Goal: Task Accomplishment & Management: Complete application form

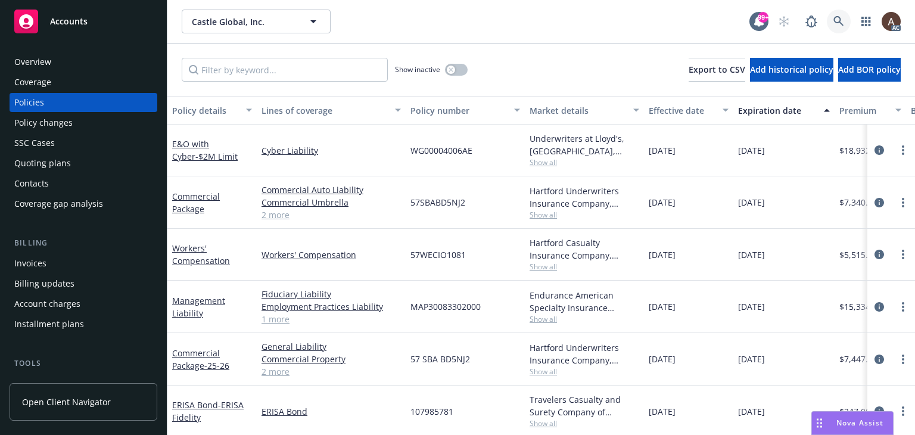
click at [834, 18] on icon at bounding box center [838, 21] width 10 height 10
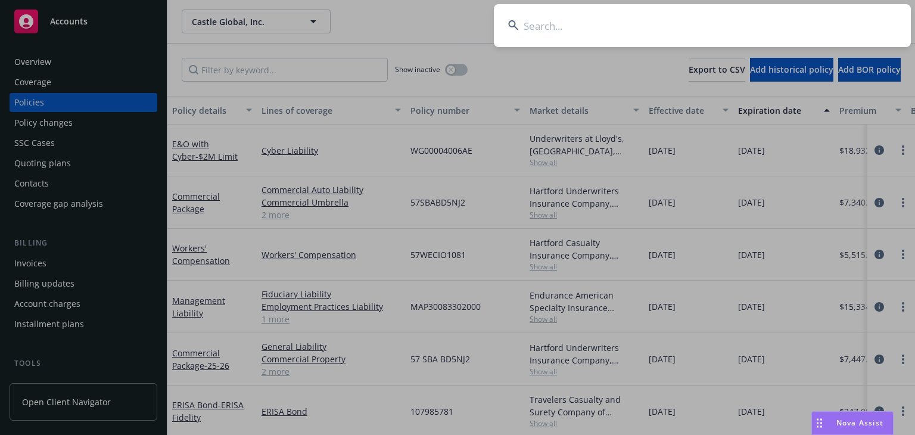
click at [582, 32] on input at bounding box center [702, 25] width 417 height 43
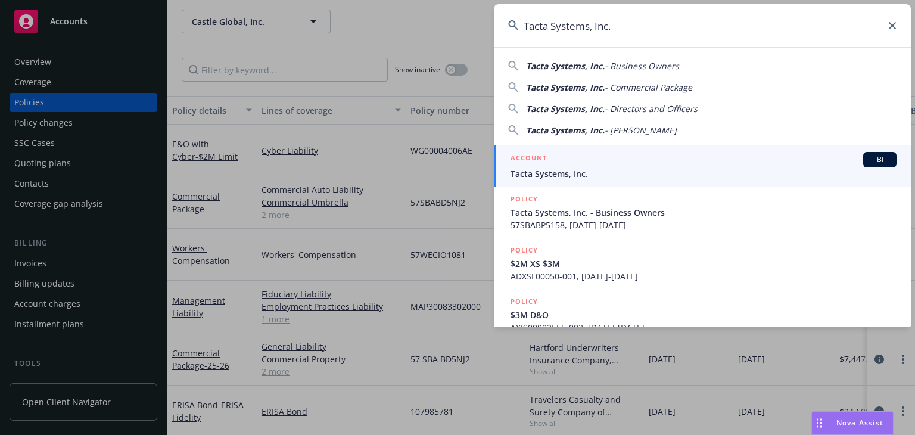
type input "Tacta Systems, Inc."
click at [545, 170] on span "Tacta Systems, Inc." at bounding box center [703, 173] width 386 height 13
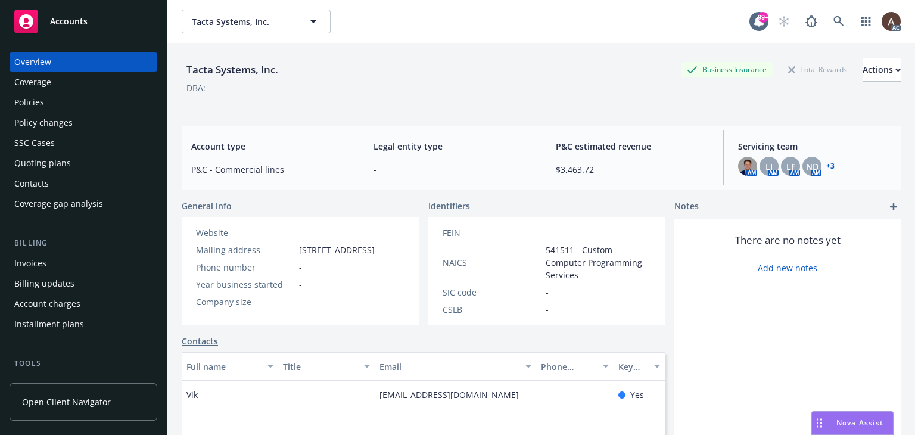
click at [35, 98] on div "Policies" at bounding box center [29, 102] width 30 height 19
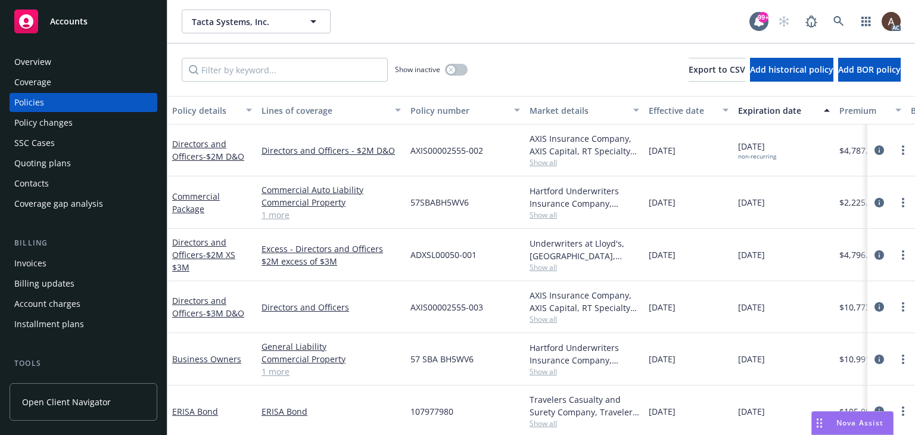
click at [56, 121] on div "Policy changes" at bounding box center [43, 122] width 58 height 19
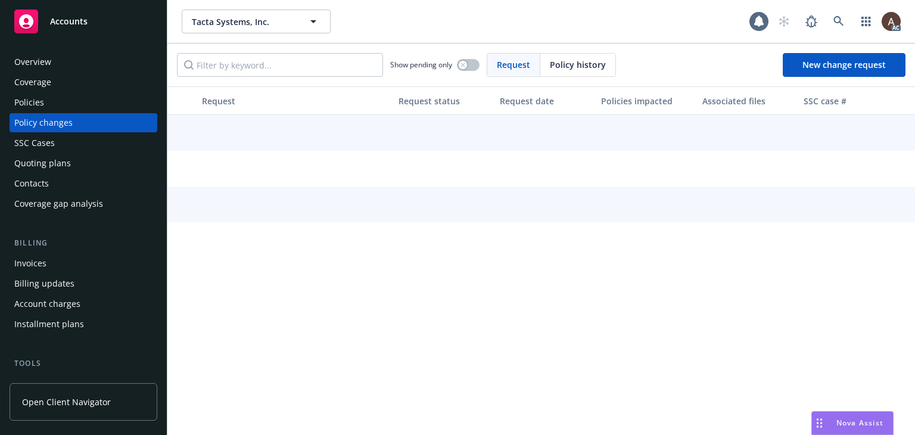
click at [55, 104] on div "Policies" at bounding box center [83, 102] width 138 height 19
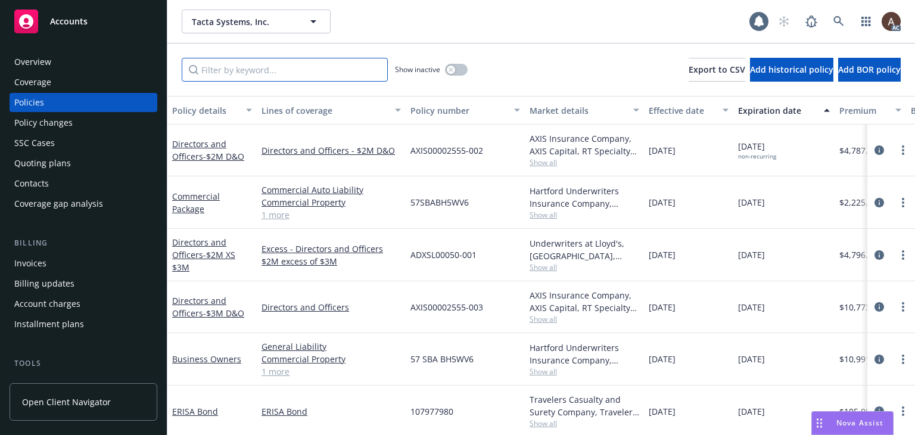
click at [246, 67] on input "Filter by keyword..." at bounding box center [285, 70] width 206 height 24
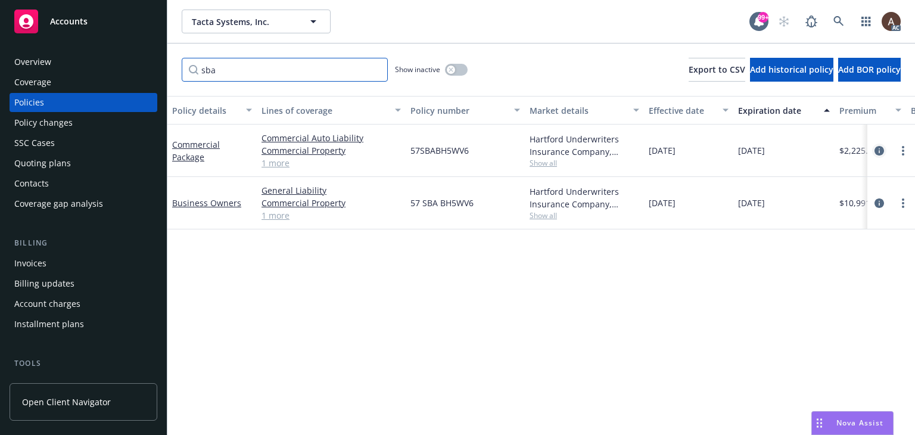
type input "sba"
click at [877, 151] on icon "circleInformation" at bounding box center [879, 151] width 10 height 10
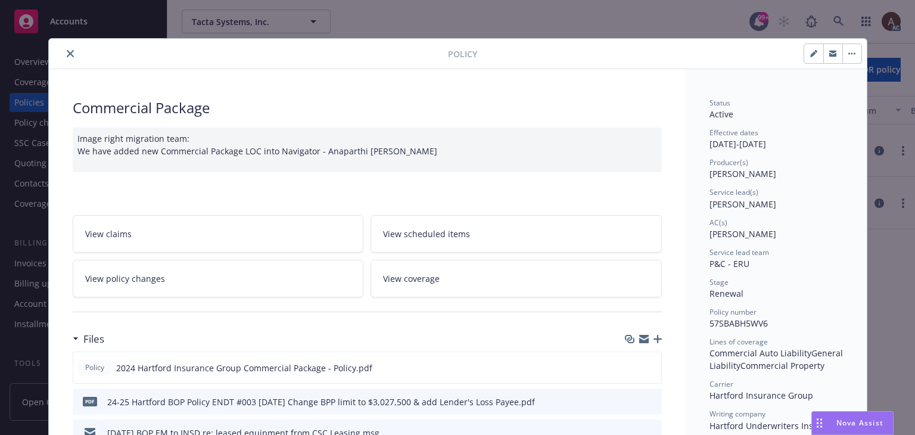
click at [225, 280] on link "View policy changes" at bounding box center [218, 279] width 291 height 38
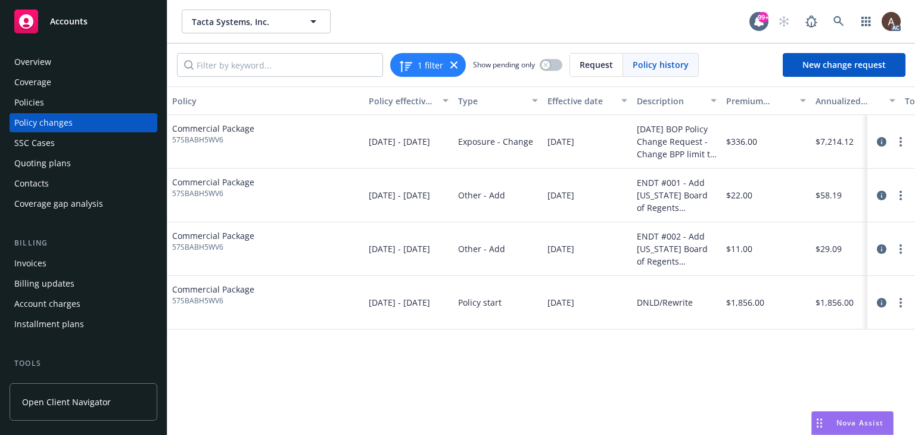
click at [89, 129] on div "Policy changes" at bounding box center [83, 122] width 138 height 19
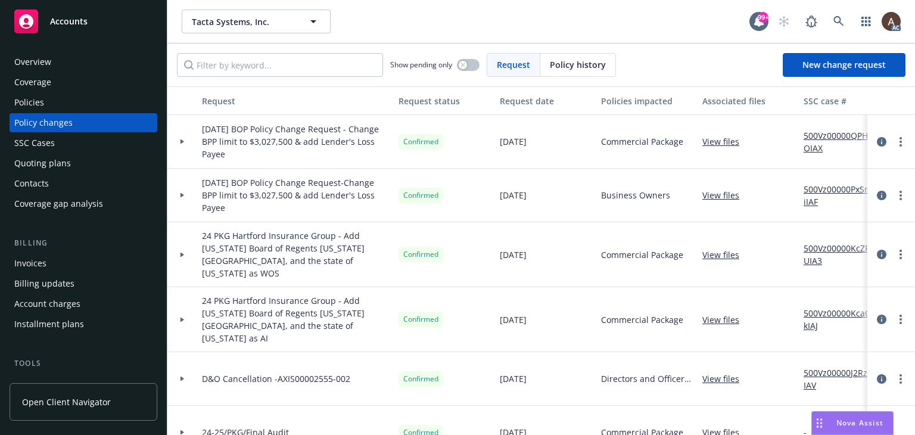
click at [182, 140] on icon at bounding box center [182, 141] width 5 height 4
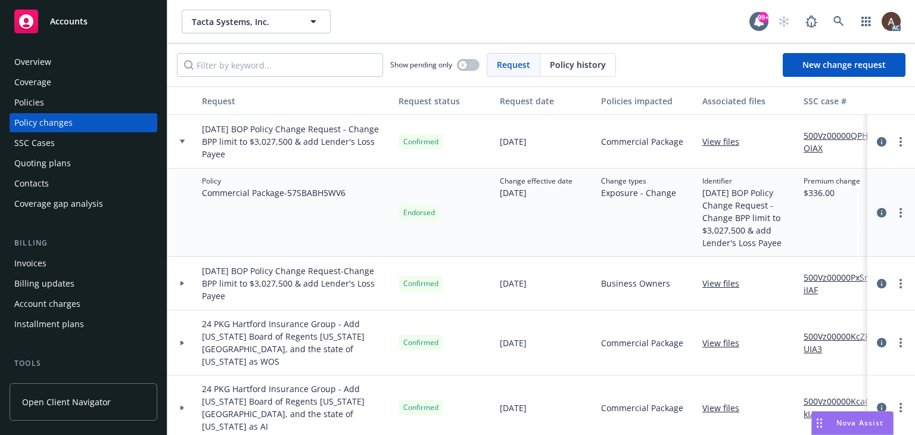
click at [816, 136] on link "500Vz00000QPH0OIAX" at bounding box center [843, 141] width 80 height 25
click at [893, 139] on link "more" at bounding box center [900, 142] width 14 height 14
click at [621, 227] on div "Change types Exposure - Change" at bounding box center [646, 213] width 101 height 88
click at [894, 210] on link "more" at bounding box center [900, 212] width 14 height 14
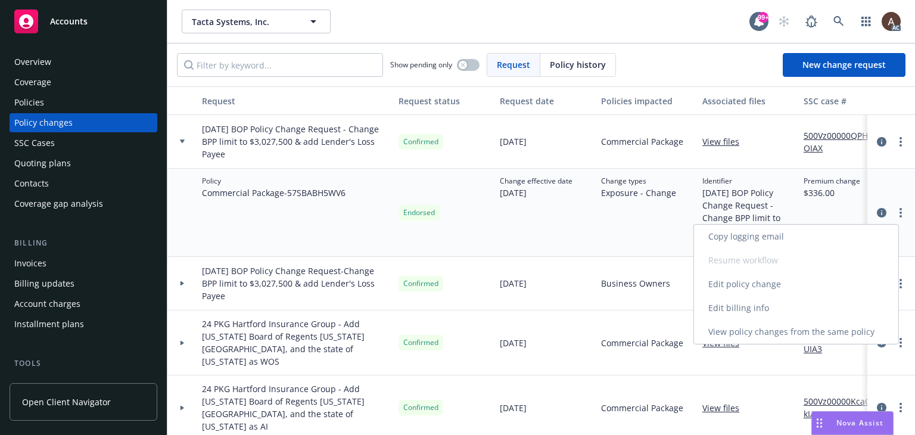
click at [745, 284] on link "Edit policy change" at bounding box center [796, 284] width 204 height 24
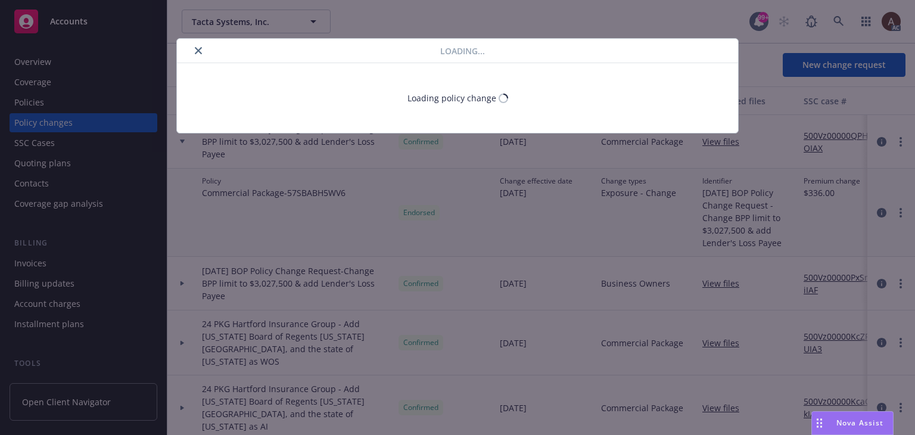
select select "ACCEPTED"
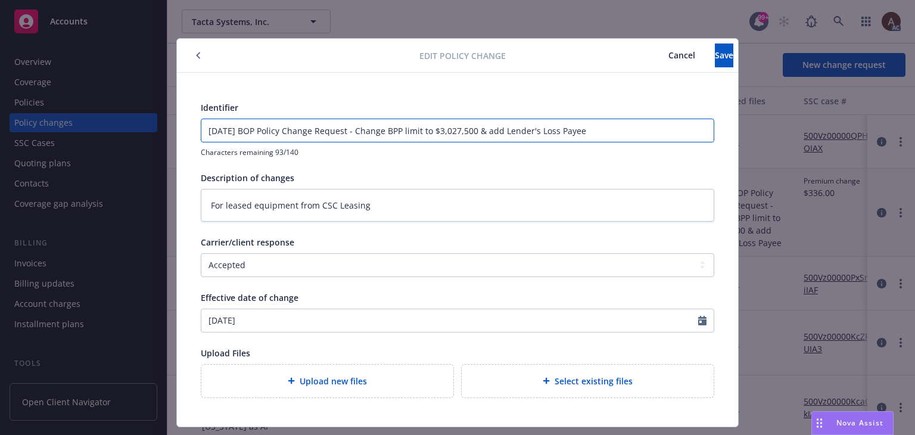
click at [204, 129] on input "8/1/2025 BOP Policy Change Request - Change BPP limit to $3,027,500 & add Lende…" at bounding box center [457, 130] width 512 height 23
type input "E8/1/2025 BOP Policy Change Request - Change BPP limit to $3,027,500 & add Lend…"
type textarea "x"
type input "EN8/1/2025 BOP Policy Change Request - Change BPP limit to $3,027,500 & add Len…"
type textarea "x"
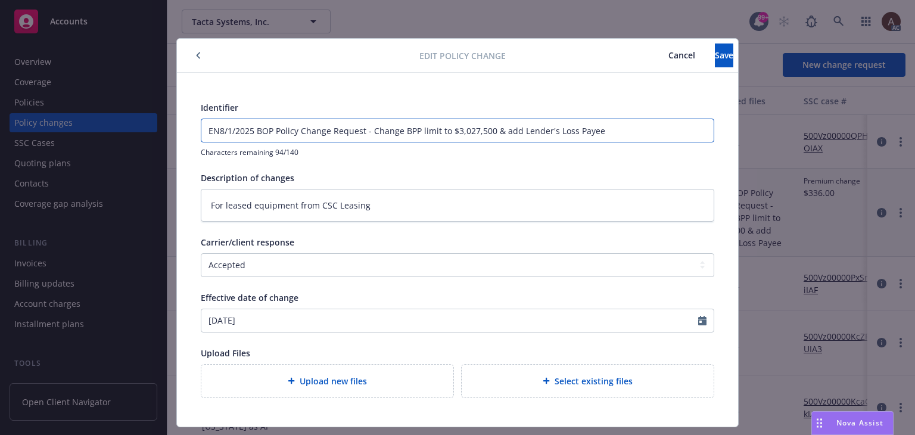
type input "END8/1/2025 BOP Policy Change Request - Change BPP limit to $3,027,500 & add Le…"
type textarea "x"
type input "ENDT8/1/2025 BOP Policy Change Request - Change BPP limit to $3,027,500 & add L…"
type textarea "x"
type input "ENDT#8/1/2025 BOP Policy Change Request - Change BPP limit to $3,027,500 & add …"
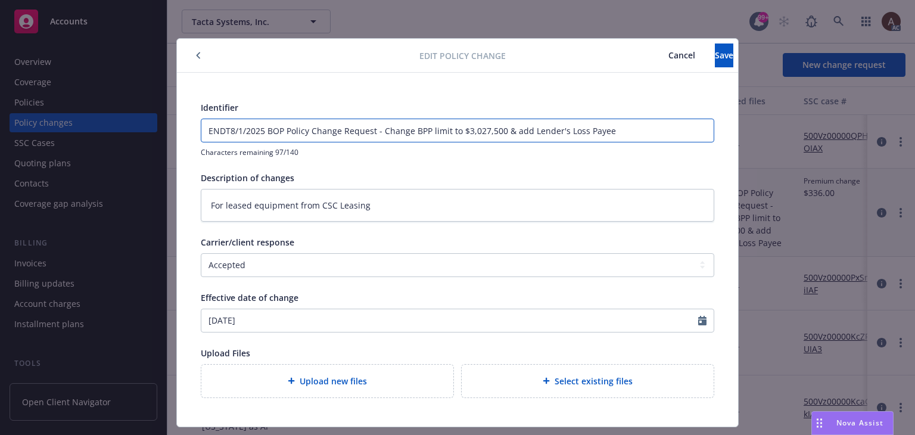
type textarea "x"
type input "ENDT#08/1/2025 BOP Policy Change Request - Change BPP limit to $3,027,500 & add…"
type textarea "x"
type input "ENDT#008/1/2025 BOP Policy Change Request - Change BPP limit to $3,027,500 & ad…"
type textarea "x"
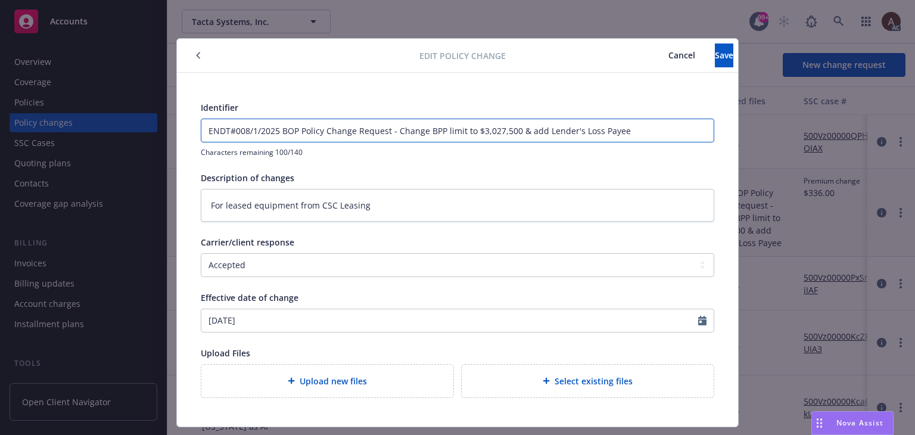
type input "ENDT#0038/1/2025 BOP Policy Change Request - Change BPP limit to $3,027,500 & a…"
type textarea "x"
type input "ENDT#003 8/1/2025 BOP Policy Change Request - Change BPP limit to $3,027,500 & …"
type textarea "x"
type input "ENDT#003 -8/1/2025 BOP Policy Change Request - Change BPP limit to $3,027,500 &…"
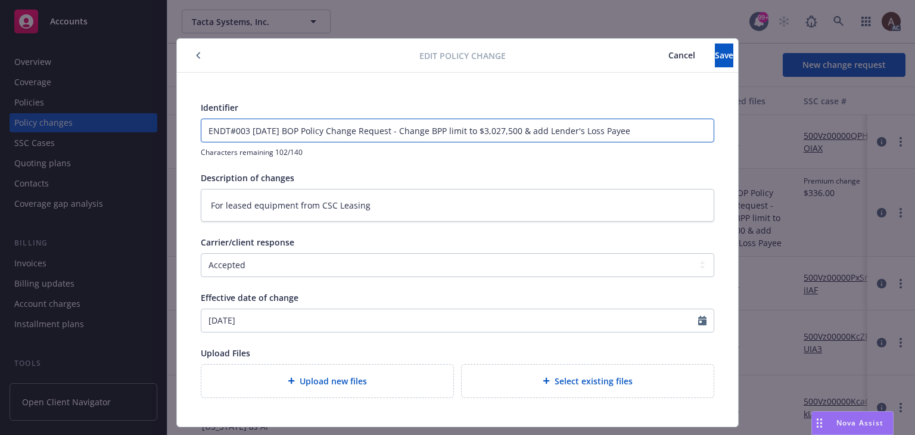
type textarea "x"
type input "ENDT#003 - 8/1/2025 BOP Policy Change Request - Change BPP limit to $3,027,500 …"
type textarea "x"
type input "ENDT#003 - 8/1/2025 BOP Policy Change Request - Change BPP limit to $3,027,500 …"
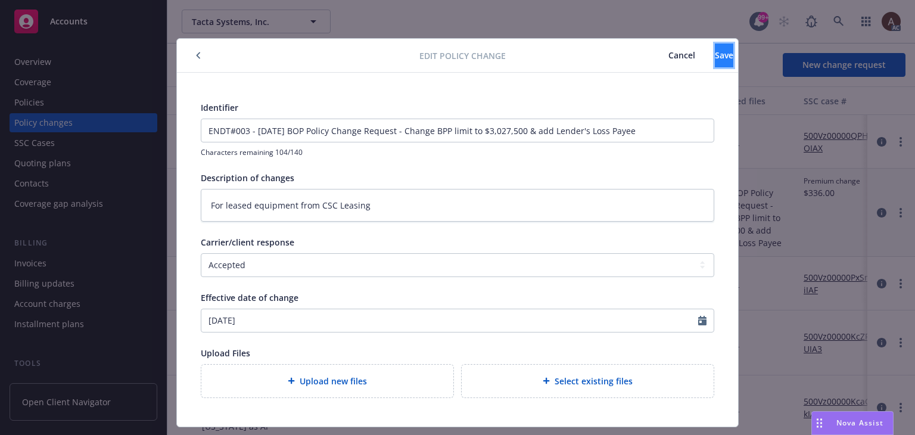
click at [715, 60] on button "Save" at bounding box center [724, 55] width 18 height 24
type textarea "x"
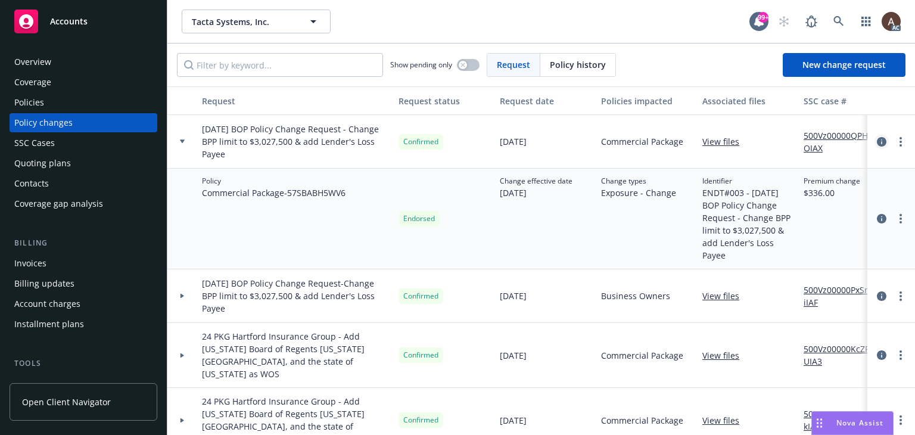
click at [877, 140] on icon "circleInformation" at bounding box center [882, 142] width 10 height 10
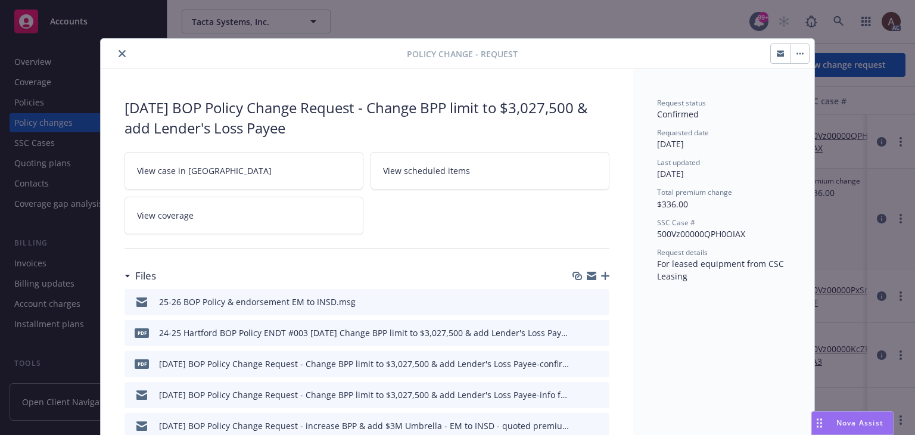
click at [119, 57] on icon "close" at bounding box center [122, 53] width 7 height 7
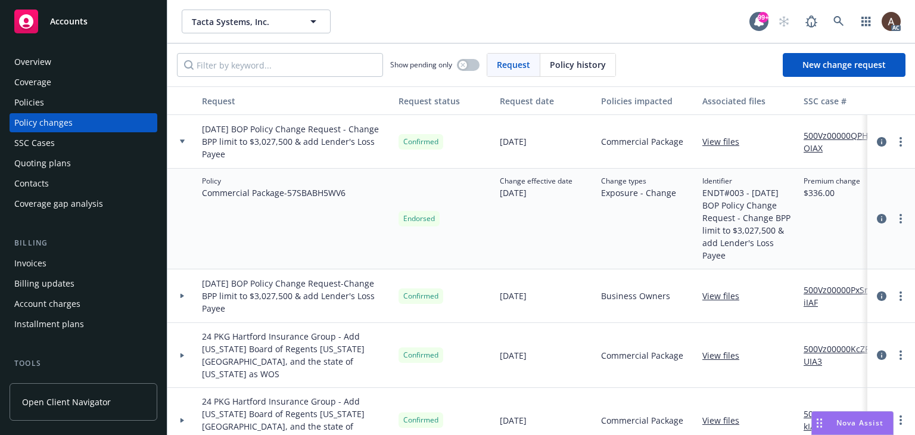
scroll to position [179, 0]
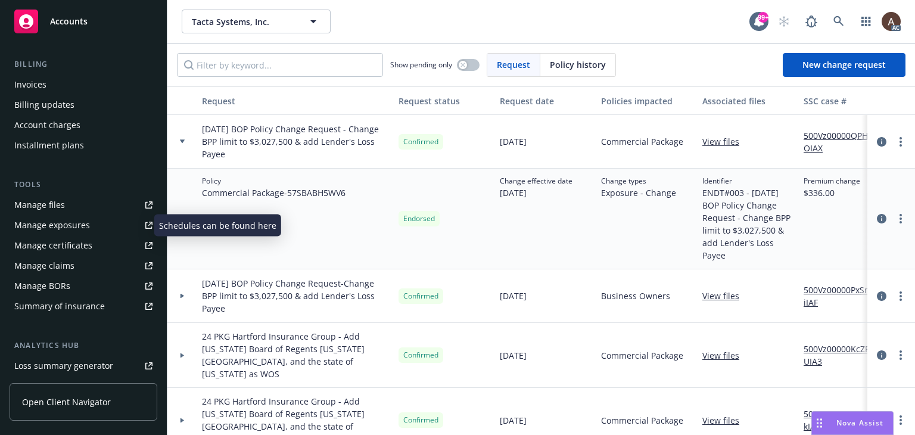
click at [83, 229] on div "Manage exposures" at bounding box center [52, 225] width 76 height 19
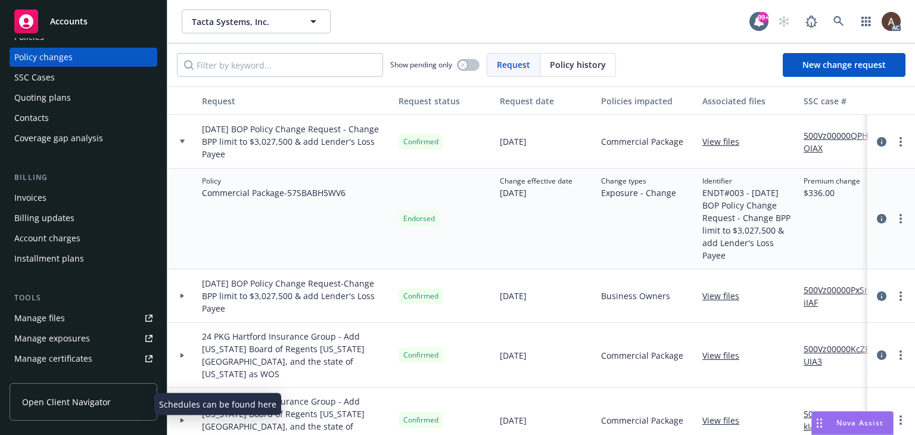
scroll to position [0, 0]
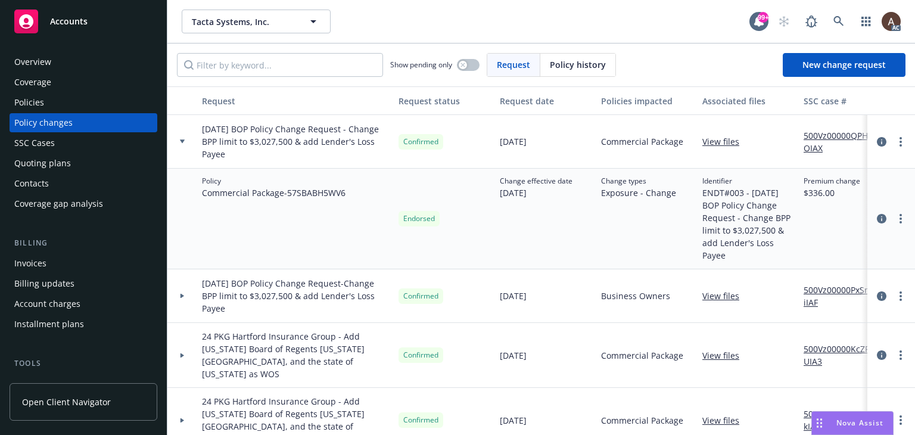
click at [69, 107] on div "Policies" at bounding box center [83, 102] width 138 height 19
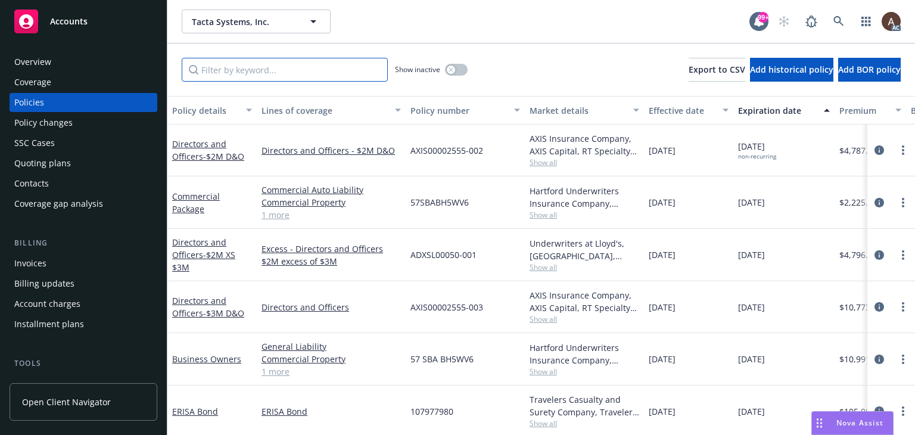
click at [291, 73] on input "Filter by keyword..." at bounding box center [285, 70] width 206 height 24
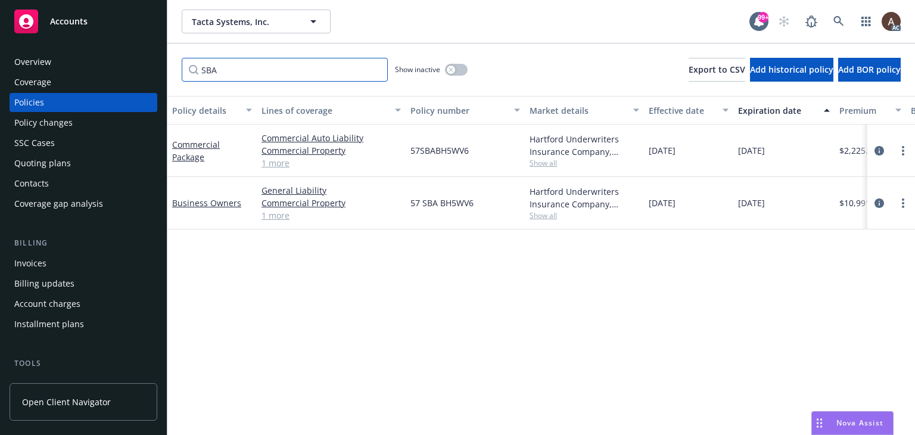
type input "SBA"
click at [213, 201] on link "Business Owners" at bounding box center [206, 202] width 69 height 11
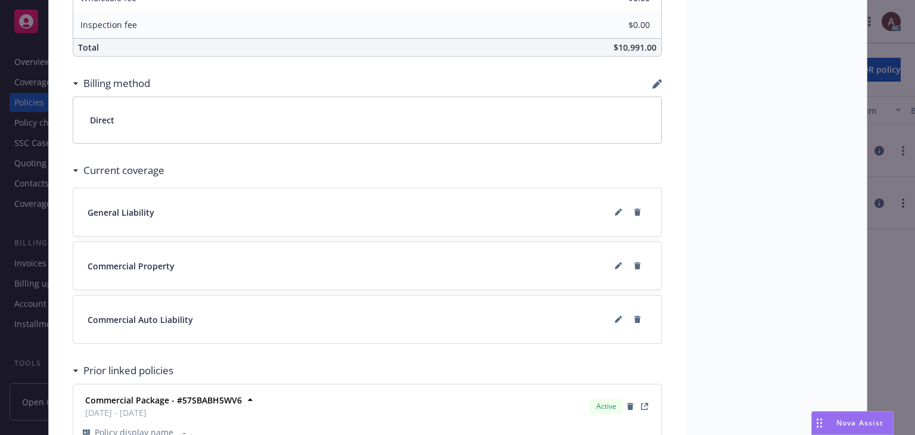
scroll to position [858, 0]
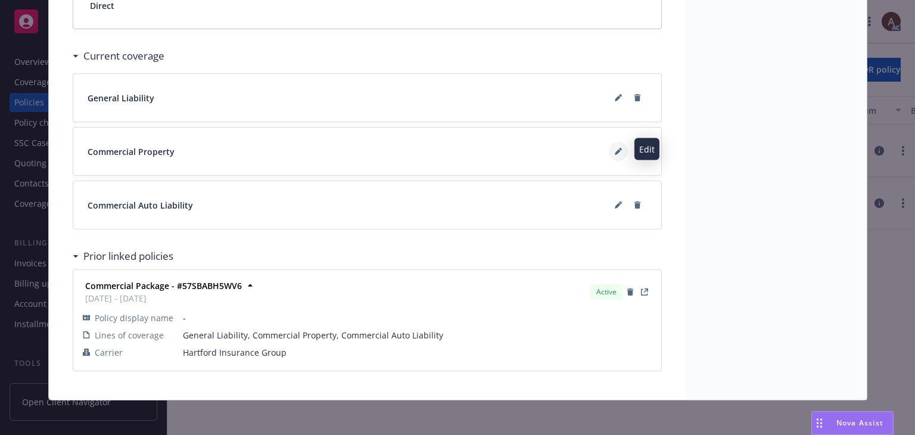
click at [615, 149] on icon at bounding box center [618, 151] width 7 height 7
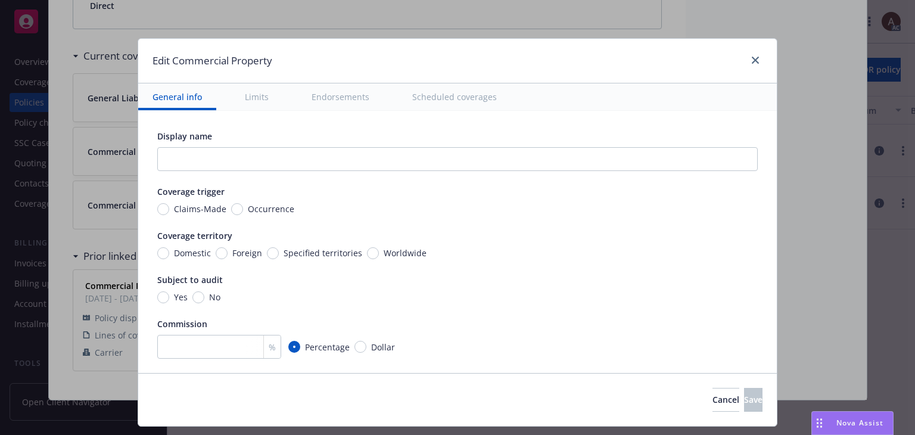
click at [448, 98] on button "Scheduled coverages" at bounding box center [454, 96] width 113 height 27
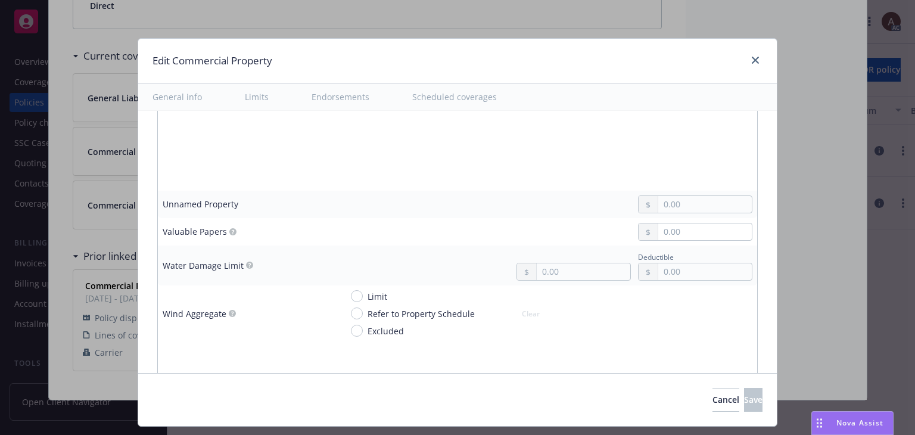
type textarea "x"
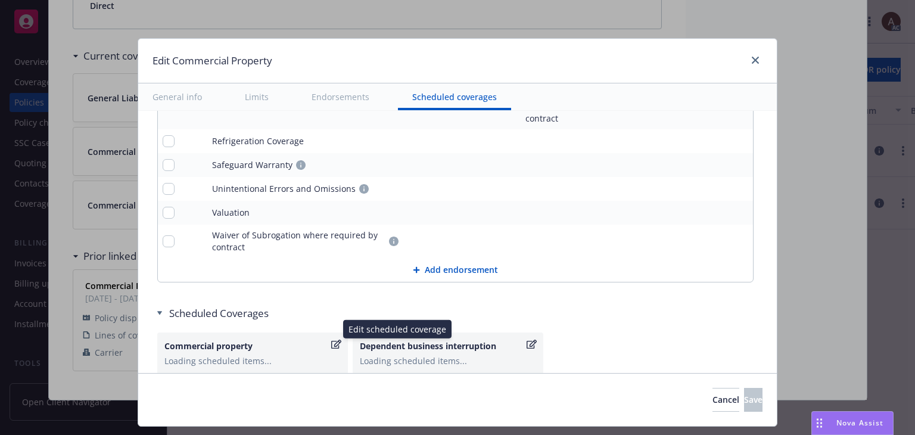
click at [279, 354] on div "Loading scheduled items..." at bounding box center [252, 360] width 176 height 13
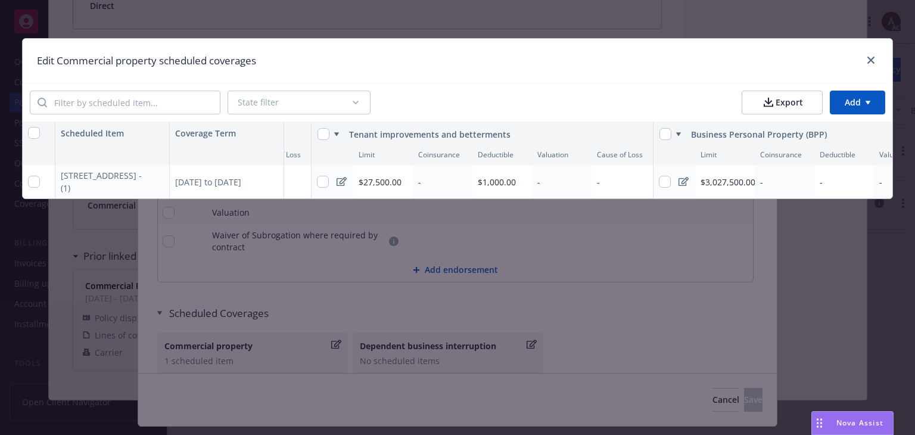
scroll to position [0, 370]
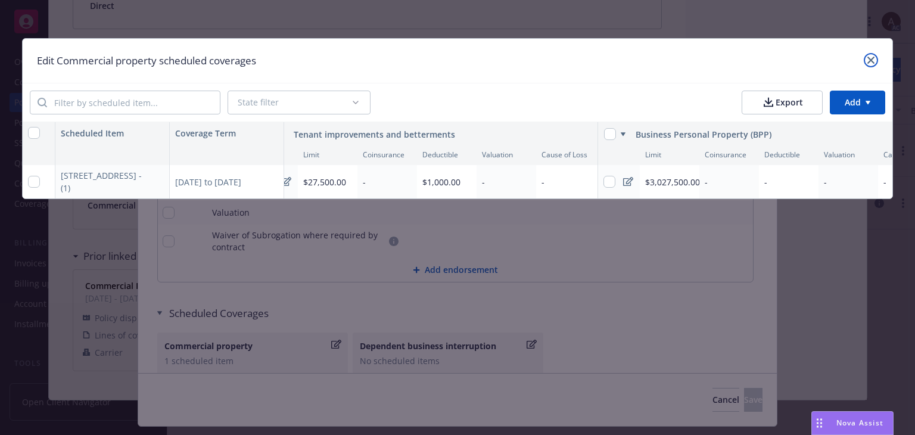
click at [868, 60] on icon "close" at bounding box center [870, 60] width 7 height 7
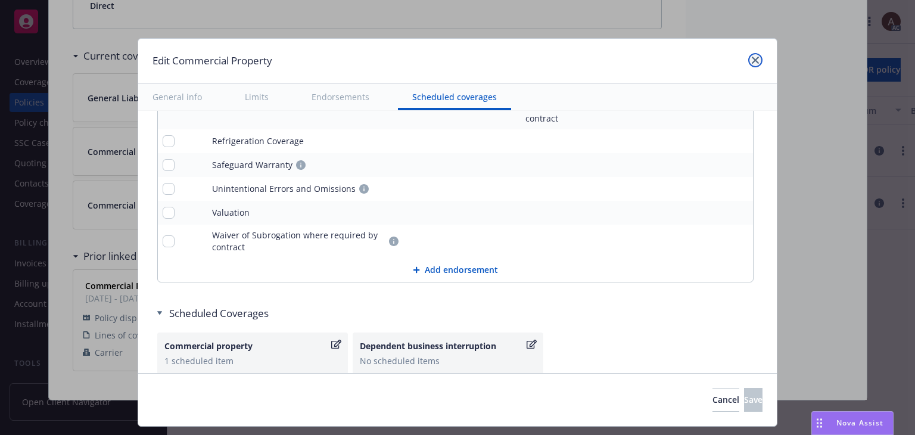
click at [759, 60] on link "close" at bounding box center [755, 60] width 14 height 14
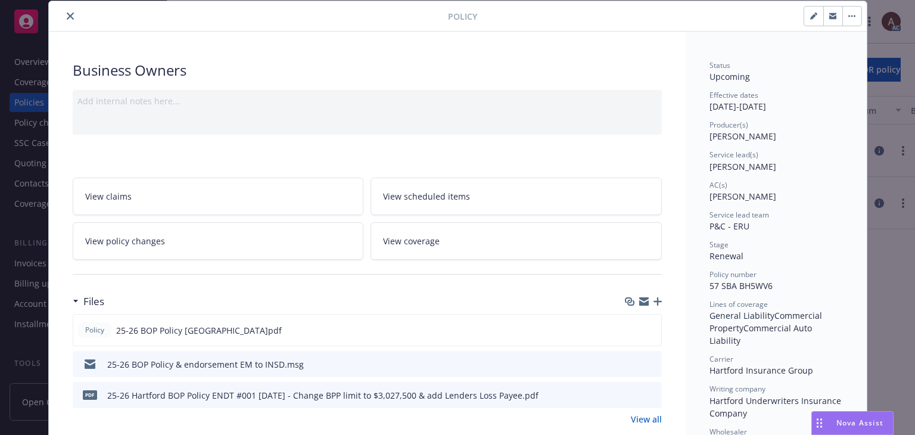
scroll to position [0, 0]
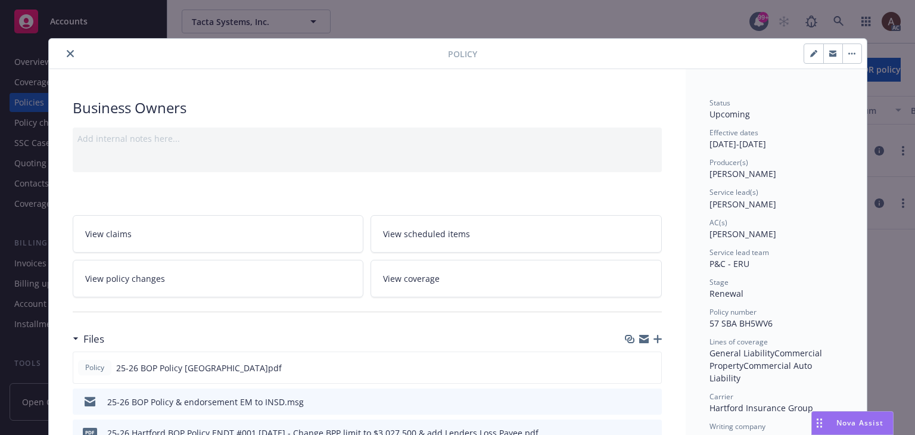
drag, startPoint x: 66, startPoint y: 51, endPoint x: 101, endPoint y: 32, distance: 40.0
click at [67, 51] on icon "close" at bounding box center [70, 53] width 7 height 7
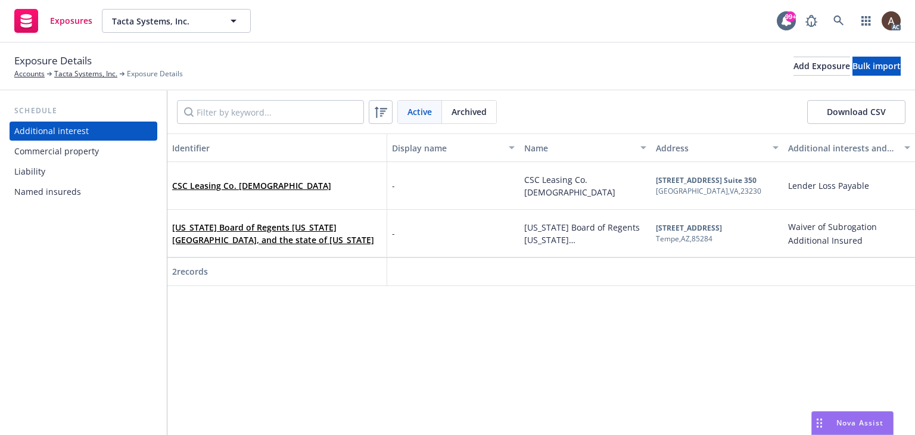
click at [96, 153] on div "Commercial property" at bounding box center [56, 151] width 85 height 19
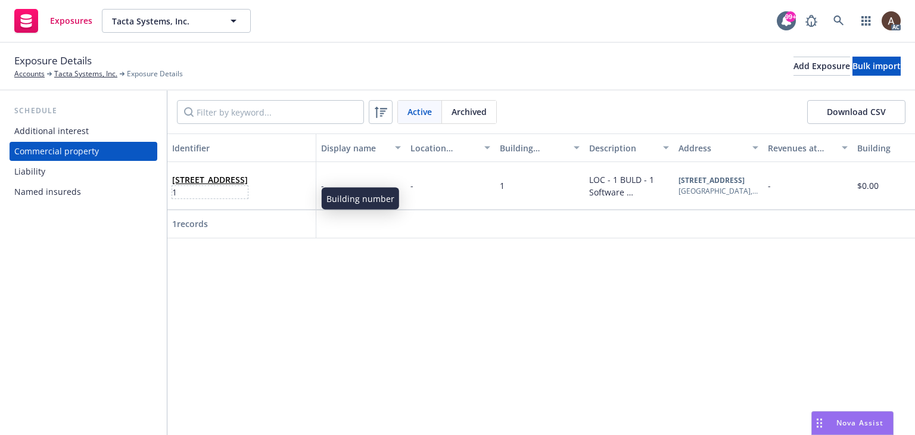
click at [248, 196] on span "1" at bounding box center [210, 192] width 76 height 13
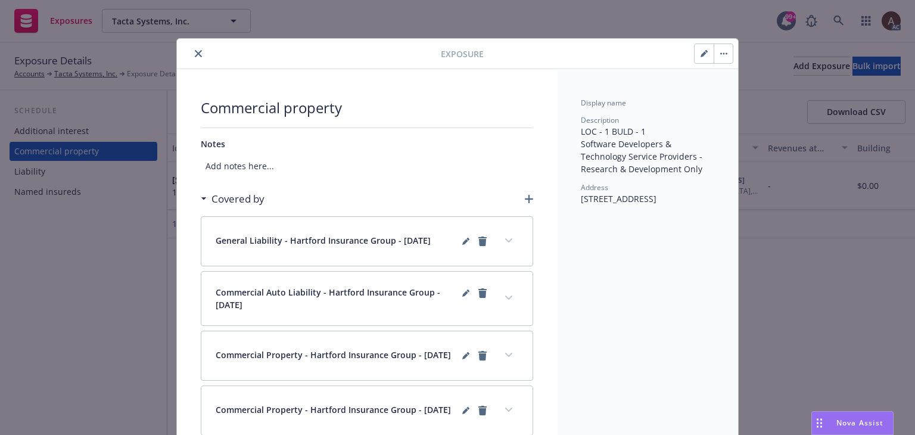
click at [700, 53] on icon "button" at bounding box center [703, 54] width 6 height 6
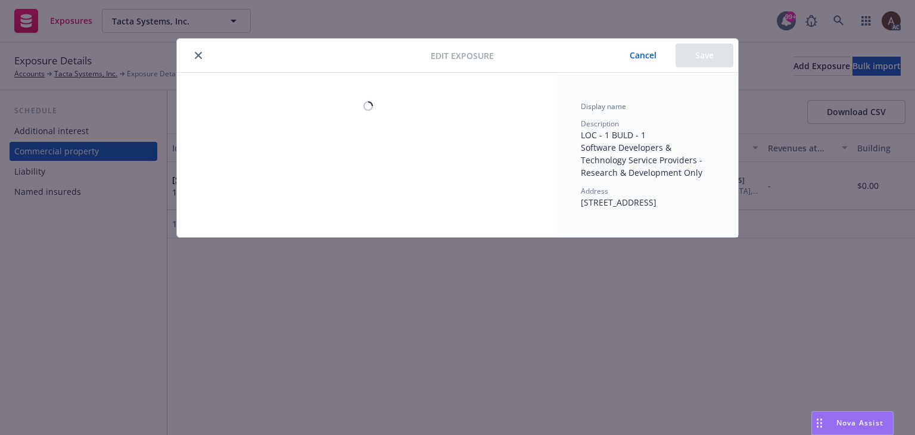
select select "JOISTED_MASONRY"
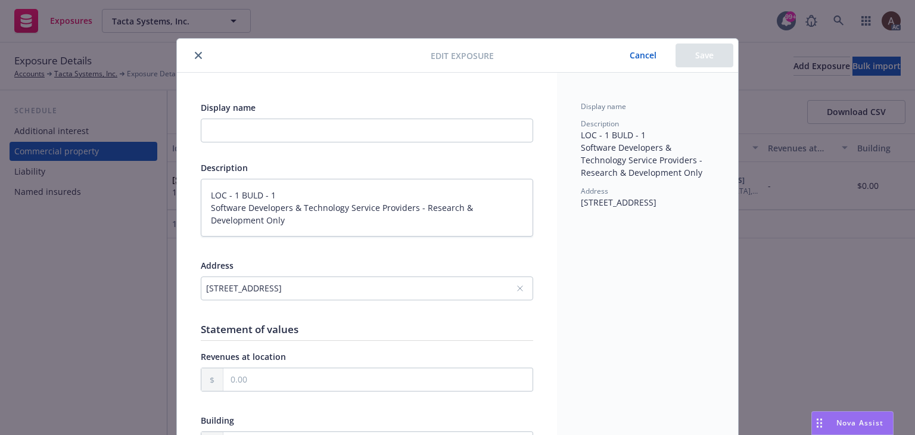
click at [195, 55] on icon "close" at bounding box center [198, 55] width 7 height 7
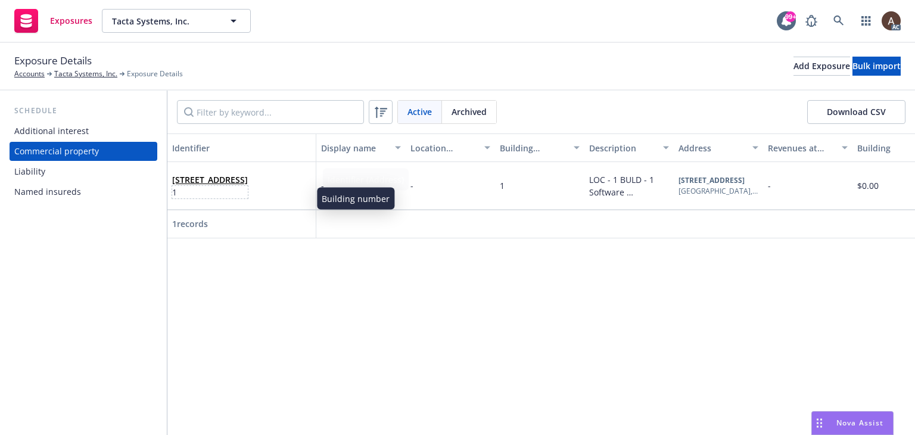
click at [248, 198] on span "1" at bounding box center [210, 192] width 76 height 13
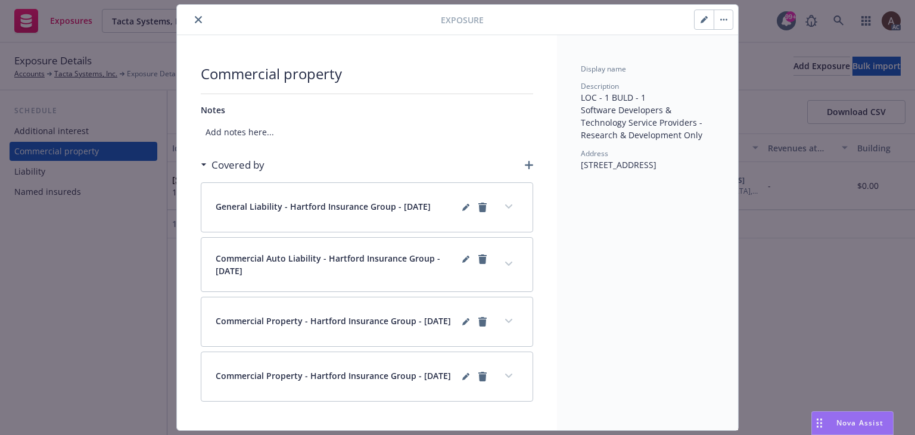
scroll to position [76, 0]
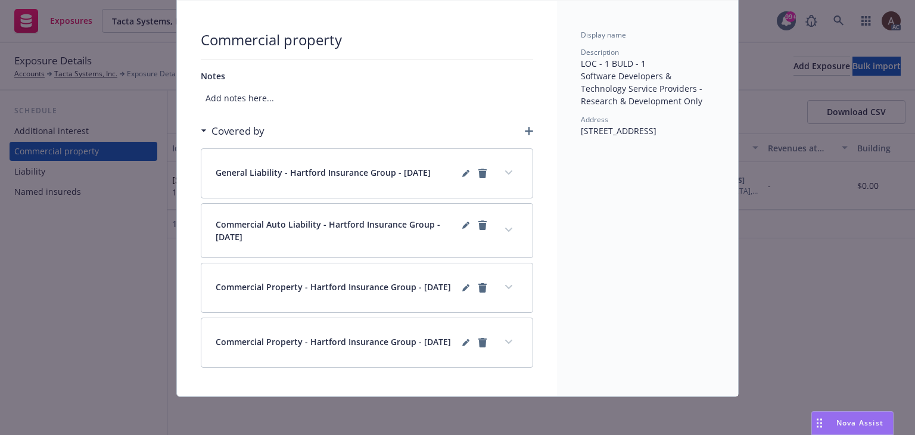
click at [506, 170] on icon "expand content" at bounding box center [508, 172] width 7 height 4
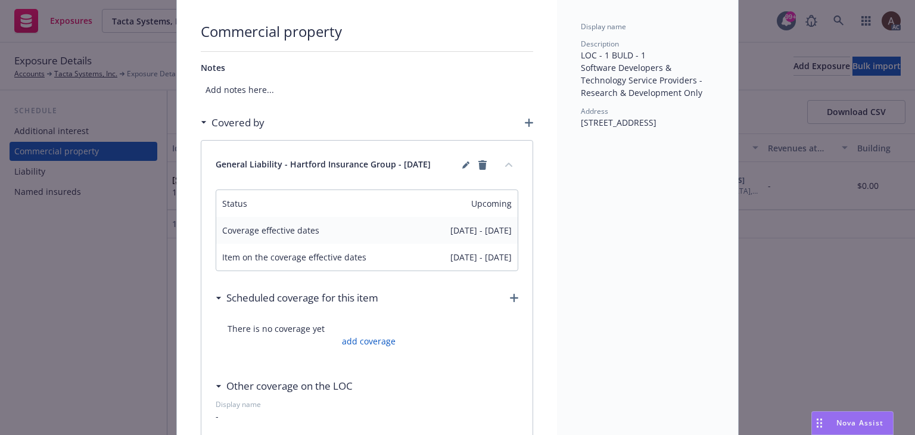
click at [506, 164] on icon "collapse content" at bounding box center [508, 165] width 7 height 4
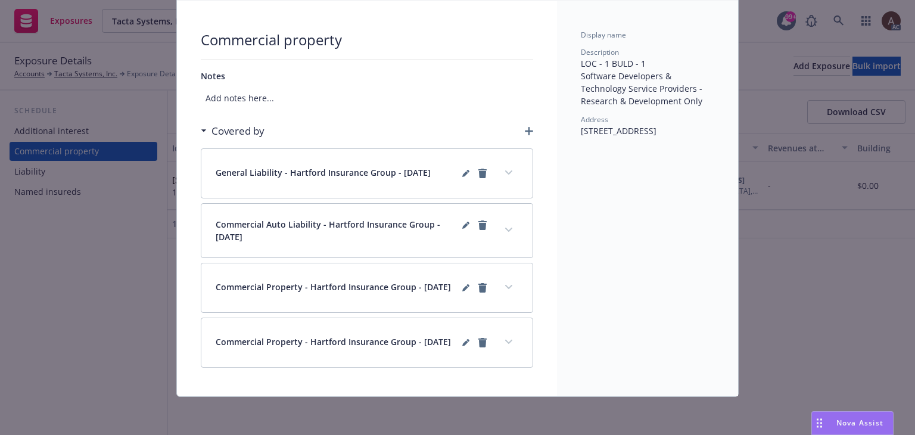
click at [504, 223] on button "expand content" at bounding box center [508, 229] width 19 height 19
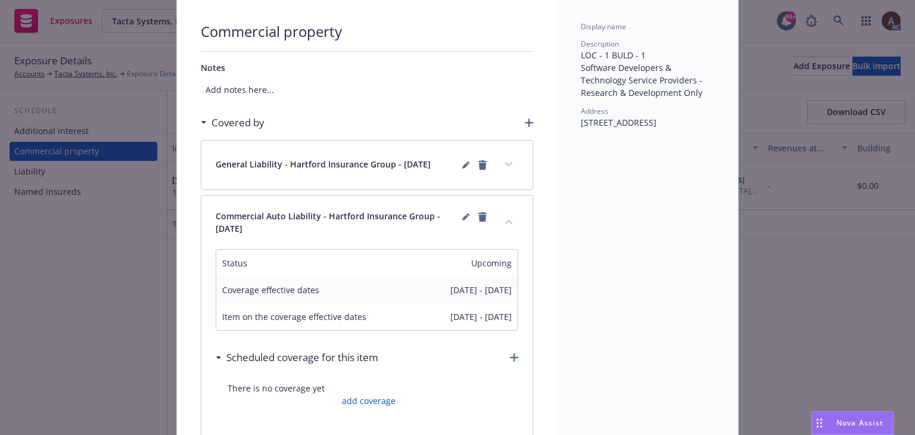
click at [504, 223] on button "collapse content" at bounding box center [508, 221] width 19 height 19
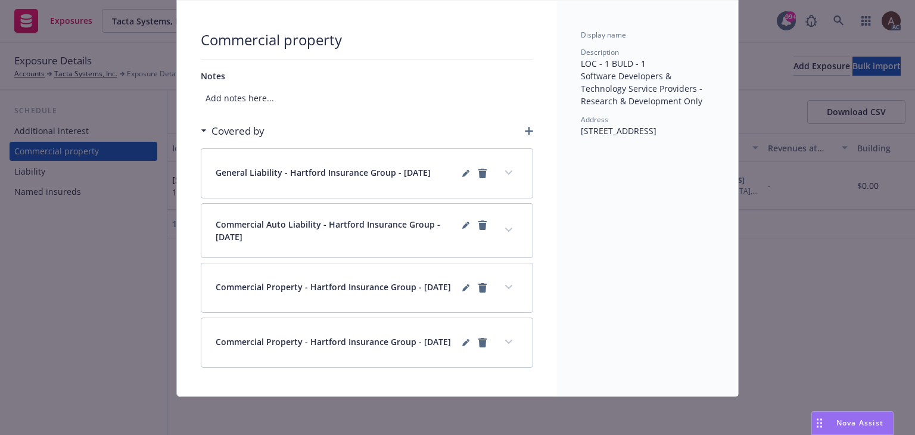
click at [505, 285] on icon "expand content" at bounding box center [508, 287] width 7 height 4
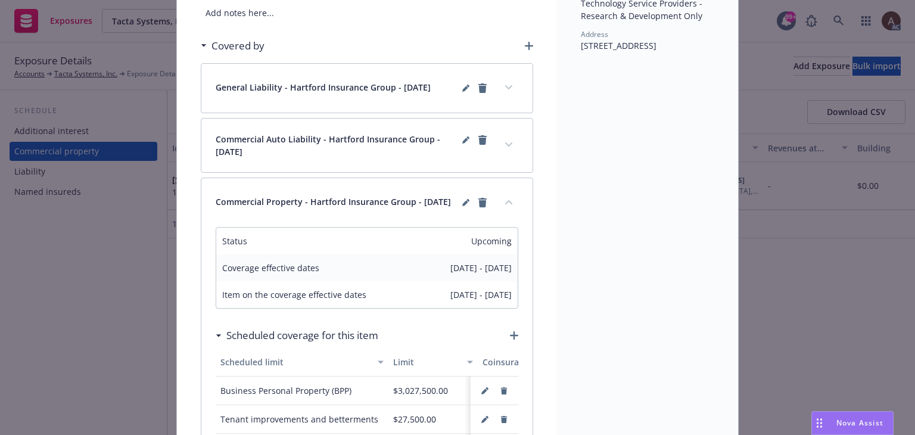
scroll to position [195, 0]
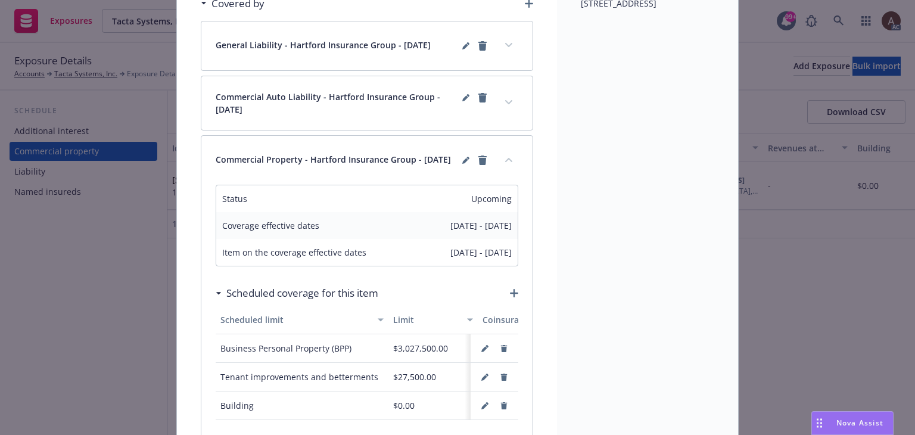
click at [504, 164] on button "collapse content" at bounding box center [508, 159] width 19 height 19
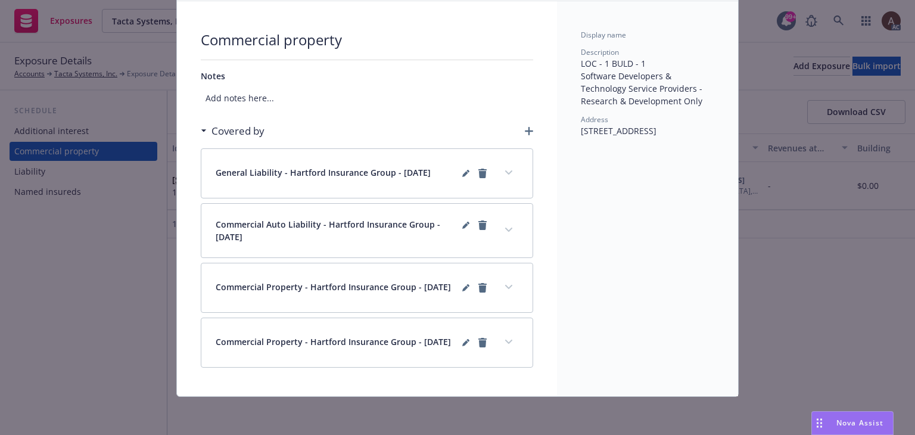
click at [503, 284] on button "expand content" at bounding box center [508, 287] width 19 height 19
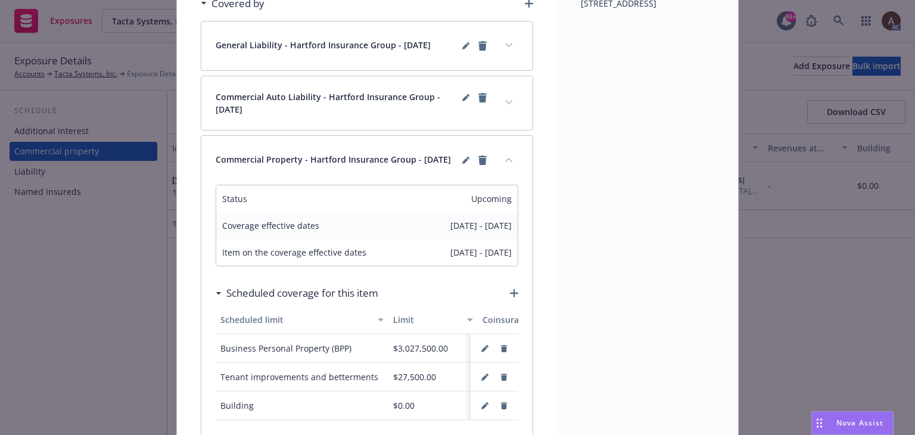
scroll to position [374, 0]
click at [512, 163] on button "collapse content" at bounding box center [508, 159] width 19 height 19
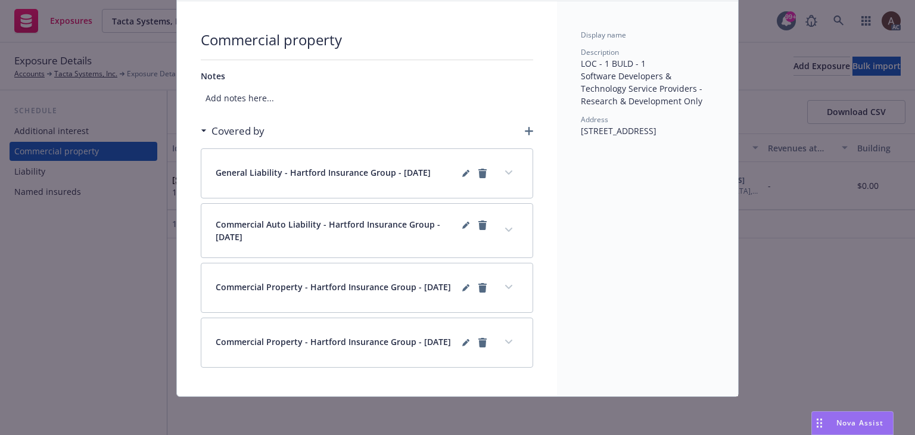
scroll to position [76, 0]
click at [507, 344] on button "expand content" at bounding box center [508, 341] width 19 height 19
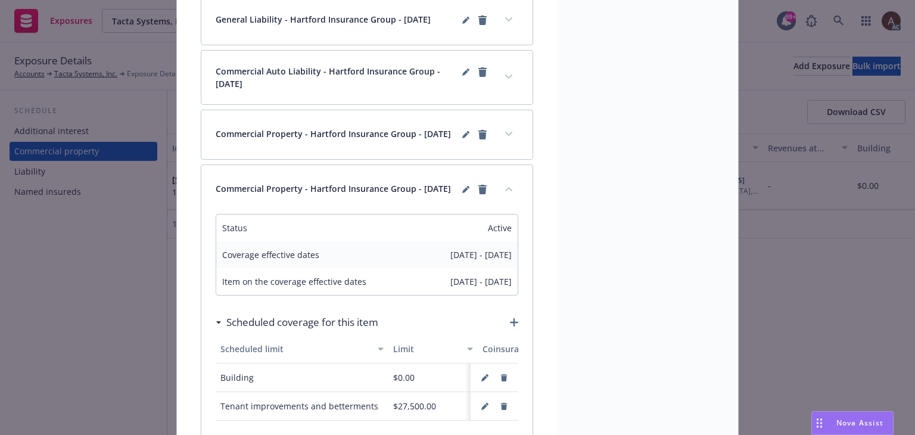
scroll to position [314, 0]
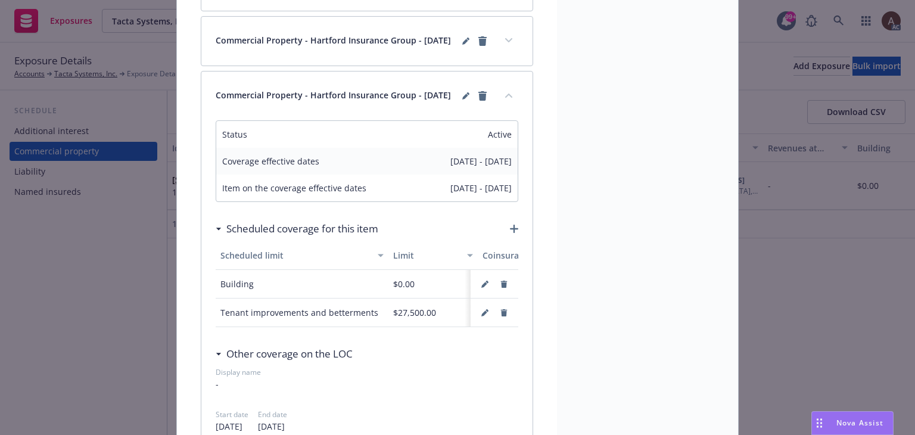
click at [82, 300] on div "Exposure Commercial property Notes Add notes here... Covered by General Liabili…" at bounding box center [457, 217] width 915 height 435
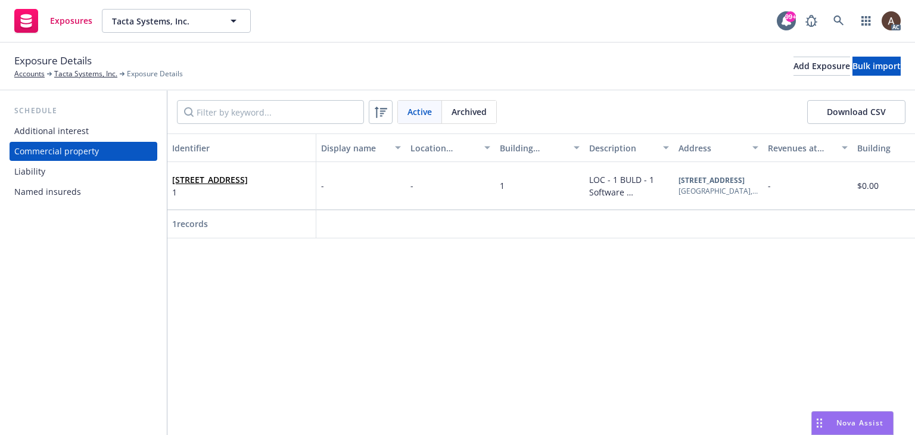
click at [68, 134] on div "Additional interest" at bounding box center [51, 131] width 74 height 19
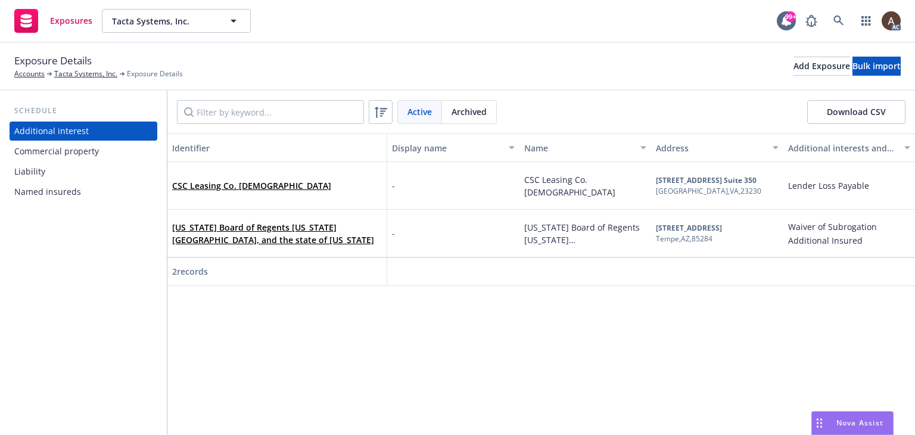
click at [323, 184] on div "CSC Leasing Co. ISAOA" at bounding box center [277, 185] width 210 height 33
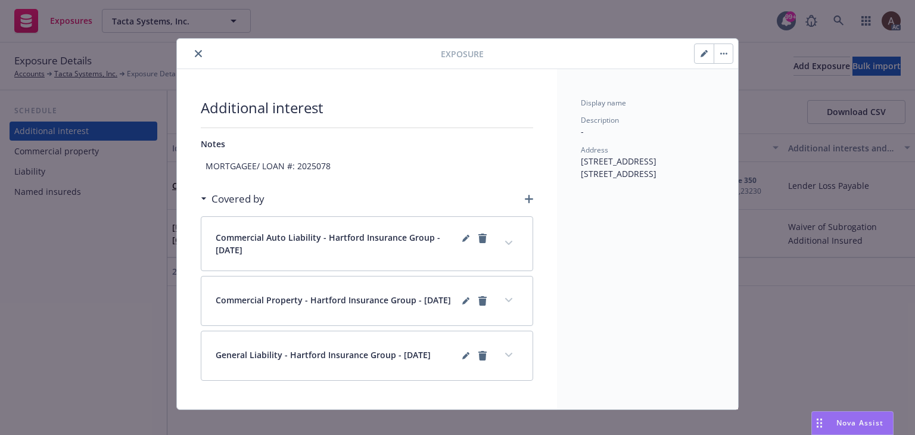
click at [700, 54] on icon "button" at bounding box center [703, 54] width 6 height 6
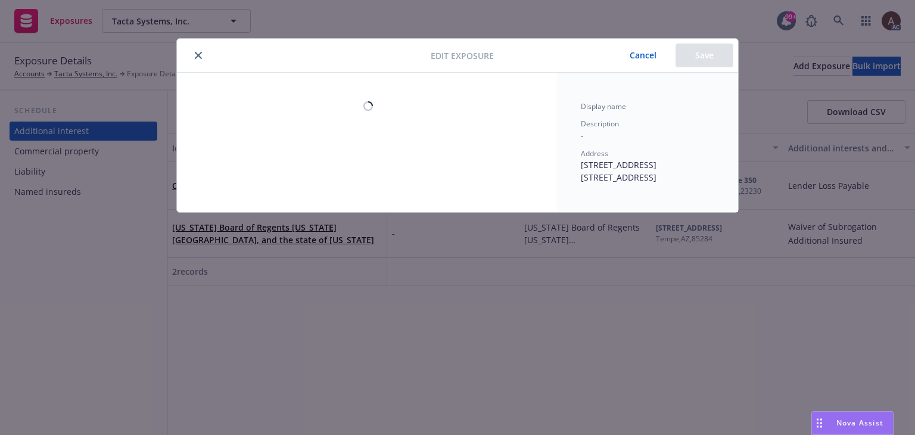
type textarea "x"
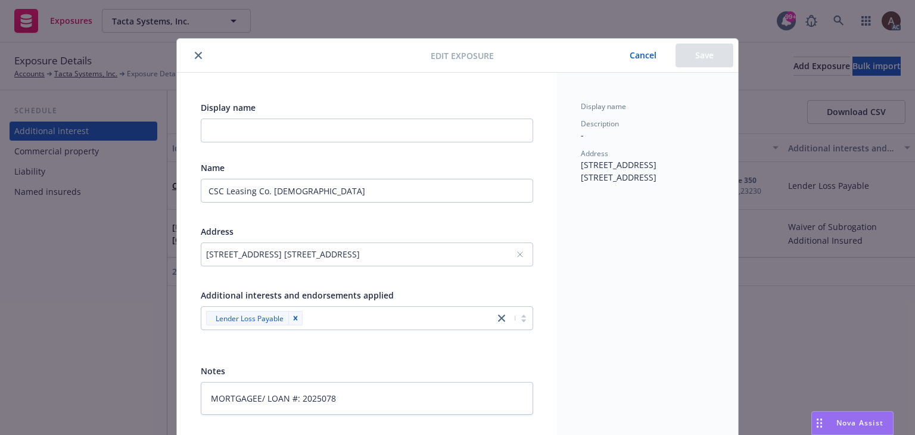
click at [643, 57] on button "Cancel" at bounding box center [642, 55] width 65 height 24
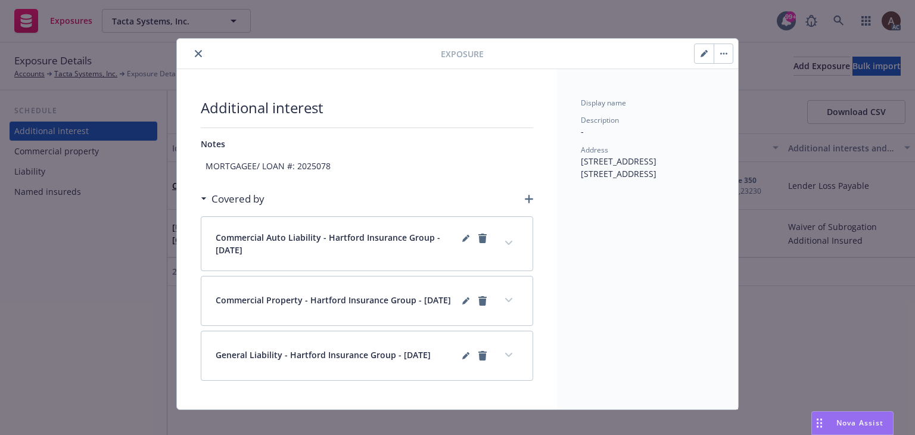
click at [194, 57] on button "close" at bounding box center [198, 53] width 14 height 14
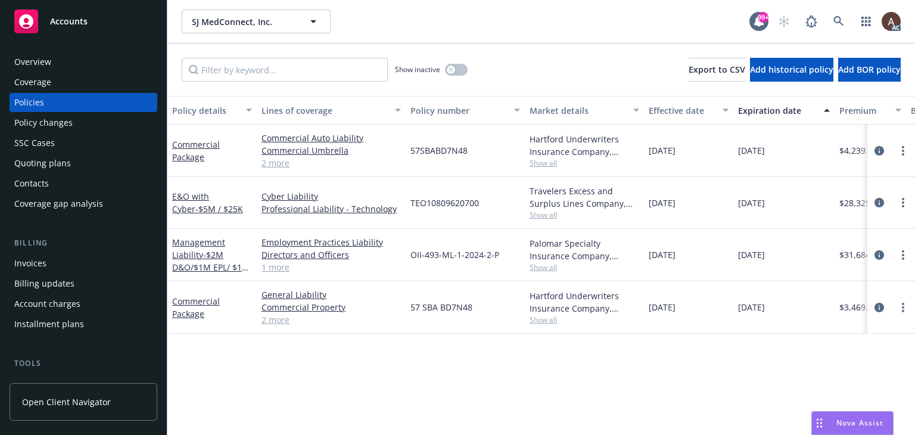
drag, startPoint x: 879, startPoint y: 306, endPoint x: 762, endPoint y: 304, distance: 116.1
click at [879, 306] on icon "circleInformation" at bounding box center [879, 308] width 10 height 10
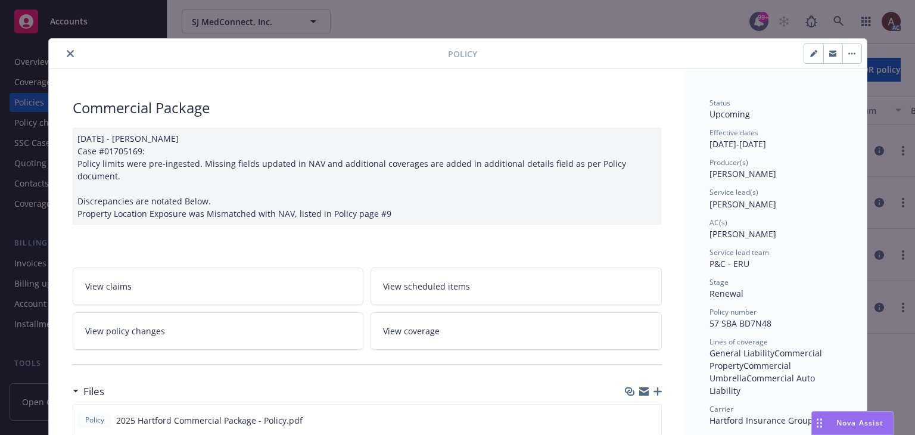
click at [212, 286] on link "View claims" at bounding box center [218, 286] width 291 height 38
click at [165, 325] on link "View policy changes" at bounding box center [218, 331] width 291 height 38
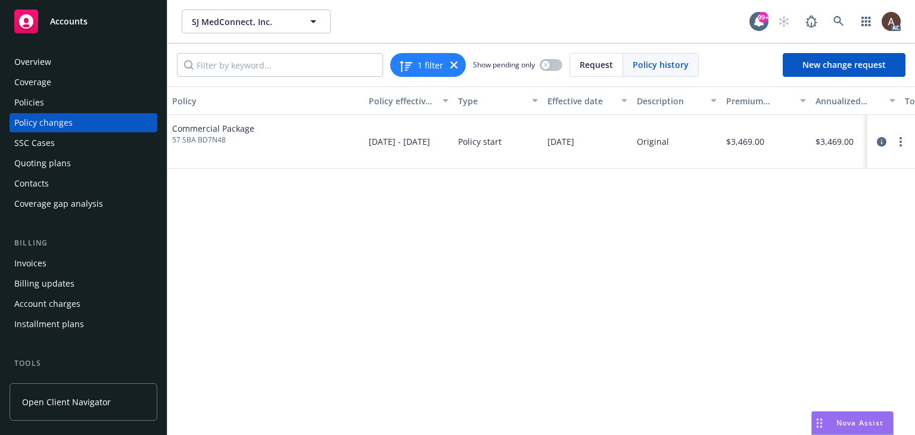
click at [48, 124] on div "Policy changes" at bounding box center [43, 122] width 58 height 19
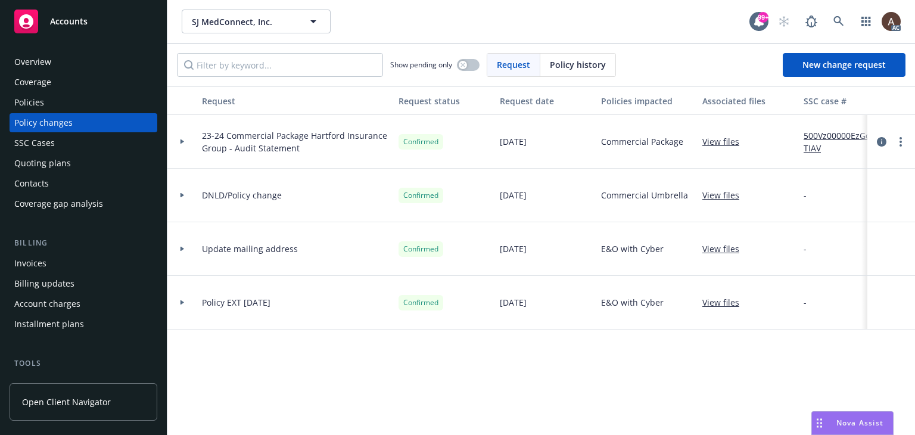
click at [55, 101] on div "Policies" at bounding box center [83, 102] width 138 height 19
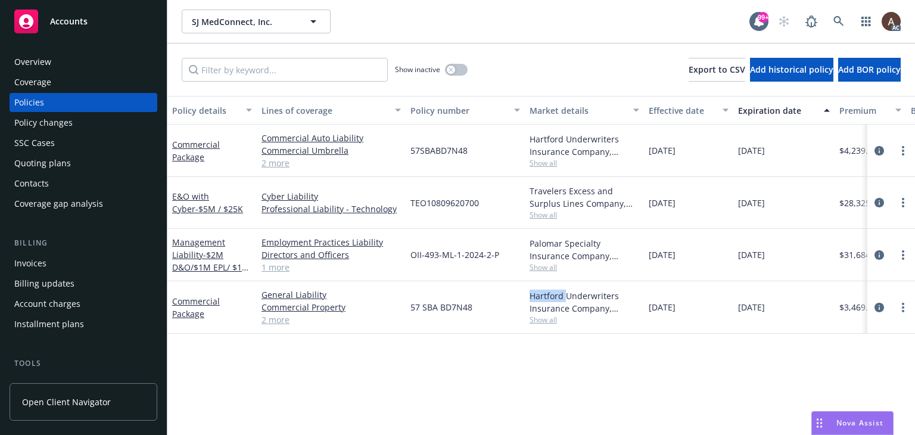
drag, startPoint x: 541, startPoint y: 297, endPoint x: 565, endPoint y: 297, distance: 23.8
click at [565, 297] on div "Hartford Underwriters Insurance Company, Hartford Insurance Group Show all" at bounding box center [584, 307] width 119 height 52
copy div "Hartford"
click at [57, 124] on div "Policy changes" at bounding box center [43, 122] width 58 height 19
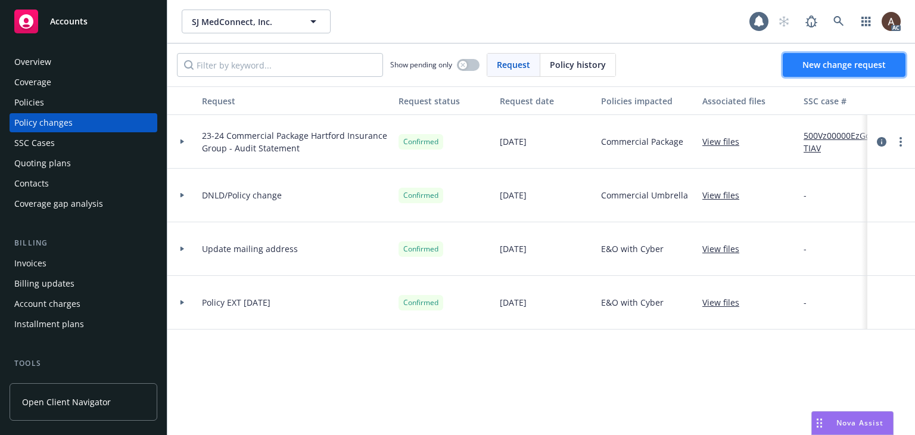
click at [893, 63] on link "New change request" at bounding box center [844, 65] width 123 height 24
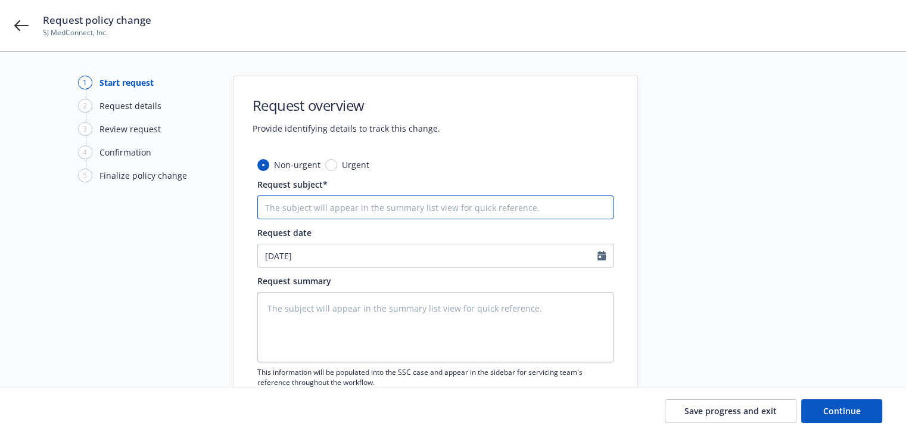
click at [300, 210] on input "Request subject*" at bounding box center [435, 207] width 356 height 24
type textarea "x"
type input "2"
type textarea "x"
type input "25"
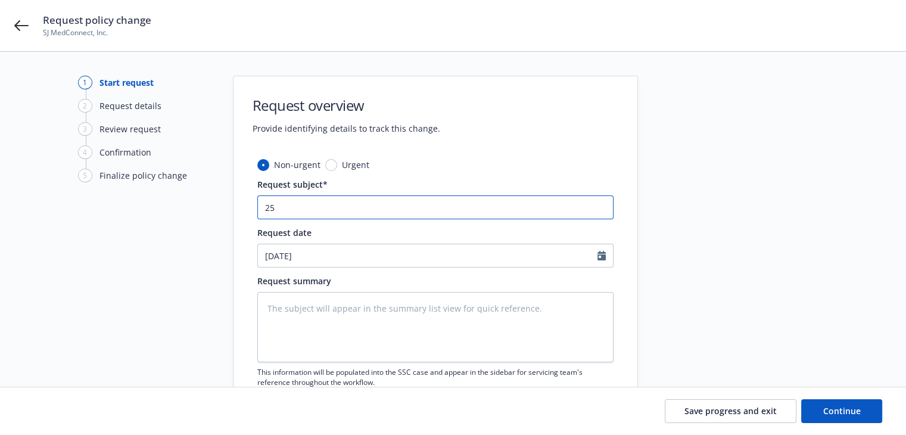
type textarea "x"
type input "25"
type textarea "x"
type input "25 P"
type textarea "x"
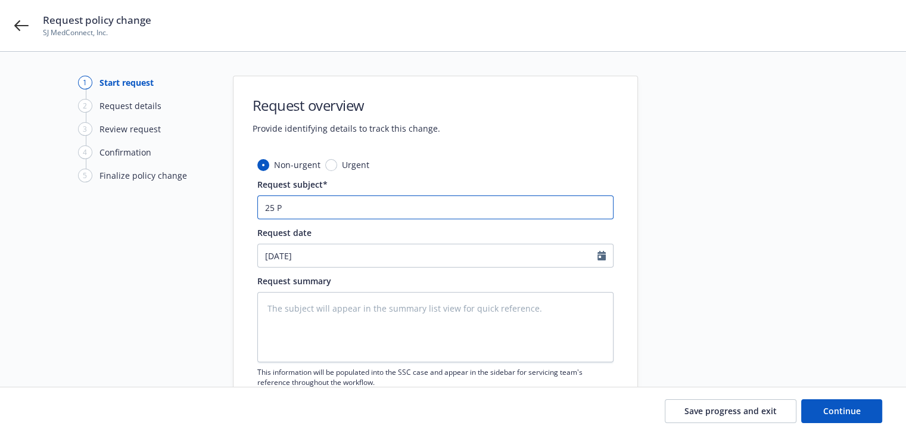
type input "25 PK"
type textarea "x"
type input "25 PKG"
type textarea "x"
type input "25 PKG"
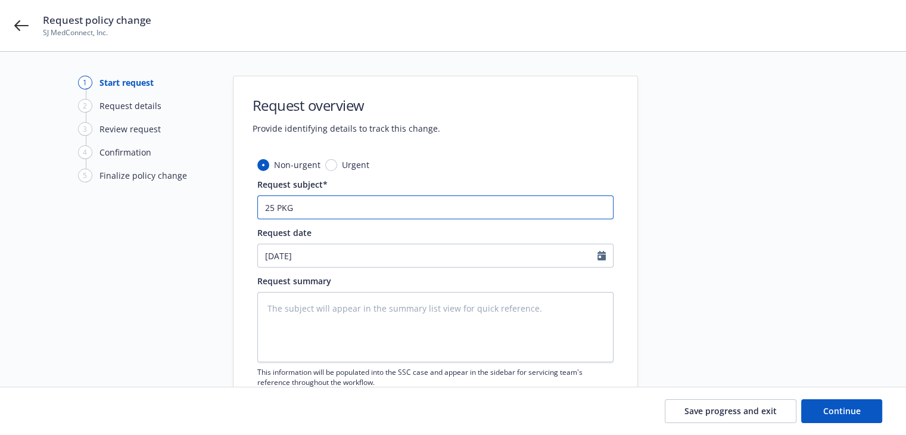
paste input "Hartford"
type textarea "x"
type input "25 PKG Hartford"
type textarea "x"
type input "25 PKG Hartford"
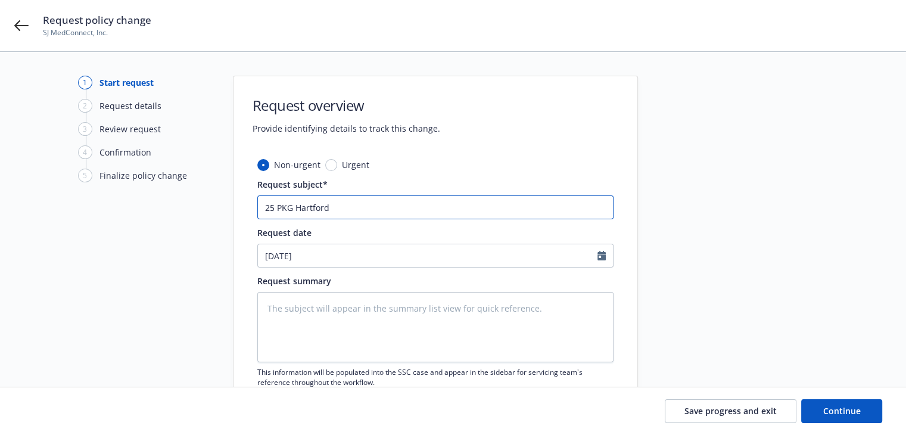
type textarea "x"
type input "25 PKG Hartford -"
type textarea "x"
type input "25 PKG Hartford -"
click at [309, 321] on textarea at bounding box center [435, 327] width 356 height 70
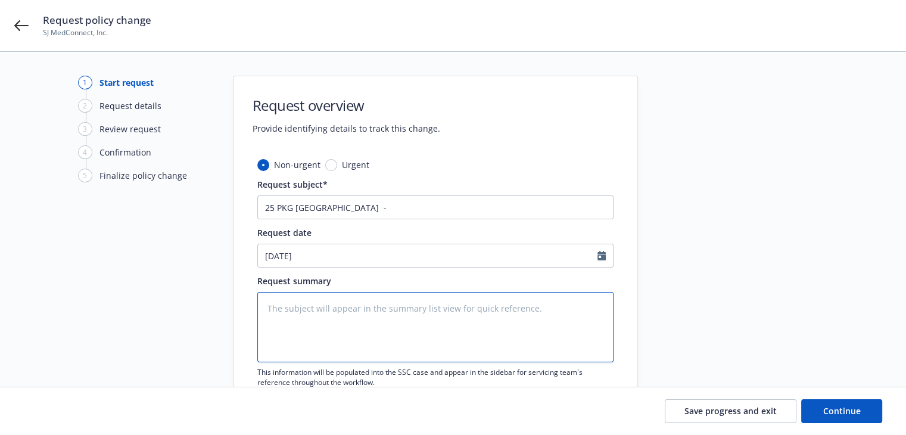
paste textarea "Policy Change Number: 001 Policy Change Effective Date: 08/31/2025"
type textarea "x"
type textarea "Policy Change Number: 001 Policy Change Effective Date: 08/31/2025"
click at [433, 319] on textarea "Policy Change Number: 001 Policy Change Effective Date: 08/31/2025" at bounding box center [435, 327] width 356 height 70
type textarea "x"
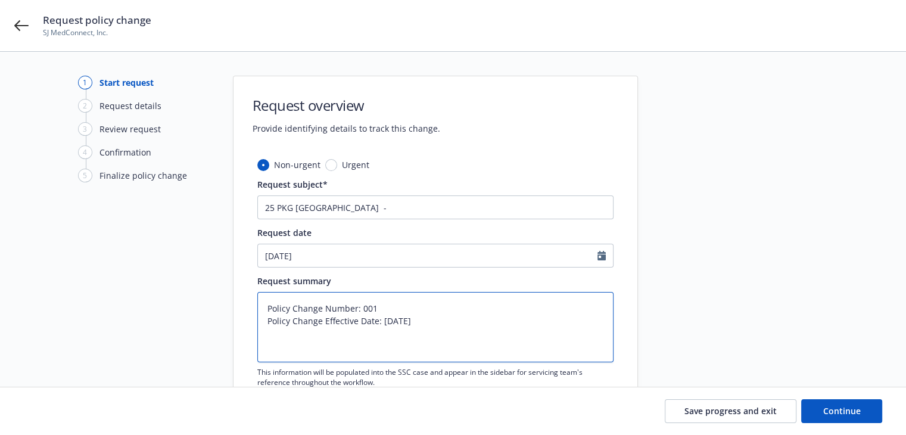
type textarea "Policy Change Number: 001 Policy Change Effective Date: 08/31/2025"
type textarea "x"
type textarea "Policy Change Number: 001 Policy Change Effective Date: 08/31/2025"
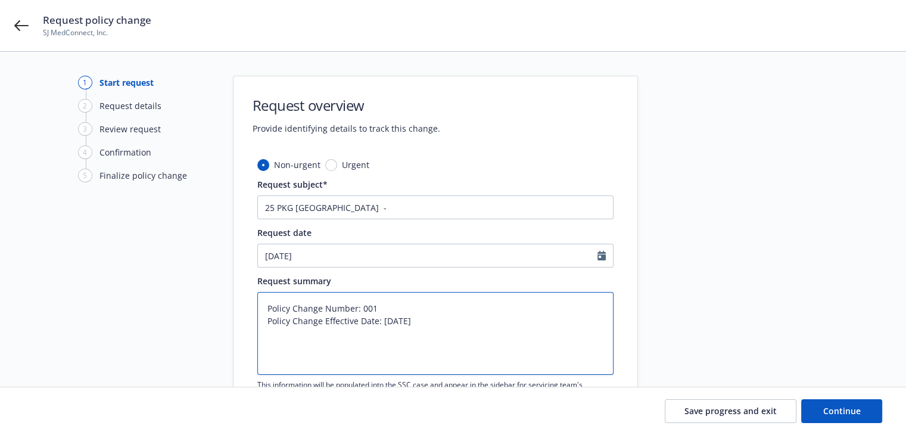
paste textarea "The exposure base at Location 1, Building 1 has been revised: Software, Interne…"
type textarea "x"
type textarea "Policy Change Number: 001 Policy Change Effective Date: 08/31/2025 The exposure…"
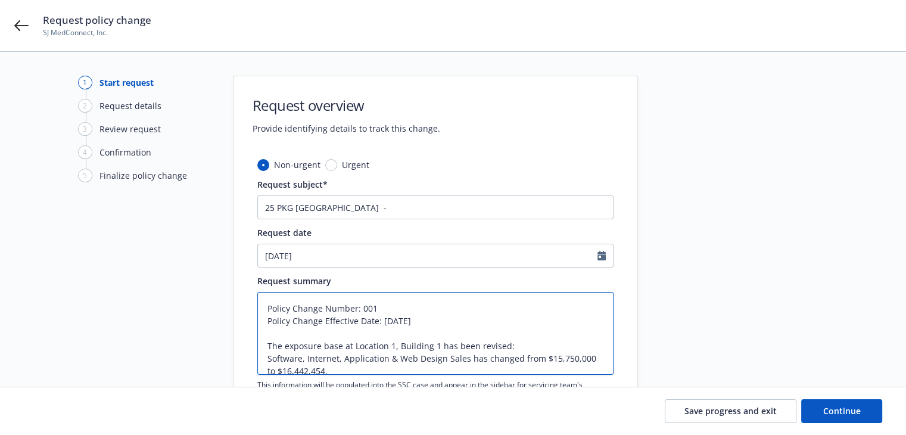
scroll to position [129, 0]
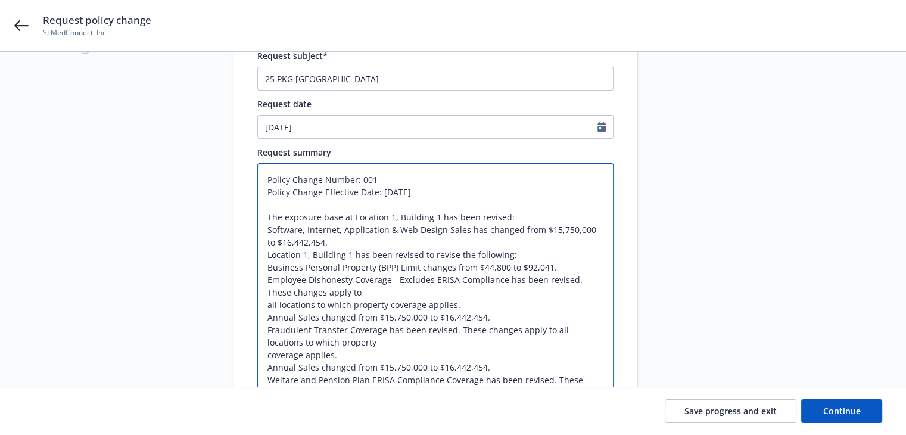
click at [334, 241] on textarea "Policy Change Number: 001 Policy Change Effective Date: 08/31/2025 The exposure…" at bounding box center [435, 310] width 356 height 295
type textarea "x"
type textarea "Policy Change Number: 001 Policy Change Effective Date: 08/31/2025 The exposure…"
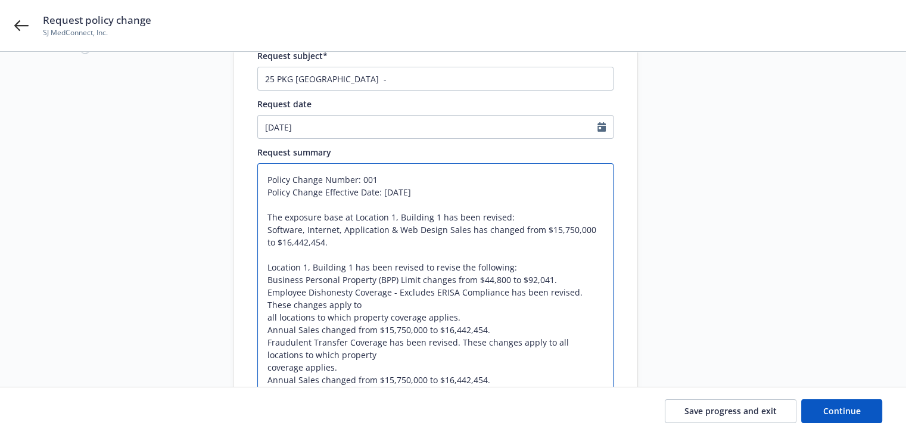
click at [529, 294] on textarea "Policy Change Number: 001 Policy Change Effective Date: 08/31/2025 The exposure…" at bounding box center [435, 317] width 356 height 308
click at [564, 280] on textarea "Policy Change Number: 001 Policy Change Effective Date: 08/31/2025 The exposure…" at bounding box center [435, 317] width 356 height 308
type textarea "x"
type textarea "Policy Change Number: 001 Policy Change Effective Date: 08/31/2025 The exposure…"
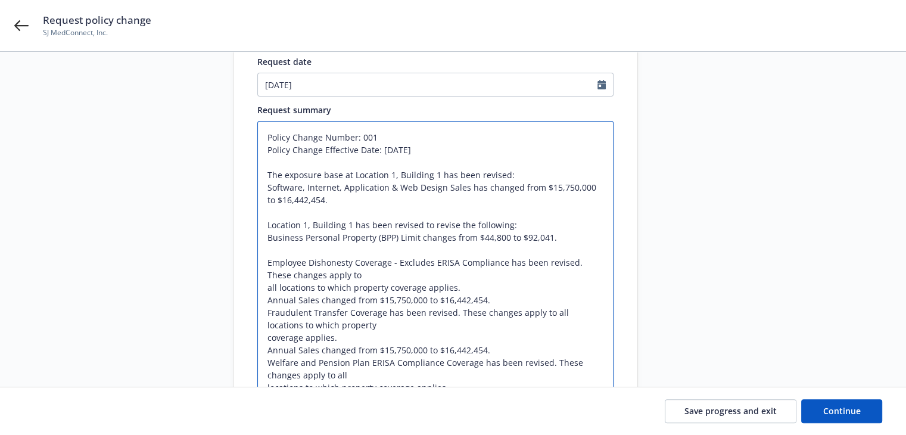
scroll to position [188, 0]
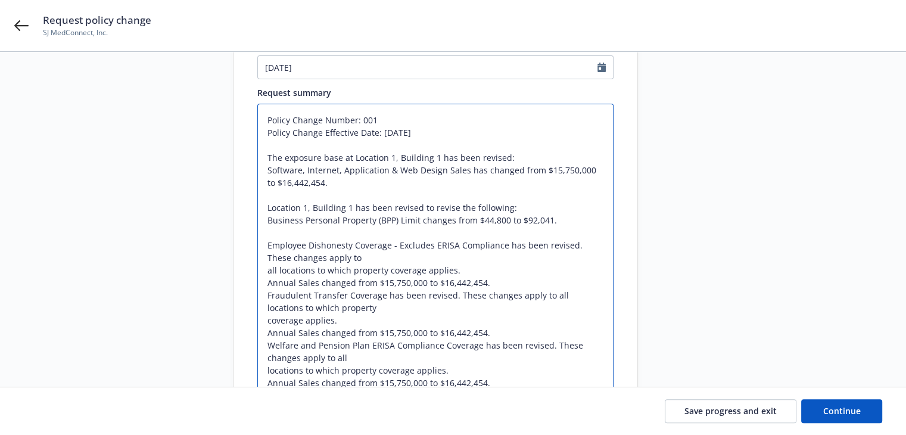
click at [353, 258] on textarea "Policy Change Number: 001 Policy Change Effective Date: 08/31/2025 The exposure…" at bounding box center [435, 264] width 356 height 320
click at [264, 270] on textarea "Policy Change Number: 001 Policy Change Effective Date: 08/31/2025 The exposure…" at bounding box center [435, 264] width 356 height 320
type textarea "x"
type textarea "Policy Change Number: 001 Policy Change Effective Date: 08/31/2025 The exposure…"
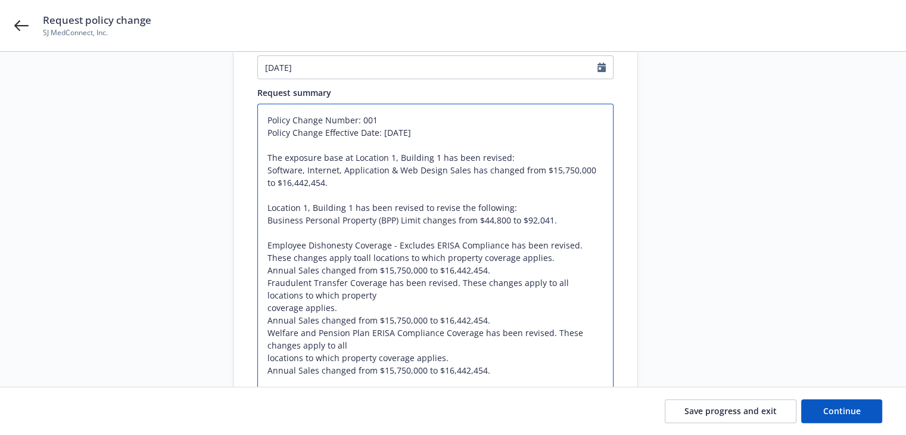
type textarea "x"
type textarea "Policy Change Number: 001 Policy Change Effective Date: 08/31/2025 The exposure…"
click at [350, 276] on textarea "Policy Change Number: 001 Policy Change Effective Date: 08/31/2025 The exposure…" at bounding box center [435, 258] width 356 height 308
click at [260, 310] on textarea "Policy Change Number: 001 Policy Change Effective Date: 08/31/2025 The exposure…" at bounding box center [435, 258] width 356 height 308
type textarea "x"
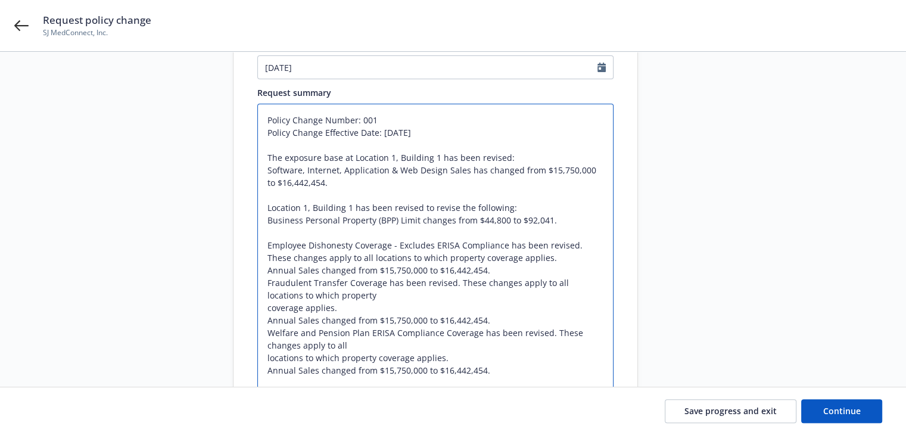
type textarea "Policy Change Number: 001 Policy Change Effective Date: 08/31/2025 The exposure…"
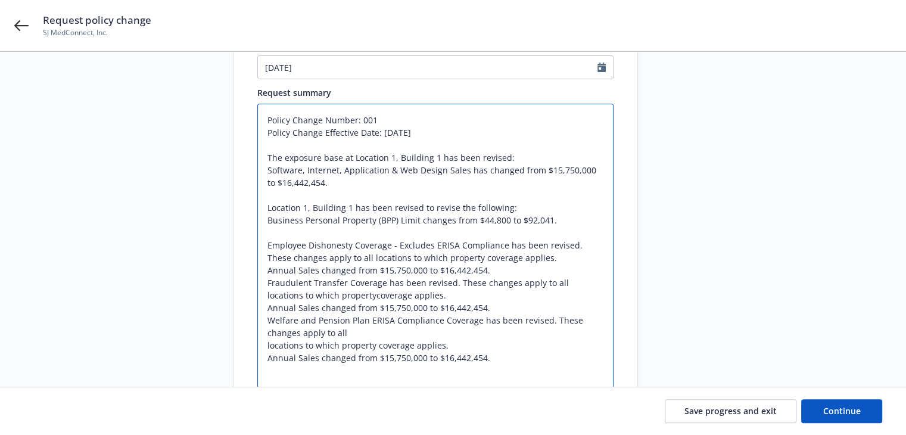
type textarea "x"
type textarea "Policy Change Number: 001 Policy Change Effective Date: 08/31/2025 The exposure…"
click at [441, 295] on textarea "Policy Change Number: 001 Policy Change Effective Date: 08/31/2025 The exposure…" at bounding box center [435, 251] width 356 height 295
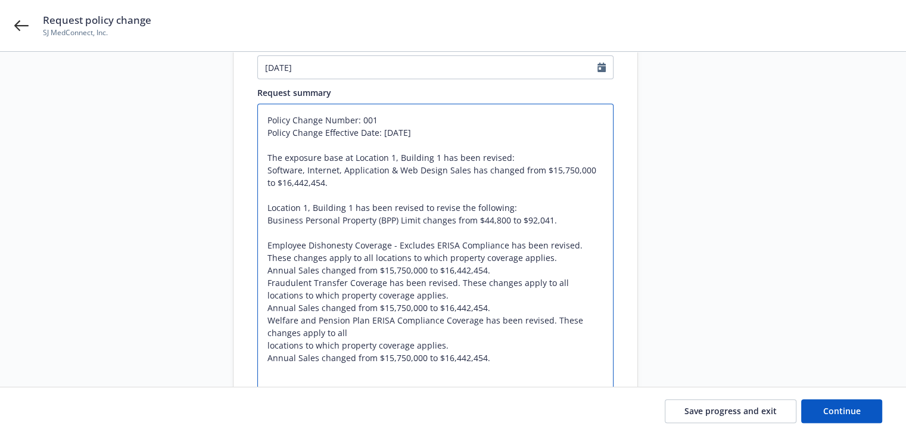
click at [509, 268] on textarea "Policy Change Number: 001 Policy Change Effective Date: 08/31/2025 The exposure…" at bounding box center [435, 251] width 356 height 295
type textarea "x"
type textarea "Policy Change Number: 001 Policy Change Effective Date: 08/31/2025 The exposure…"
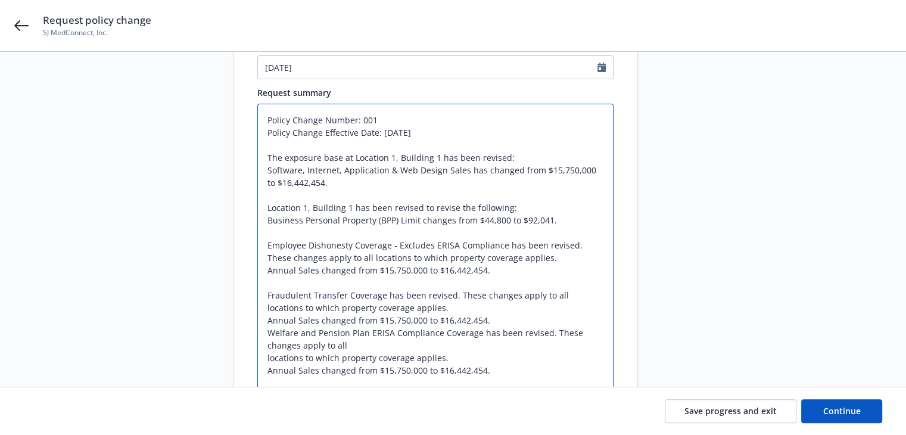
click at [500, 322] on textarea "Policy Change Number: 001 Policy Change Effective Date: 08/31/2025 The exposure…" at bounding box center [435, 258] width 356 height 308
type textarea "x"
type textarea "Policy Change Number: 001 Policy Change Effective Date: 08/31/2025 The exposure…"
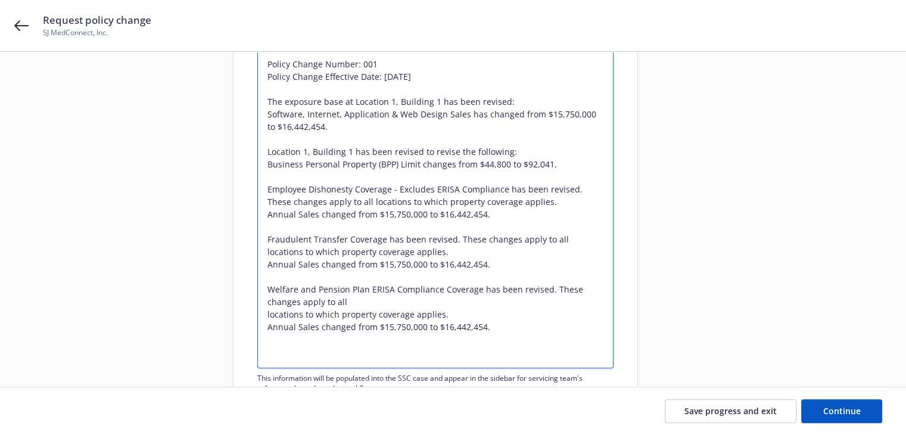
scroll to position [307, 0]
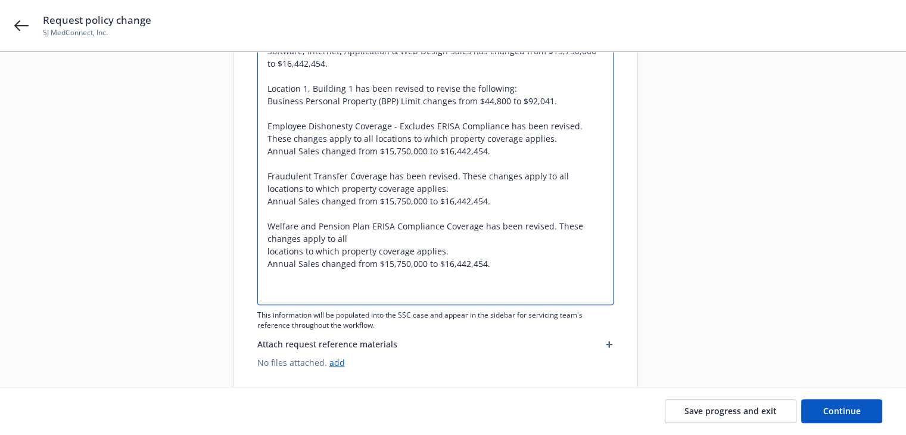
click at [264, 252] on textarea "Policy Change Number: 001 Policy Change Effective Date: 08/31/2025 The exposure…" at bounding box center [435, 145] width 356 height 320
type textarea "x"
type textarea "Policy Change Number: 001 Policy Change Effective Date: 08/31/2025 The exposure…"
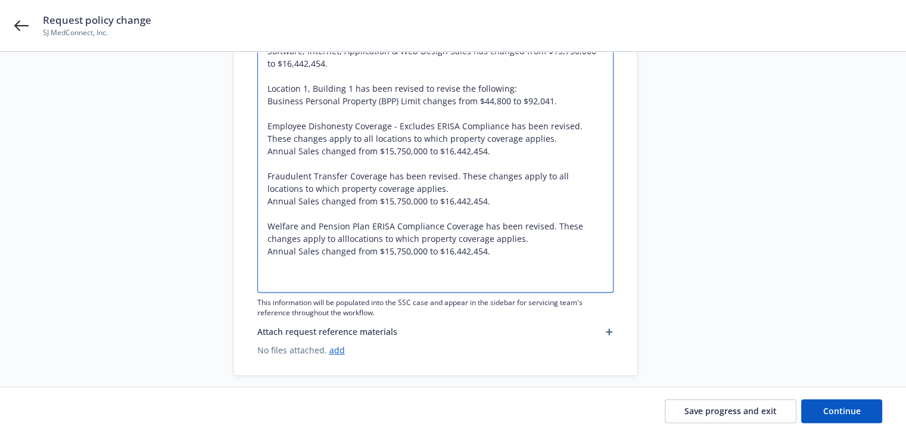
type textarea "x"
click at [513, 254] on textarea "Policy Change Number: 001 Policy Change Effective Date: 08/31/2025 The exposure…" at bounding box center [435, 139] width 356 height 308
type textarea "Policy Change Number: 001 Policy Change Effective Date: 08/31/2025 The exposure…"
click at [493, 219] on textarea "Policy Change Number: 001 Policy Change Effective Date: 08/31/2025 The exposure…" at bounding box center [435, 139] width 356 height 308
click at [376, 261] on textarea "Policy Change Number: 001 Policy Change Effective Date: 08/31/2025 The exposure…" at bounding box center [435, 139] width 356 height 308
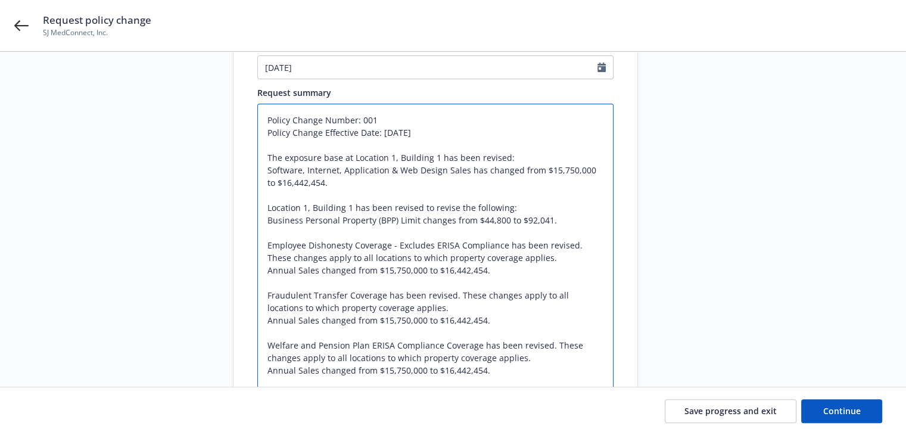
scroll to position [129, 0]
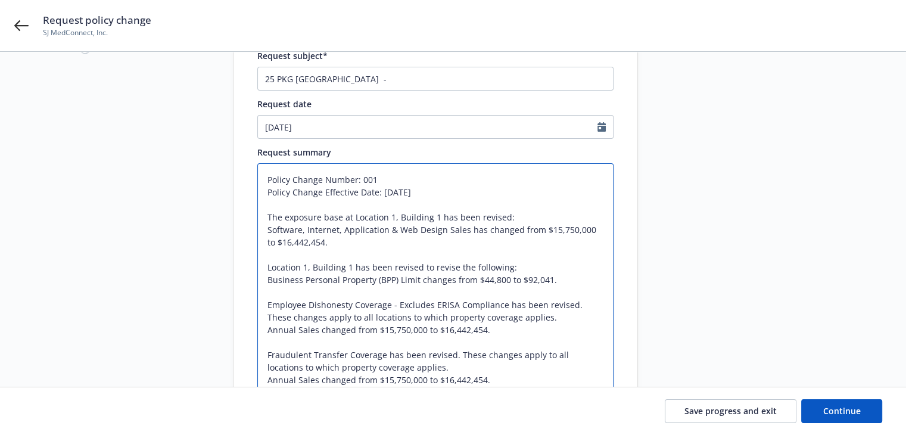
click at [267, 280] on textarea "Policy Change Number: 001 Policy Change Effective Date: 08/31/2025 The exposure…" at bounding box center [435, 317] width 356 height 308
drag, startPoint x: 377, startPoint y: 278, endPoint x: 548, endPoint y: 280, distance: 170.9
click at [548, 280] on textarea "Policy Change Number: 001 Policy Change Effective Date: 08/31/2025 The exposure…" at bounding box center [435, 317] width 356 height 308
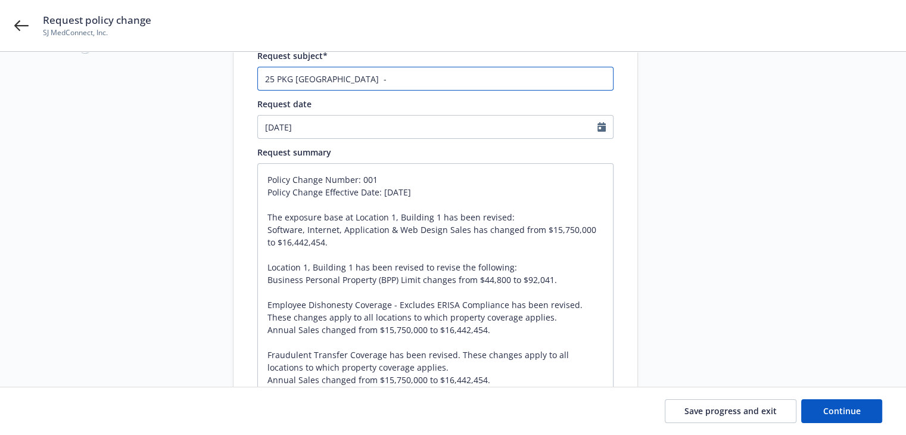
click at [359, 74] on input "25 PKG Hartford -" at bounding box center [435, 79] width 356 height 24
paste input "BPP) Limit changes from $44,800 to $92,041"
type textarea "x"
type input "25 PKG Hartford - BPP) Limit changes from $44,800 to $92,041"
click at [354, 79] on input "25 PKG Hartford - BPP) Limit changes from $44,800 to $92,041" at bounding box center [435, 79] width 356 height 24
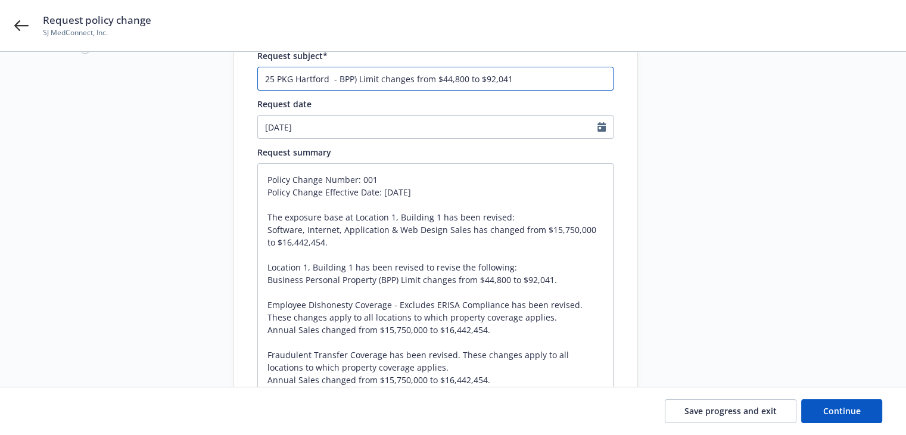
type textarea "x"
type input "25 PKG Hartford - BPP Limit changes from $44,800 to $92,041"
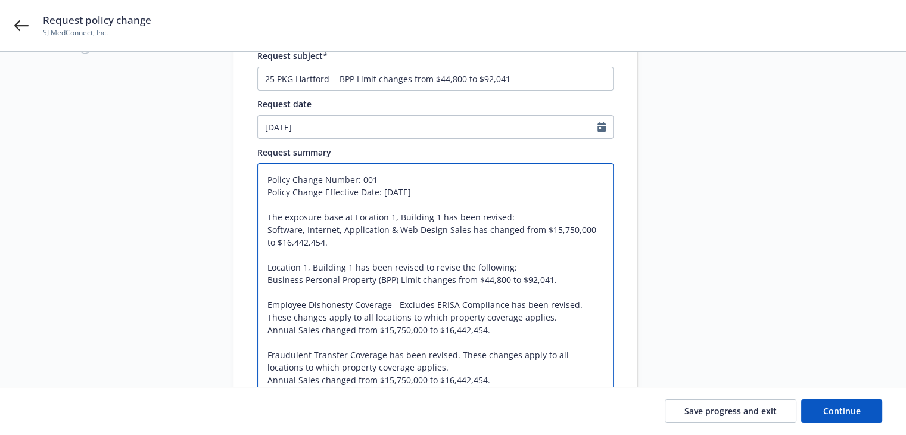
click at [365, 246] on textarea "Policy Change Number: 001 Policy Change Effective Date: 08/31/2025 The exposure…" at bounding box center [435, 317] width 356 height 308
drag, startPoint x: 263, startPoint y: 229, endPoint x: 319, endPoint y: 244, distance: 57.9
click at [319, 244] on textarea "Policy Change Number: 001 Policy Change Effective Date: 08/31/2025 The exposure…" at bounding box center [435, 317] width 356 height 308
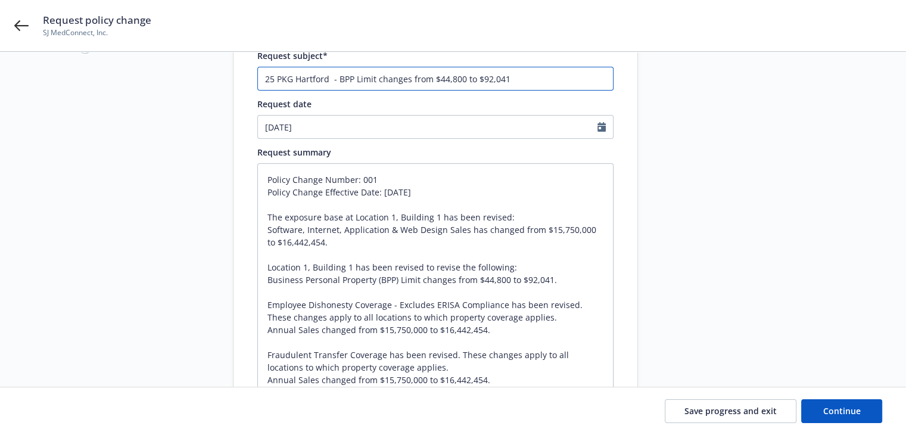
click at [527, 83] on input "25 PKG Hartford - BPP Limit changes from $44,800 to $92,041" at bounding box center [435, 79] width 356 height 24
type textarea "x"
type input "25 PKG Hartford - BPP Limit changes from $44,800 to $92,041;"
type textarea "x"
type input "25 PKG Hartford - BPP Limit changes from $44,800 to $92,041;"
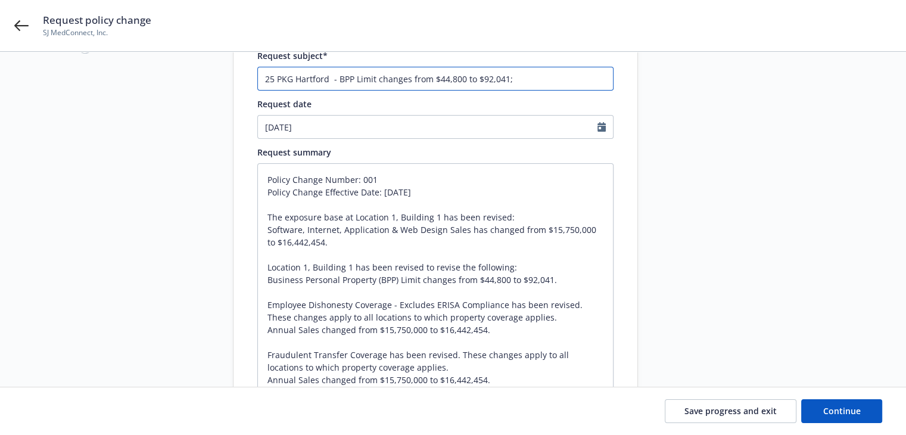
paste input "Software, Internet, Application & Web Design Sales has changed from $15,750,000…"
type textarea "x"
type input "25 PKG Hartford - BPP Limit changes from $44,800 to $92,041; Software, Internet…"
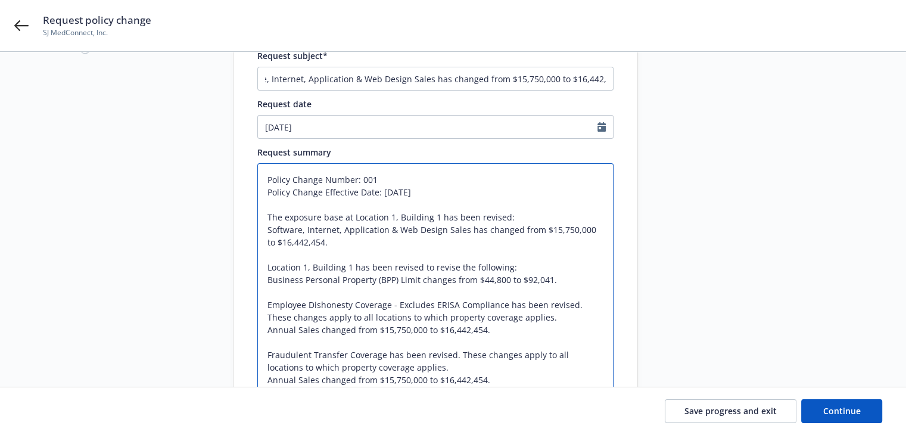
click at [497, 253] on textarea "Policy Change Number: 001 Policy Change Effective Date: 08/31/2025 The exposure…" at bounding box center [435, 317] width 356 height 308
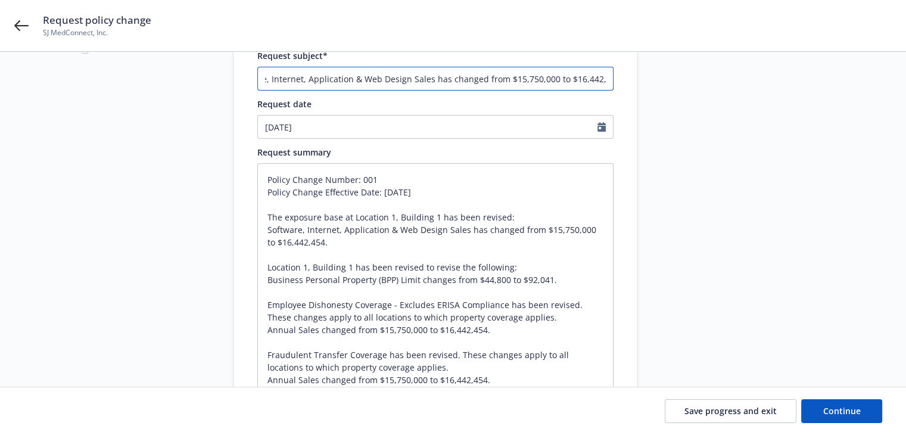
drag, startPoint x: 512, startPoint y: 76, endPoint x: 699, endPoint y: 82, distance: 187.1
click at [699, 82] on div "1 Start request 2 Request details 3 Review request 4 Confirmation 5 Finalize po…" at bounding box center [452, 251] width 877 height 608
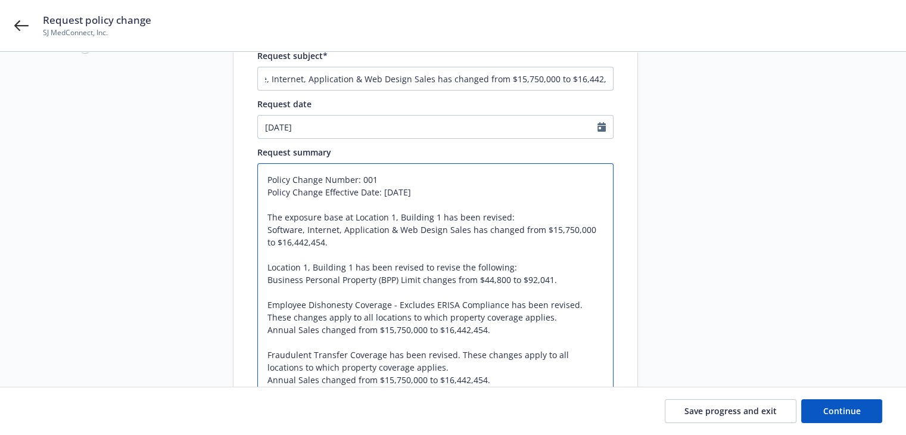
click at [512, 260] on textarea "Policy Change Number: 001 Policy Change Effective Date: 08/31/2025 The exposure…" at bounding box center [435, 317] width 356 height 308
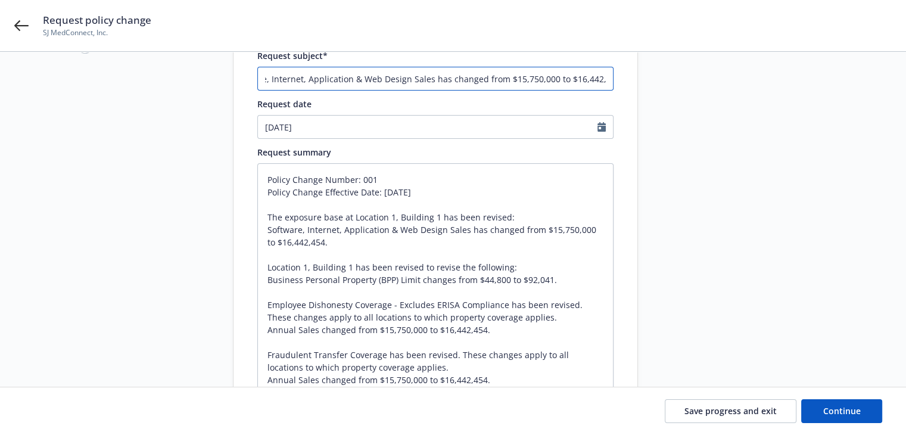
drag, startPoint x: 555, startPoint y: 77, endPoint x: 727, endPoint y: 77, distance: 172.7
click at [727, 77] on div "1 Start request 2 Request details 3 Review request 4 Confirmation 5 Finalize po…" at bounding box center [452, 251] width 877 height 608
click at [609, 76] on input "25 PKG Hartford - BPP Limit changes from $44,800 to $92,041; Software, Internet…" at bounding box center [435, 79] width 356 height 24
type textarea "x"
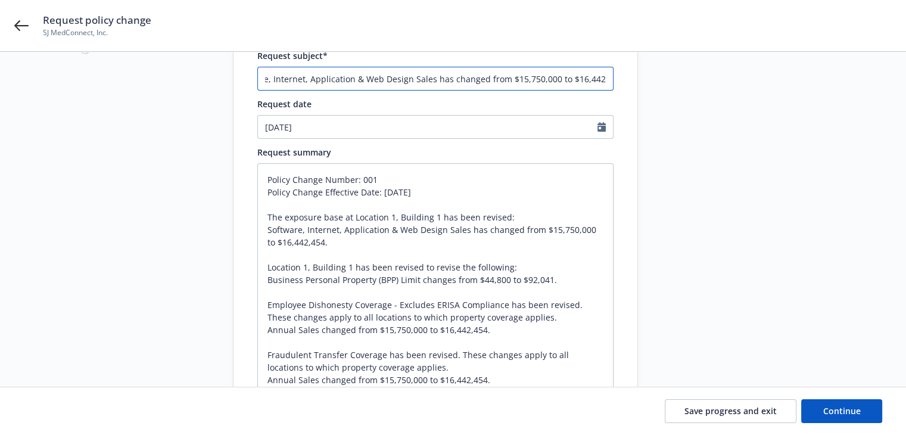
type input "25 PKG Hartford - BPP Limit changes from $44,800 to $92,041; Software, Internet…"
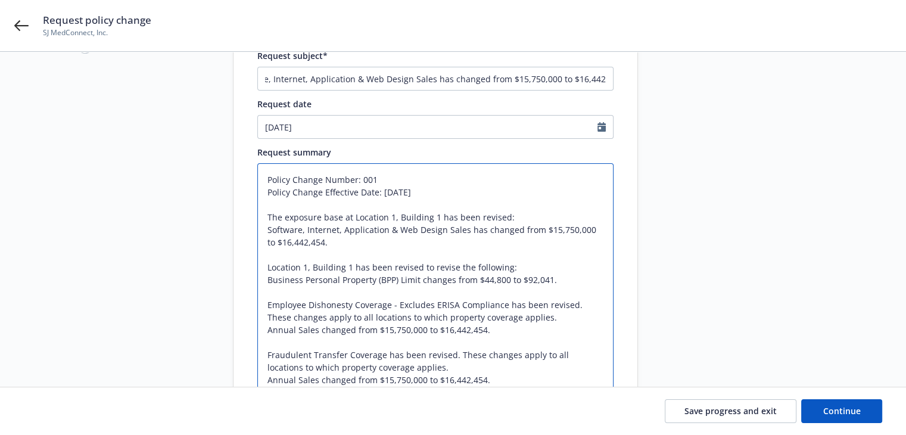
click at [528, 289] on textarea "Policy Change Number: 001 Policy Change Effective Date: 08/31/2025 The exposure…" at bounding box center [435, 317] width 356 height 308
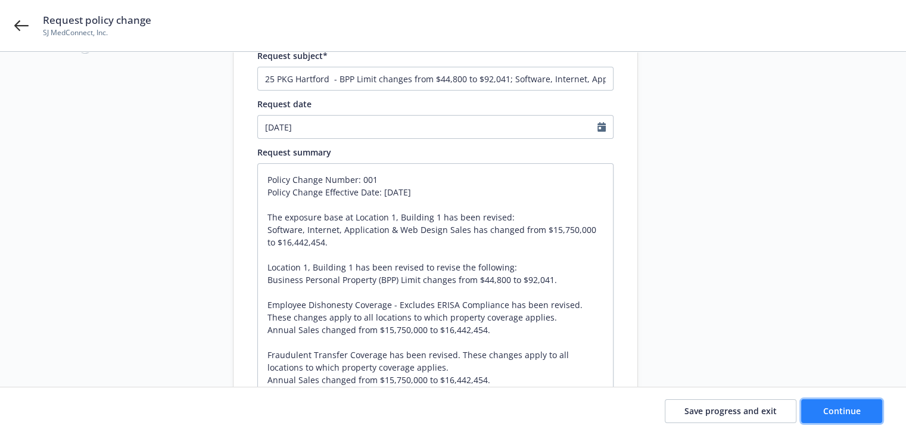
click at [831, 410] on span "Continue" at bounding box center [842, 410] width 38 height 11
type textarea "x"
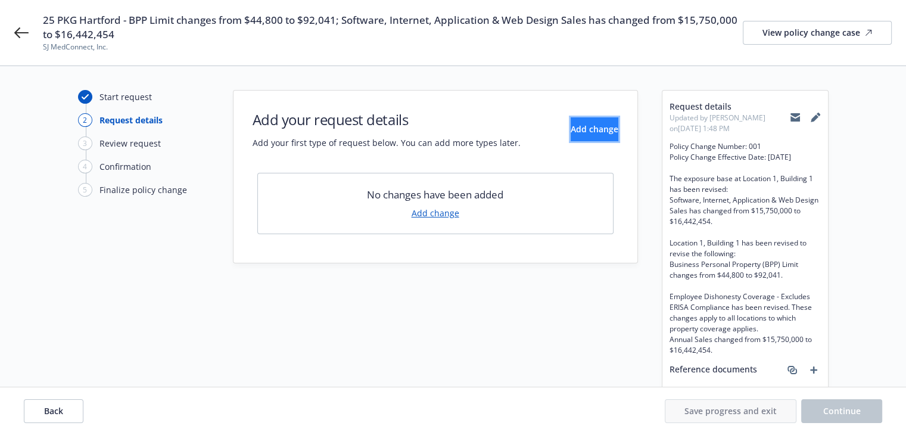
click at [571, 137] on button "Add change" at bounding box center [595, 129] width 48 height 24
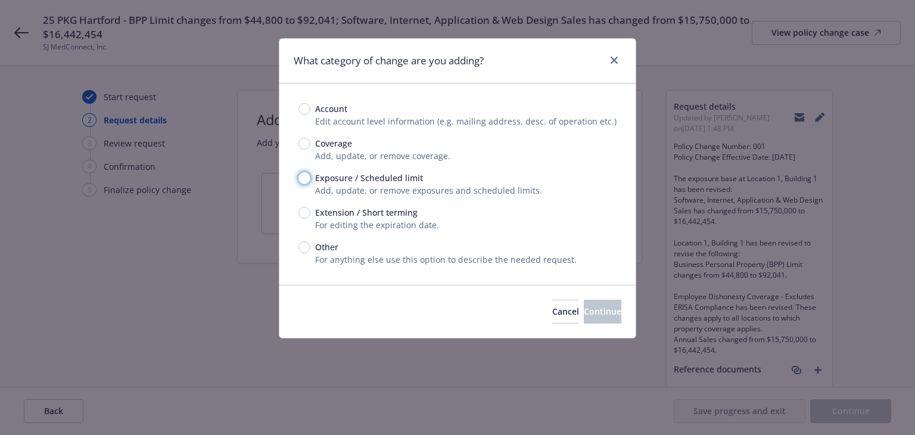
click at [301, 175] on input "Exposure / Scheduled limit" at bounding box center [304, 178] width 12 height 12
radio input "true"
click at [584, 316] on span "Continue" at bounding box center [603, 311] width 38 height 11
type textarea "x"
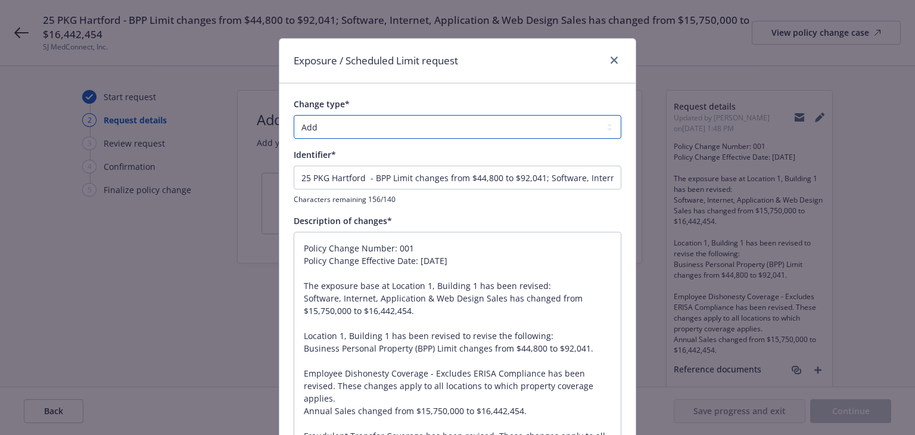
drag, startPoint x: 376, startPoint y: 126, endPoint x: 365, endPoint y: 136, distance: 15.6
click at [376, 126] on select "Add Audit Change Remove" at bounding box center [458, 127] width 328 height 24
select select "CHANGE"
click at [294, 115] on select "Add Audit Change Remove" at bounding box center [458, 127] width 328 height 24
drag, startPoint x: 362, startPoint y: 177, endPoint x: -95, endPoint y: 163, distance: 457.6
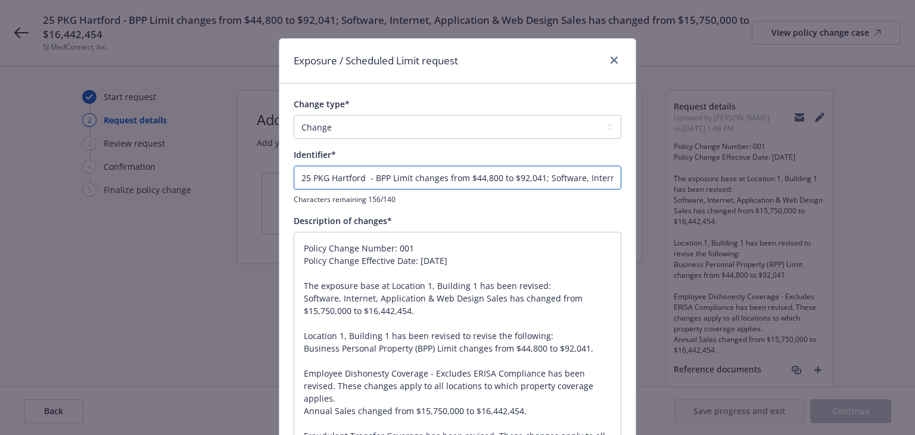
click at [0, 163] on html "25 PKG Hartford - BPP Limit changes from $44,800 to $92,041; Software, Internet…" at bounding box center [457, 217] width 915 height 435
type textarea "x"
type input "- BPP Limit changes from $44,800 to $92,041; Software, Internet, Application & …"
type textarea "x"
type input "E - BPP Limit changes from $44,800 to $92,041; Software, Internet, Application …"
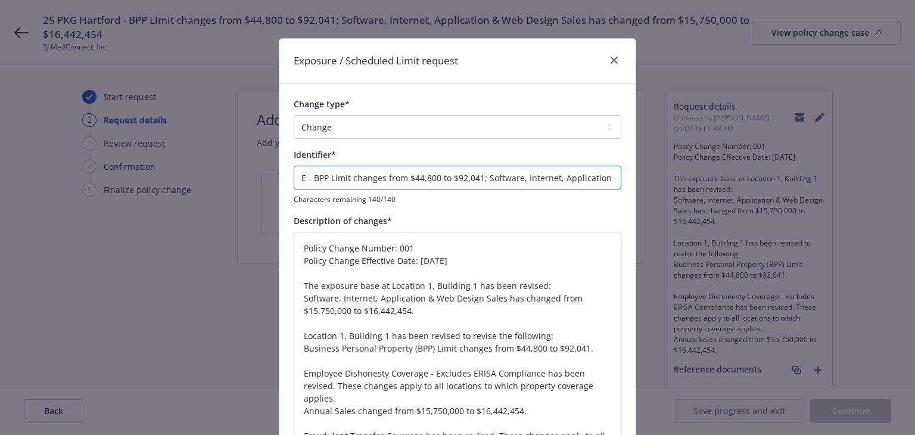
type textarea "x"
type input "EN - BPP Limit changes from $44,800 to $92,041; Software, Internet, Application…"
type textarea "x"
type input "END - BPP Limit changes from $44,800 to $92,041; Software, Internet, Applicatio…"
type textarea "x"
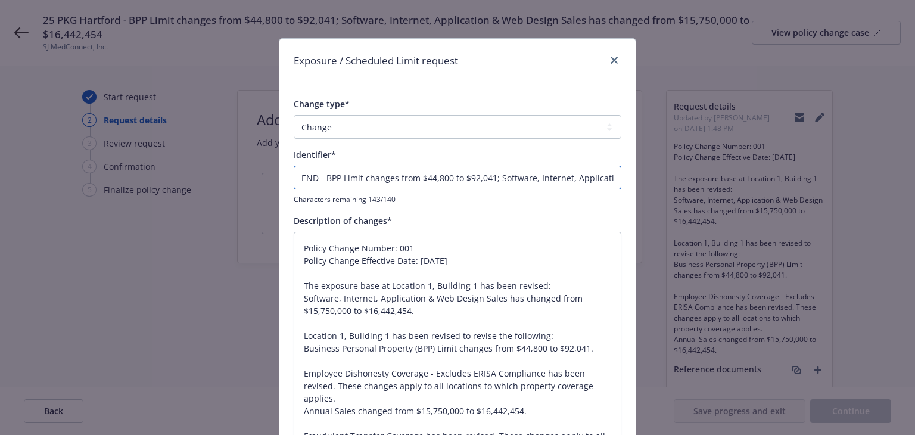
type input "ENDT - BPP Limit changes from $44,800 to $92,041; Software, Internet, Applicati…"
type textarea "x"
type input "ENDT# - BPP Limit changes from $44,800 to $92,041; Software, Internet, Applicat…"
type textarea "x"
type input "ENDT#0 - BPP Limit changes from $44,800 to $92,041; Software, Internet, Applica…"
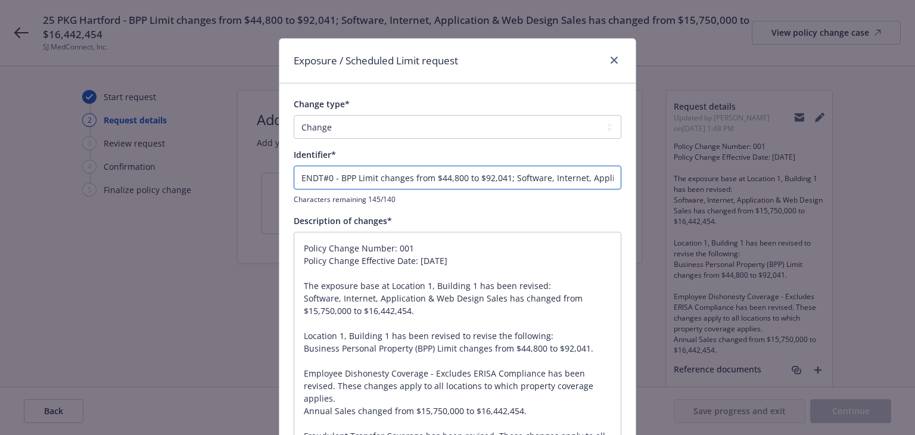
type textarea "x"
type input "ENDT#00 - BPP Limit changes from $44,800 to $92,041; Software, Internet, Applic…"
type textarea "x"
type input "ENDT#001 - BPP Limit changes from $44,800 to $92,041; Software, Internet, Appli…"
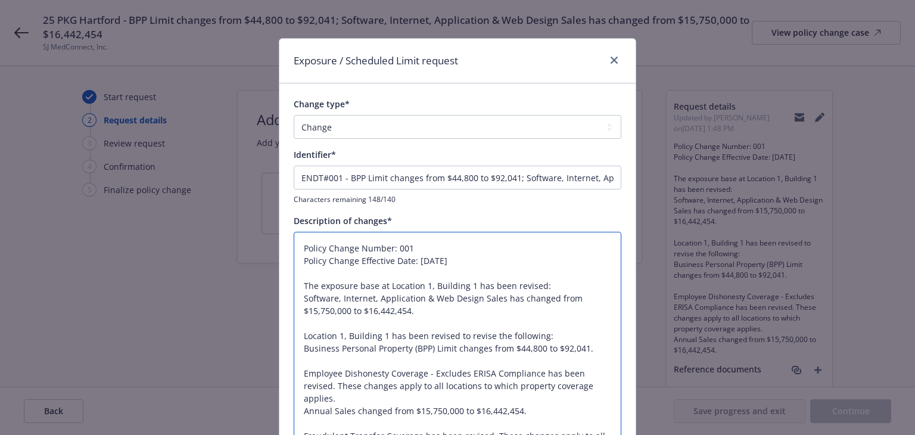
click at [438, 275] on textarea "Policy Change Number: 001 Policy Change Effective Date: 08/31/2025 The exposure…" at bounding box center [458, 386] width 328 height 308
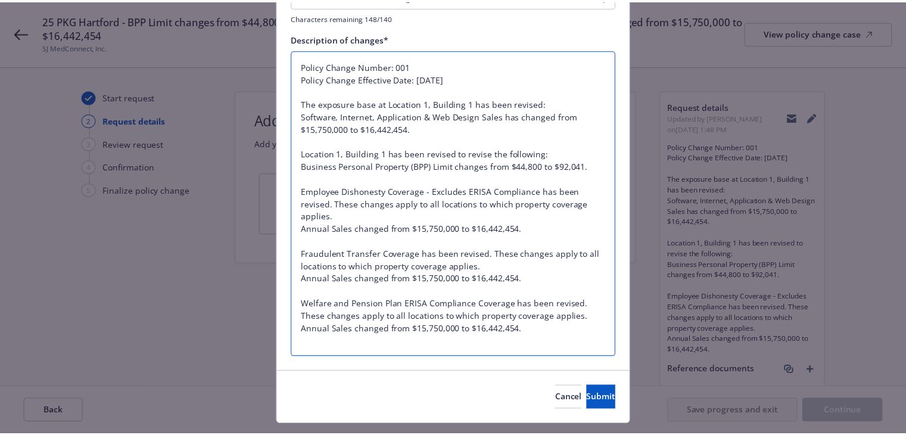
scroll to position [210, 0]
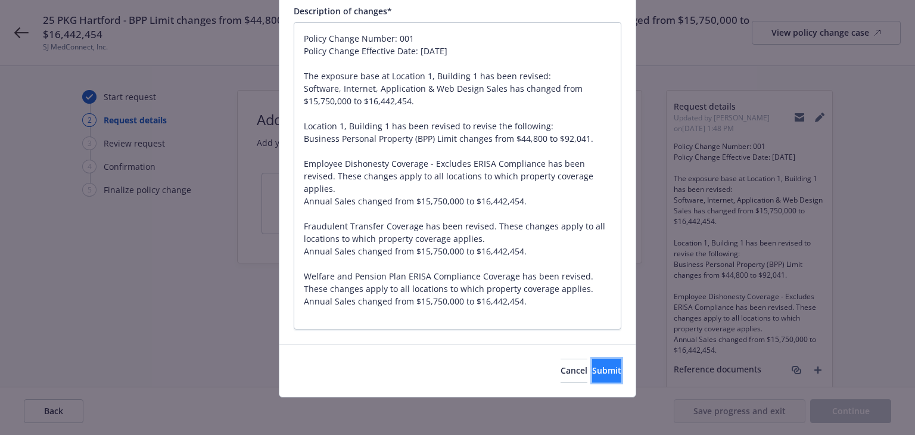
click at [611, 370] on button "Submit" at bounding box center [606, 371] width 29 height 24
type textarea "x"
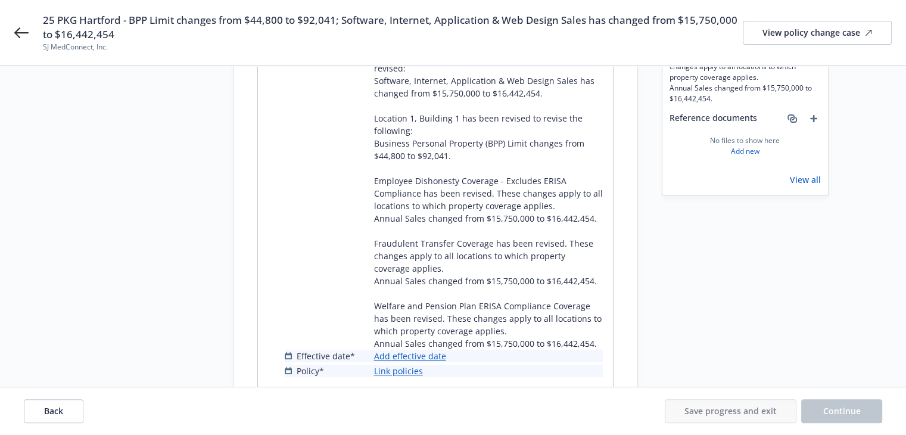
scroll to position [298, 0]
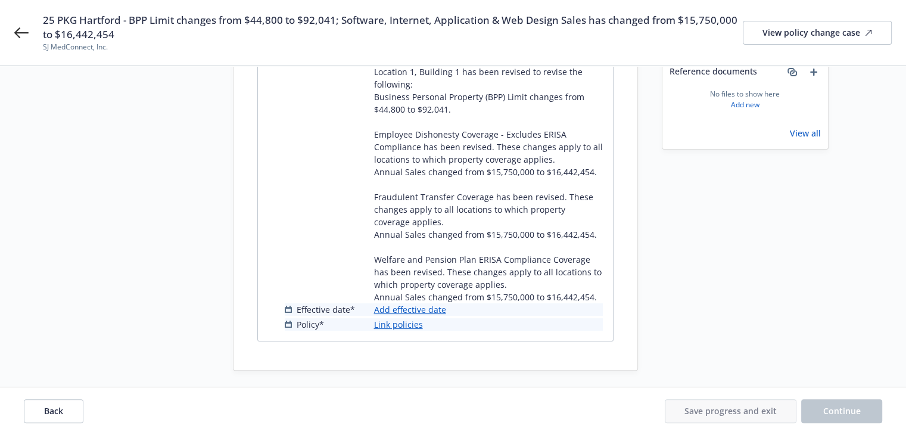
click at [431, 316] on link "Add effective date" at bounding box center [410, 309] width 72 height 13
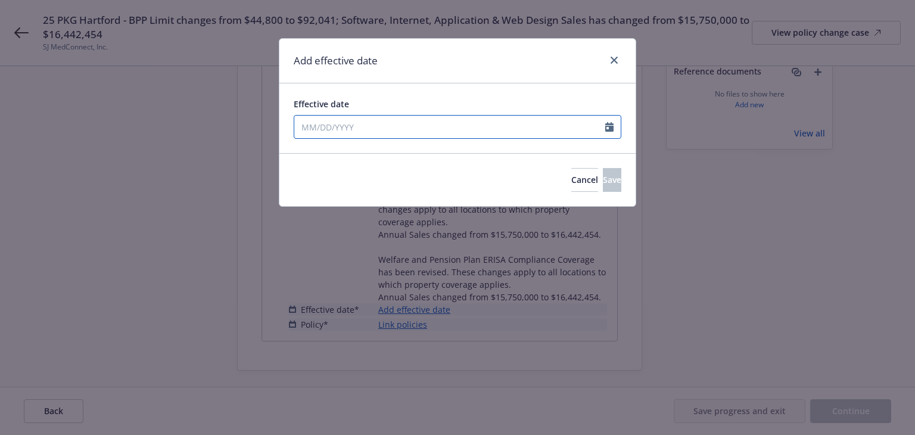
click at [416, 127] on input "Effective date" at bounding box center [449, 127] width 311 height 23
select select "8"
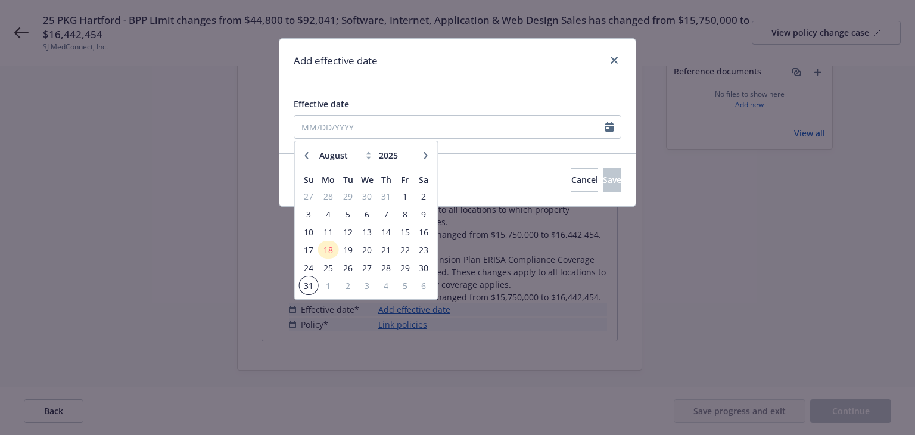
click at [310, 282] on span "31" at bounding box center [309, 285] width 16 height 15
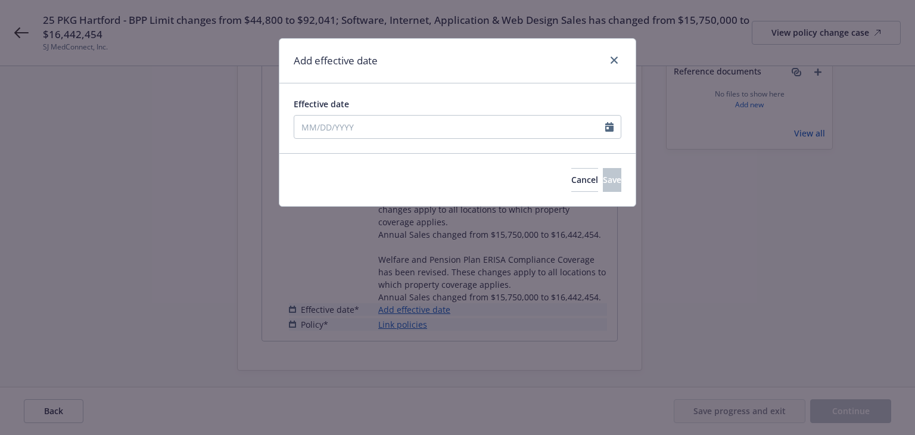
type input "08/31/2025"
click at [603, 179] on span "Save" at bounding box center [612, 179] width 18 height 11
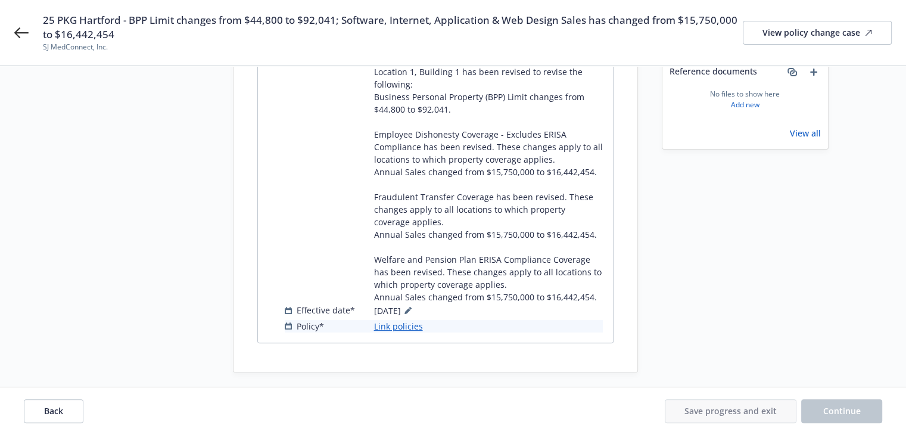
click at [404, 332] on link "Link policies" at bounding box center [398, 326] width 49 height 13
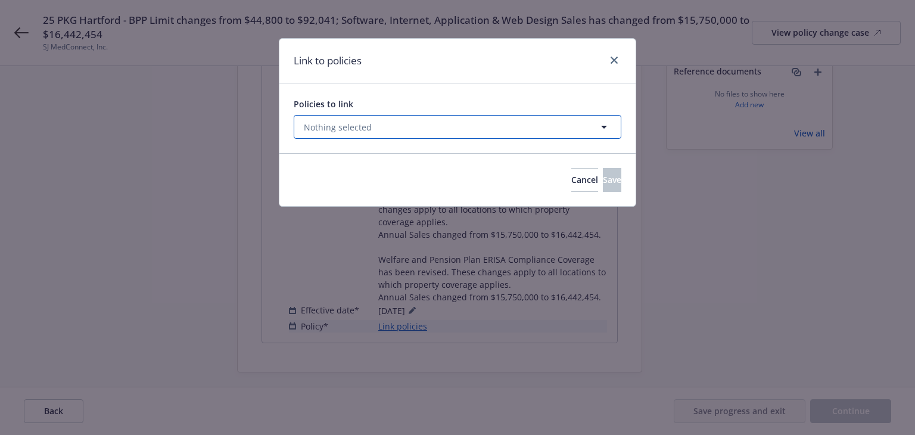
click at [400, 129] on button "Nothing selected" at bounding box center [458, 127] width 328 height 24
select select "ACTIVE"
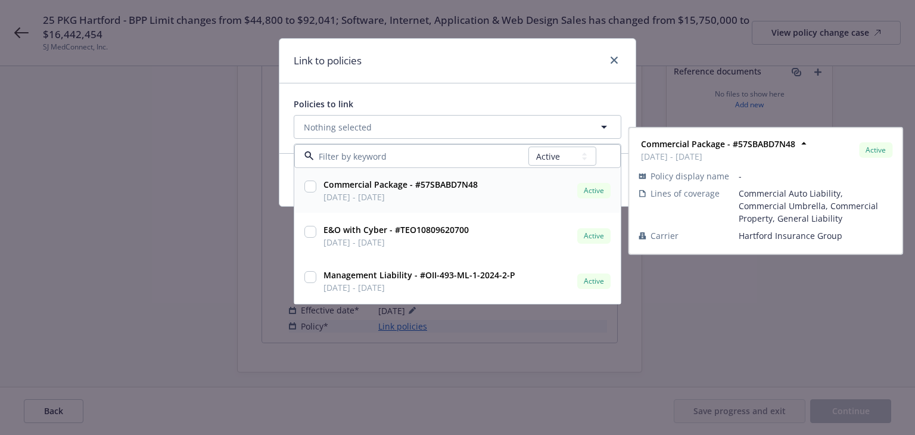
click at [415, 191] on span "08/31/2024 - 08/31/2025" at bounding box center [400, 197] width 154 height 13
checkbox input "true"
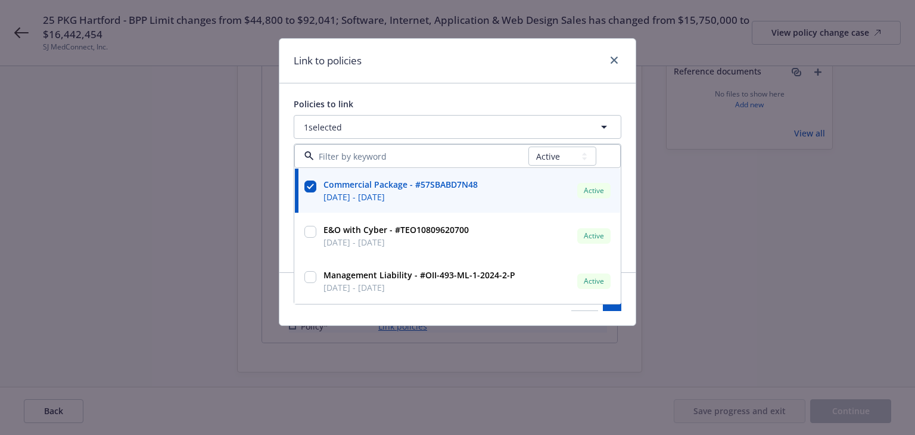
click at [493, 57] on div "Link to policies" at bounding box center [457, 61] width 356 height 45
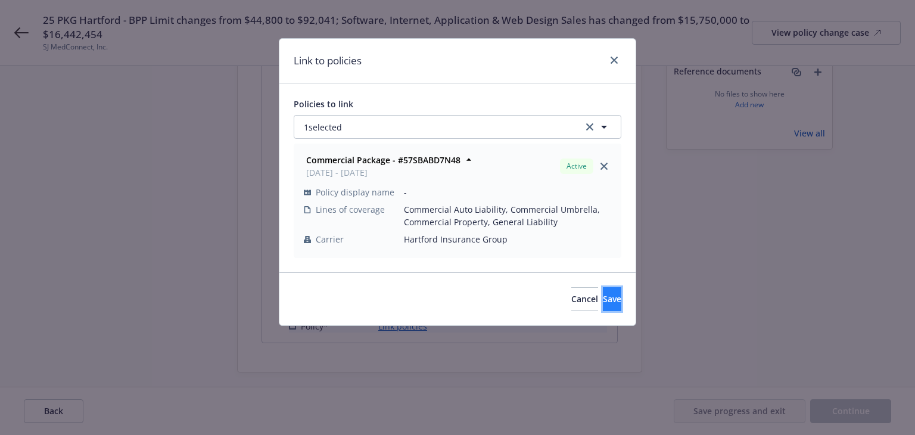
click at [603, 300] on button "Save" at bounding box center [612, 299] width 18 height 24
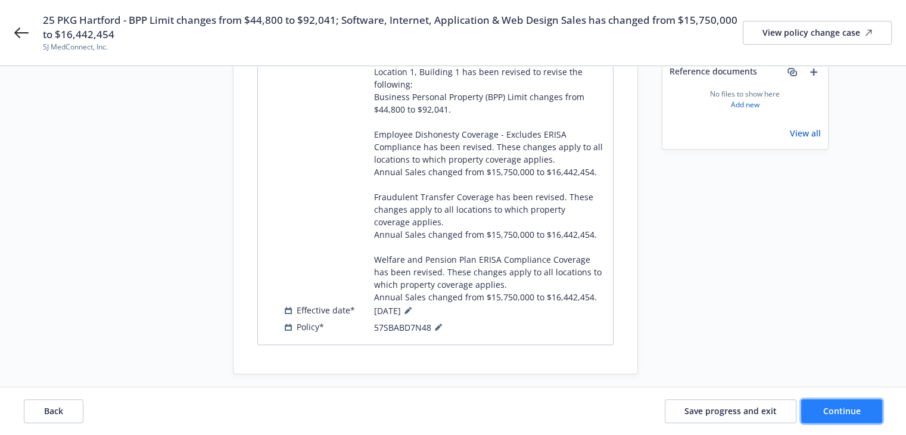
click at [830, 410] on span "Continue" at bounding box center [842, 410] width 38 height 11
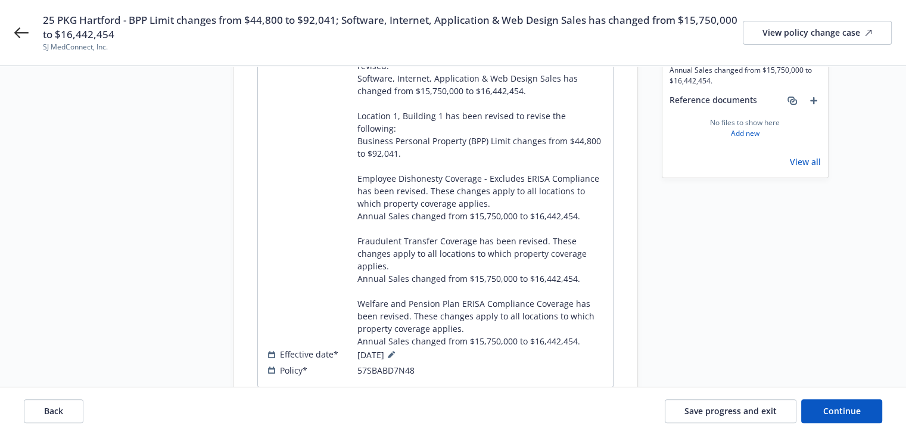
scroll to position [297, 0]
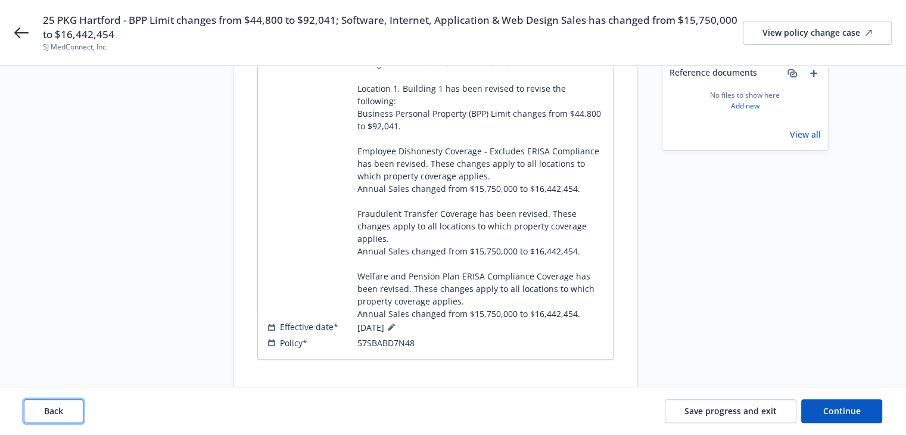
click at [50, 403] on button "Back" at bounding box center [54, 411] width 60 height 24
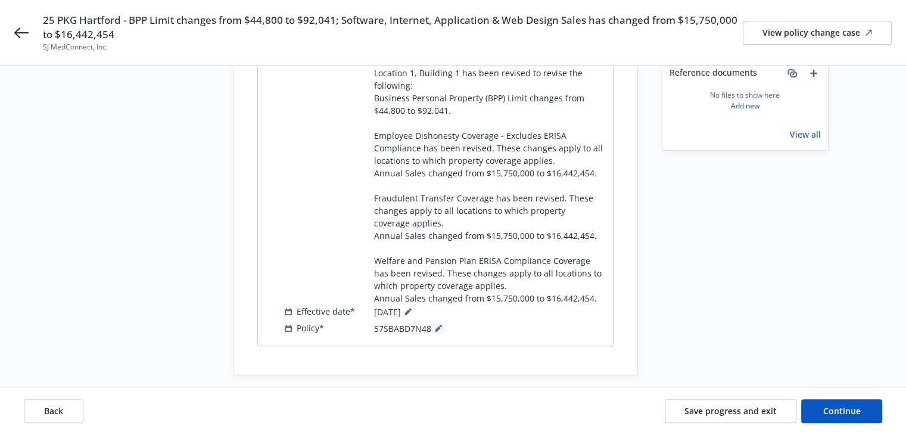
click at [438, 332] on icon at bounding box center [438, 328] width 7 height 7
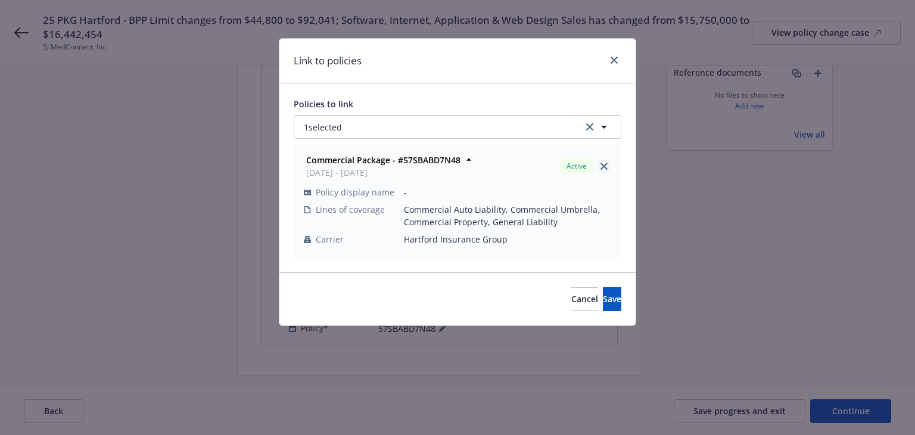
click at [604, 166] on icon "close" at bounding box center [603, 166] width 7 height 7
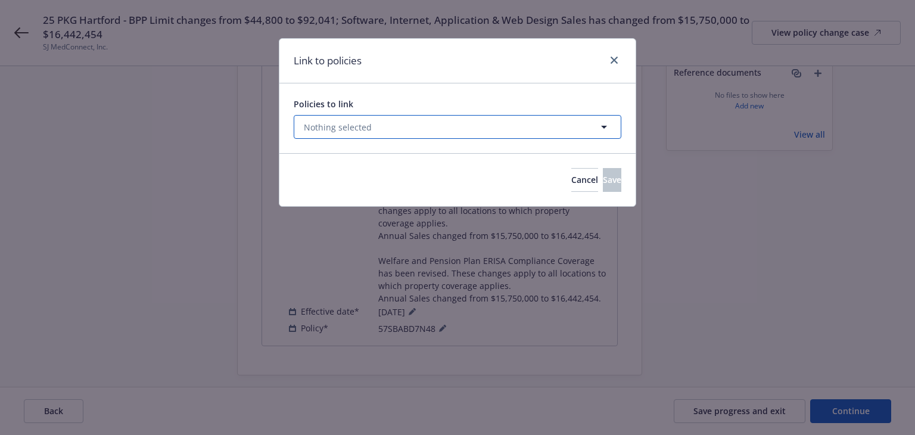
click at [588, 126] on button "Nothing selected" at bounding box center [458, 127] width 328 height 24
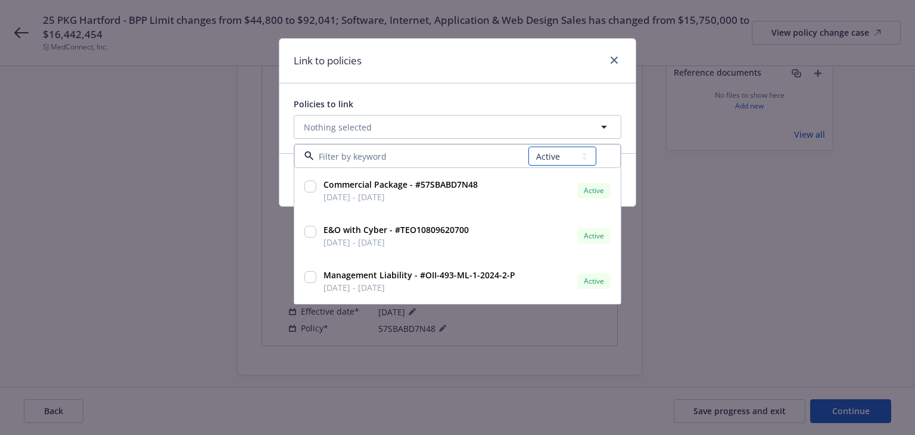
click at [562, 155] on select "All Active Upcoming Expired Cancelled" at bounding box center [562, 156] width 68 height 19
select select "UPCOMING"
click at [529, 147] on select "All Active Upcoming Expired Cancelled" at bounding box center [562, 156] width 68 height 19
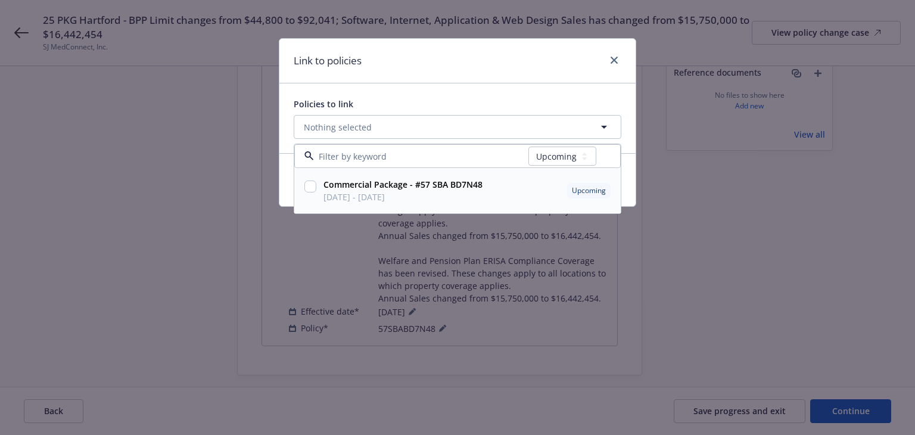
click at [462, 197] on span "08/31/2025 - 08/31/2026" at bounding box center [402, 197] width 159 height 13
checkbox input "true"
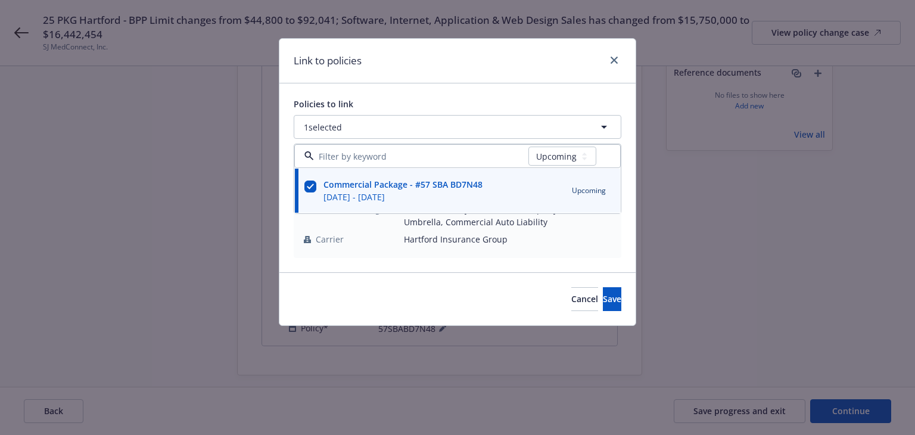
click at [500, 71] on div "Link to policies" at bounding box center [457, 61] width 356 height 45
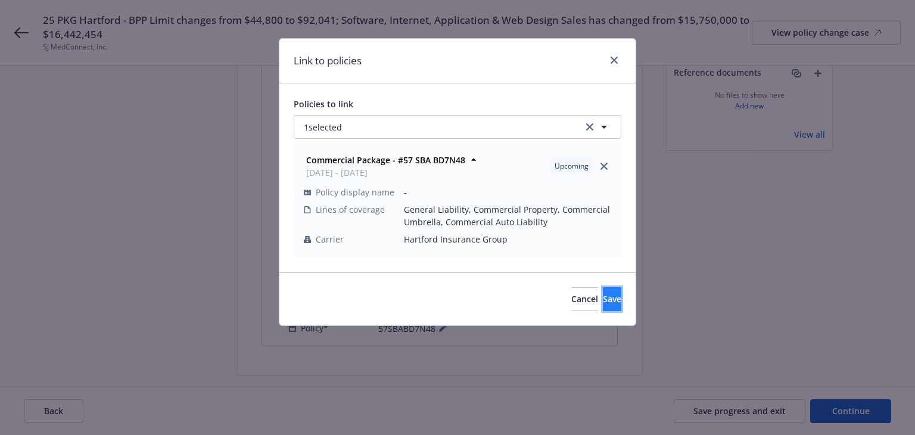
click at [603, 300] on span "Save" at bounding box center [612, 298] width 18 height 11
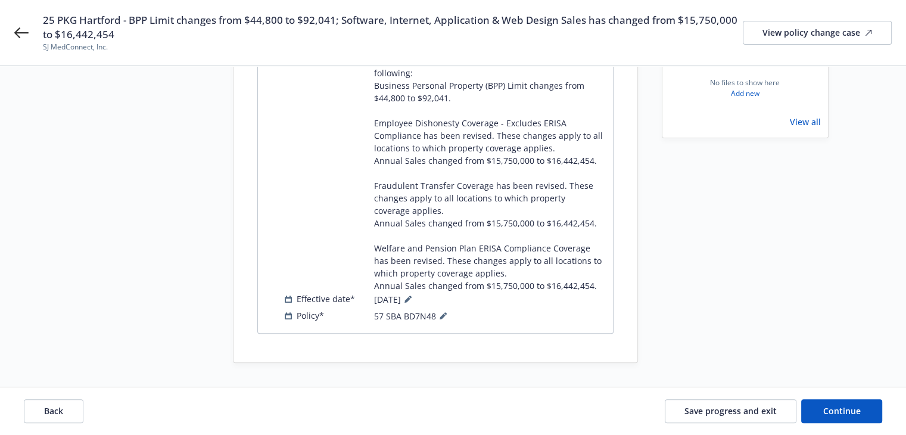
scroll to position [320, 0]
click at [818, 410] on button "Continue" at bounding box center [841, 411] width 81 height 24
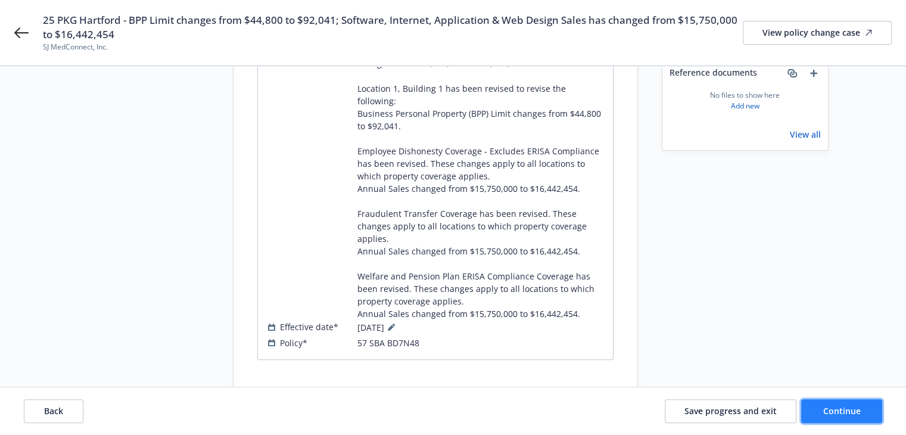
click at [819, 412] on button "Continue" at bounding box center [841, 411] width 81 height 24
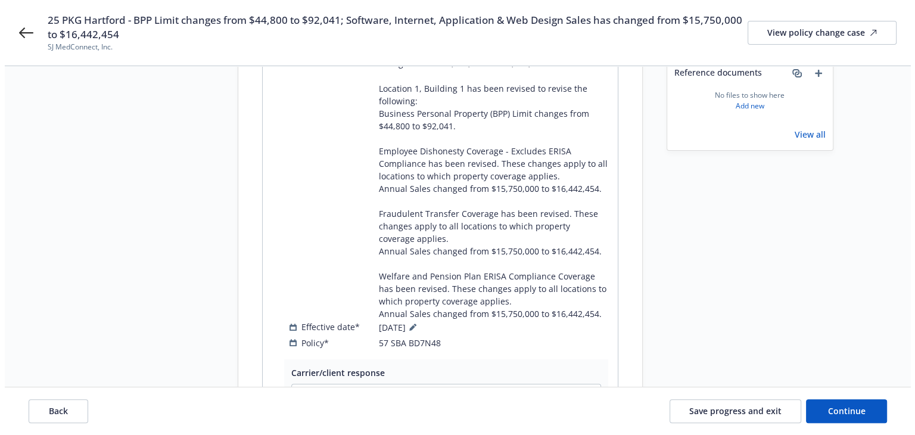
scroll to position [535, 0]
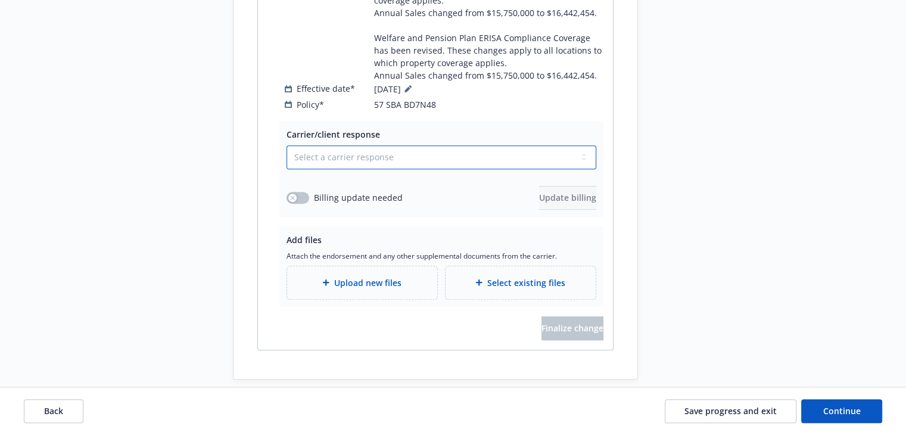
click at [336, 163] on select "Select a carrier response Accepted Accepted with revision No endorsement needed…" at bounding box center [441, 157] width 310 height 24
select select "ACCEPTED"
click at [286, 145] on select "Select a carrier response Accepted Accepted with revision No endorsement needed…" at bounding box center [441, 157] width 310 height 24
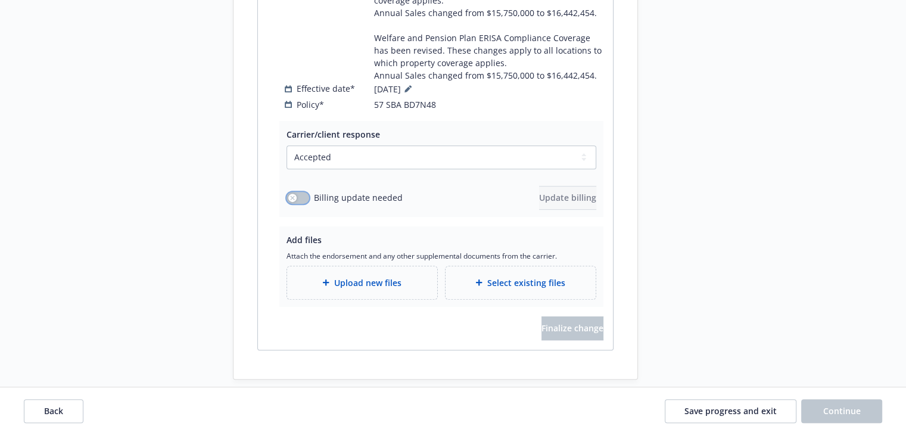
click at [290, 198] on icon "button" at bounding box center [292, 197] width 5 height 5
click at [539, 195] on span "Update billing" at bounding box center [567, 197] width 57 height 11
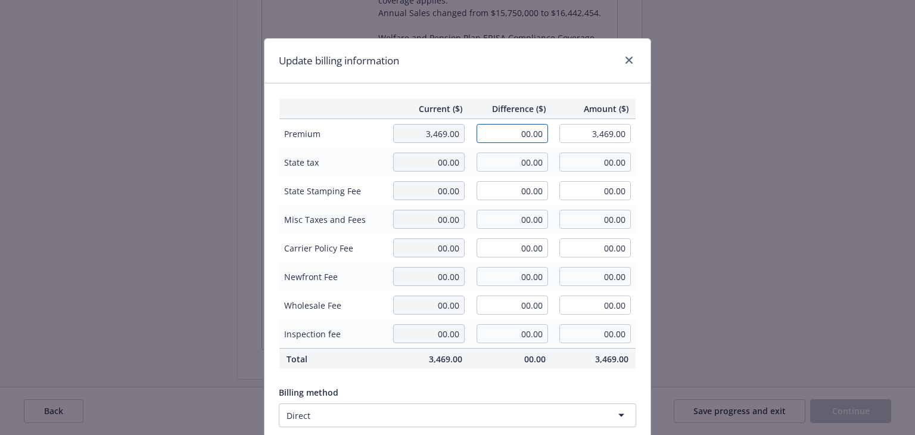
click at [511, 139] on input "00.00" at bounding box center [511, 133] width 71 height 19
type input "529.00"
type input "3,998.00"
type input "79.35"
click at [476, 56] on div "Update billing information" at bounding box center [457, 61] width 386 height 45
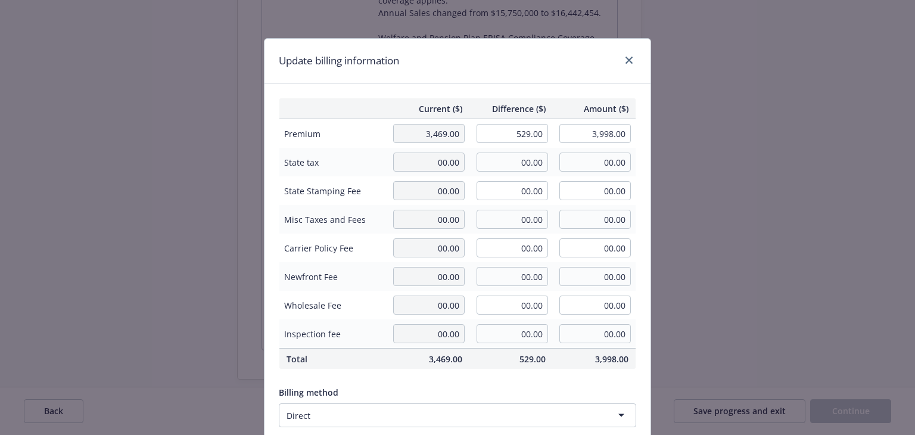
click at [479, 382] on div "Billing method Direct" at bounding box center [457, 404] width 357 height 46
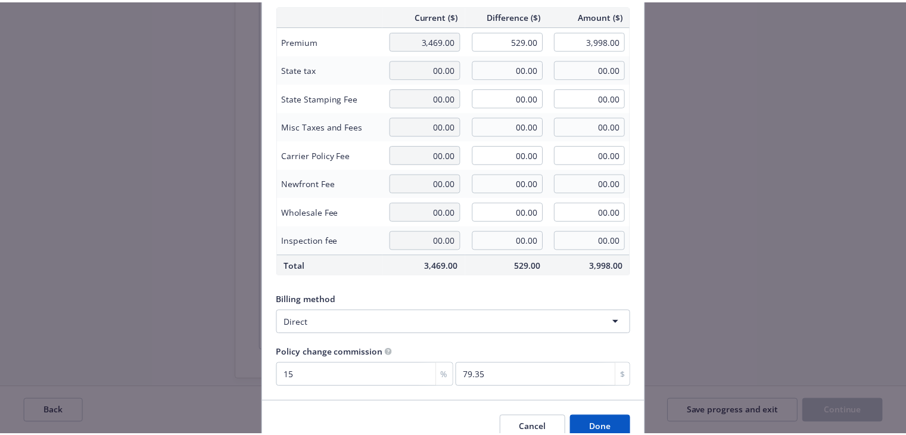
scroll to position [151, 0]
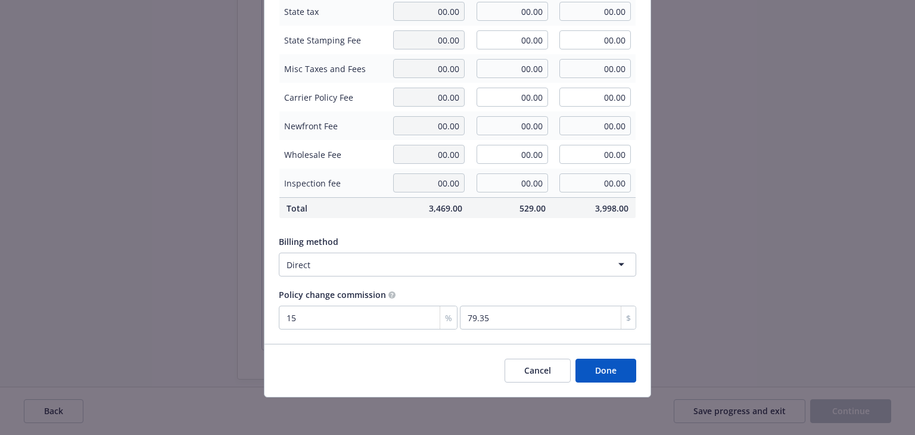
click at [615, 367] on button "Done" at bounding box center [605, 371] width 61 height 24
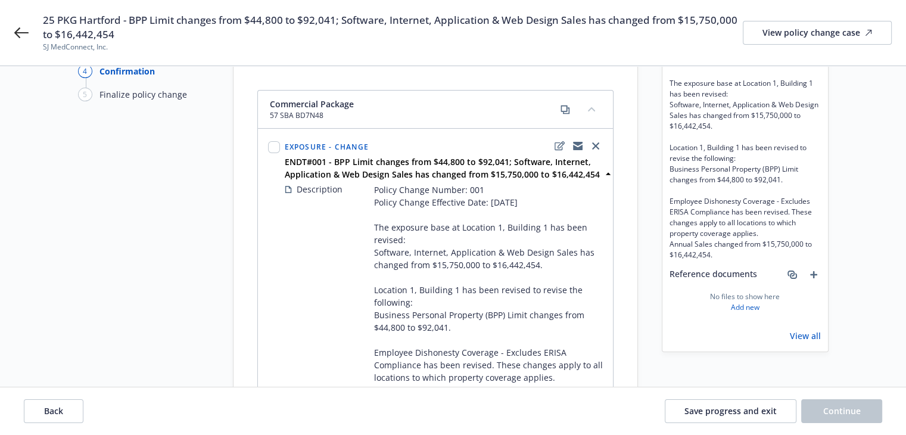
scroll to position [0, 0]
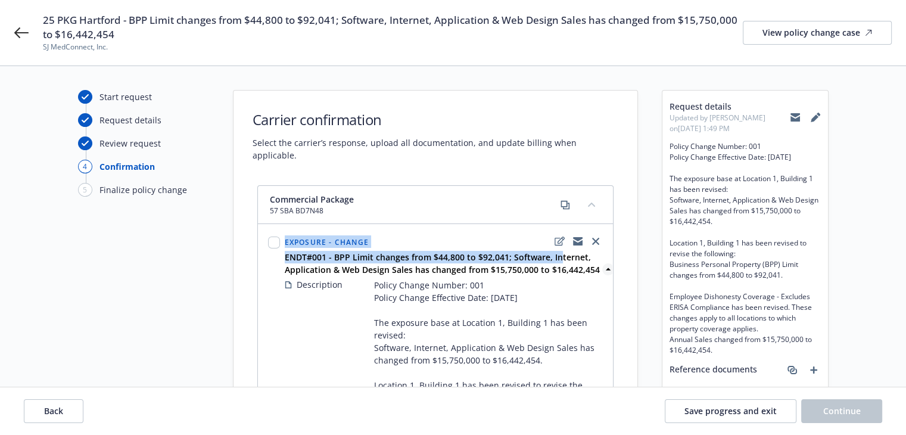
drag, startPoint x: 279, startPoint y: 241, endPoint x: 558, endPoint y: 242, distance: 278.7
click at [558, 242] on div "Exposure - Change ENDT#001 - BPP Limit changes from $44,800 to $92,041; Softwar…" at bounding box center [435, 440] width 339 height 416
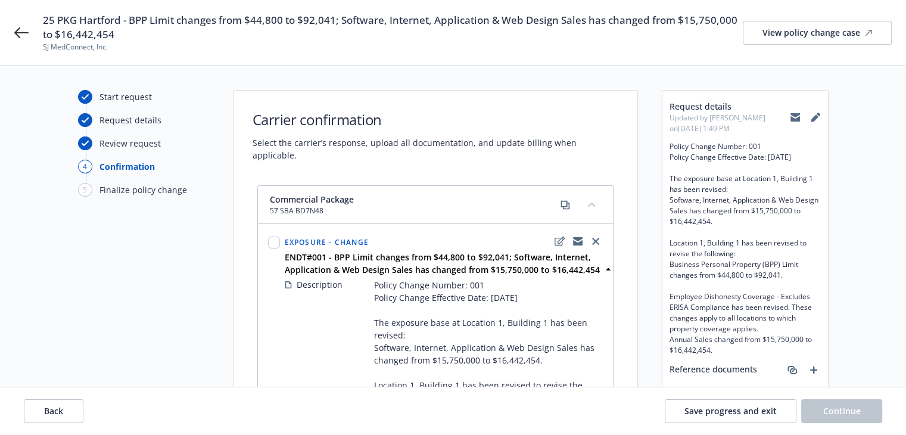
drag, startPoint x: 279, startPoint y: 246, endPoint x: 336, endPoint y: 246, distance: 56.6
click at [336, 246] on div "Exposure - Change ENDT#001 - BPP Limit changes from $44,800 to $92,041; Softwar…" at bounding box center [435, 440] width 339 height 416
click at [214, 34] on span "25 PKG Hartford - BPP Limit changes from $44,800 to $92,041; Software, Internet…" at bounding box center [393, 27] width 700 height 29
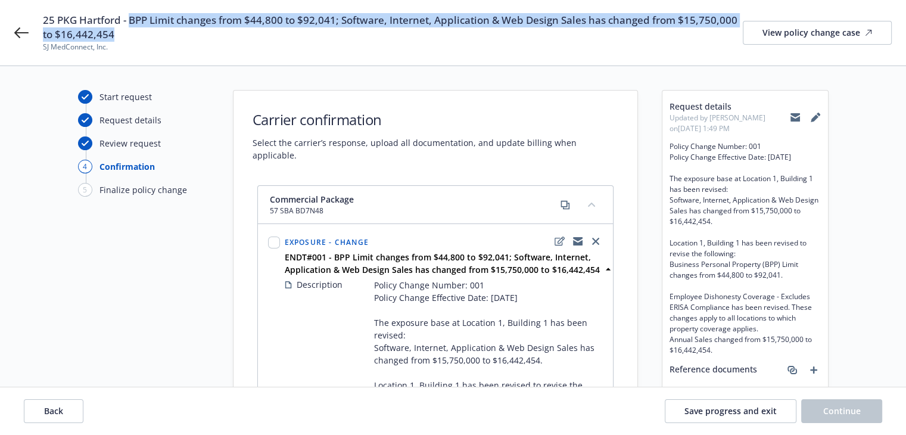
drag, startPoint x: 131, startPoint y: 20, endPoint x: 131, endPoint y: 36, distance: 16.1
click at [131, 36] on span "25 PKG Hartford - BPP Limit changes from $44,800 to $92,041; Software, Internet…" at bounding box center [393, 27] width 700 height 29
copy span "BPP Limit changes from $44,800 to $92,041; Software, Internet, Application & We…"
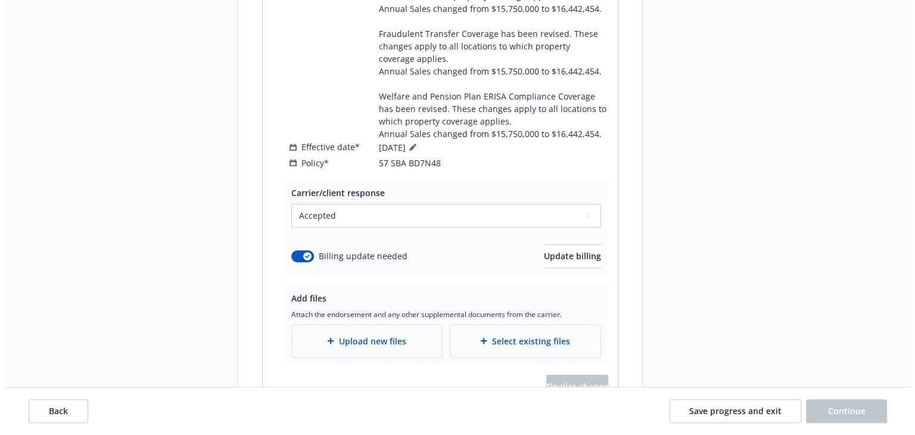
scroll to position [550, 0]
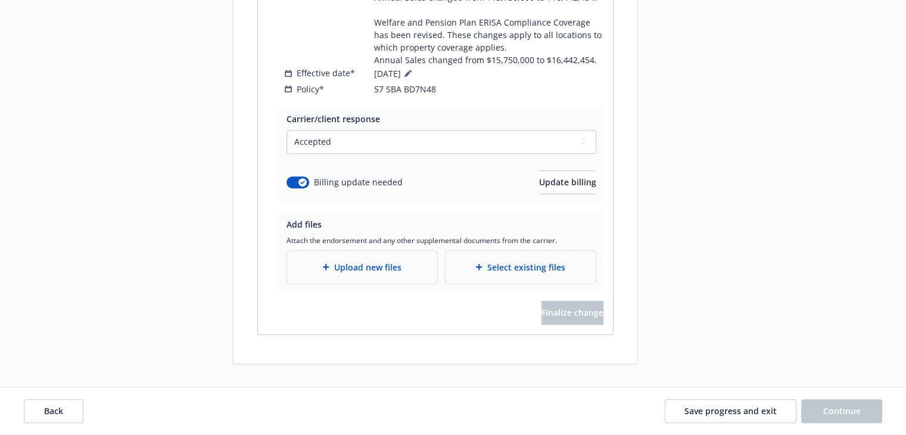
click at [346, 269] on span "Upload new files" at bounding box center [367, 267] width 67 height 13
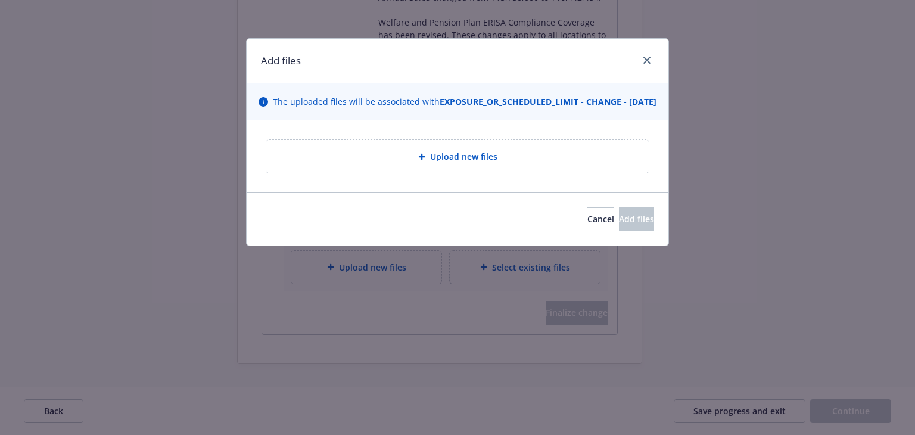
click at [451, 173] on div "Upload new files" at bounding box center [457, 156] width 382 height 33
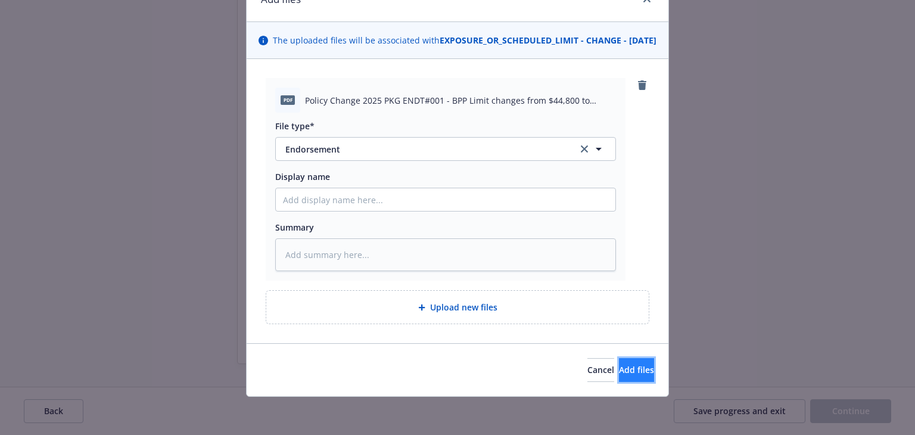
click at [627, 380] on button "Add files" at bounding box center [636, 370] width 35 height 24
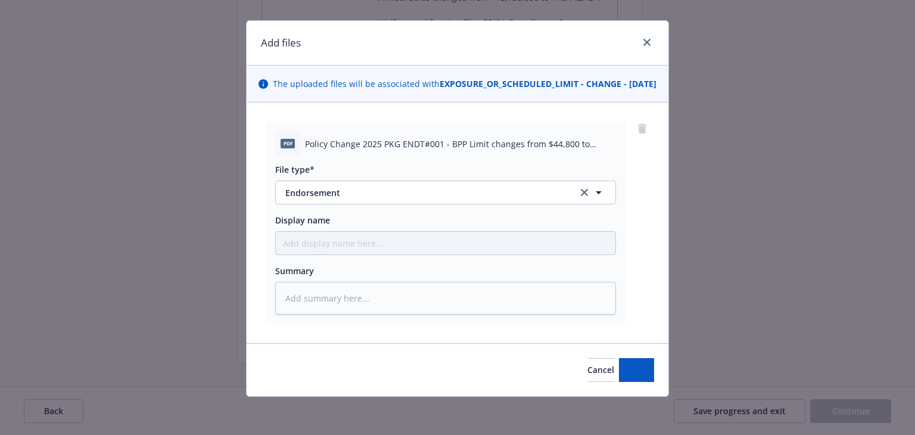
scroll to position [30, 0]
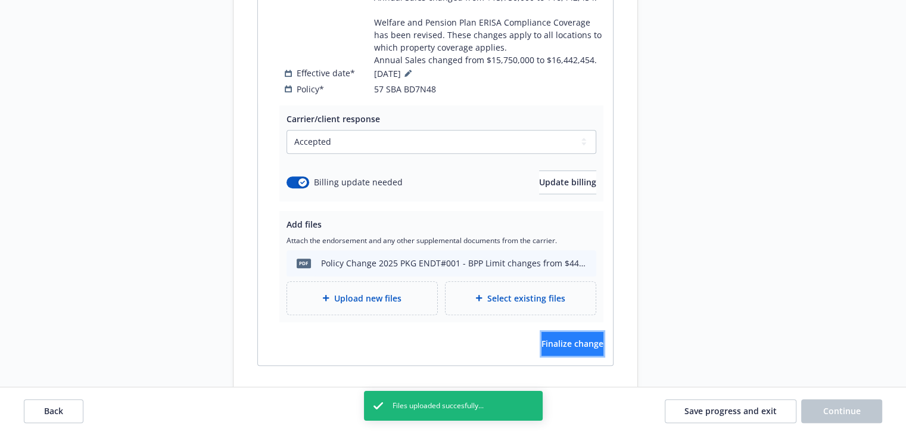
click at [572, 337] on button "Finalize change" at bounding box center [572, 344] width 62 height 24
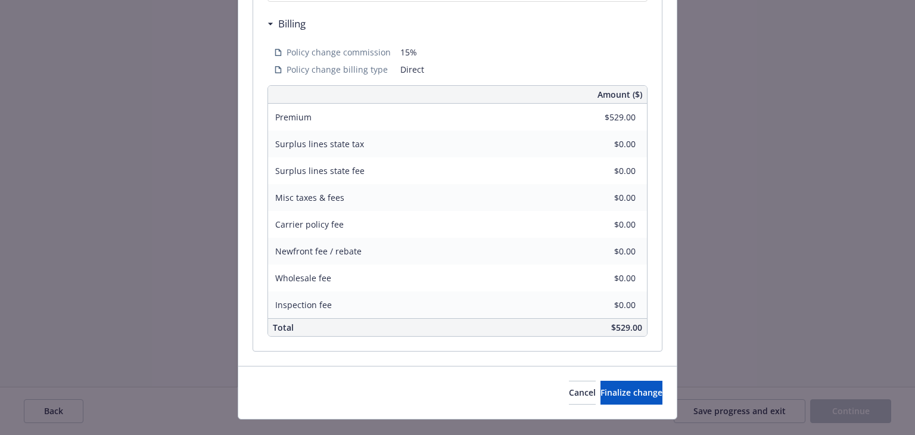
scroll to position [681, 0]
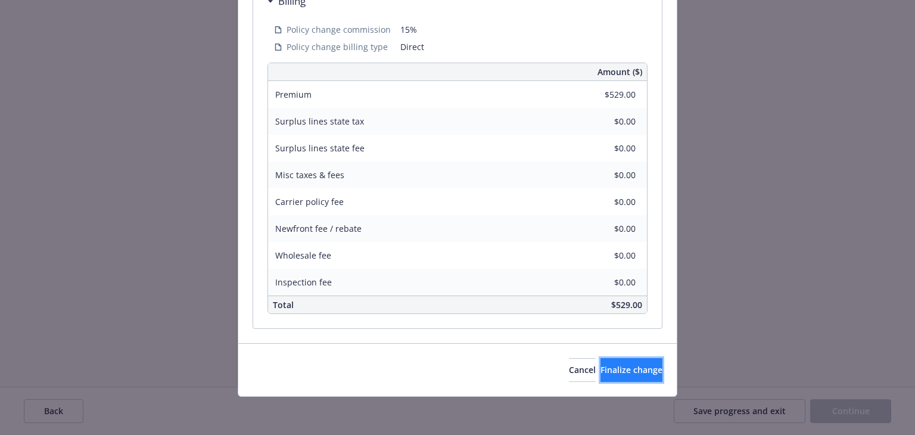
click at [613, 369] on span "Finalize change" at bounding box center [631, 369] width 62 height 11
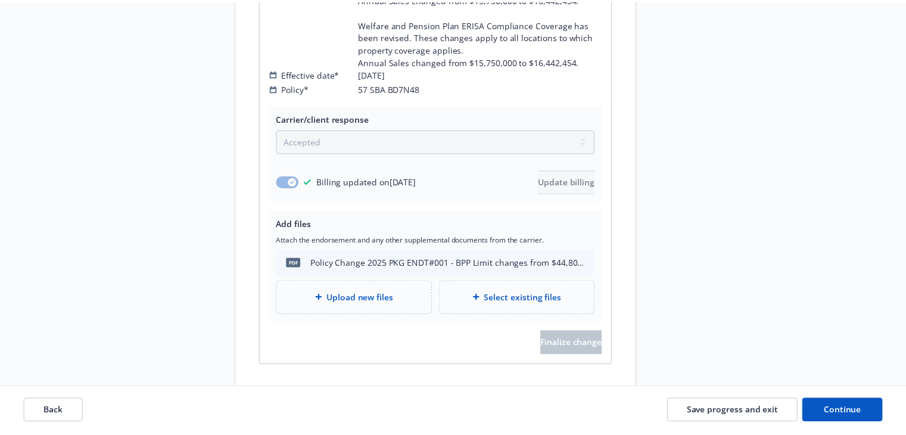
scroll to position [543, 0]
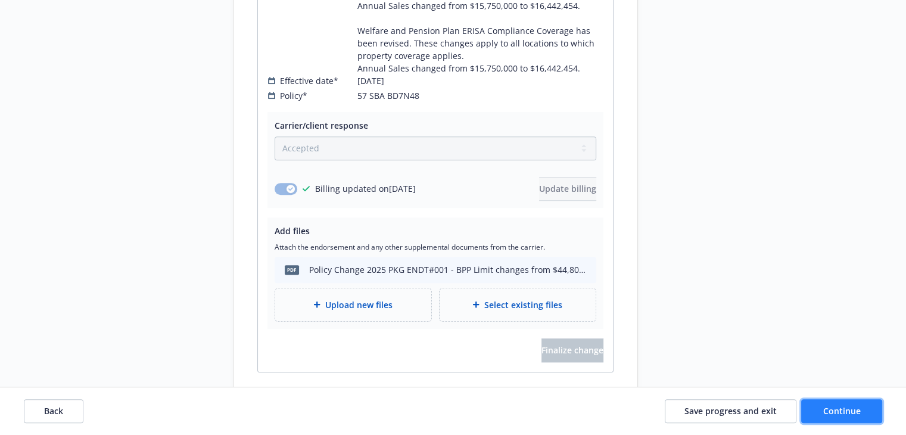
click at [843, 403] on button "Continue" at bounding box center [841, 411] width 81 height 24
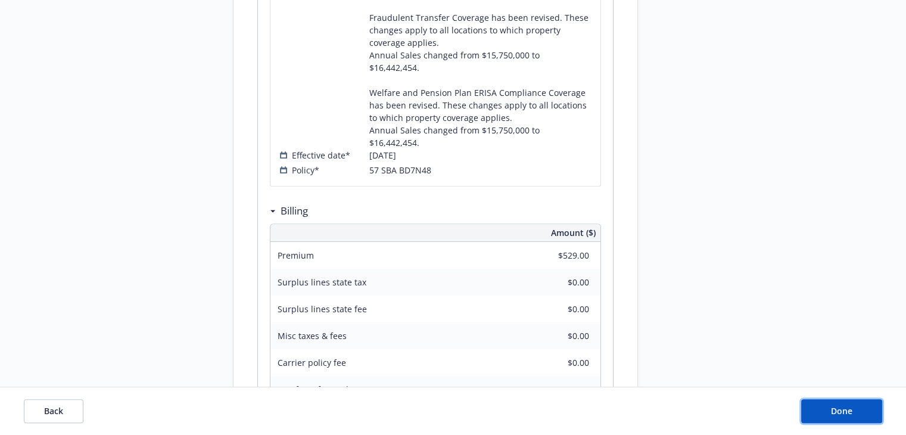
click at [843, 413] on span "Done" at bounding box center [841, 410] width 21 height 11
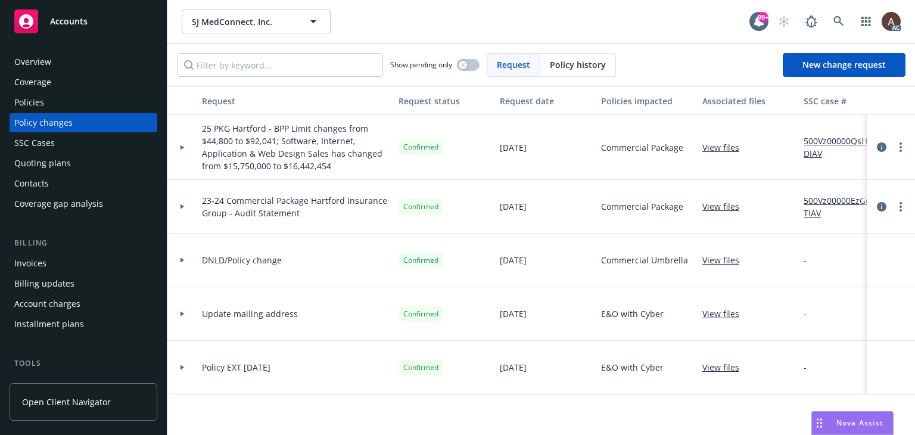
click at [179, 146] on div at bounding box center [182, 147] width 20 height 4
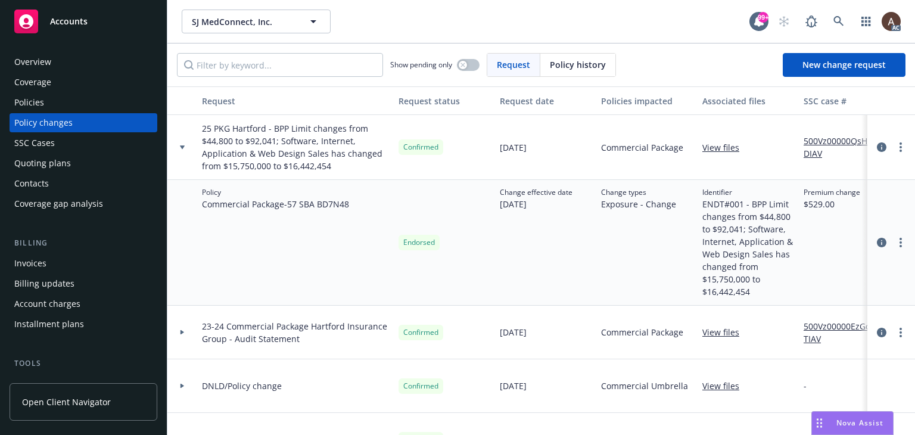
click at [824, 141] on link "500Vz00000QsHbDIAV" at bounding box center [843, 147] width 80 height 25
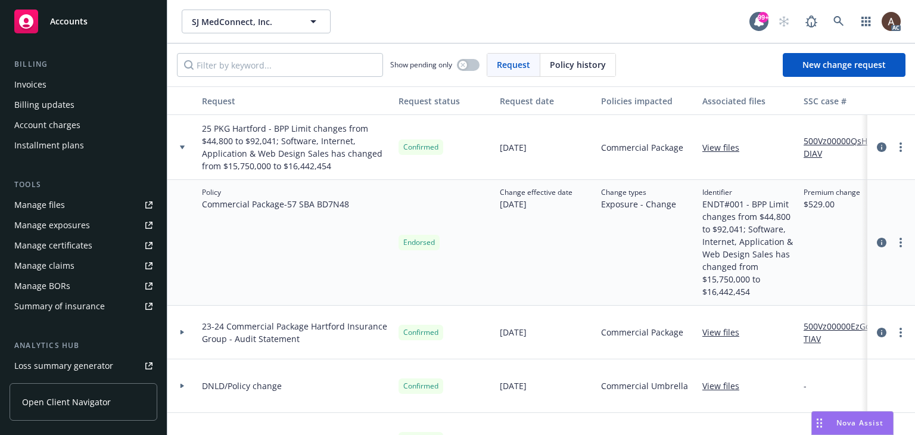
click at [74, 225] on div "Manage exposures" at bounding box center [52, 225] width 76 height 19
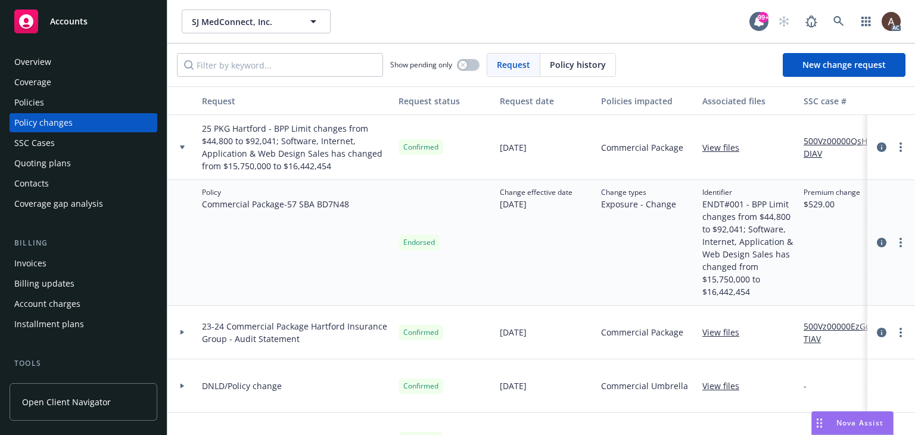
click at [58, 107] on div "Policies" at bounding box center [83, 102] width 138 height 19
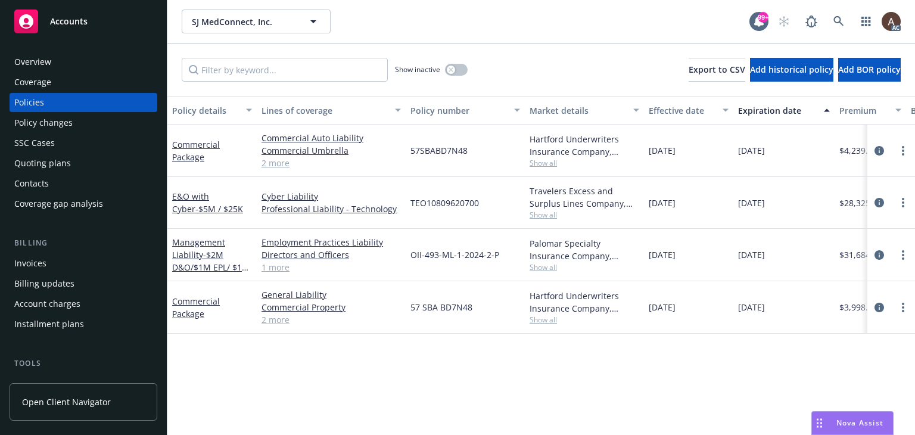
click at [67, 124] on div "Policy changes" at bounding box center [43, 122] width 58 height 19
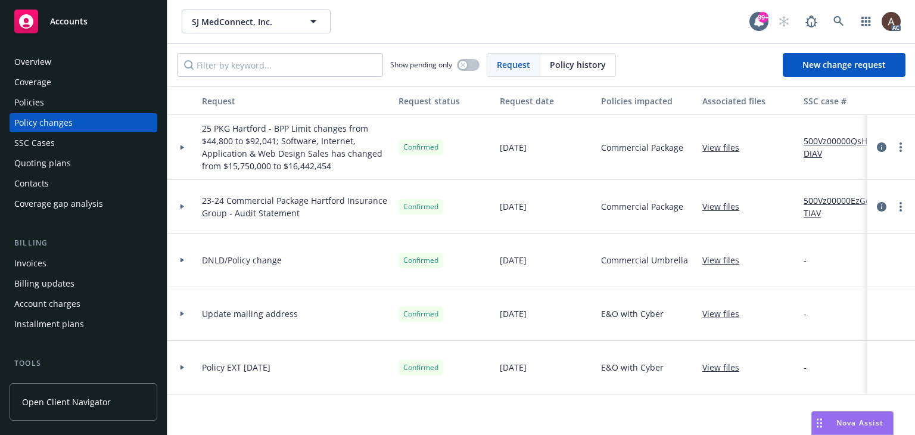
click at [183, 147] on icon at bounding box center [182, 147] width 4 height 5
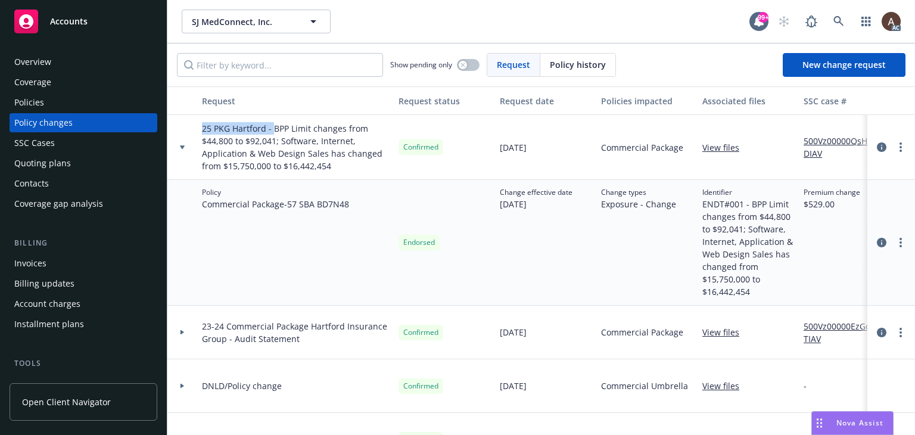
drag, startPoint x: 202, startPoint y: 129, endPoint x: 273, endPoint y: 132, distance: 71.5
click at [273, 132] on span "25 PKG Hartford - BPP Limit changes from $44,800 to $92,041; Software, Internet…" at bounding box center [295, 147] width 187 height 50
copy span "25 PKG Hartford -"
click at [855, 64] on span "New change request" at bounding box center [843, 64] width 83 height 11
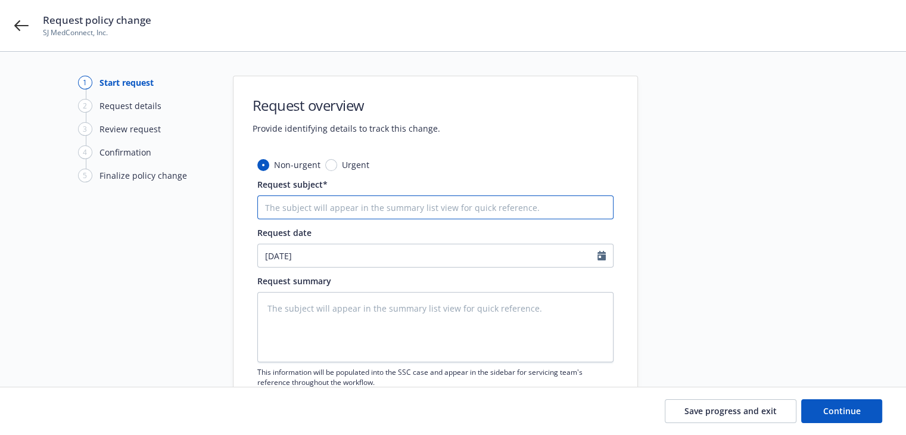
click at [314, 210] on input "Request subject*" at bounding box center [435, 207] width 356 height 24
paste input "25 PKG Hartford -"
type textarea "x"
type input "25 PKG Hartford -"
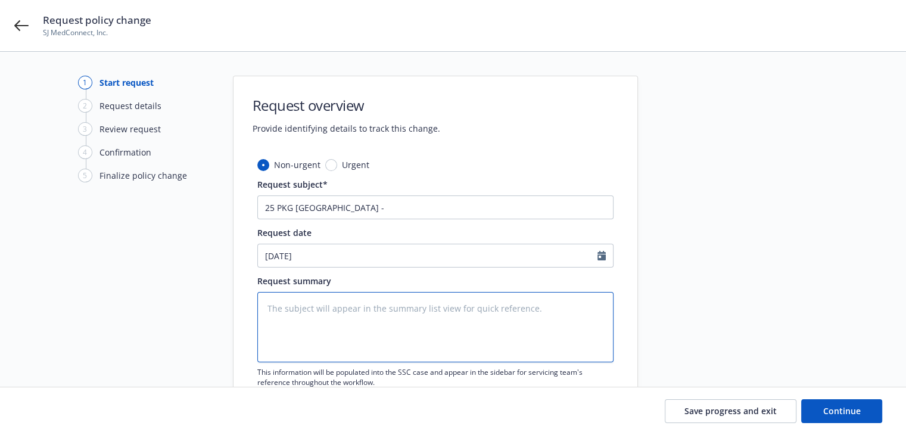
click at [326, 332] on textarea at bounding box center [435, 327] width 356 height 70
paste textarea "Policy Change Number: 002 Policy Change Effective Date: 08/31/2025,"
type textarea "x"
type textarea "Policy Change Number: 002 Policy Change Effective Date: 08/31/2025,"
click at [458, 319] on textarea "Policy Change Number: 002 Policy Change Effective Date: 08/31/2025," at bounding box center [435, 327] width 356 height 70
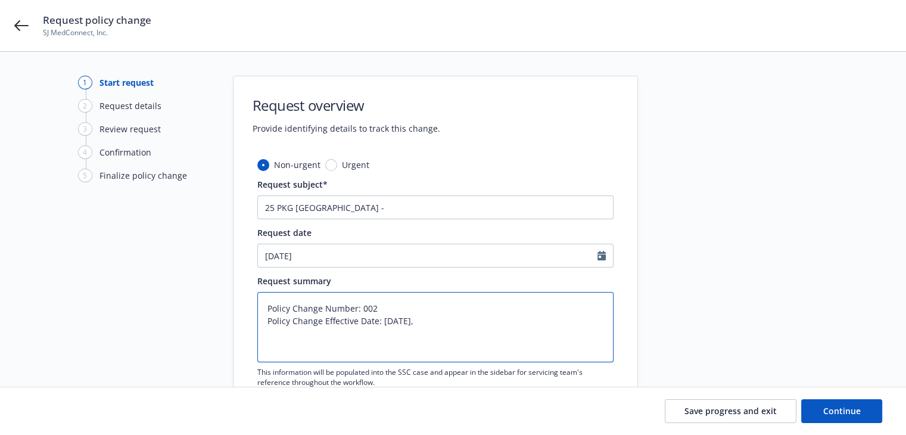
type textarea "x"
type textarea "Policy Change Number: 002 Policy Change Effective Date: 08/31/2025"
click at [293, 343] on textarea "Policy Change Number: 002 Policy Change Effective Date: 08/31/2025" at bounding box center [435, 327] width 356 height 70
paste textarea "Location 1 has been removed. All buildings at the address below are also remove…"
type textarea "x"
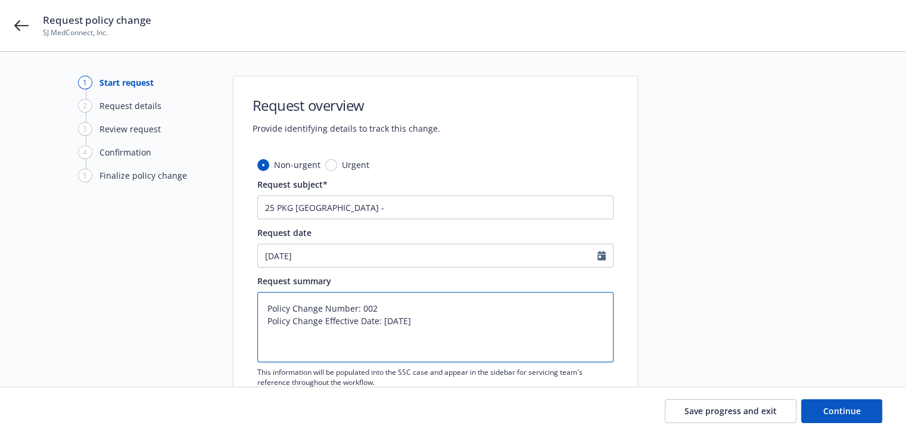
type textarea "Policy Change Number: 002 Policy Change Effective Date: 08/31/2025 Location 1 h…"
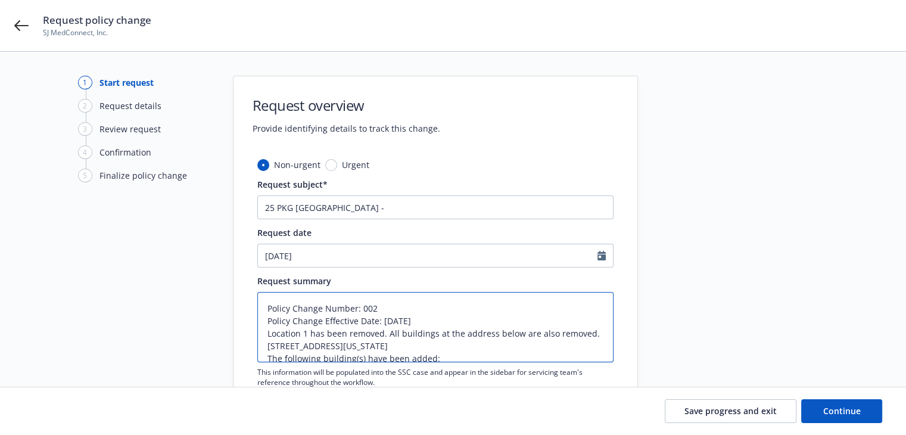
scroll to position [17, 0]
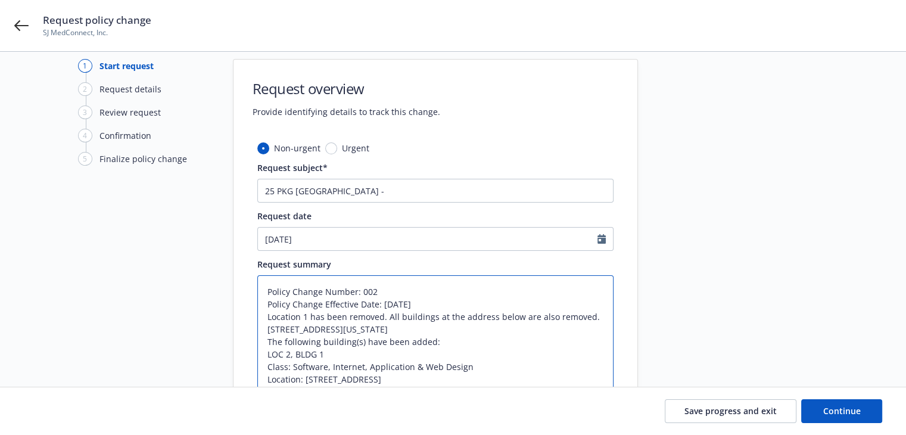
click at [450, 301] on textarea "Policy Change Number: 002 Policy Change Effective Date: 08/31/2025 Location 1 h…" at bounding box center [435, 360] width 356 height 170
type textarea "x"
type textarea "Policy Change Number: 002 Policy Change Effective Date: 08/31/2025 Location 1 h…"
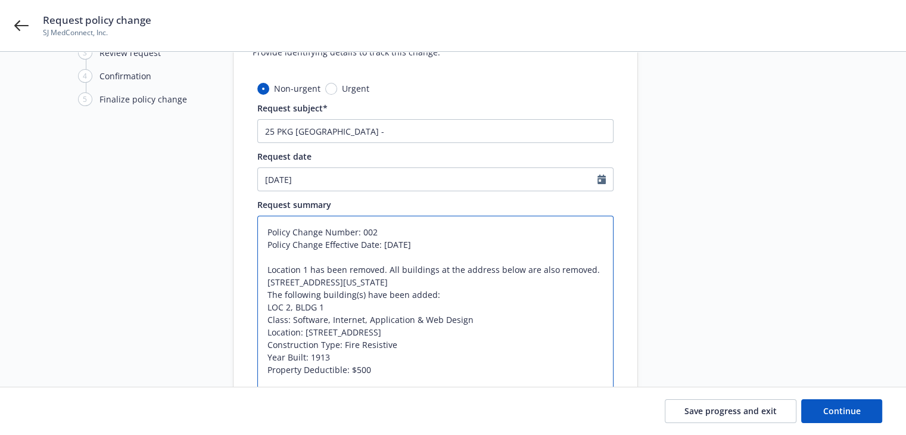
scroll to position [136, 0]
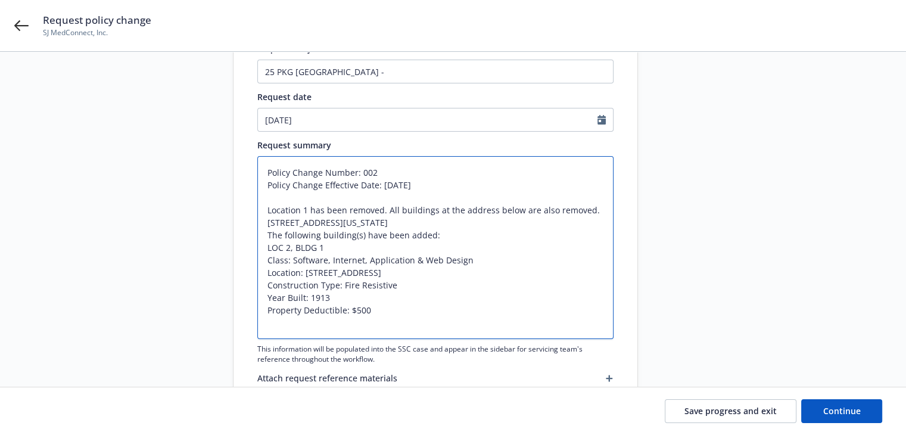
click at [484, 224] on textarea "Policy Change Number: 002 Policy Change Effective Date: 08/31/2025 Location 1 h…" at bounding box center [435, 247] width 356 height 183
type textarea "x"
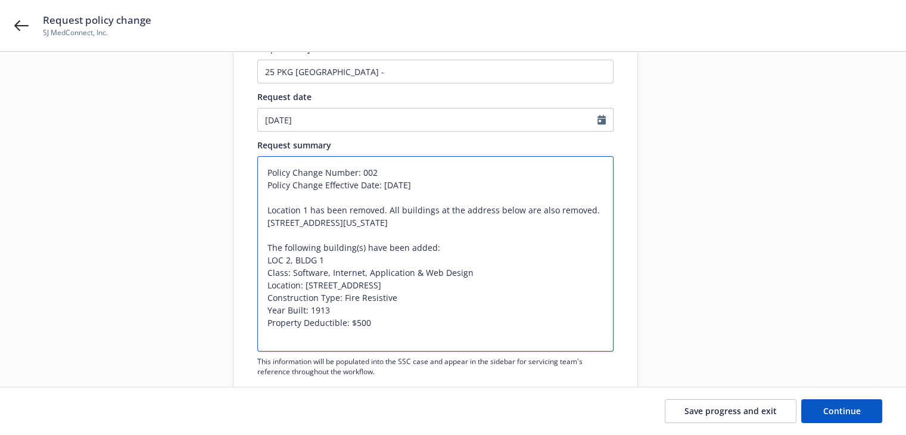
type textarea "Policy Change Number: 002 Policy Change Effective Date: 08/31/2025 Location 1 h…"
click at [400, 319] on textarea "Policy Change Number: 002 Policy Change Effective Date: 08/31/2025 Location 1 h…" at bounding box center [435, 253] width 356 height 195
type textarea "x"
type textarea "Policy Change Number: 002 Policy Change Effective Date: 08/31/2025 Location 1 h…"
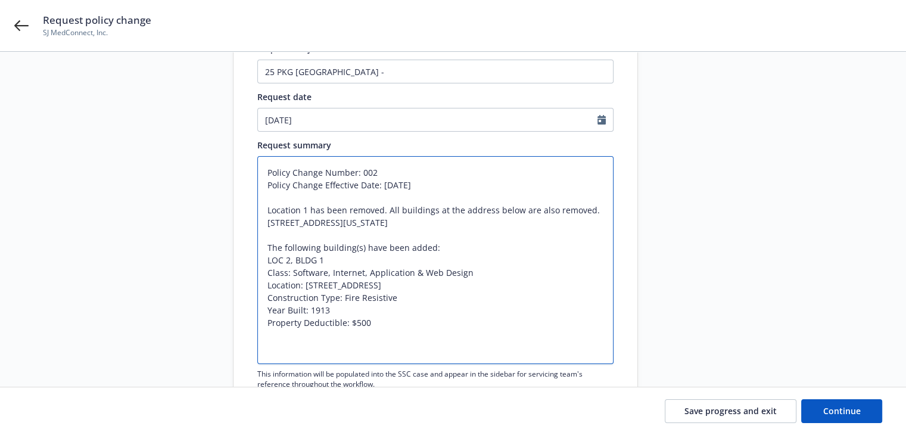
paste textarea "Business Personal Property (BPP)"
type textarea "x"
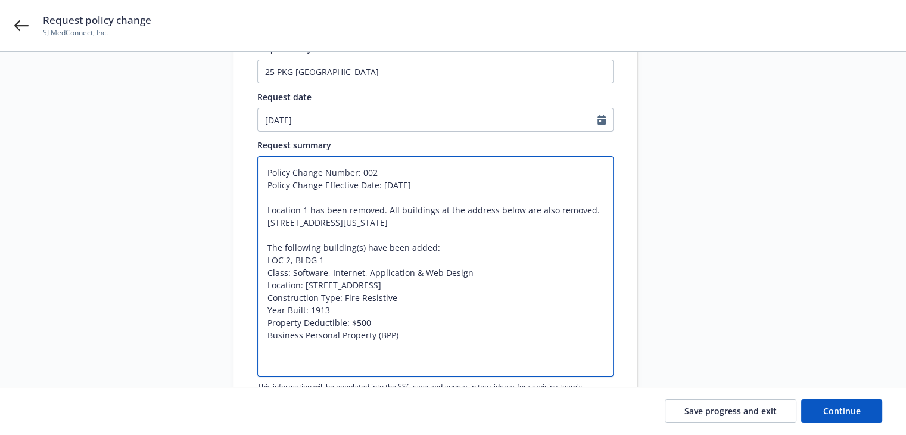
type textarea "Policy Change Number: 002 Policy Change Effective Date: 08/31/2025 Location 1 h…"
click at [437, 334] on textarea "Policy Change Number: 002 Policy Change Effective Date: 08/31/2025 Location 1 h…" at bounding box center [435, 266] width 356 height 220
type textarea "x"
type textarea "Policy Change Number: 002 Policy Change Effective Date: 08/31/2025 Location 1 h…"
paste textarea "$92,041"
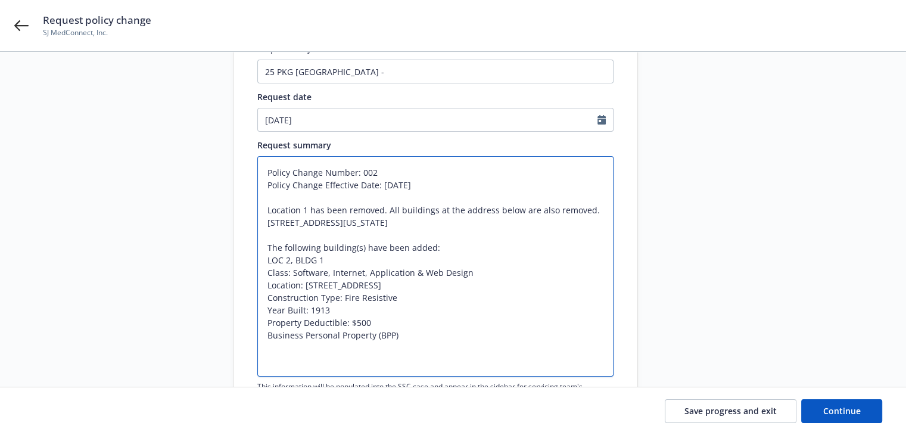
type textarea "x"
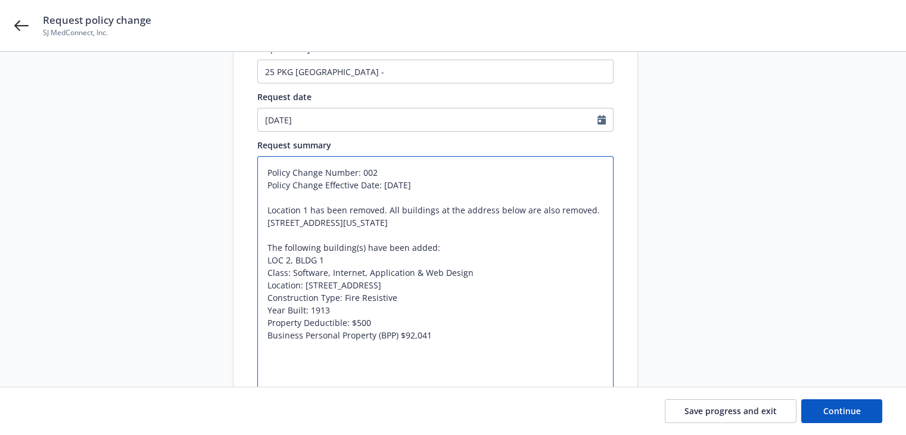
type textarea "Policy Change Number: 002 Policy Change Effective Date: 08/31/2025 Location 1 h…"
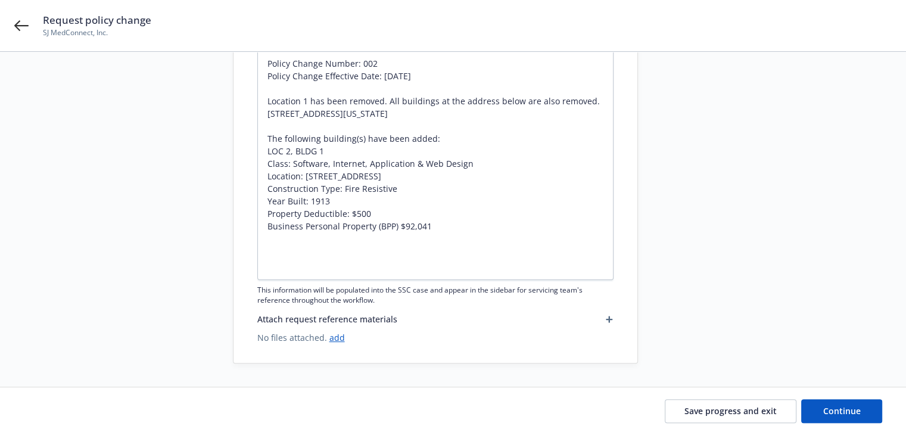
scroll to position [185, 0]
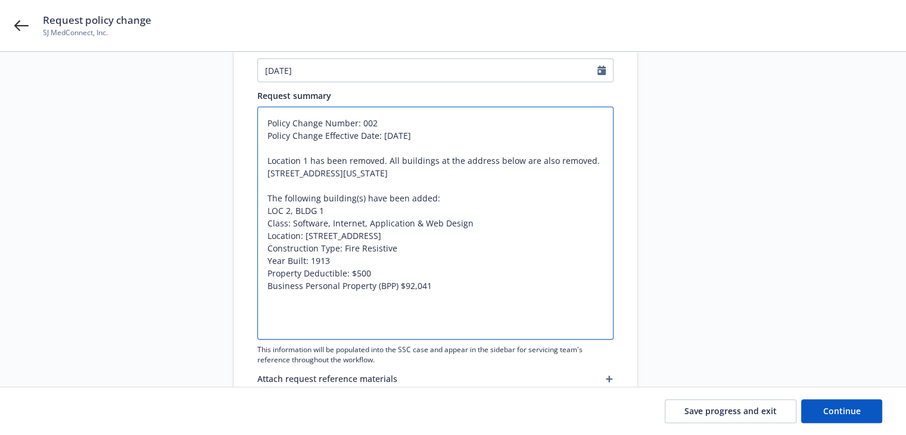
click at [445, 284] on textarea "Policy Change Number: 002 Policy Change Effective Date: 08/31/2025 Location 1 h…" at bounding box center [435, 223] width 356 height 233
type textarea "x"
type textarea "Policy Change Number: 002 Policy Change Effective Date: 08/31/2025 Location 1 h…"
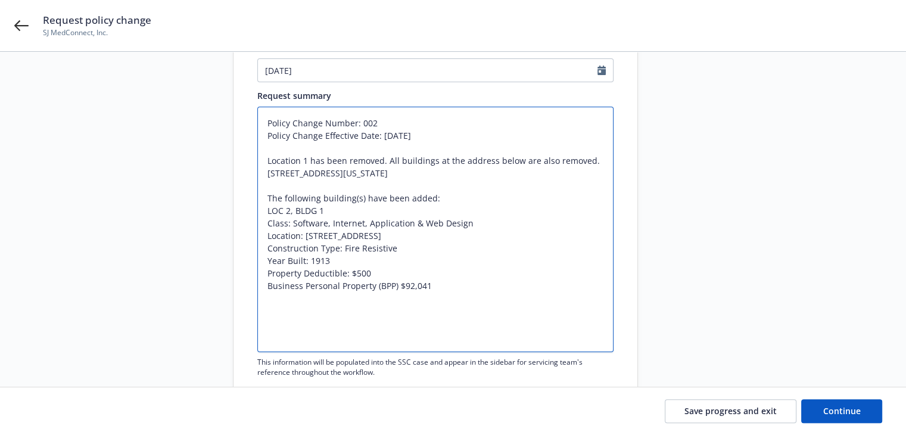
paste textarea "Class Code: 11171 Class Code Description: Software, Internet, Application & Web…"
type textarea "x"
type textarea "Policy Change Number: 002 Policy Change Effective Date: 08/31/2025 Location 1 h…"
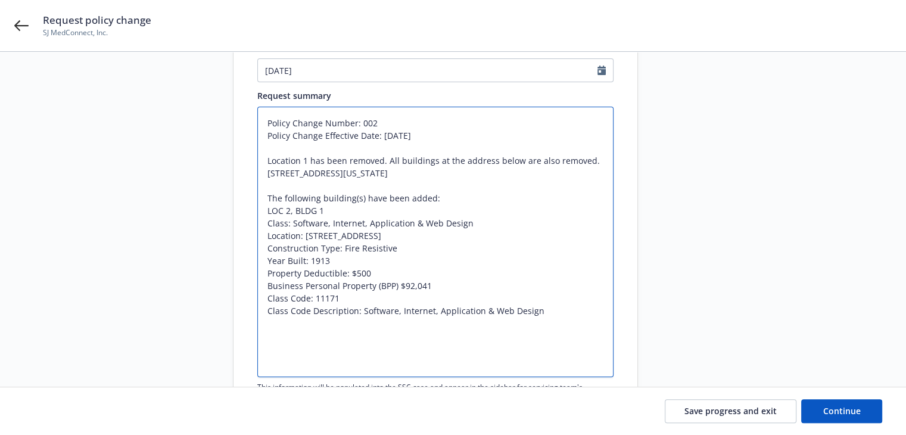
drag, startPoint x: 365, startPoint y: 313, endPoint x: 531, endPoint y: 317, distance: 166.8
click at [531, 317] on textarea "Policy Change Number: 002 Policy Change Effective Date: 08/31/2025 Location 1 h…" at bounding box center [435, 242] width 356 height 270
click at [349, 328] on textarea "Policy Change Number: 002 Policy Change Effective Date: 08/31/2025 Location 1 h…" at bounding box center [435, 242] width 356 height 270
type textarea "x"
type textarea "Policy Change Number: 002 Policy Change Effective Date: 08/31/2025 Location 1 h…"
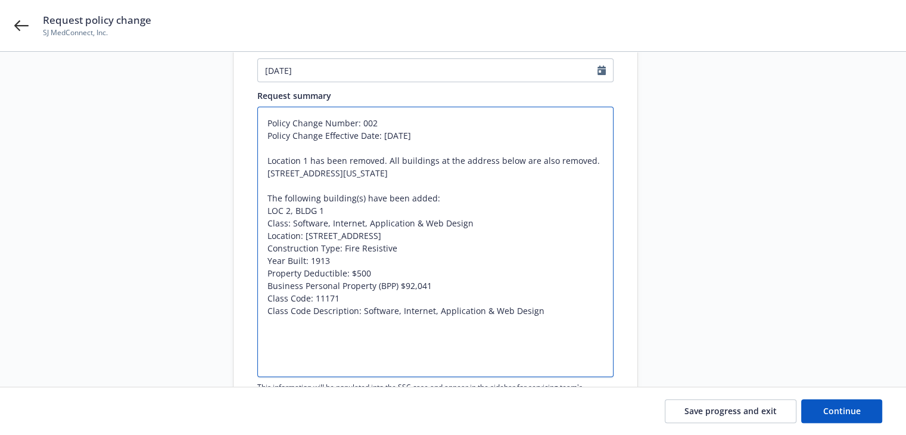
click at [549, 312] on textarea "Policy Change Number: 002 Policy Change Effective Date: 08/31/2025 Location 1 h…" at bounding box center [435, 242] width 356 height 270
type textarea "x"
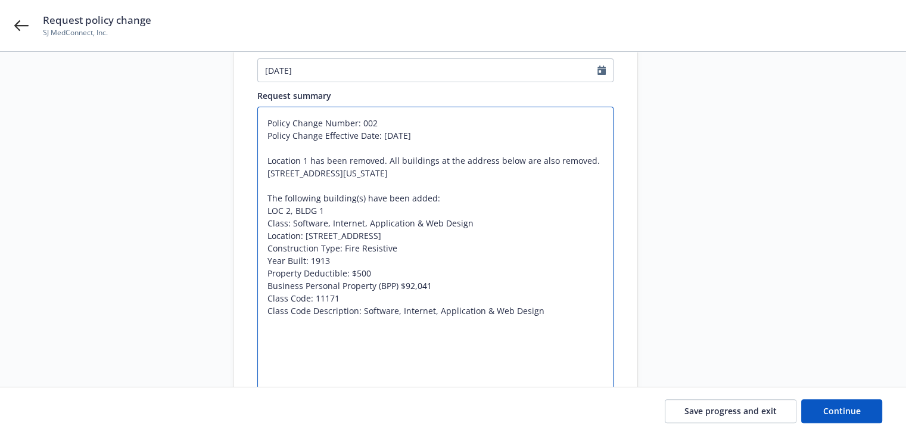
type textarea "Policy Change Number: 002 Policy Change Effective Date: 08/31/2025 Location 1 h…"
click at [551, 314] on textarea "Policy Change Number: 002 Policy Change Effective Date: 08/31/2025 Location 1 h…" at bounding box center [435, 248] width 356 height 283
type textarea "x"
type textarea "Policy Change Number: 002 Policy Change Effective Date: 08/31/2025 Location 1 h…"
paste textarea "Exposur"
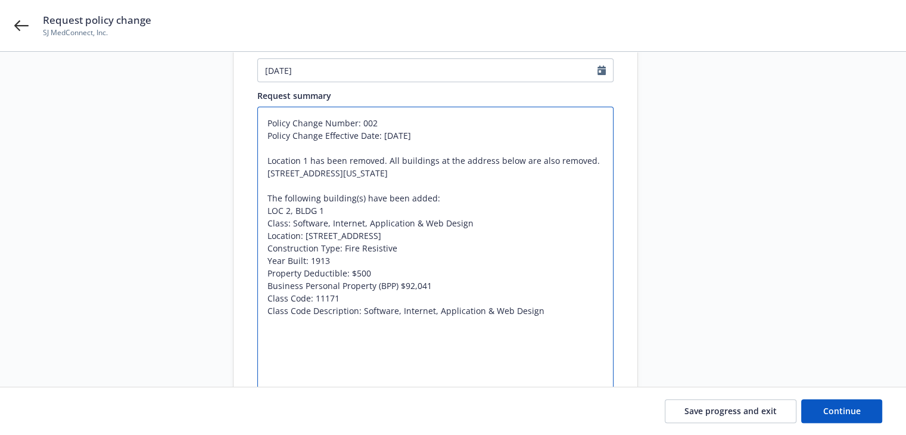
type textarea "x"
type textarea "Policy Change Number: 002 Policy Change Effective Date: 08/31/2025 Location 1 h…"
click at [543, 310] on textarea "Policy Change Number: 002 Policy Change Effective Date: 08/31/2025 Location 1 h…" at bounding box center [435, 261] width 356 height 308
type textarea "x"
type textarea "Policy Change Number: 002 Policy Change Effective Date: 08/31/2025 Location 1 h…"
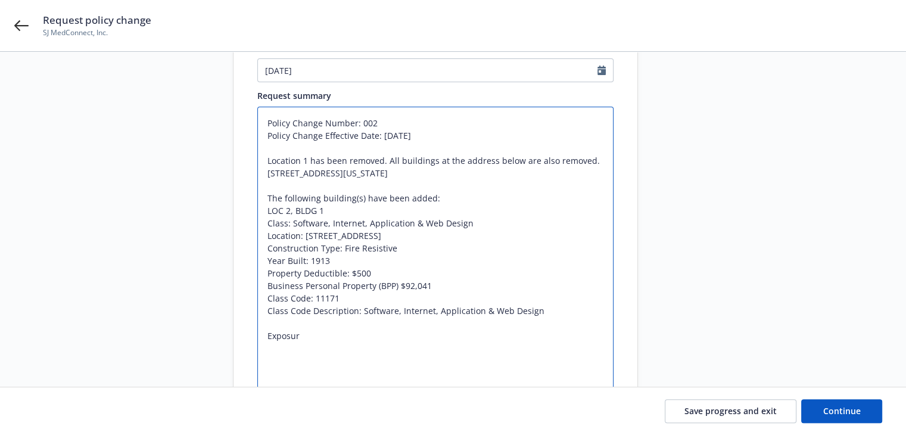
paste textarea "Rating Basis"
type textarea "x"
type textarea "Policy Change Number: 002 Policy Change Effective Date: 08/31/2025 Location 1 h…"
click at [337, 323] on textarea "Policy Change Number: 002 Policy Change Effective Date: 08/31/2025 Location 1 h…" at bounding box center [435, 273] width 356 height 333
type textarea "x"
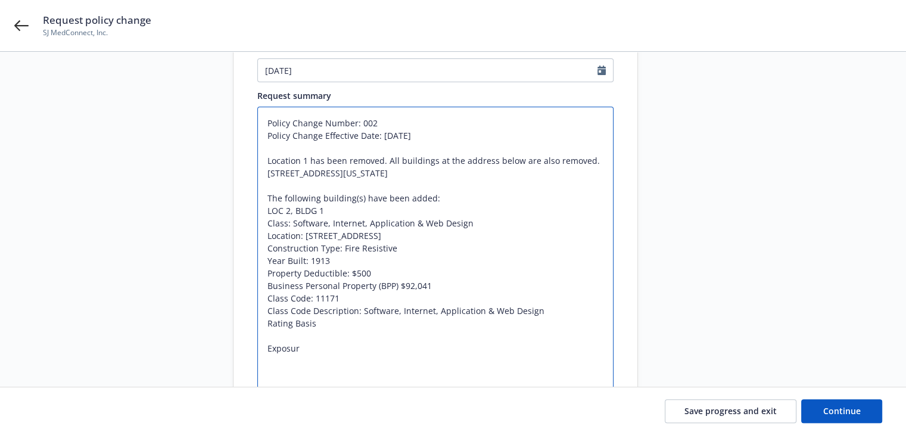
type textarea "Policy Change Number: 002 Policy Change Effective Date: 08/31/2025 Location 1 h…"
paste textarea "Sales"
type textarea "x"
type textarea "Policy Change Number: 002 Policy Change Effective Date: 08/31/2025 Location 1 h…"
click at [265, 359] on textarea "Policy Change Number: 002 Policy Change Effective Date: 08/31/2025 Location 1 h…" at bounding box center [435, 279] width 356 height 345
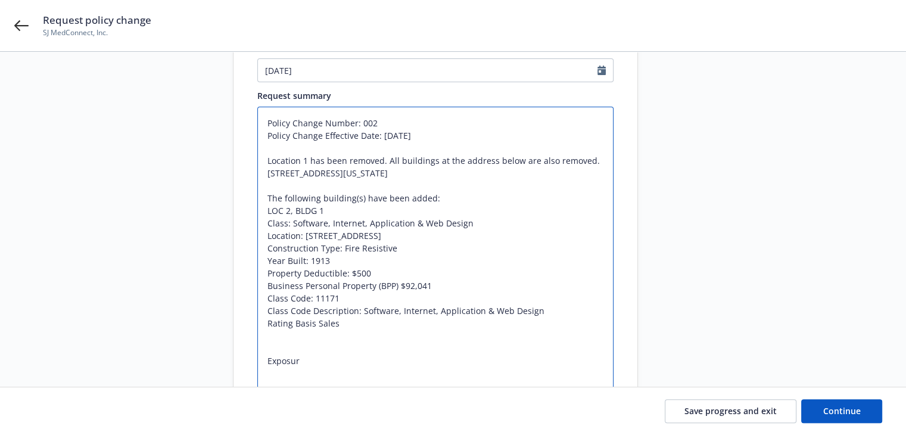
type textarea "x"
type textarea "Policy Change Number: 002 Policy Change Effective Date: 08/31/2025 Location 1 h…"
type textarea "x"
type textarea "Policy Change Number: 002 Policy Change Effective Date: 08/31/2025 Location 1 h…"
click at [301, 332] on textarea "Policy Change Number: 002 Policy Change Effective Date: 08/31/2025 Location 1 h…" at bounding box center [435, 267] width 356 height 320
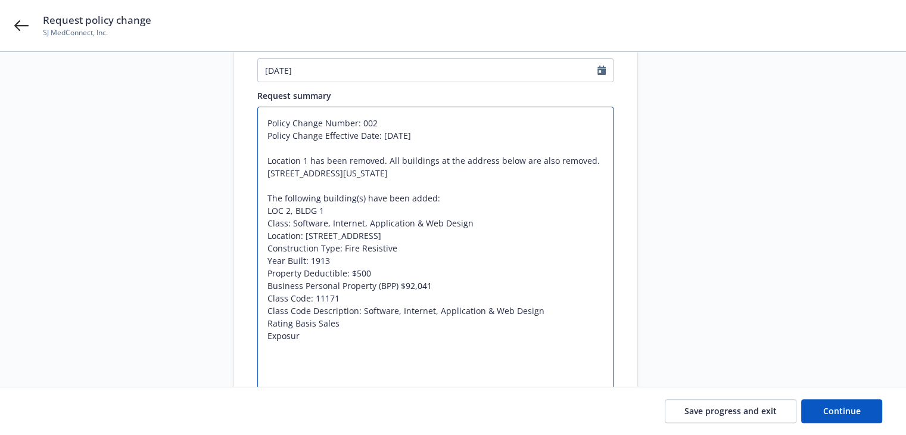
type textarea "x"
type textarea "Policy Change Number: 002 Policy Change Effective Date: 08/31/2025 Location 1 h…"
drag, startPoint x: 357, startPoint y: 327, endPoint x: 341, endPoint y: 332, distance: 16.8
click at [357, 327] on textarea "Policy Change Number: 002 Policy Change Effective Date: 08/31/2025 Location 1 h…" at bounding box center [435, 267] width 356 height 320
click at [323, 335] on textarea "Policy Change Number: 002 Policy Change Effective Date: 08/31/2025 Location 1 h…" at bounding box center [435, 267] width 356 height 320
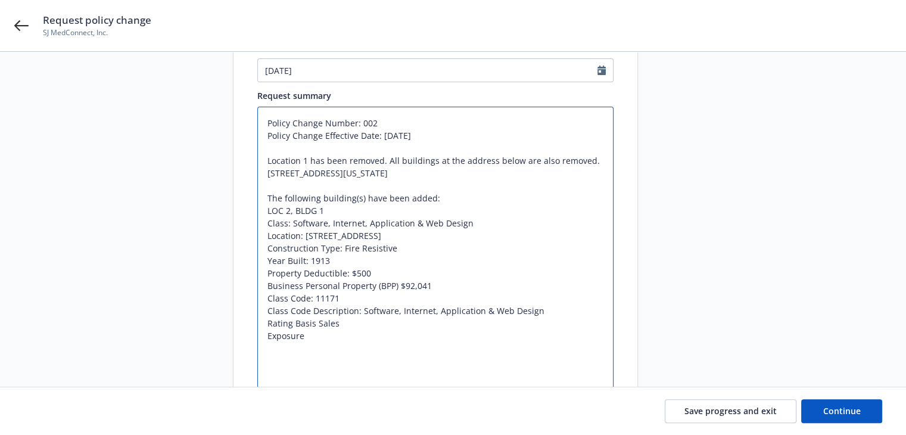
type textarea "x"
type textarea "Policy Change Number: 002 Policy Change Effective Date: 08/31/2025 Location 1 h…"
paste textarea "16,442,454"
type textarea "x"
type textarea "Policy Change Number: 002 Policy Change Effective Date: 08/31/2025 Location 1 h…"
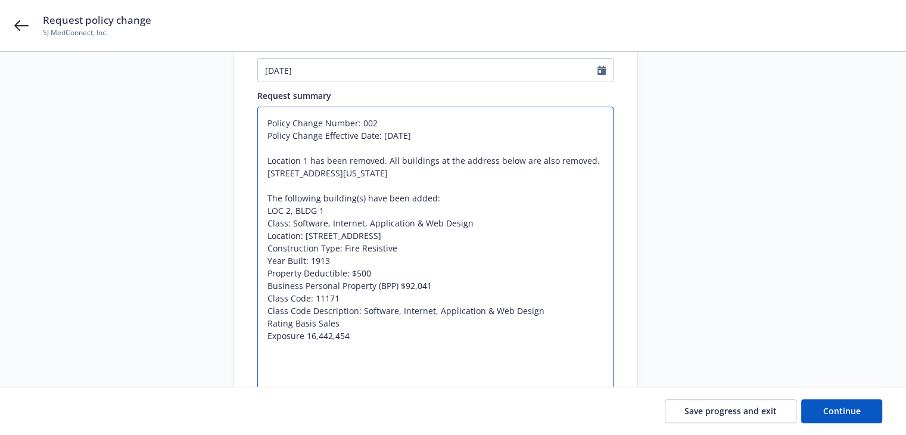
drag, startPoint x: 307, startPoint y: 334, endPoint x: 314, endPoint y: 357, distance: 23.7
click at [307, 334] on textarea "Policy Change Number: 002 Policy Change Effective Date: 08/31/2025 Location 1 h…" at bounding box center [435, 273] width 356 height 333
type textarea "x"
click at [392, 336] on textarea "Policy Change Number: 002 Policy Change Effective Date: 08/31/2025 Location 1 h…" at bounding box center [435, 273] width 356 height 333
type textarea "Policy Change Number: 002 Policy Change Effective Date: 08/31/2025 Location 1 h…"
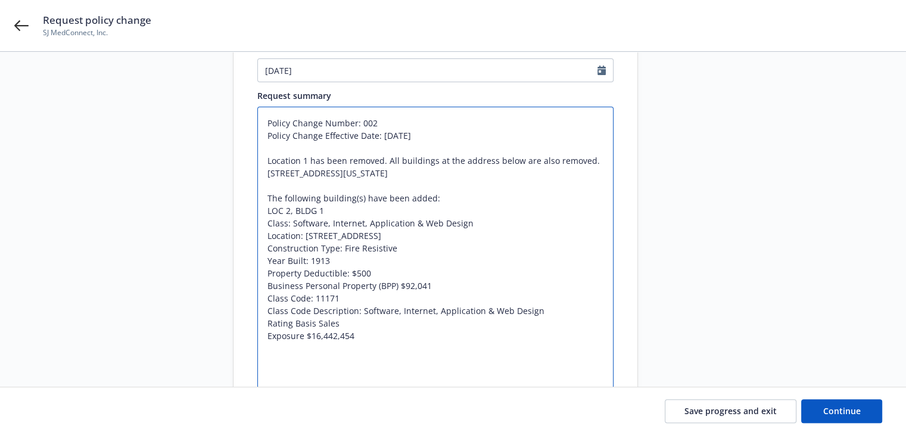
click at [291, 222] on textarea "Policy Change Number: 002 Policy Change Effective Date: 08/31/2025 Location 1 h…" at bounding box center [435, 273] width 356 height 333
click at [293, 241] on textarea "Policy Change Number: 002 Policy Change Effective Date: 08/31/2025 Location 1 h…" at bounding box center [435, 273] width 356 height 333
click at [296, 252] on textarea "Policy Change Number: 002 Policy Change Effective Date: 08/31/2025 Location 1 h…" at bounding box center [435, 273] width 356 height 333
click at [297, 267] on textarea "Policy Change Number: 002 Policy Change Effective Date: 08/31/2025 Location 1 h…" at bounding box center [435, 273] width 356 height 333
click at [317, 282] on textarea "Policy Change Number: 002 Policy Change Effective Date: 08/31/2025 Location 1 h…" at bounding box center [435, 273] width 356 height 333
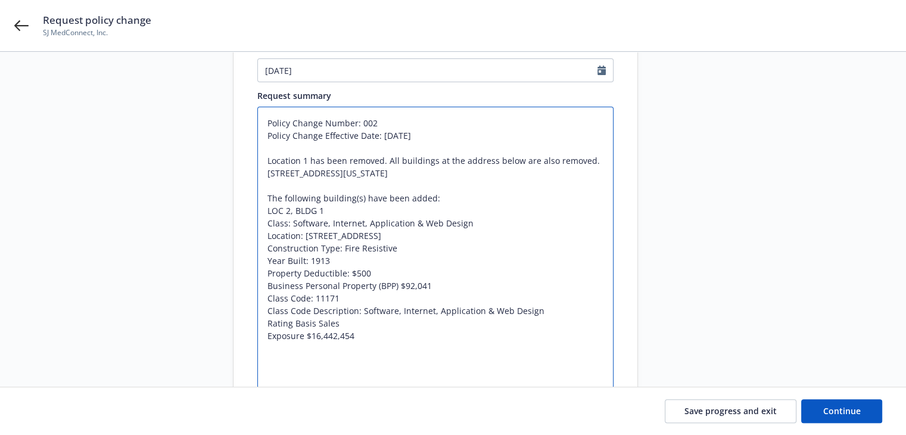
click at [401, 298] on textarea "Policy Change Number: 002 Policy Change Effective Date: 08/31/2025 Location 1 h…" at bounding box center [435, 273] width 356 height 333
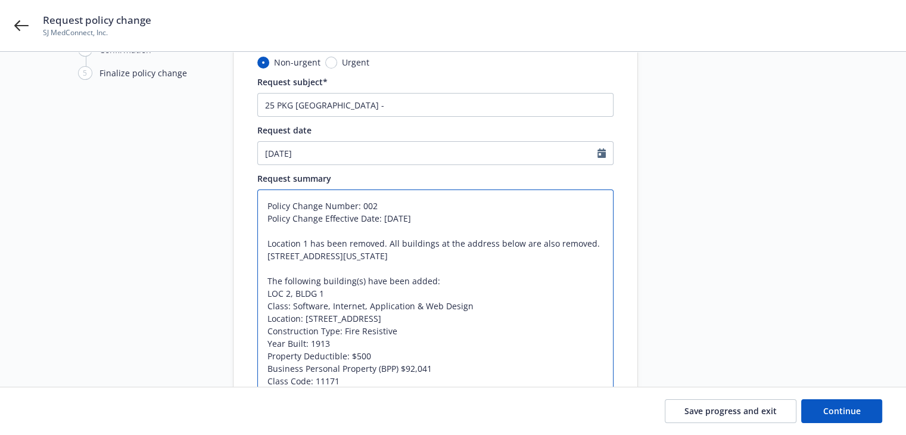
scroll to position [66, 0]
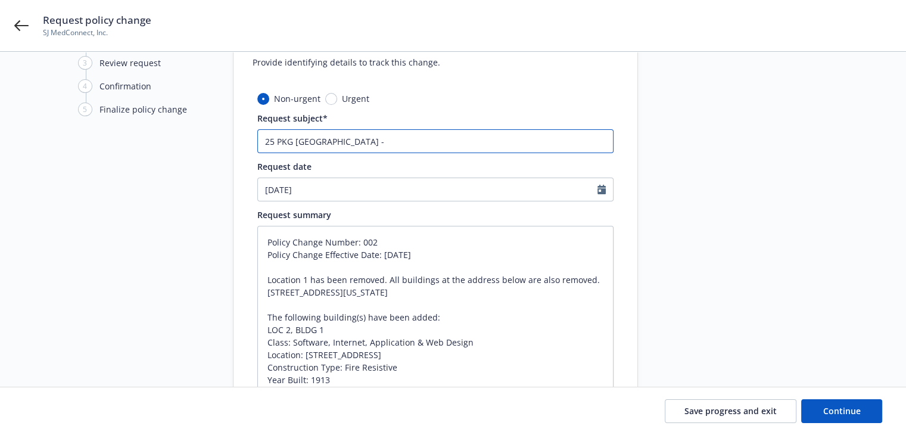
click at [362, 144] on input "25 PKG Hartford -" at bounding box center [435, 141] width 356 height 24
click at [331, 328] on textarea "Policy Change Number: 002 Policy Change Effective Date: 08/31/2025 Location 1 h…" at bounding box center [435, 392] width 356 height 333
click at [307, 315] on textarea "Policy Change Number: 002 Policy Change Effective Date: 08/31/2025 Location 1 h…" at bounding box center [435, 392] width 356 height 333
drag, startPoint x: 346, startPoint y: 282, endPoint x: 369, endPoint y: 281, distance: 23.2
click at [369, 281] on textarea "Policy Change Number: 002 Policy Change Effective Date: 08/31/2025 Location 1 h…" at bounding box center [435, 392] width 356 height 333
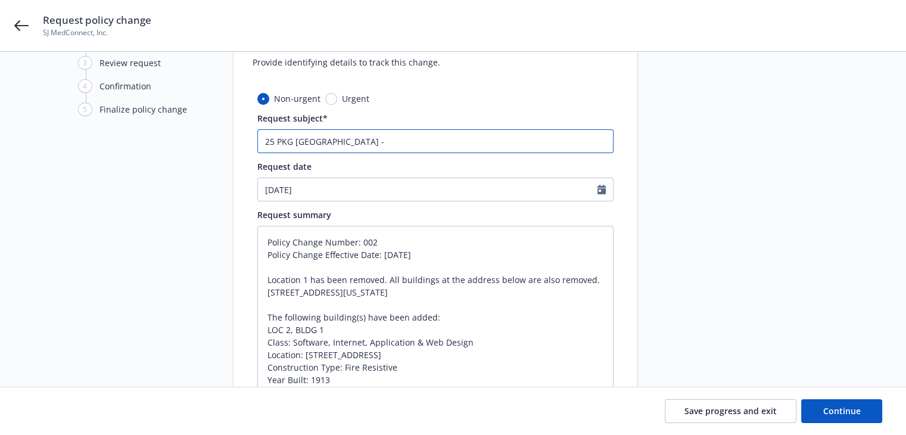
click at [353, 143] on input "25 PKG Hartford -" at bounding box center [435, 141] width 356 height 24
paste input "remov"
type textarea "x"
type input "25 PKG Hartford - remov"
click at [338, 141] on input "25 PKG Hartford - remov" at bounding box center [435, 141] width 356 height 24
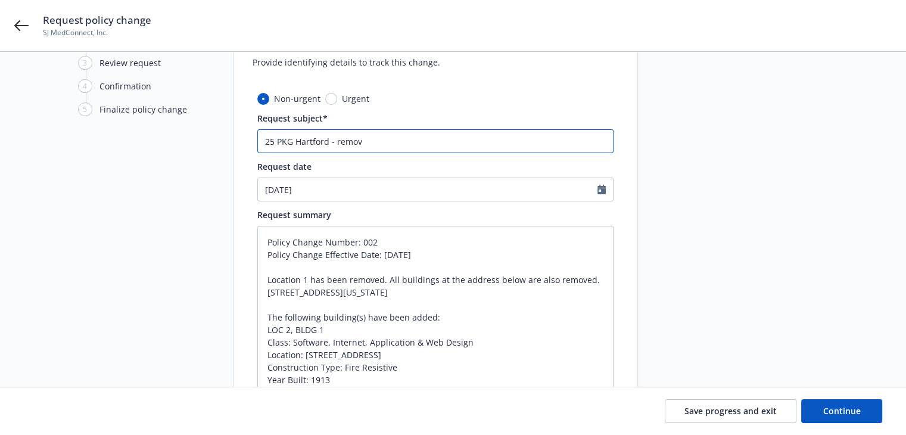
type textarea "x"
type input "25 PKG Hartford - emov"
type textarea "x"
type input "25 PKG Hartford - Remov"
click at [393, 141] on input "25 PKG Hartford - Remov" at bounding box center [435, 141] width 356 height 24
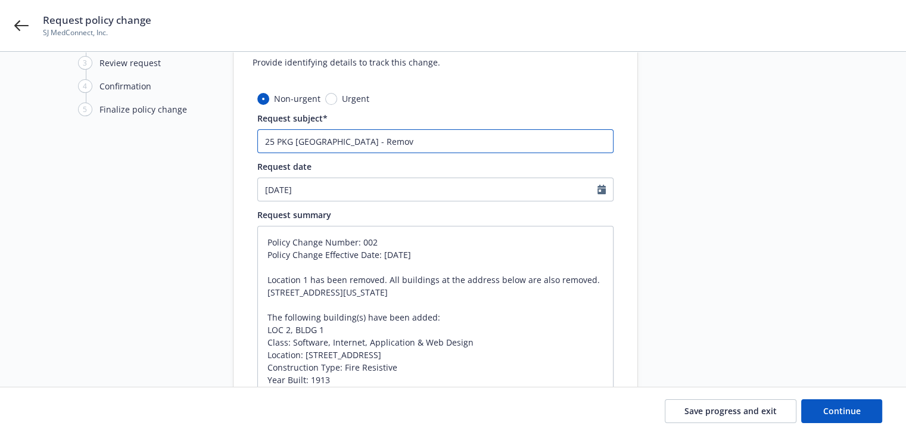
type textarea "x"
type input "25 PKG Hartford - Remove"
type textarea "x"
type input "25 PKG Hartford - Remove"
type textarea "x"
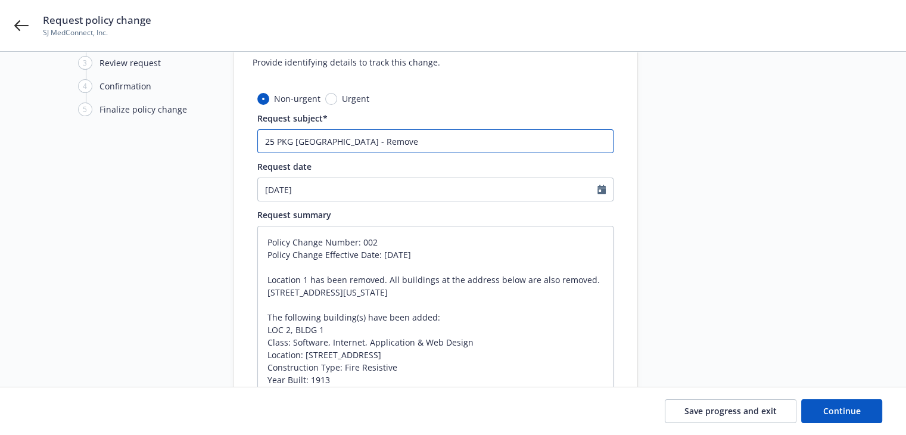
type input "25 PKG Hartford - Remove l"
type textarea "x"
type input "25 PKG Hartford - Remove lo"
type textarea "x"
type input "25 PKG Hartford - Remove loc"
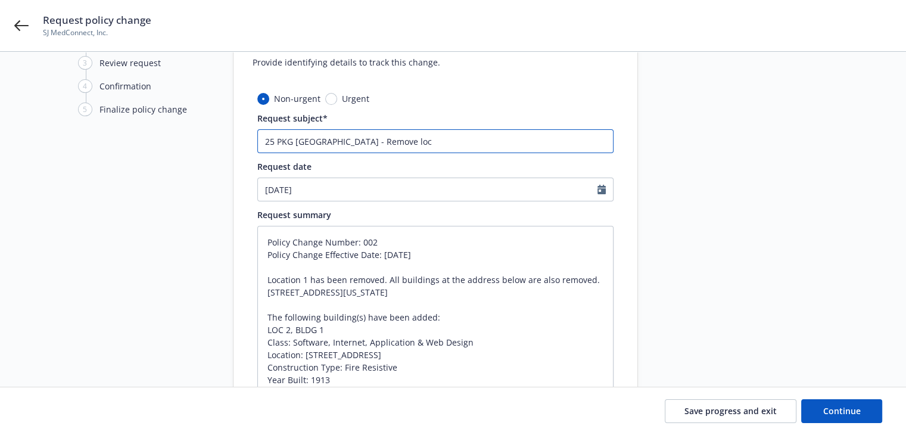
type textarea "x"
type input "25 PKG Hartford - Remove loca"
type textarea "x"
type input "25 PKG Hartford - Remove locat"
type textarea "x"
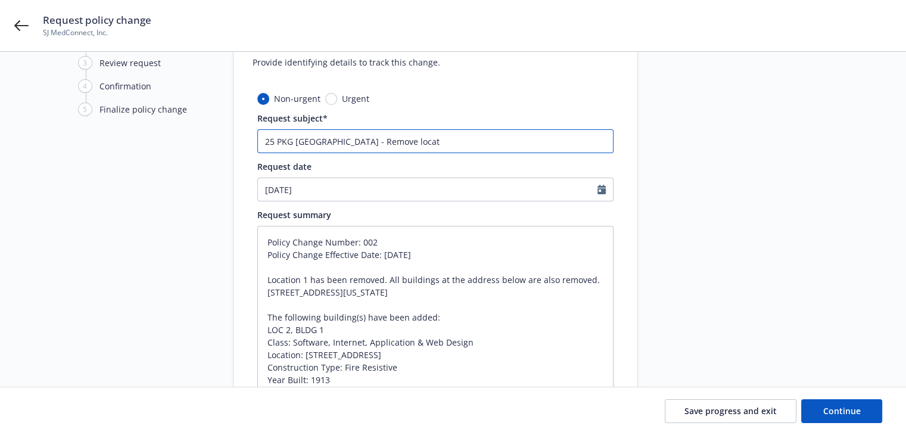
type input "25 PKG Hartford - Remove locati"
type textarea "x"
type input "25 PKG Hartford - Remove locatio"
type textarea "x"
type input "25 PKG Hartford - Remove location"
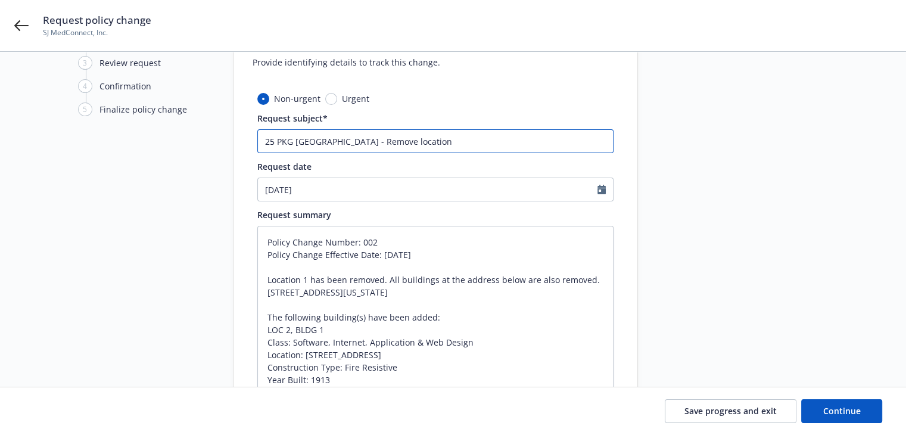
type textarea "x"
type input "25 PKG Hartford - Remove location"
drag, startPoint x: 268, startPoint y: 294, endPoint x: 477, endPoint y: 295, distance: 209.1
click at [477, 295] on textarea "Policy Change Number: 002 Policy Change Effective Date: 08/31/2025 Location 1 h…" at bounding box center [435, 392] width 356 height 333
click at [420, 141] on input "25 PKG Hartford - Remove location" at bounding box center [435, 141] width 356 height 24
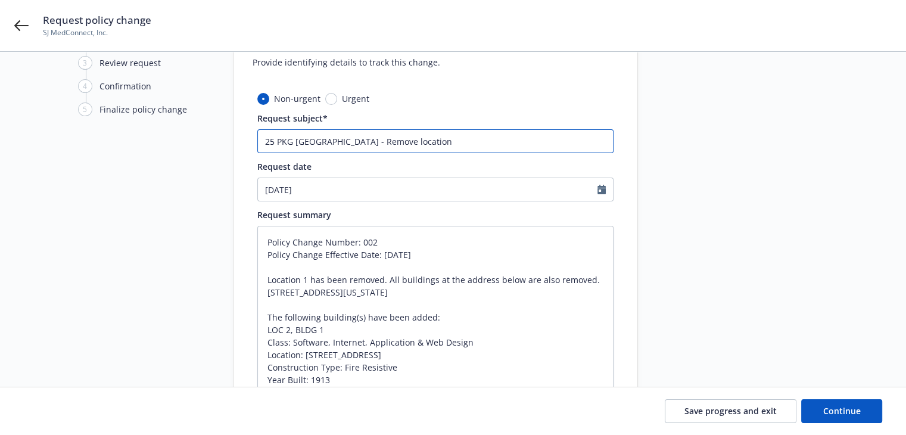
paste input "77 ALVISO ST, SANTA CLARA, California, 95050-6162"
type textarea "x"
type input "25 PKG Hartford - Remove location 77 ALVISO ST, SANTA CLARA, California, 95050-…"
type textarea "x"
type input "25 PKG Hartford - Remove location 77 ALVISO ST, SANTA CLARA, California, 95050-…"
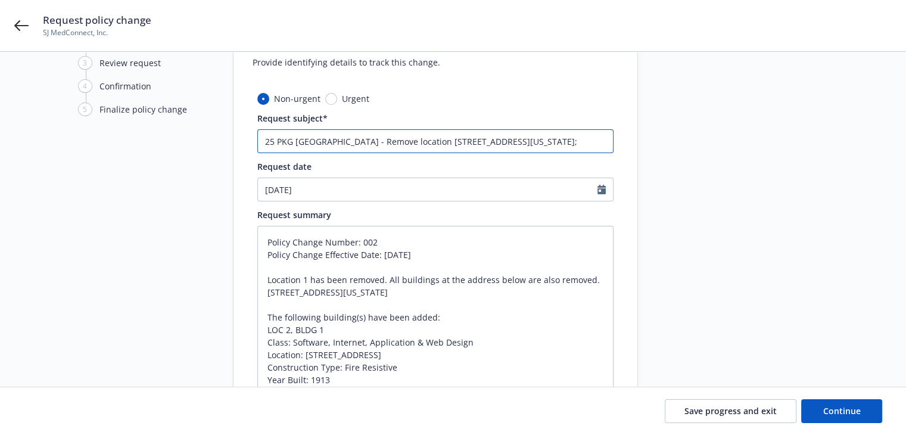
type textarea "x"
type input "25 PKG Hartford - Remove location 77 ALVISO ST, SANTA CLARA, California, 95050-…"
type textarea "x"
type input "25 PKG Hartford - Remove location 77 ALVISO ST, SANTA CLARA, California, 95050-…"
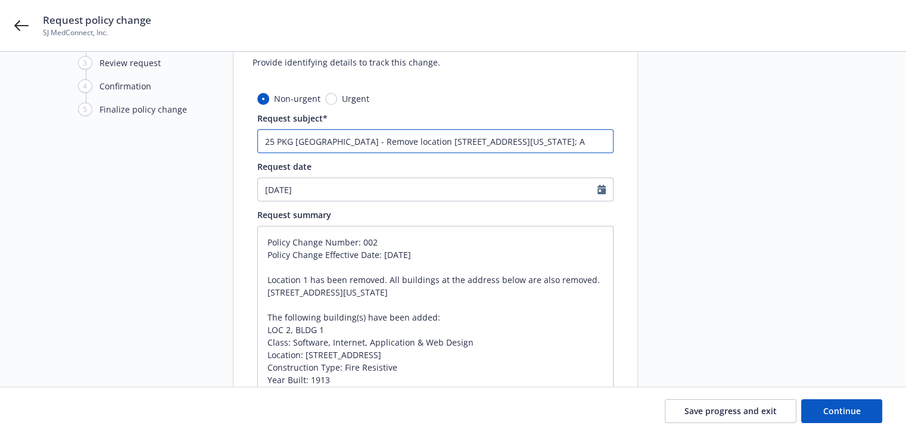
type textarea "x"
type input "25 PKG Hartford - Remove location 77 ALVISO ST, SANTA CLARA, California, 95050-…"
type textarea "x"
type input "25 PKG Hartford - Remove location 77 ALVISO ST, SANTA CLARA, California, 95050-…"
type textarea "x"
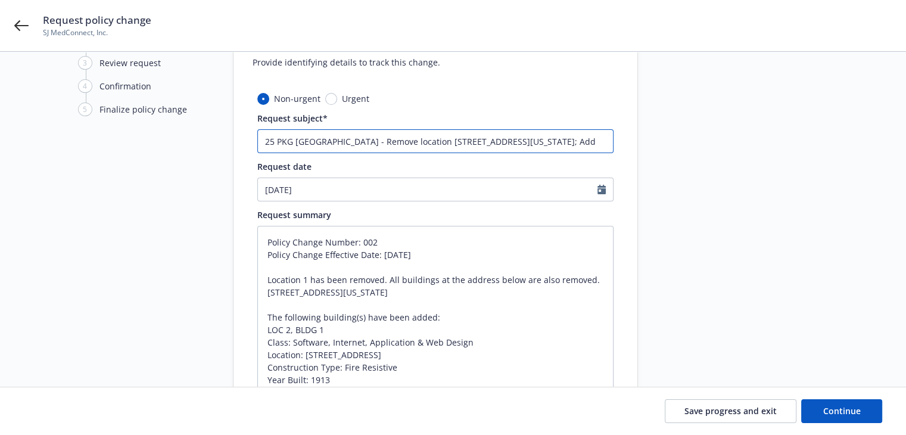
type input "25 PKG Hartford - Remove location 77 ALVISO ST, SANTA CLARA, California, 95050-…"
type textarea "x"
type input "25 PKG Hartford - Remove location 77 ALVISO ST, SANTA CLARA, California, 95050-…"
type textarea "x"
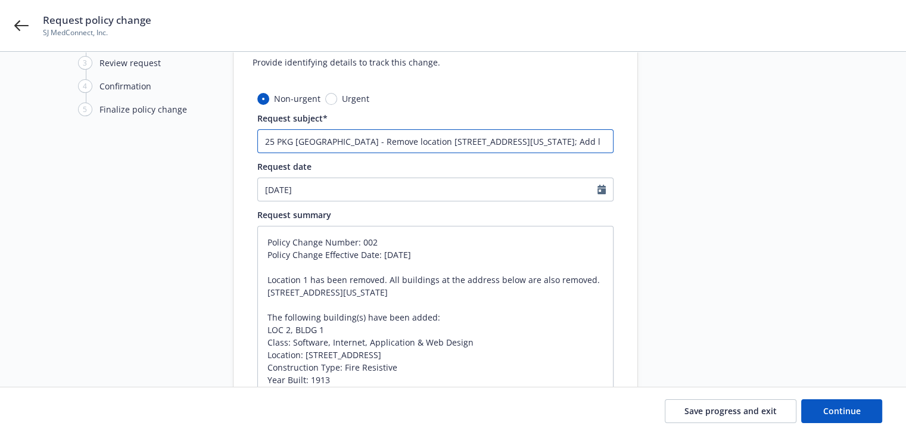
type input "25 PKG Hartford - Remove location 77 ALVISO ST, SANTA CLARA, California, 95050-…"
type textarea "x"
type input "25 PKG Hartford - Remove location 77 ALVISO ST, SANTA CLARA, California, 95050-…"
type textarea "x"
type input "25 PKG Hartford - Remove location 77 ALVISO ST, SANTA CLARA, California, 95050-…"
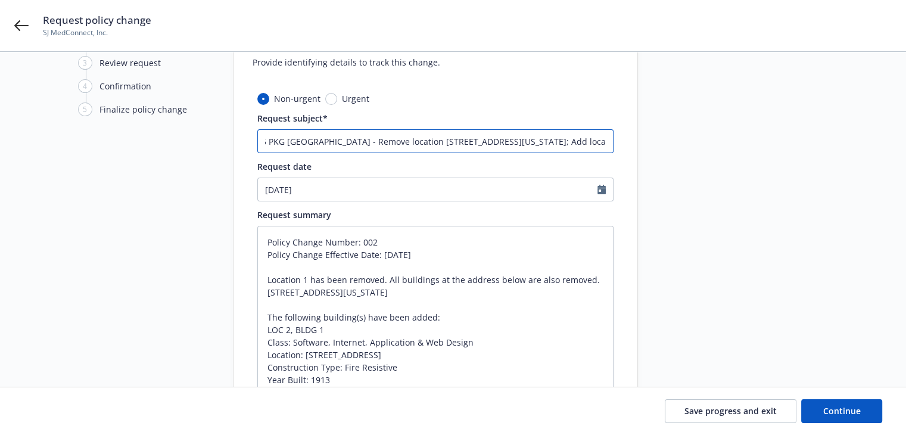
type textarea "x"
type input "25 PKG Hartford - Remove location 77 ALVISO ST, SANTA CLARA, California, 95050-…"
type textarea "x"
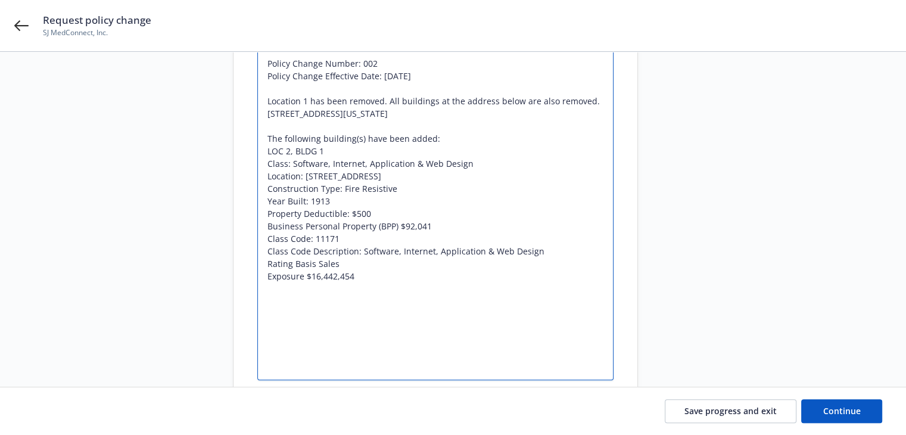
scroll to position [0, 0]
drag, startPoint x: 304, startPoint y: 176, endPoint x: 524, endPoint y: 173, distance: 219.8
click at [524, 173] on textarea "Policy Change Number: 002 Policy Change Effective Date: 08/31/2025 Location 1 h…" at bounding box center [435, 213] width 356 height 333
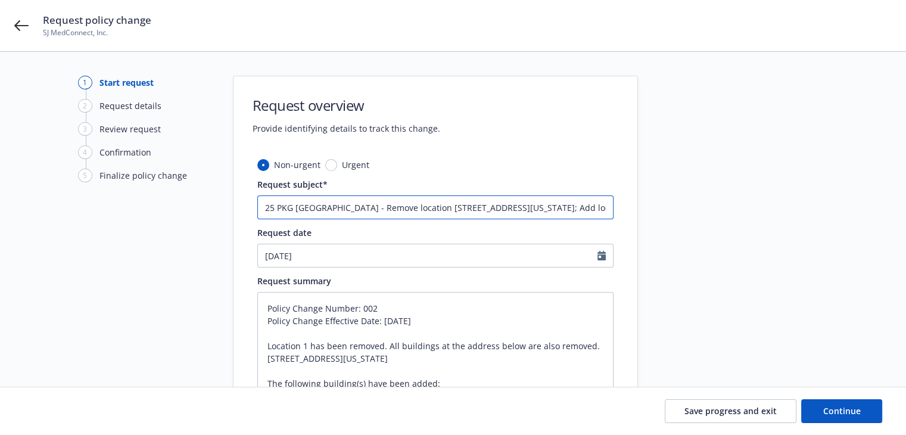
click at [453, 205] on input "25 PKG Hartford - Remove location 77 ALVISO ST, SANTA CLARA, California, 95050-…" at bounding box center [435, 207] width 356 height 24
drag, startPoint x: 457, startPoint y: 205, endPoint x: 565, endPoint y: 209, distance: 107.3
click at [565, 209] on input "25 PKG Hartford - Remove location 77 ALVISO ST, SANTA CLARA, California, 95050-…" at bounding box center [435, 207] width 356 height 24
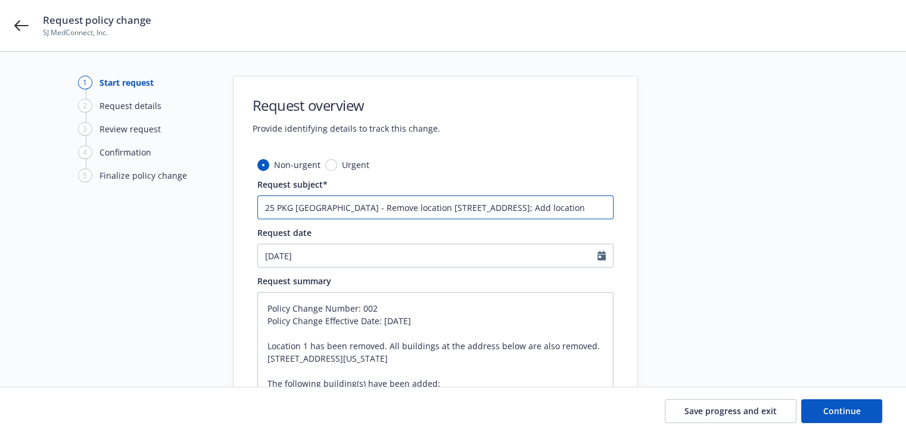
click at [519, 208] on input "25 PKG Hartford - Remove location 77 ALVISO ST; Add location" at bounding box center [435, 207] width 356 height 24
paste input "548 MARKET ST PMB 15342 SAN FRANCISCO,CA 94104"
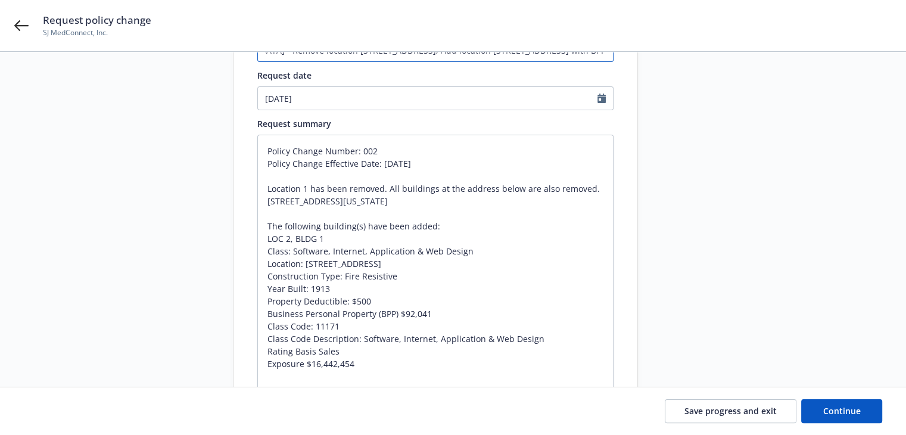
scroll to position [238, 0]
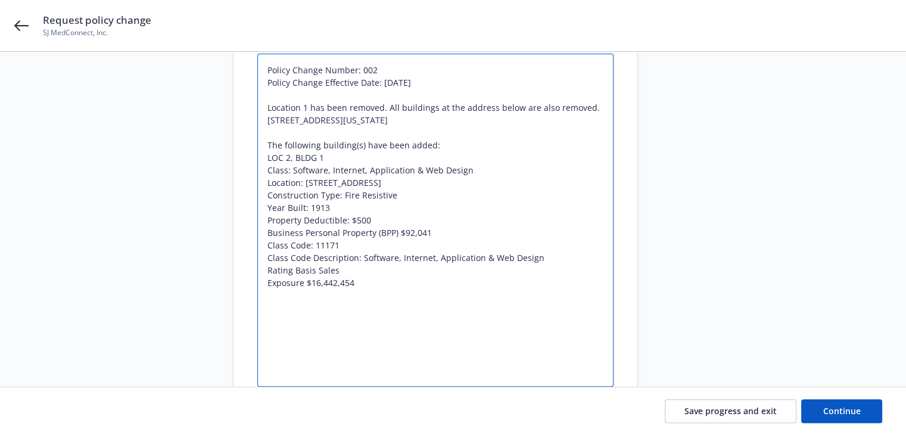
click at [313, 270] on textarea "Policy Change Number: 002 Policy Change Effective Date: 08/31/2025 Location 1 h…" at bounding box center [435, 220] width 356 height 333
drag, startPoint x: 315, startPoint y: 269, endPoint x: 342, endPoint y: 269, distance: 27.4
click at [342, 269] on textarea "Policy Change Number: 002 Policy Change Effective Date: 08/31/2025 Location 1 h…" at bounding box center [435, 220] width 356 height 333
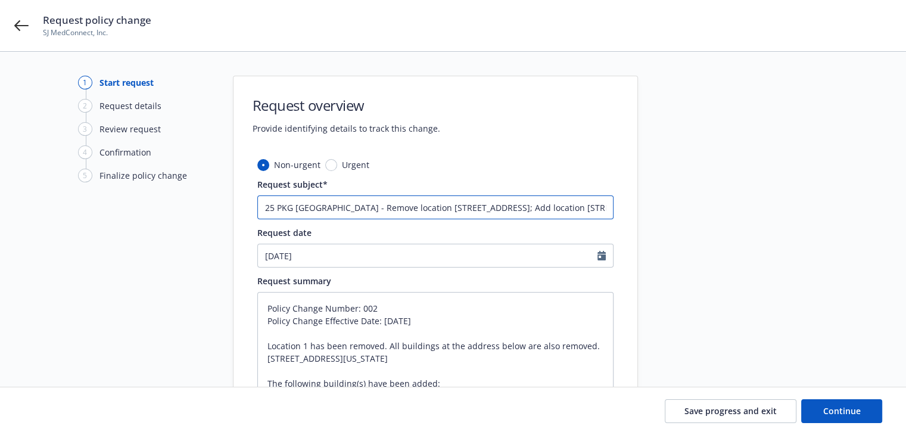
scroll to position [0, 151]
drag, startPoint x: 559, startPoint y: 210, endPoint x: 756, endPoint y: 214, distance: 197.2
click at [756, 214] on div "1 Start request 2 Request details 3 Review request 4 Confirmation 5 Finalize po…" at bounding box center [452, 392] width 877 height 633
click at [606, 207] on input "25 PKG Hartford - Remove location 77 ALVISO ST; Add location 548 MARKET ST PMB …" at bounding box center [435, 207] width 356 height 24
paste input "Sales"
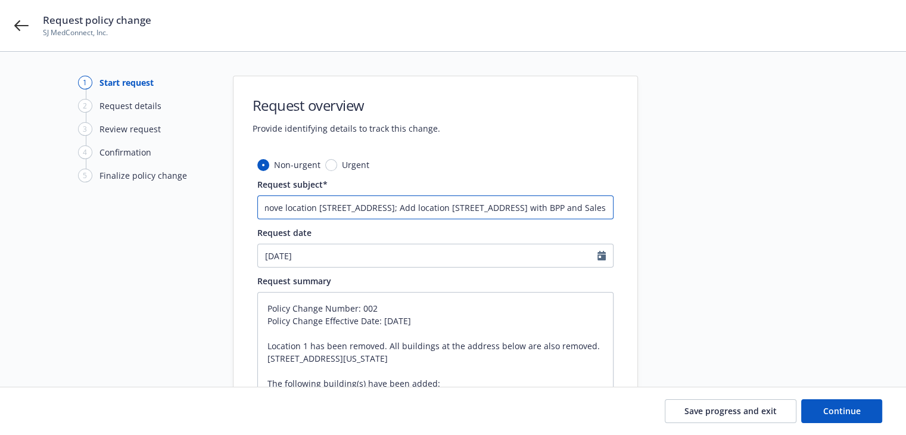
scroll to position [0, 188]
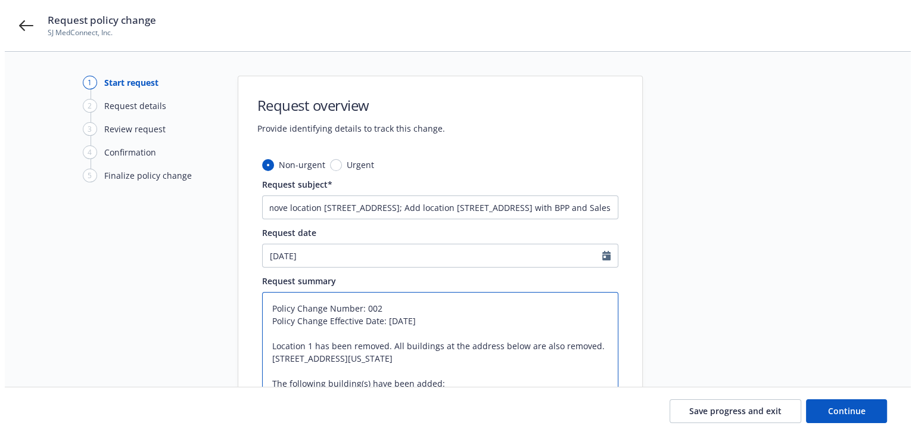
scroll to position [0, 0]
click at [824, 406] on span "Continue" at bounding box center [842, 410] width 38 height 11
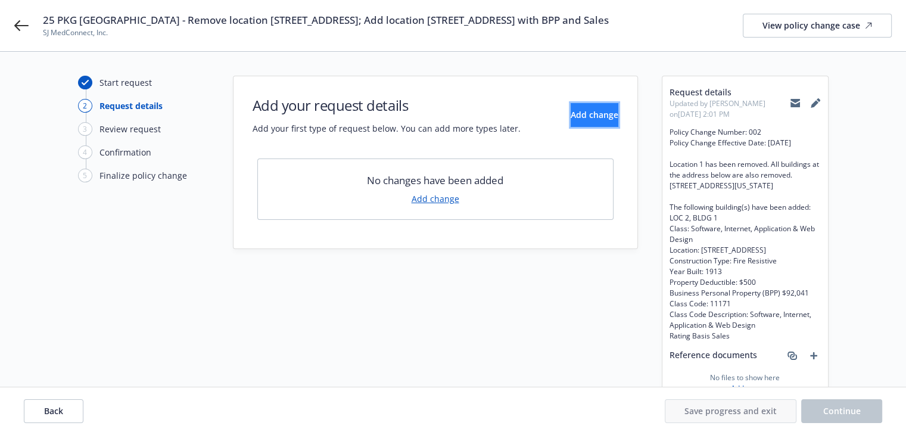
click at [580, 109] on span "Add change" at bounding box center [595, 114] width 48 height 11
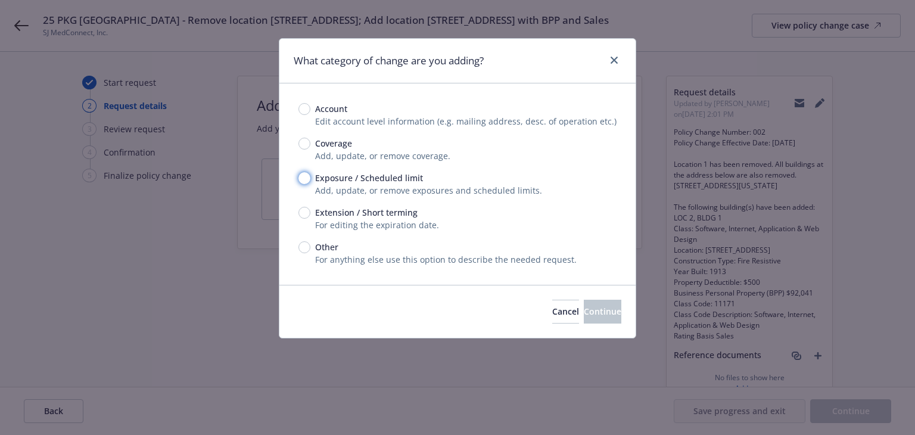
click at [303, 179] on input "Exposure / Scheduled limit" at bounding box center [304, 178] width 12 height 12
click at [584, 310] on span "Continue" at bounding box center [603, 311] width 38 height 11
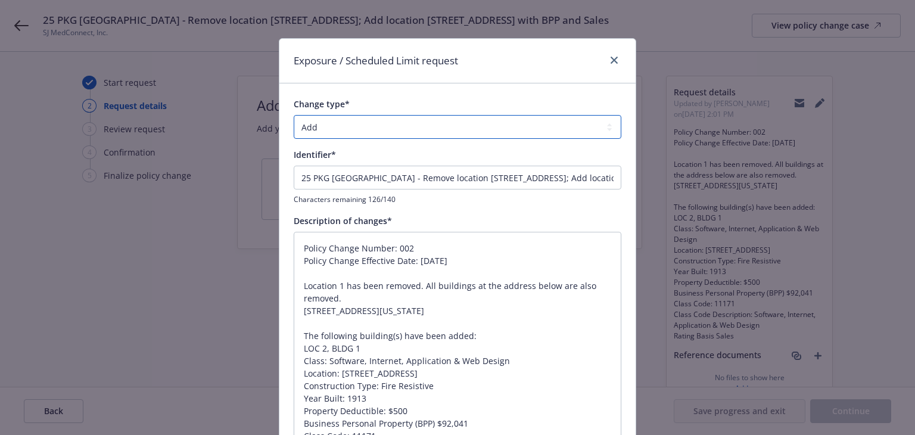
click at [360, 123] on select "Add Audit Change Remove" at bounding box center [458, 127] width 328 height 24
click at [294, 115] on select "Add Audit Change Remove" at bounding box center [458, 127] width 328 height 24
drag, startPoint x: 360, startPoint y: 176, endPoint x: -810, endPoint y: 24, distance: 1179.5
click at [0, 24] on html "25 PKG Hartford - Remove location 77 ALVISO ST; Add location 548 MARKET ST PMB …" at bounding box center [457, 217] width 915 height 435
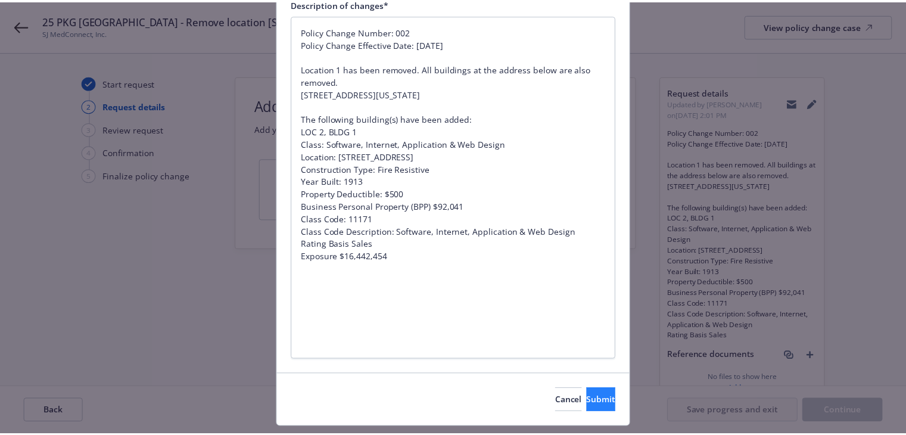
scroll to position [248, 0]
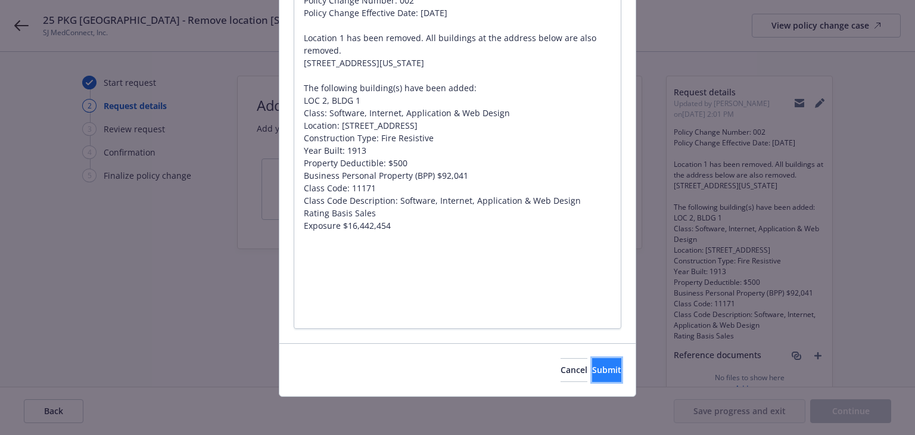
click at [592, 372] on span "Submit" at bounding box center [606, 369] width 29 height 11
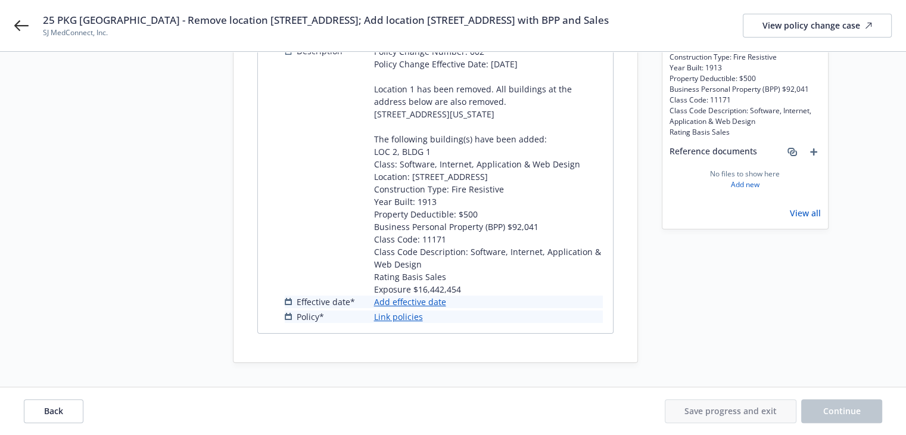
scroll to position [290, 0]
click at [416, 299] on link "Add effective date" at bounding box center [410, 301] width 72 height 13
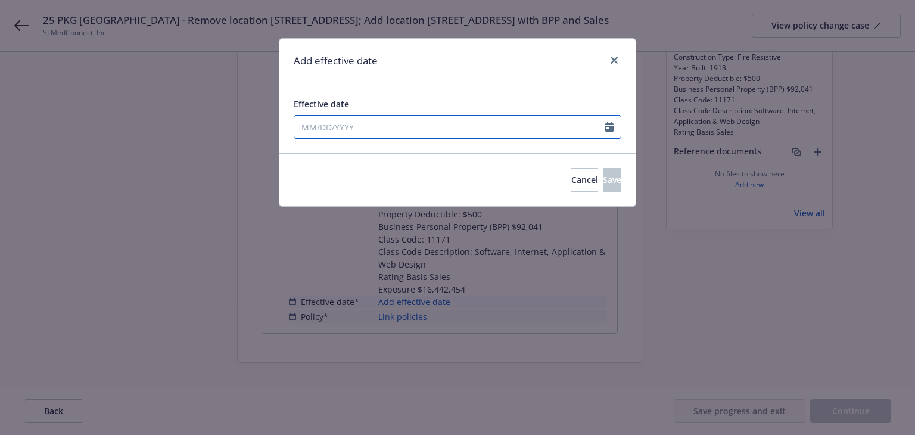
click at [388, 126] on input "Effective date" at bounding box center [449, 127] width 311 height 23
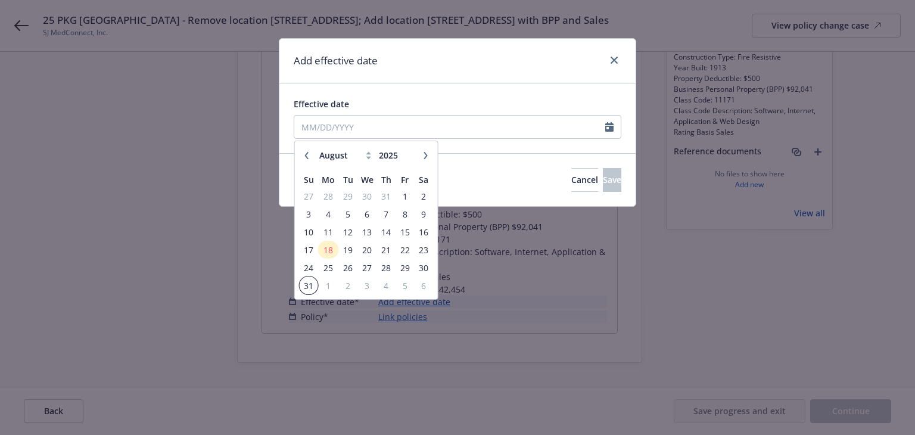
click at [307, 282] on span "31" at bounding box center [309, 285] width 16 height 15
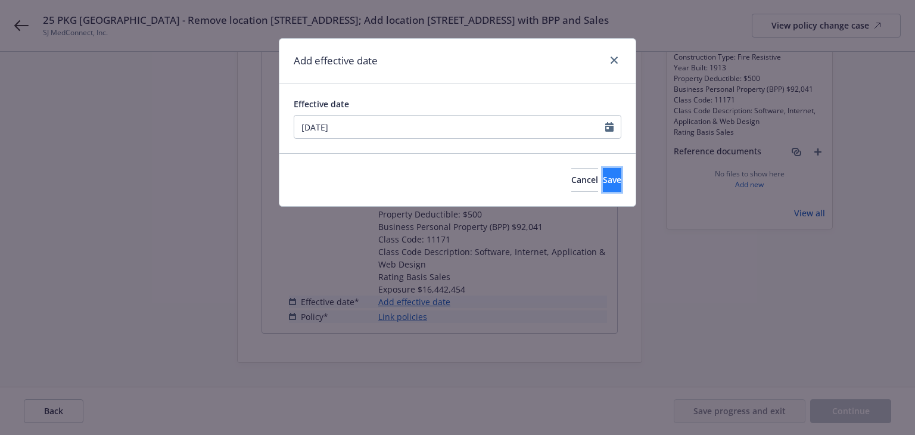
click at [603, 172] on button "Save" at bounding box center [612, 180] width 18 height 24
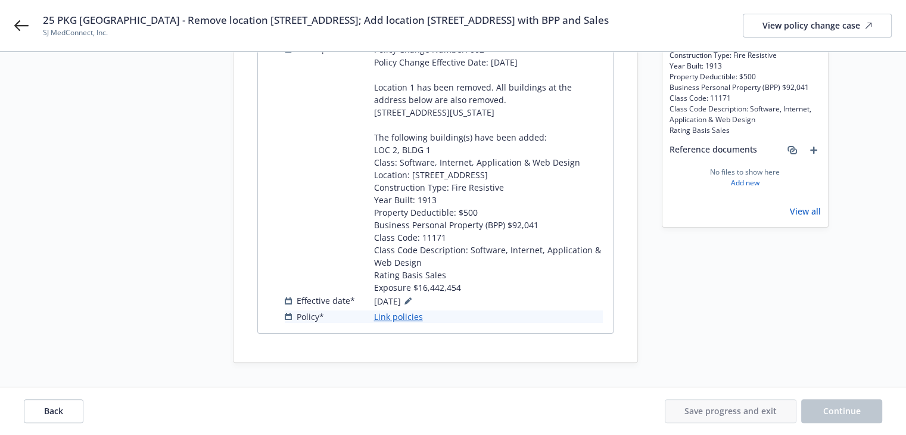
click at [412, 319] on link "Link policies" at bounding box center [398, 316] width 49 height 13
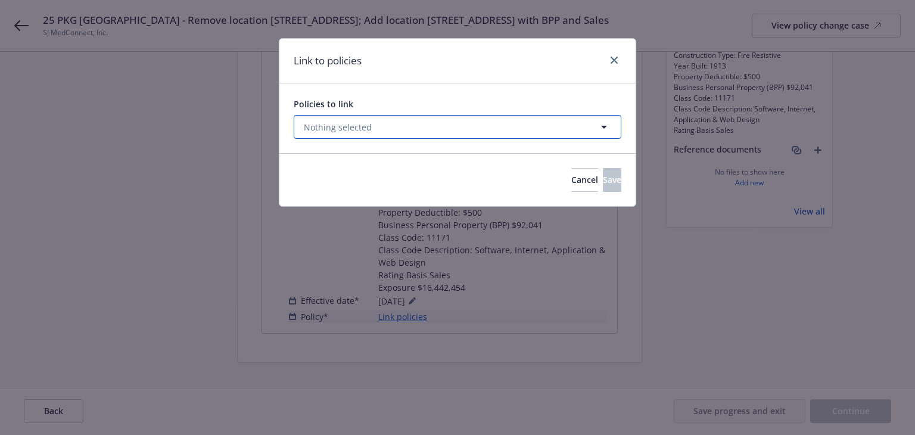
click at [503, 124] on button "Nothing selected" at bounding box center [458, 127] width 328 height 24
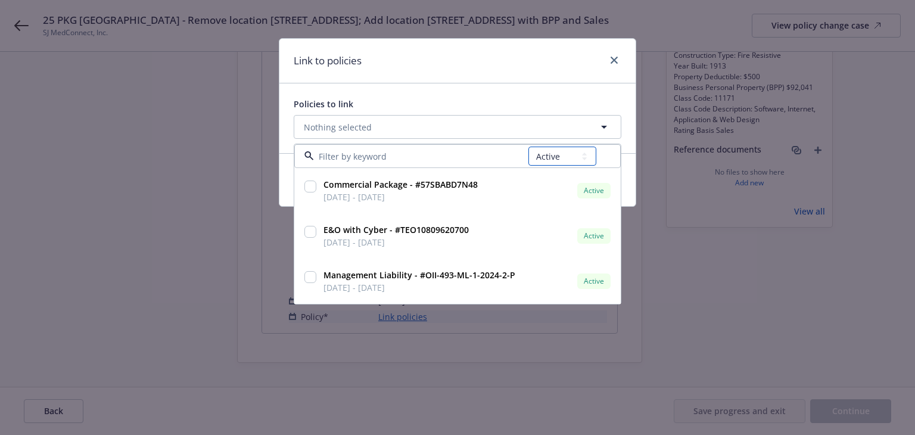
click at [552, 156] on select "All Active Upcoming Expired Cancelled" at bounding box center [562, 156] width 68 height 19
click at [529, 147] on select "All Active Upcoming Expired Cancelled" at bounding box center [562, 156] width 68 height 19
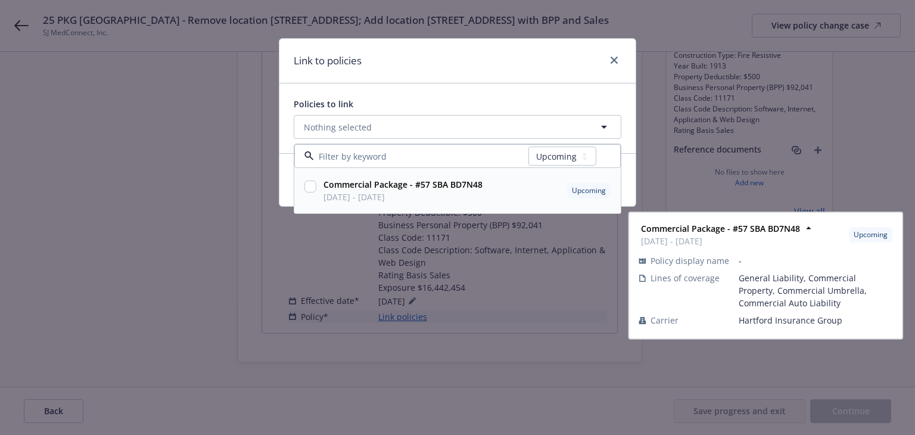
click at [514, 201] on div "Commercial Package - #57 SBA BD7N48 08/31/2025 - 08/31/2026 Upcoming" at bounding box center [466, 191] width 294 height 30
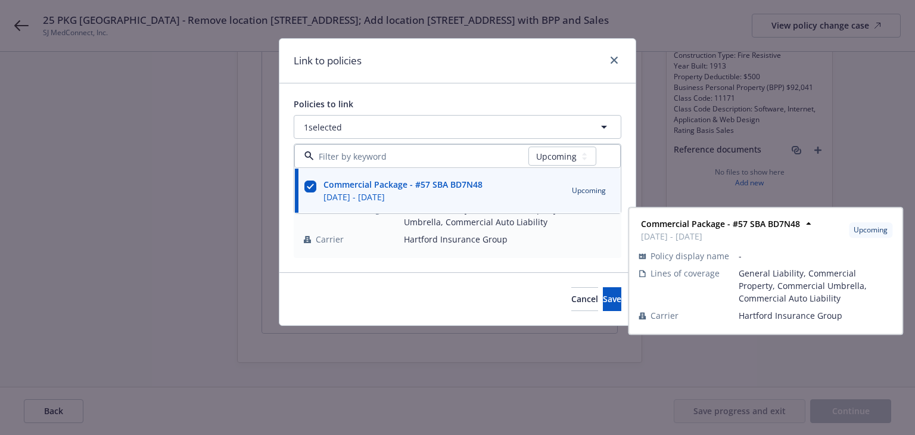
click at [519, 71] on div "Link to policies" at bounding box center [457, 61] width 356 height 45
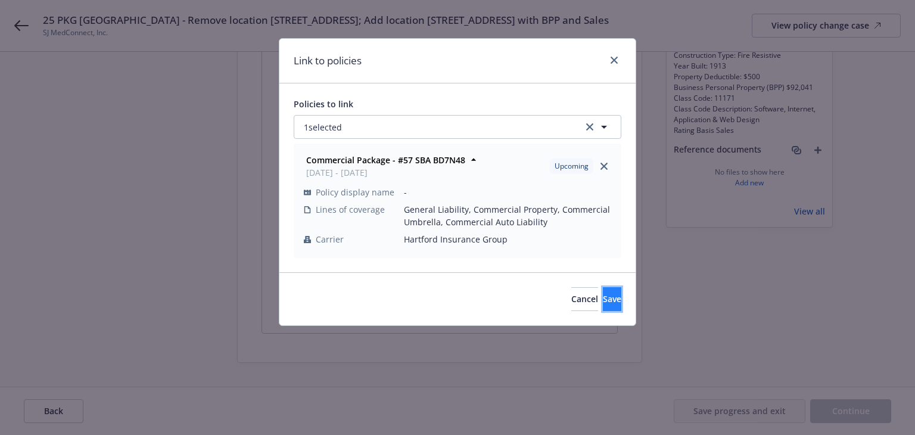
click at [603, 309] on button "Save" at bounding box center [612, 299] width 18 height 24
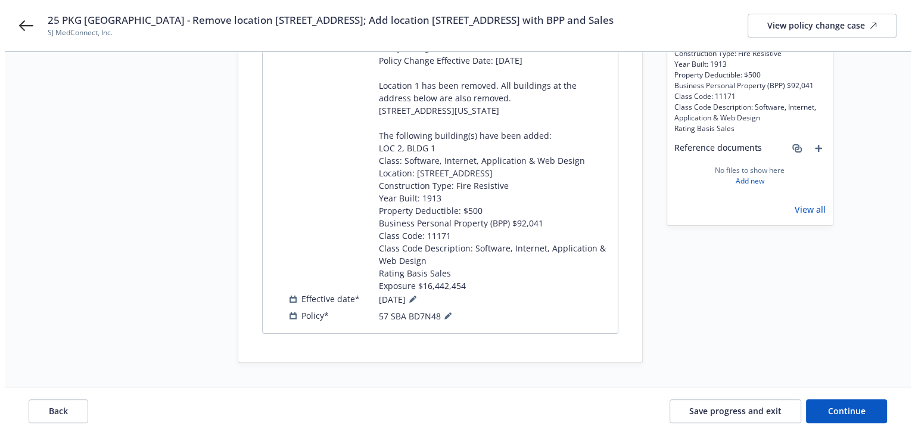
scroll to position [52, 0]
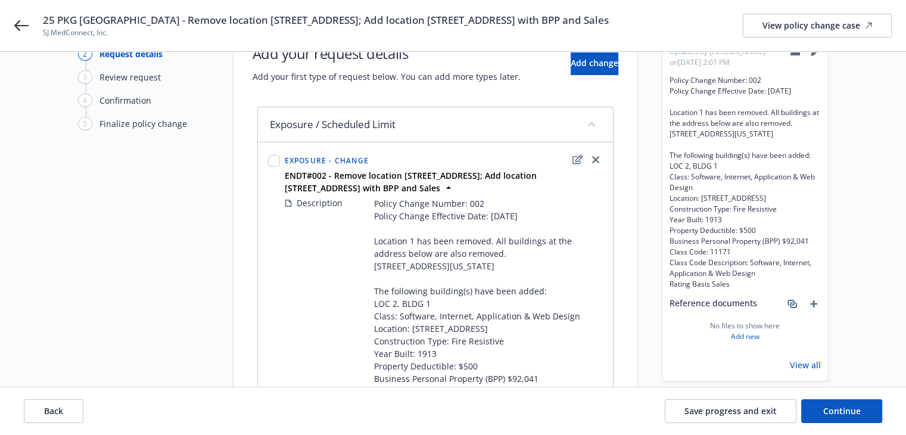
click at [575, 160] on icon "edit" at bounding box center [577, 159] width 10 height 9
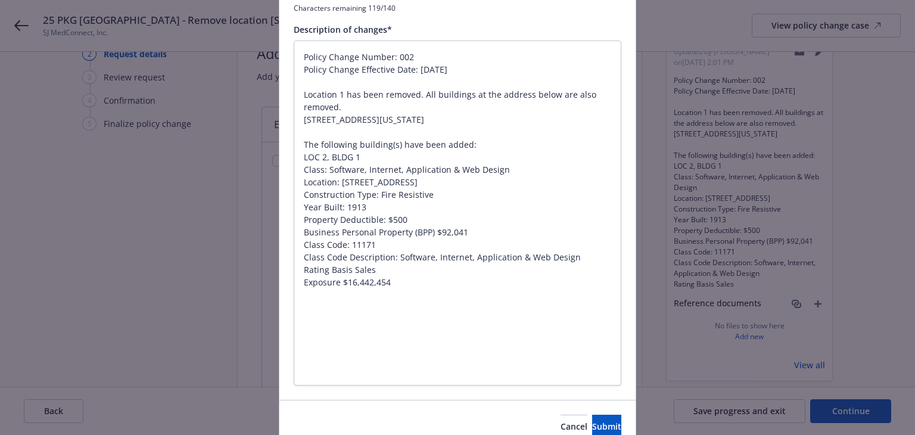
scroll to position [238, 0]
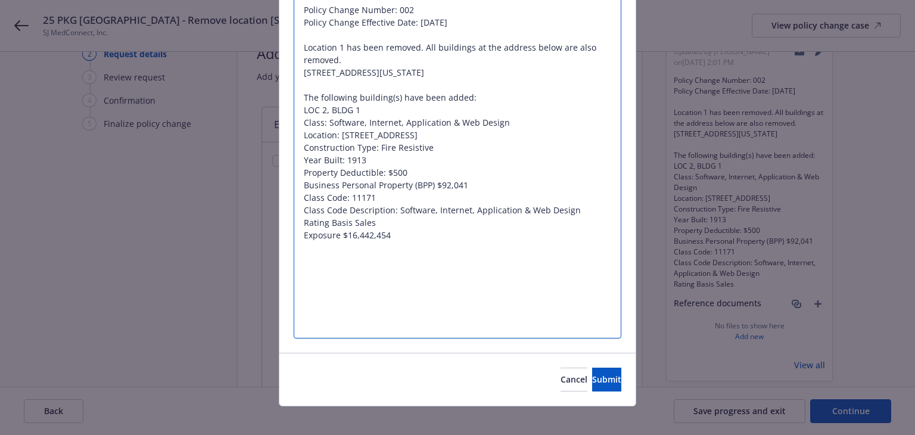
drag, startPoint x: 343, startPoint y: 324, endPoint x: 297, endPoint y: 253, distance: 84.4
click at [297, 253] on textarea "Policy Change Number: 002 Policy Change Effective Date: 08/31/2025 Location 1 h…" at bounding box center [458, 165] width 328 height 345
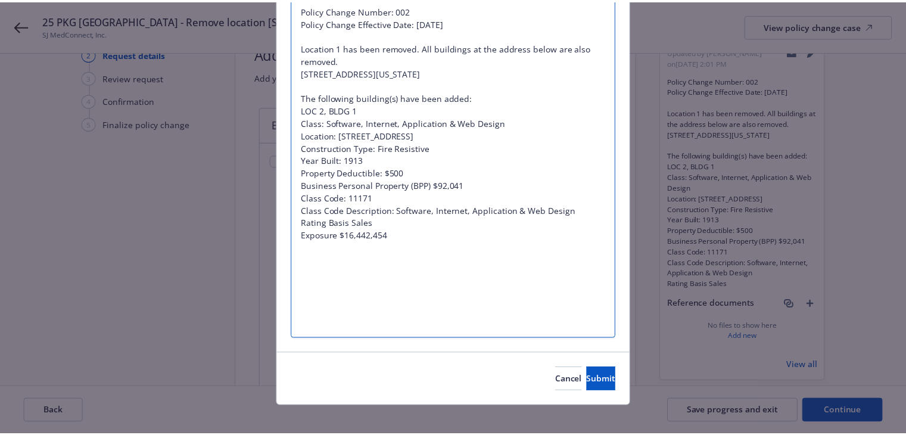
scroll to position [172, 0]
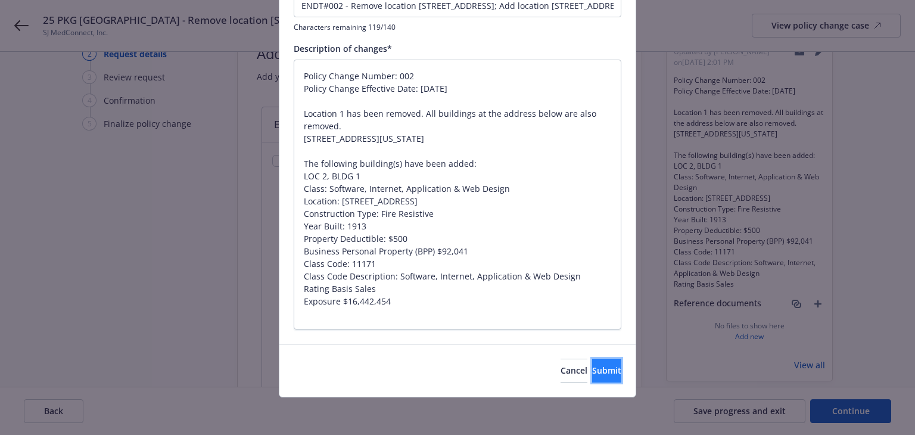
click at [599, 376] on button "Submit" at bounding box center [606, 371] width 29 height 24
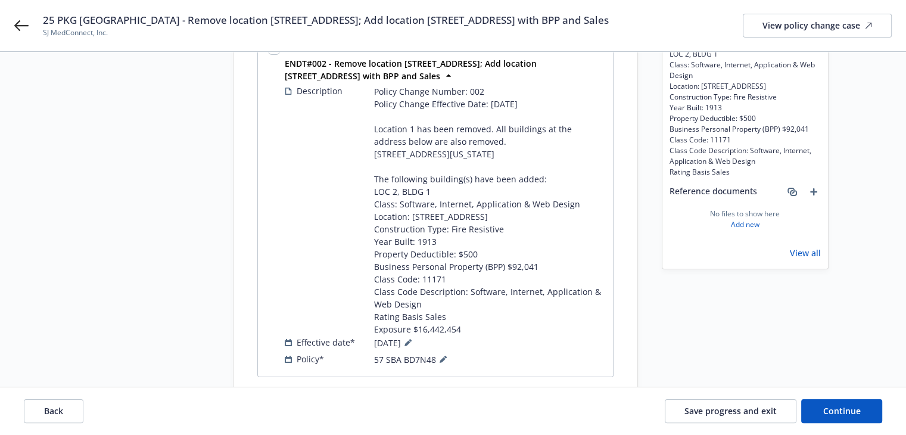
scroll to position [219, 0]
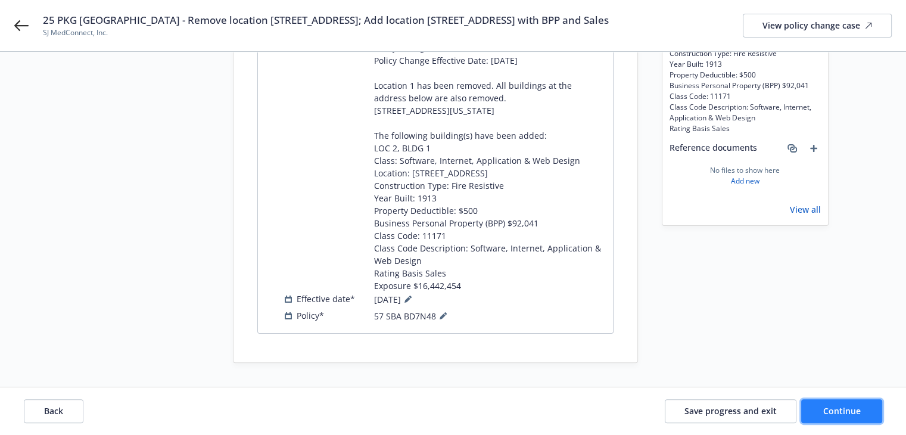
click at [826, 412] on span "Continue" at bounding box center [842, 410] width 38 height 11
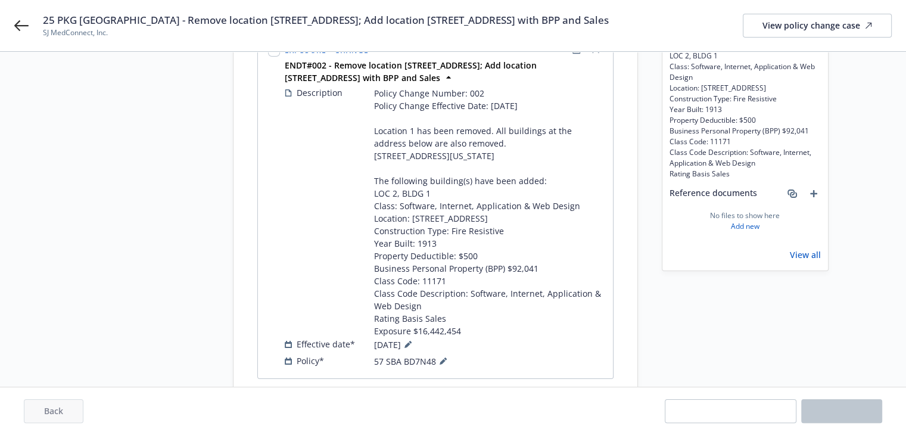
scroll to position [0, 0]
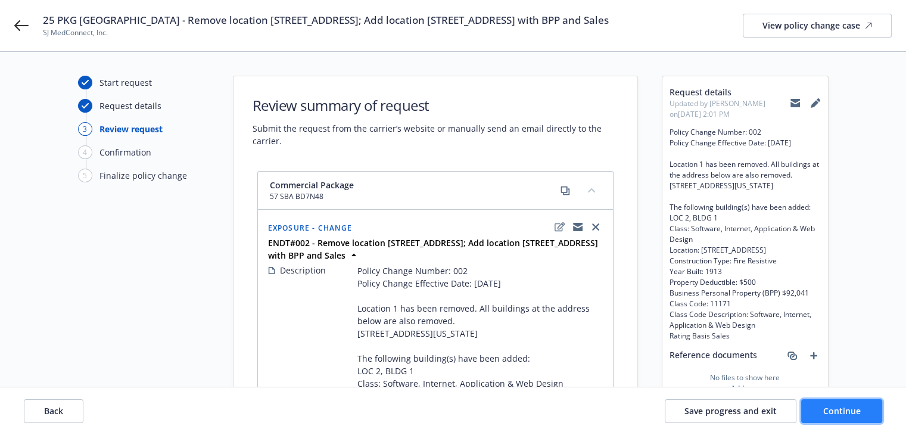
click at [825, 407] on span "Continue" at bounding box center [842, 410] width 38 height 11
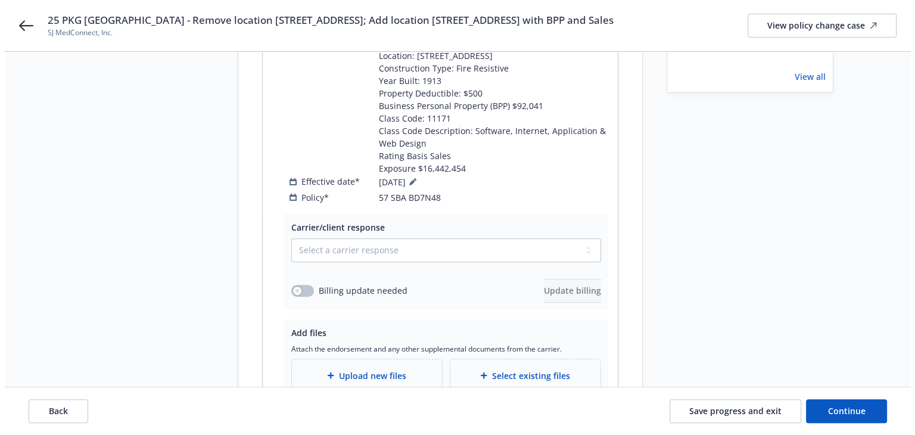
scroll to position [417, 0]
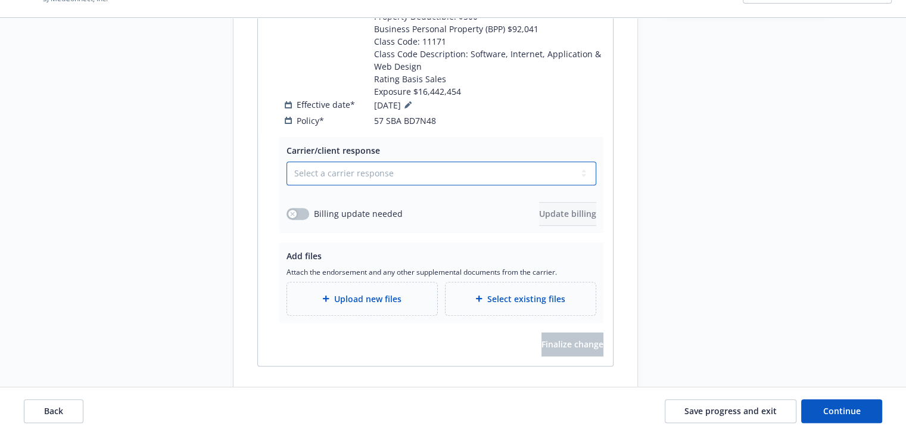
click at [304, 179] on select "Select a carrier response Accepted Accepted with revision No endorsement needed…" at bounding box center [441, 173] width 310 height 24
click at [286, 161] on select "Select a carrier response Accepted Accepted with revision No endorsement needed…" at bounding box center [441, 173] width 310 height 24
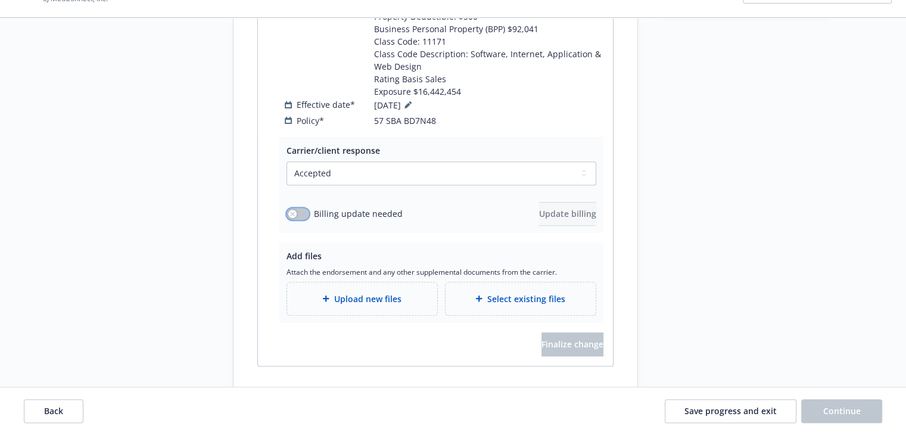
click at [292, 211] on icon "button" at bounding box center [292, 213] width 5 height 5
click at [539, 216] on span "Update billing" at bounding box center [567, 213] width 57 height 11
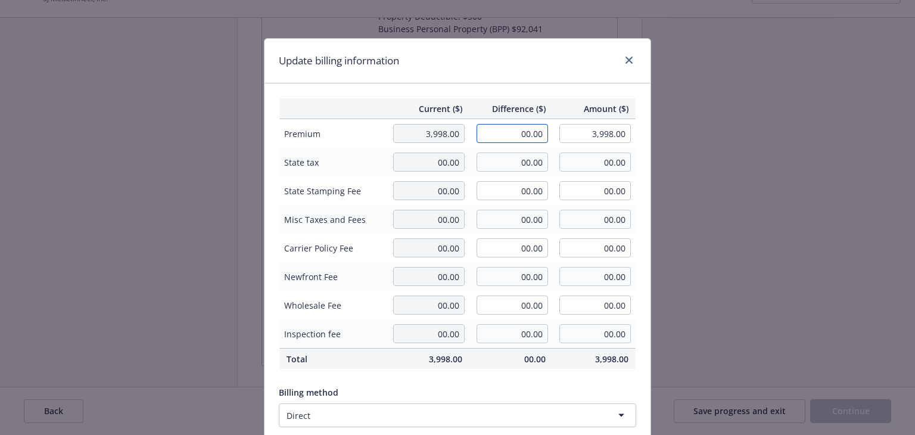
drag, startPoint x: 510, startPoint y: 133, endPoint x: 562, endPoint y: 139, distance: 52.8
click at [562, 139] on tr "Premium 3,998.00 00.00 3,998.00" at bounding box center [457, 133] width 357 height 29
click at [534, 67] on div "Update billing information" at bounding box center [457, 61] width 386 height 45
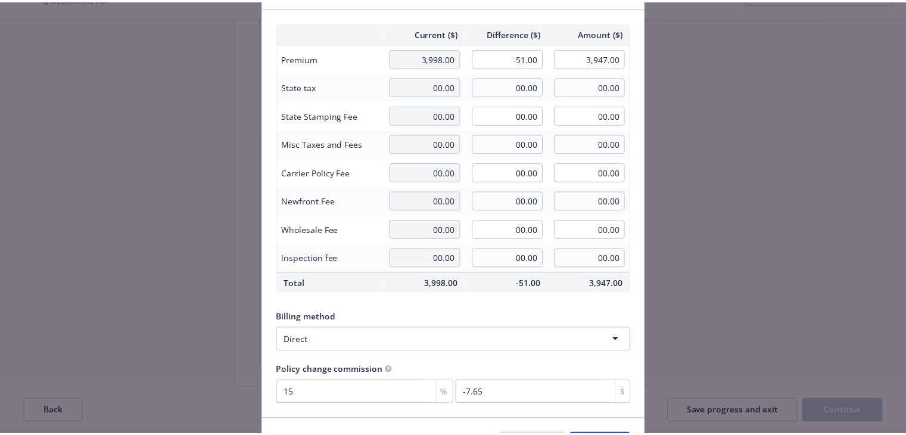
scroll to position [151, 0]
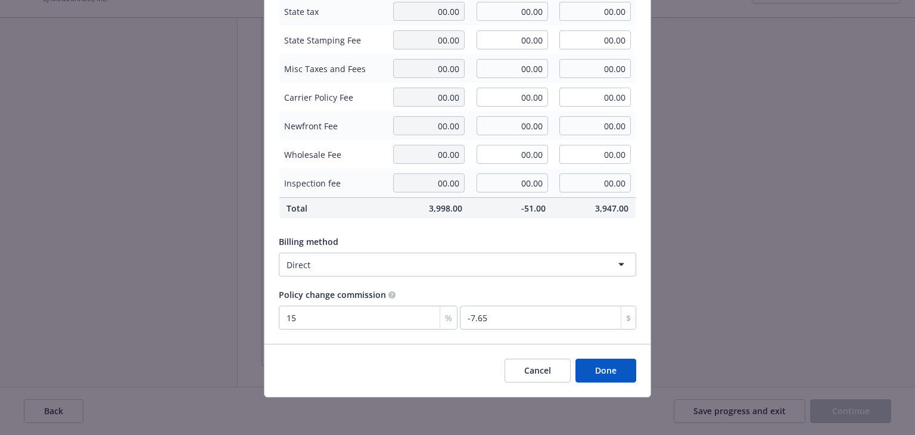
click at [612, 369] on button "Done" at bounding box center [605, 371] width 61 height 24
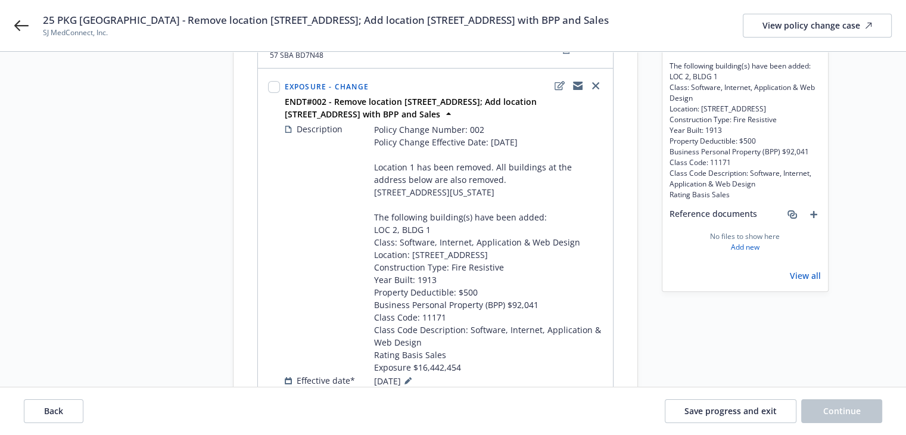
scroll to position [31, 0]
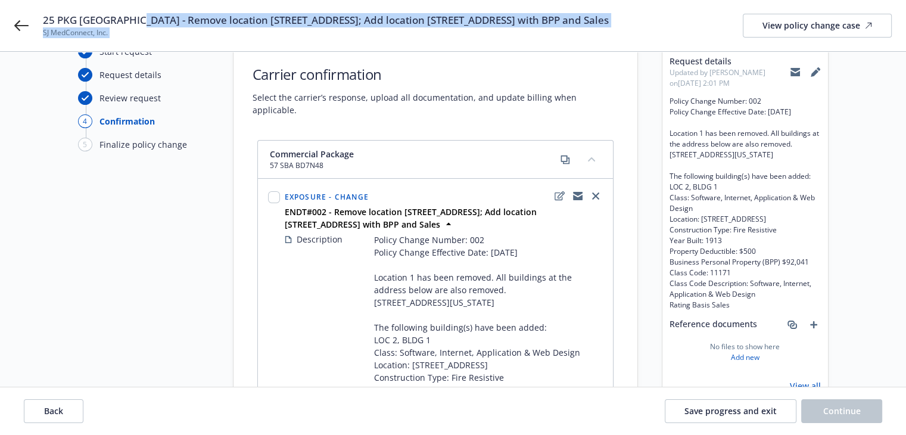
drag, startPoint x: 130, startPoint y: 19, endPoint x: 740, endPoint y: 21, distance: 609.3
click at [740, 21] on div "25 PKG Hartford - Remove location 77 ALVISO ST; Add location 548 MARKET ST PMB …" at bounding box center [467, 25] width 849 height 25
copy div "Remove location 77 ALVISO ST; Add location 548 MARKET ST PMB 15342 SAN FRANCISC…"
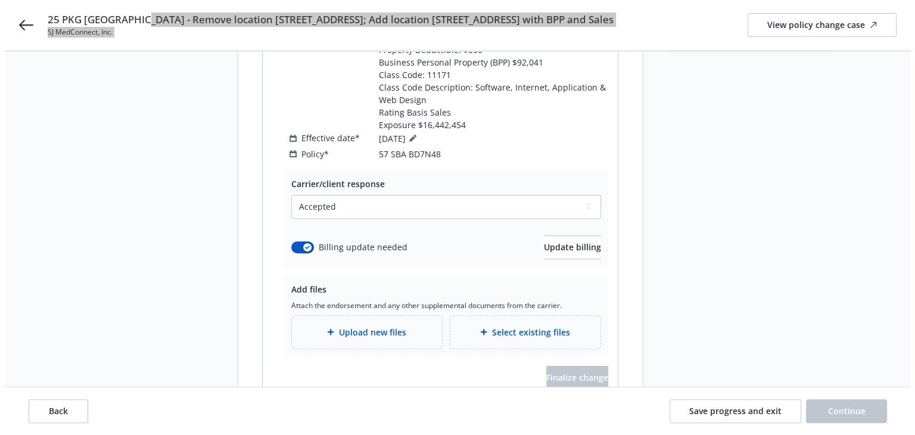
scroll to position [448, 0]
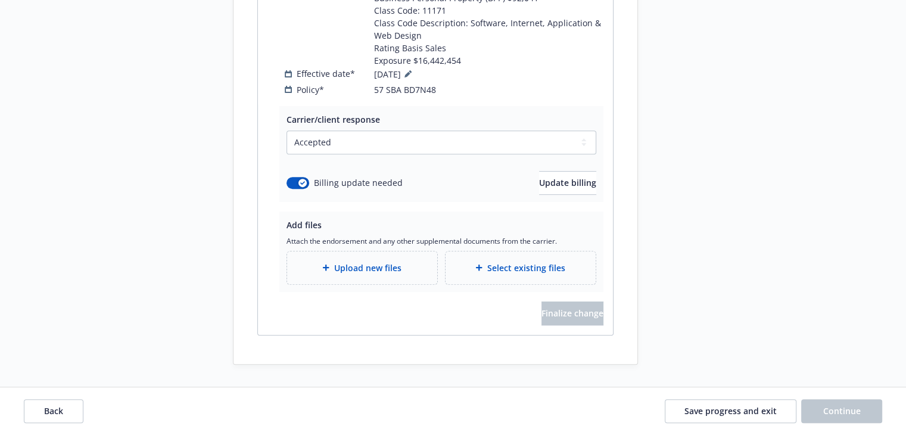
click at [349, 267] on span "Upload new files" at bounding box center [367, 267] width 67 height 13
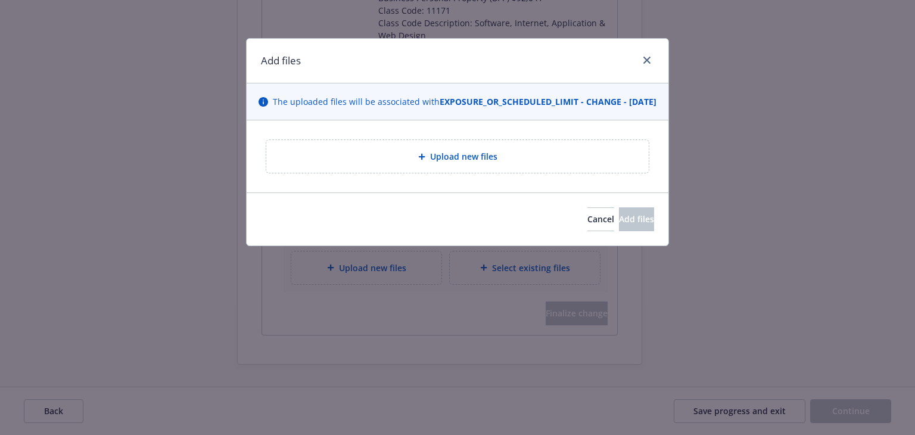
click at [380, 173] on div "Upload new files" at bounding box center [457, 156] width 382 height 33
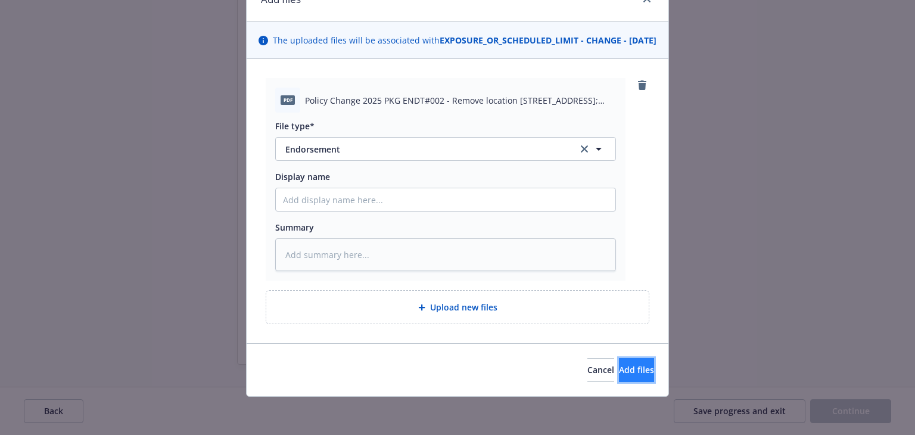
click at [636, 367] on button "Add files" at bounding box center [636, 370] width 35 height 24
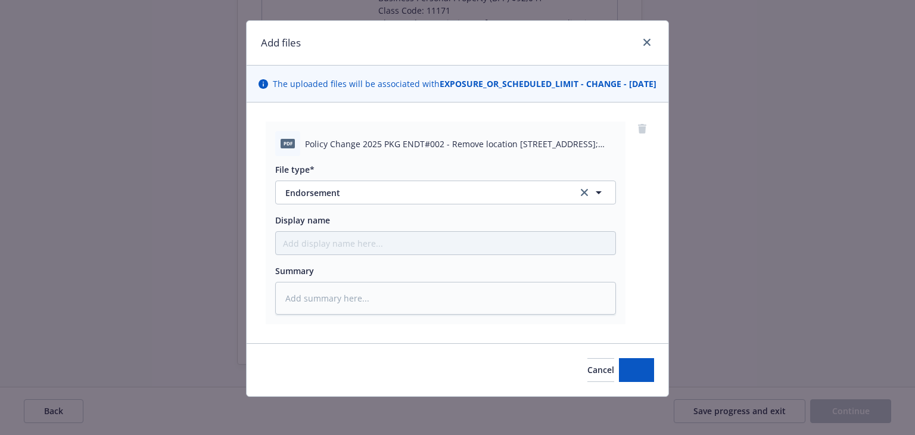
scroll to position [30, 0]
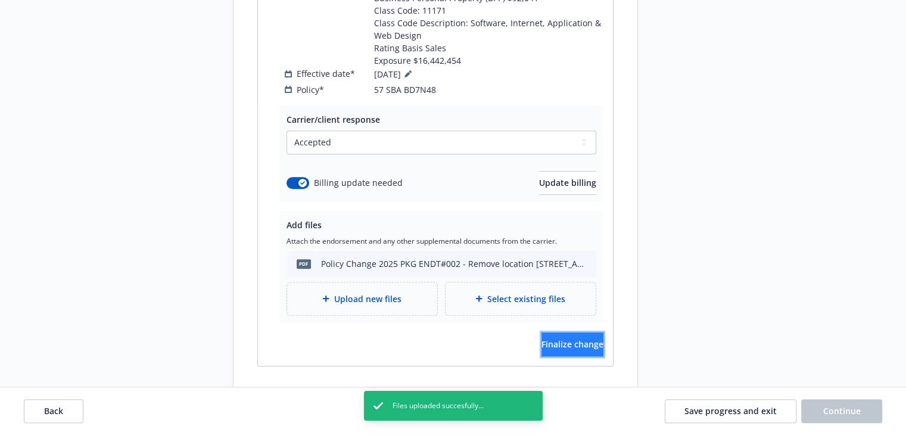
click at [567, 338] on span "Finalize change" at bounding box center [572, 343] width 62 height 11
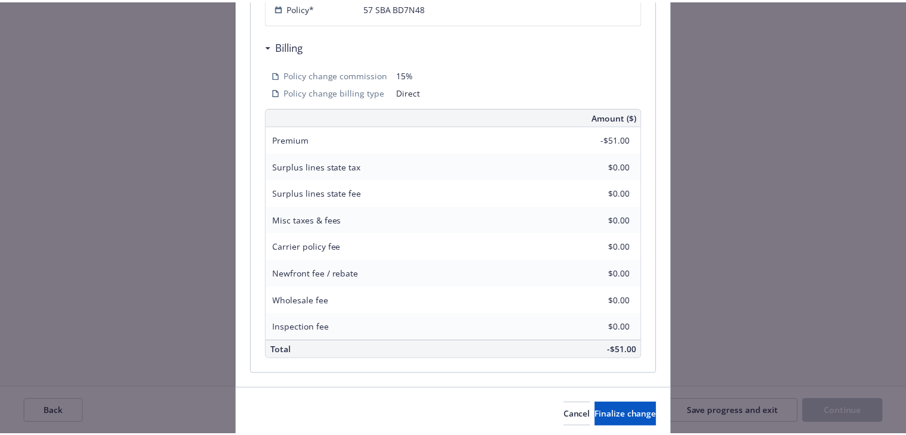
scroll to position [607, 0]
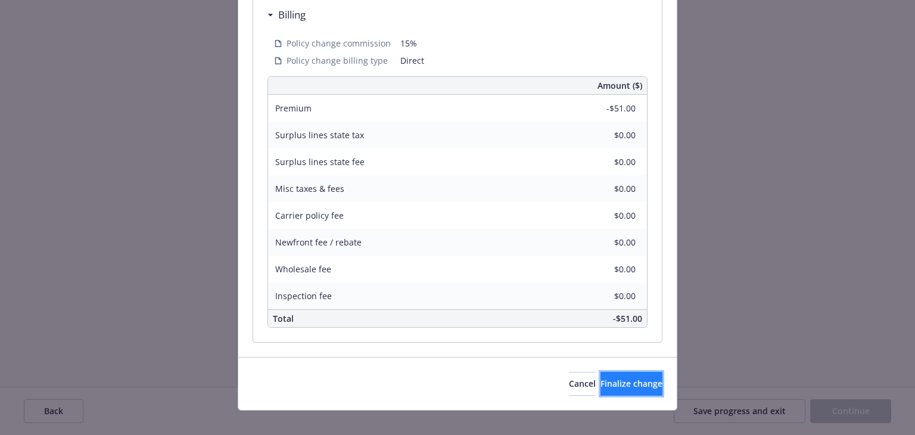
click at [602, 378] on span "Finalize change" at bounding box center [631, 383] width 62 height 11
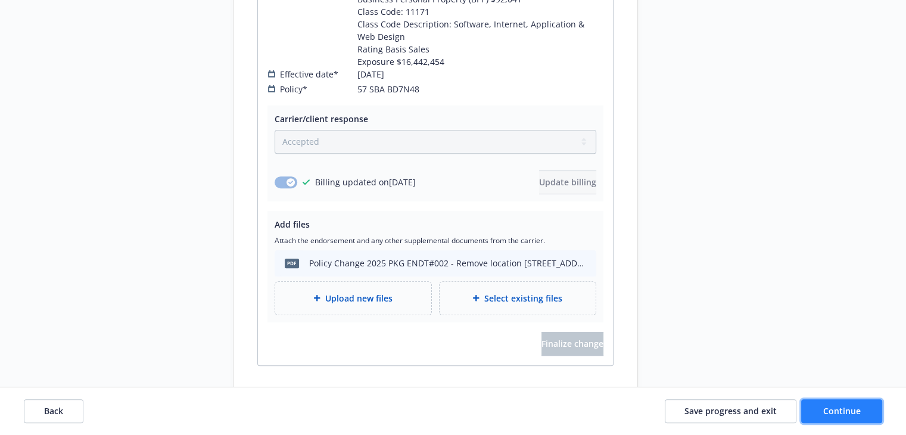
click at [822, 416] on button "Continue" at bounding box center [841, 411] width 81 height 24
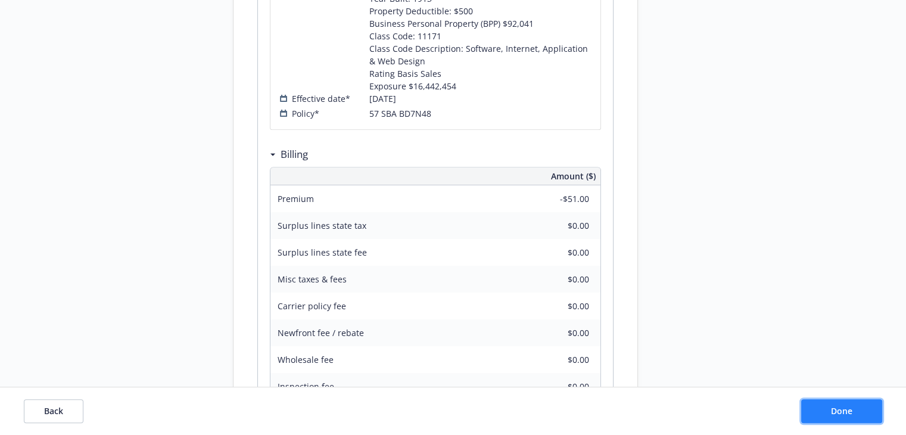
click at [822, 416] on button "Done" at bounding box center [841, 411] width 81 height 24
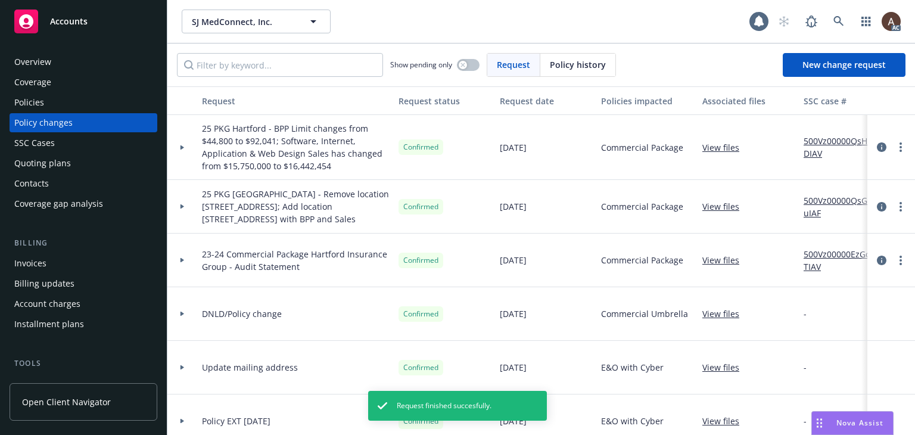
click at [825, 141] on link "500Vz00000QsHbDIAV" at bounding box center [843, 147] width 80 height 25
drag, startPoint x: 48, startPoint y: 103, endPoint x: 54, endPoint y: 106, distance: 6.7
click at [48, 103] on div "Policies" at bounding box center [83, 102] width 138 height 19
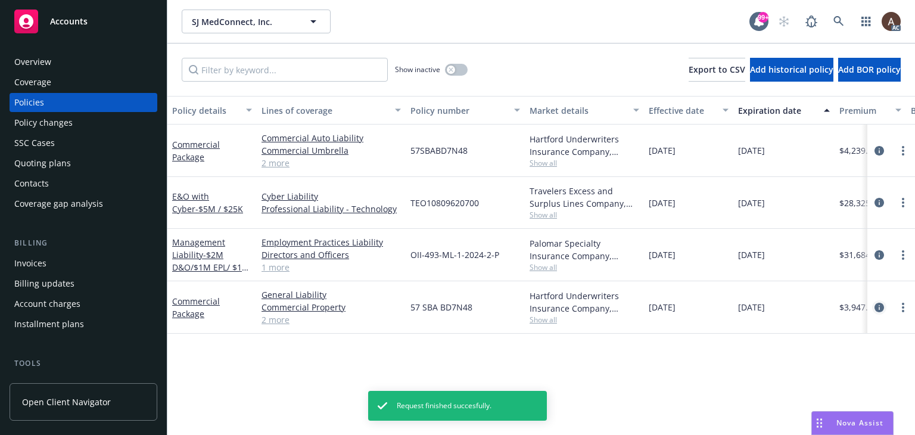
click at [877, 308] on icon "circleInformation" at bounding box center [879, 308] width 10 height 10
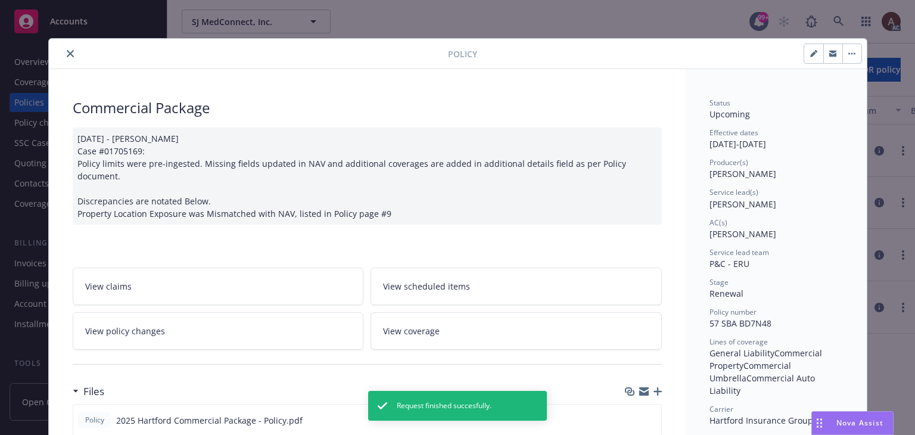
scroll to position [36, 0]
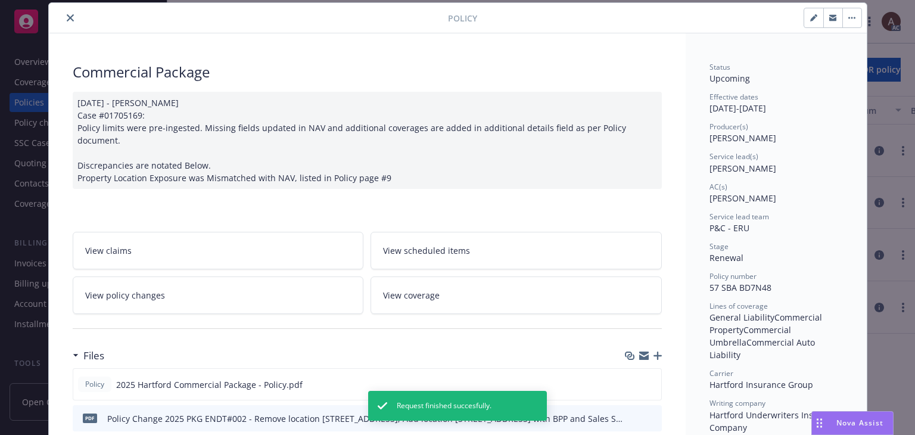
click at [180, 276] on link "View policy changes" at bounding box center [218, 295] width 291 height 38
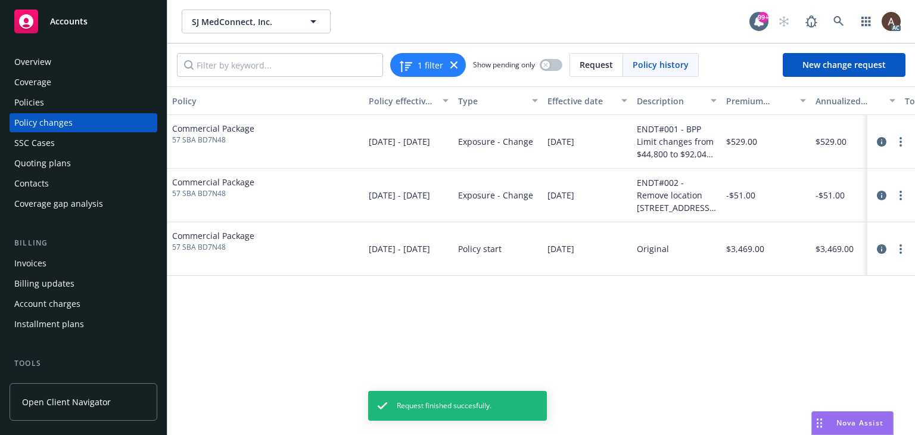
click at [42, 118] on div "Policy changes" at bounding box center [43, 122] width 58 height 19
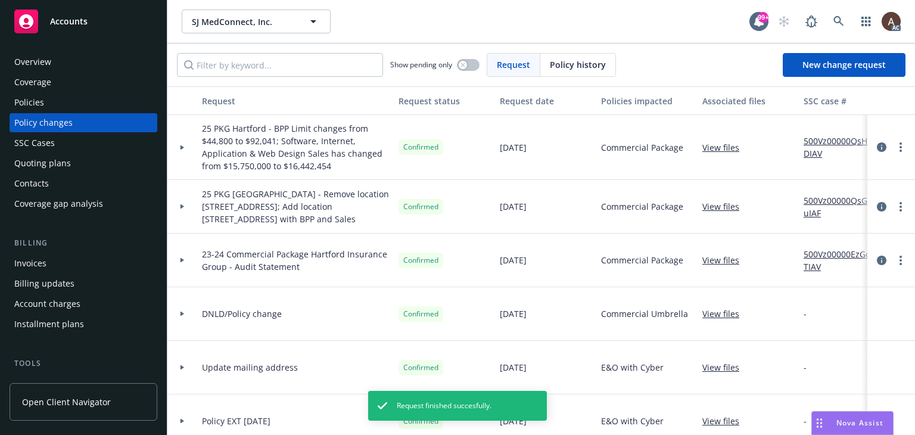
click at [41, 107] on div "Policies" at bounding box center [29, 102] width 30 height 19
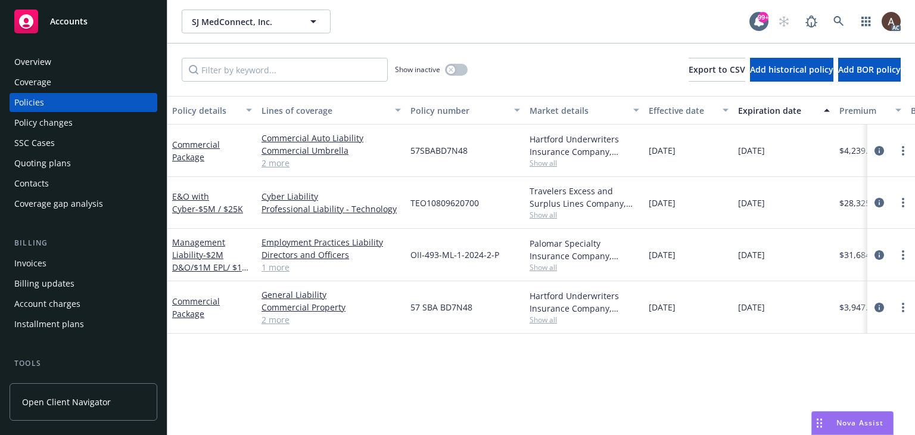
click at [68, 113] on div "Policy changes" at bounding box center [43, 122] width 58 height 19
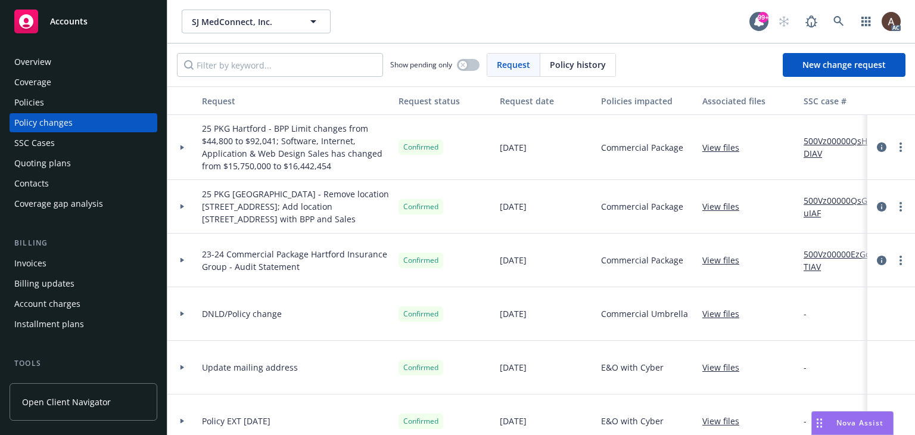
click at [824, 204] on link "500Vz00000QsG8uIAF" at bounding box center [843, 206] width 80 height 25
click at [57, 99] on div "Policies" at bounding box center [83, 102] width 138 height 19
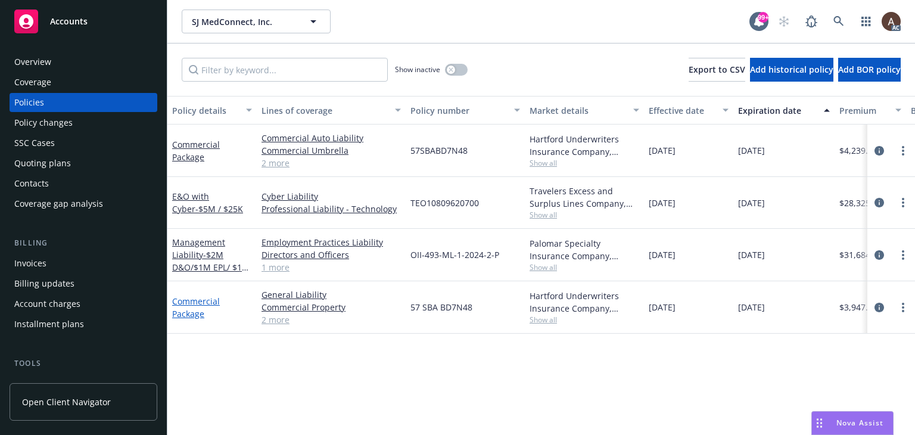
click at [200, 301] on link "Commercial Package" at bounding box center [196, 307] width 48 height 24
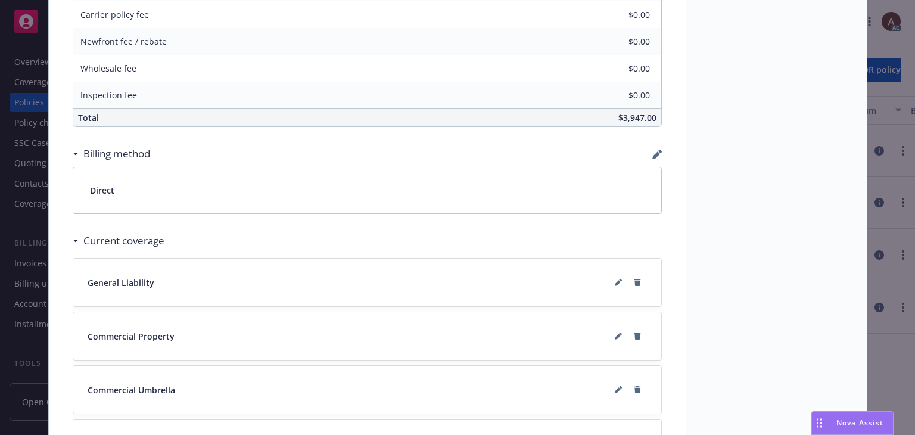
scroll to position [834, 0]
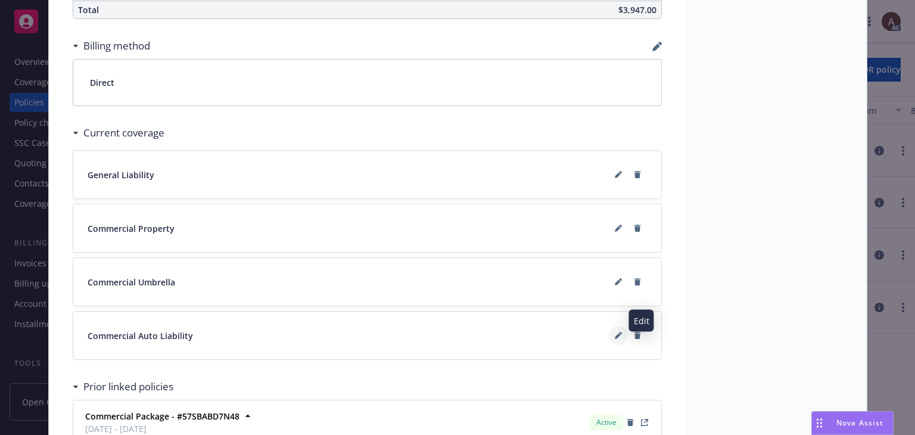
click at [615, 334] on icon at bounding box center [618, 337] width 6 height 6
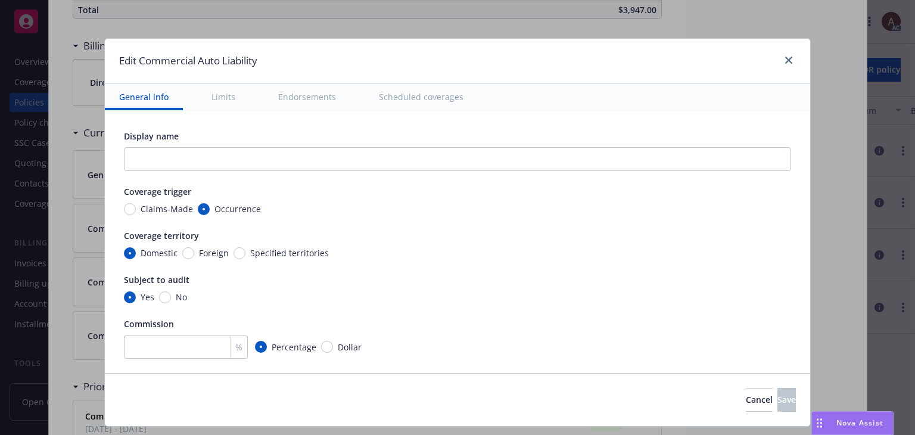
click at [401, 97] on button "Scheduled coverages" at bounding box center [421, 96] width 113 height 27
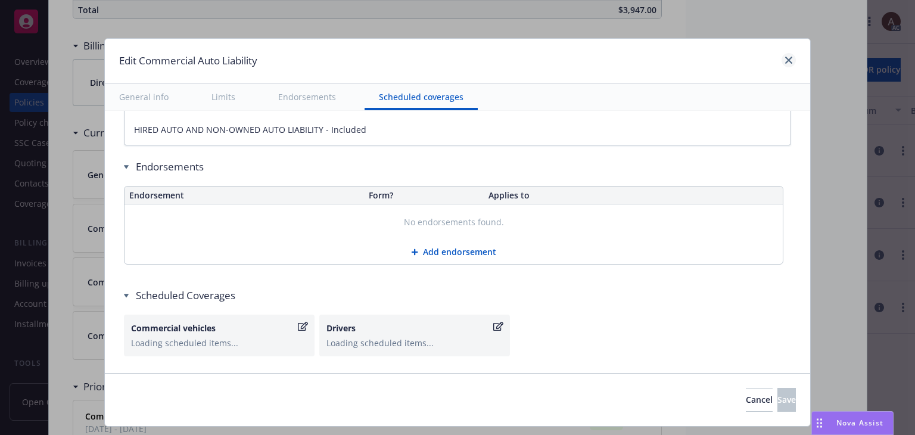
scroll to position [1998, 0]
click at [786, 57] on icon "close" at bounding box center [788, 60] width 7 height 7
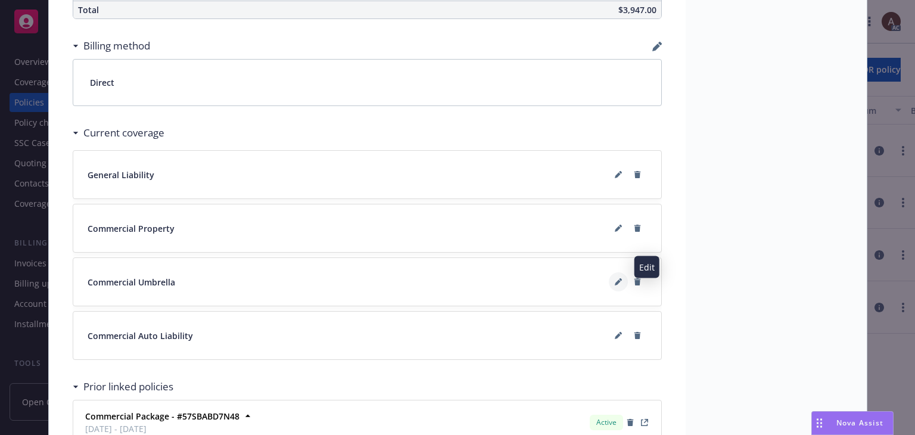
click at [615, 280] on icon at bounding box center [618, 283] width 6 height 6
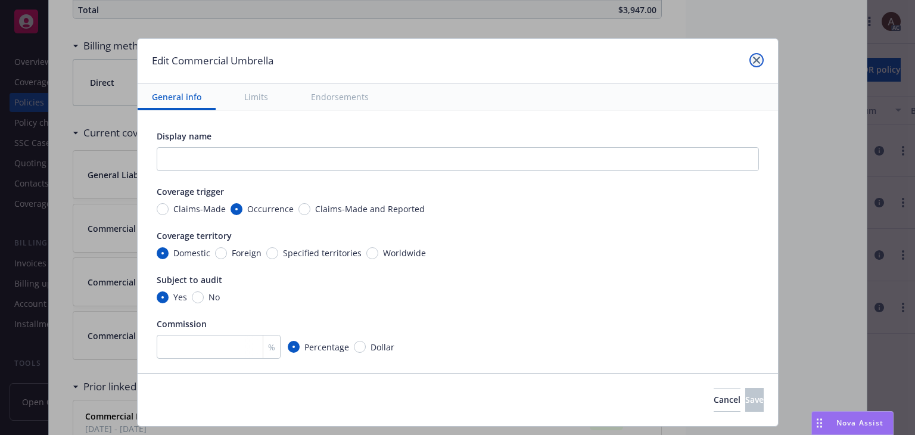
click at [753, 58] on icon "close" at bounding box center [756, 60] width 7 height 7
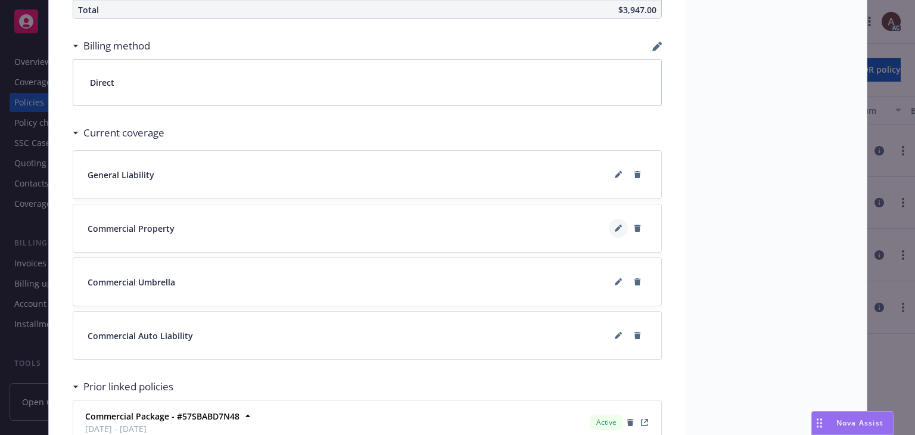
click at [618, 219] on button at bounding box center [618, 228] width 19 height 19
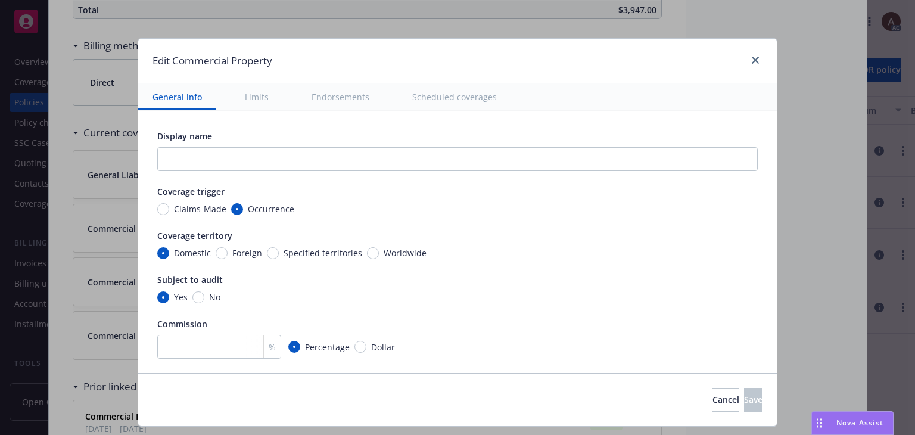
click at [454, 99] on button "Scheduled coverages" at bounding box center [454, 96] width 113 height 27
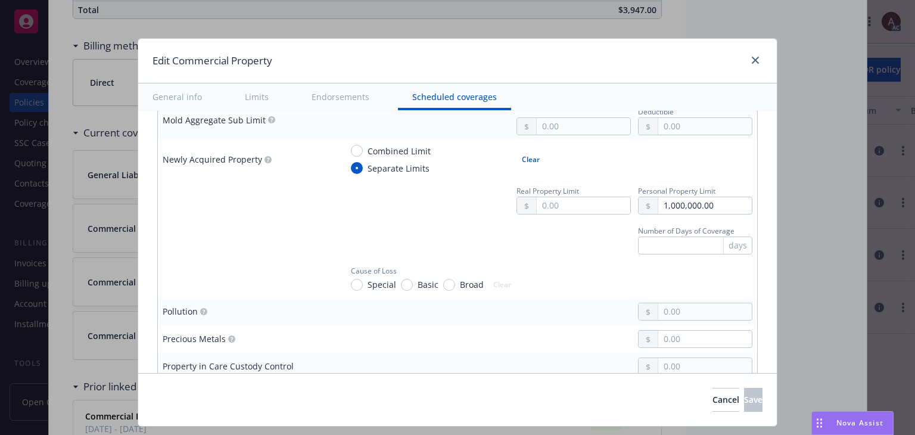
scroll to position [4019, 0]
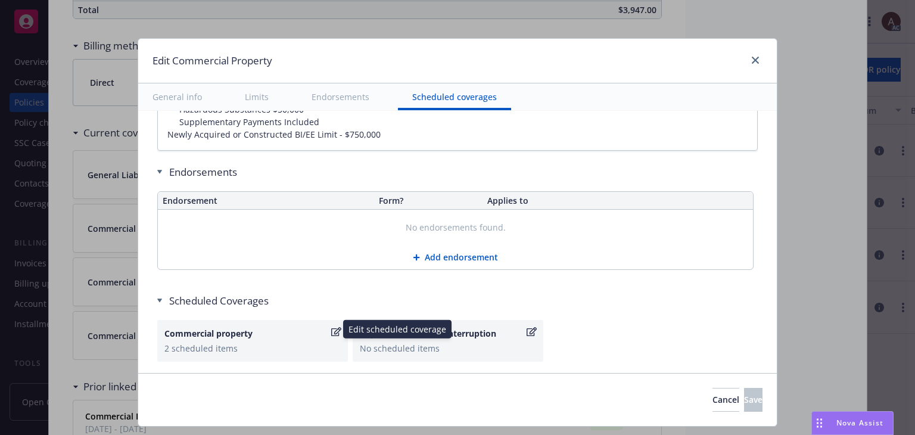
click at [284, 342] on div "2 scheduled items" at bounding box center [252, 348] width 176 height 13
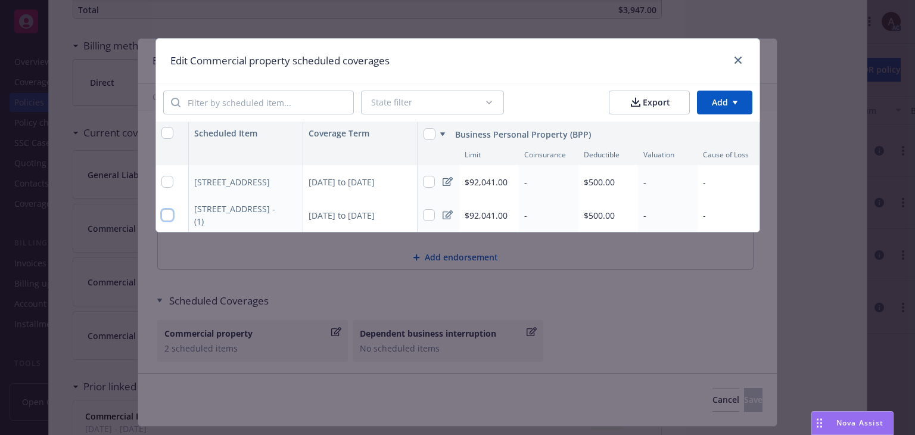
click at [169, 214] on input "checkbox" at bounding box center [167, 215] width 12 height 12
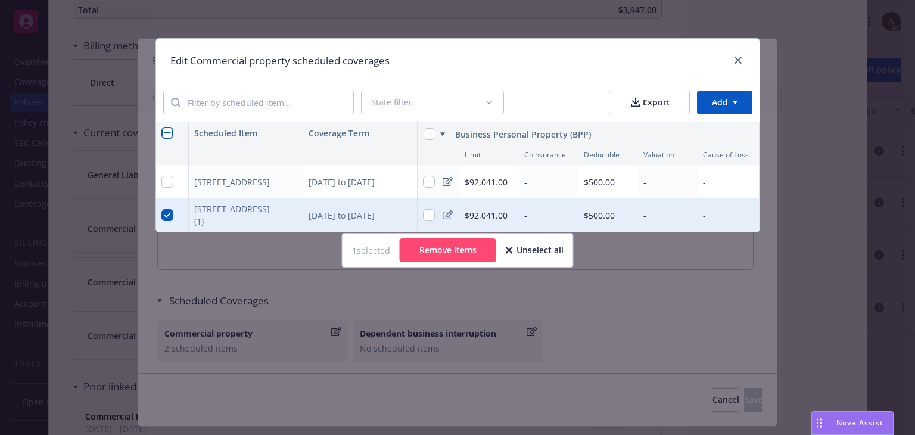
click at [448, 259] on button "Remove items" at bounding box center [448, 250] width 96 height 24
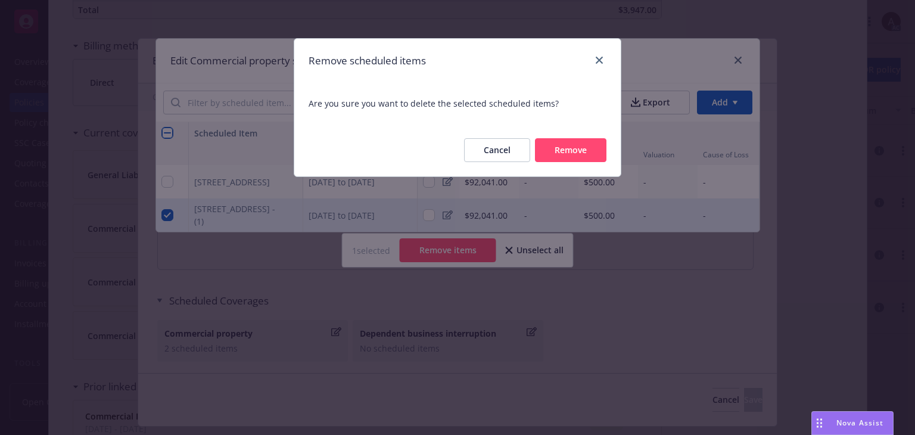
click at [553, 145] on button "Remove" at bounding box center [570, 150] width 71 height 24
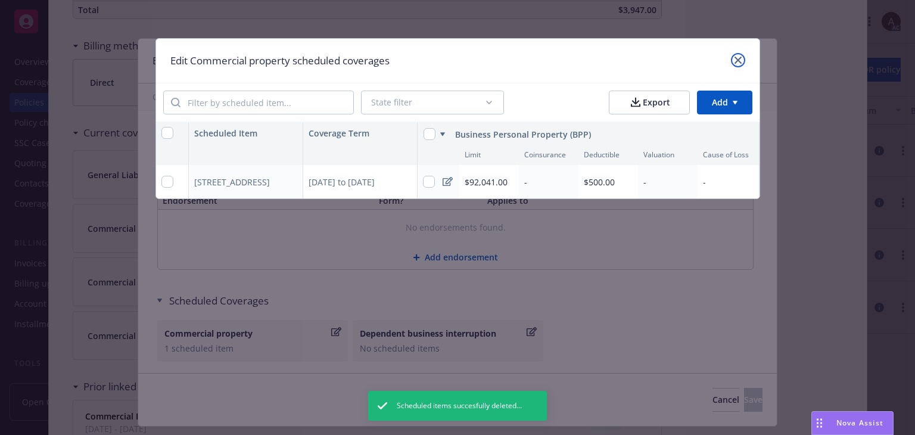
click at [737, 58] on icon "close" at bounding box center [737, 60] width 7 height 7
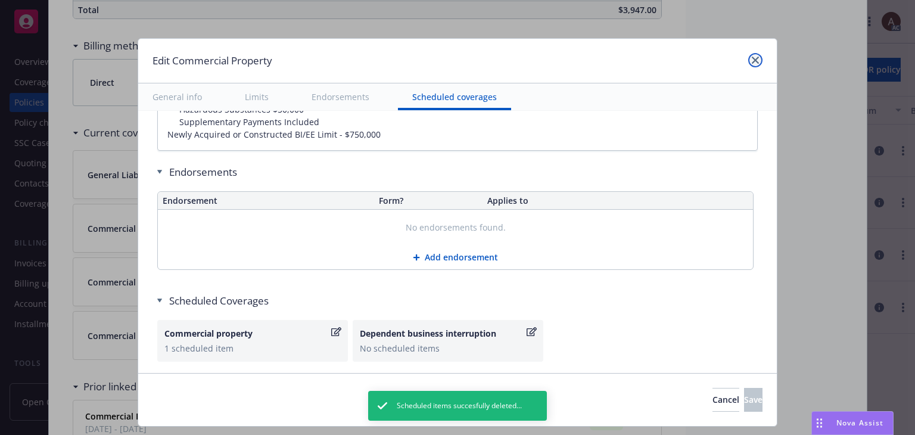
click at [753, 57] on icon "close" at bounding box center [755, 60] width 7 height 7
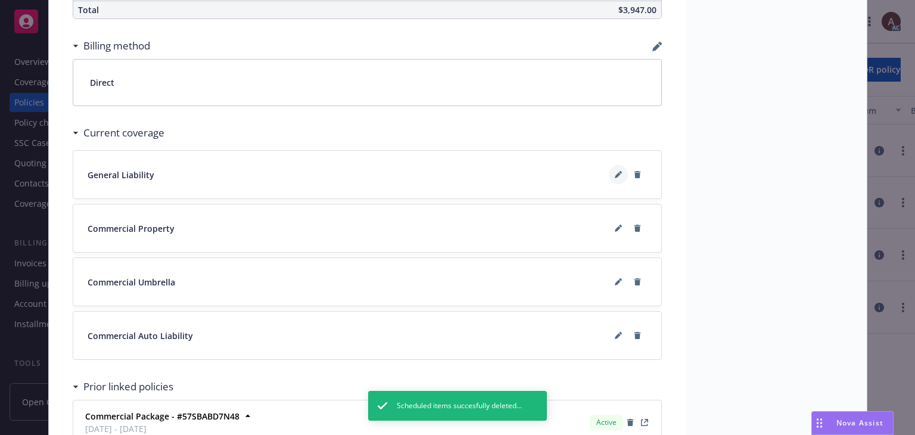
click at [609, 165] on button at bounding box center [618, 174] width 19 height 19
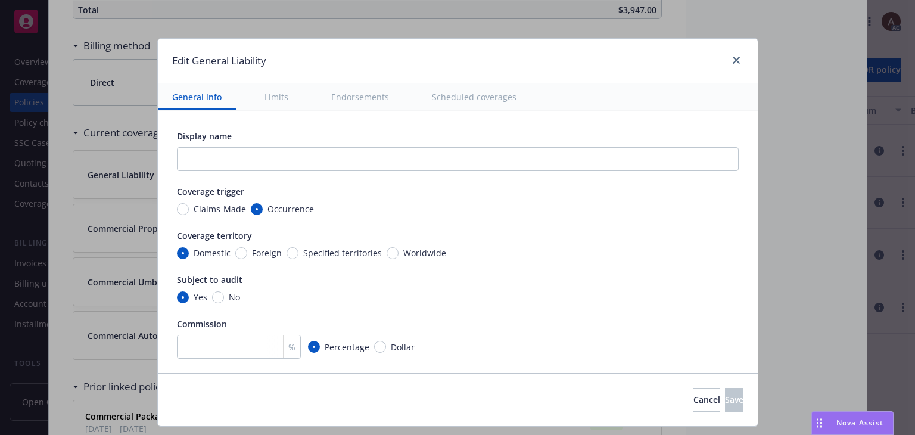
click at [489, 94] on button "Scheduled coverages" at bounding box center [474, 96] width 113 height 27
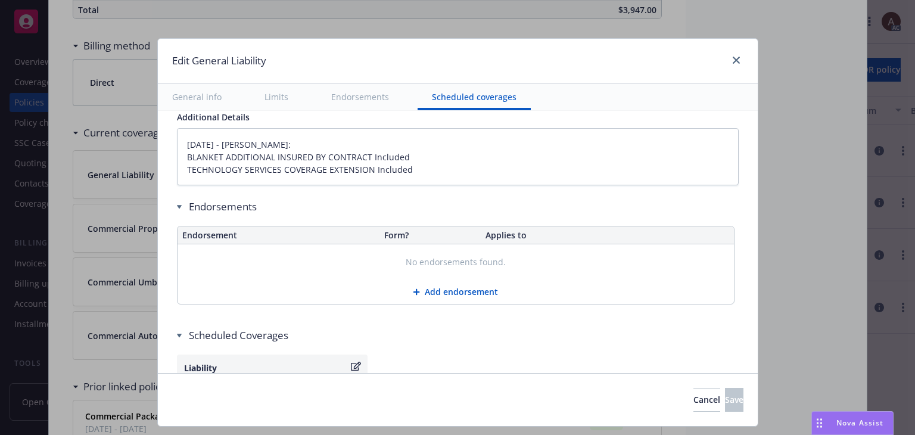
scroll to position [1519, 0]
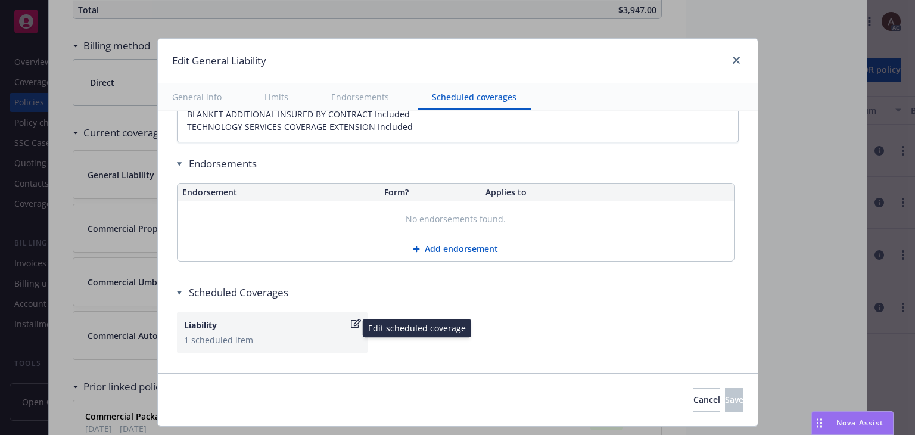
click at [306, 321] on div "Liability" at bounding box center [266, 325] width 164 height 13
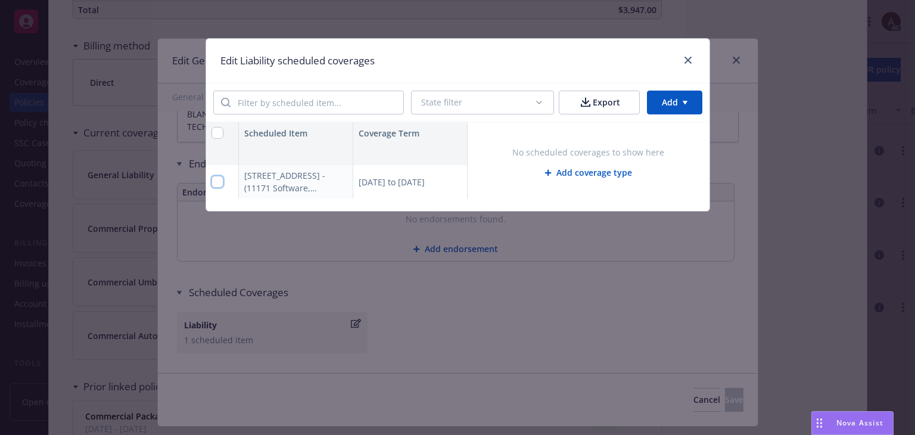
click at [220, 182] on input "checkbox" at bounding box center [217, 182] width 12 height 12
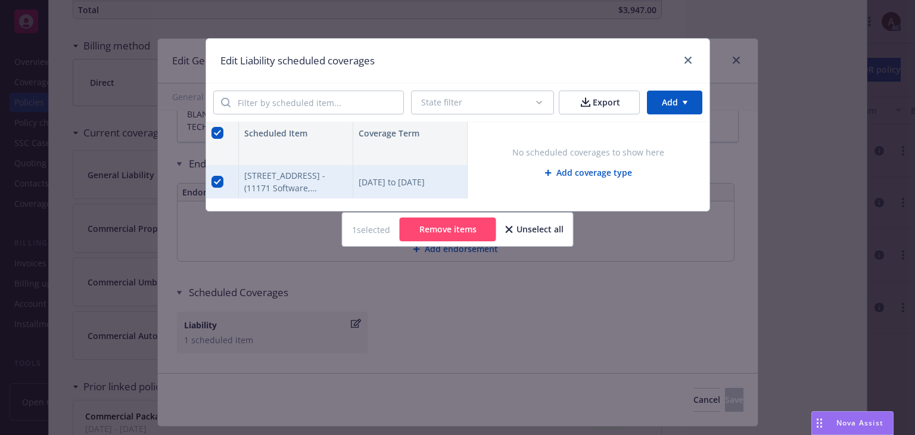
click at [453, 230] on button "Remove items" at bounding box center [448, 229] width 96 height 24
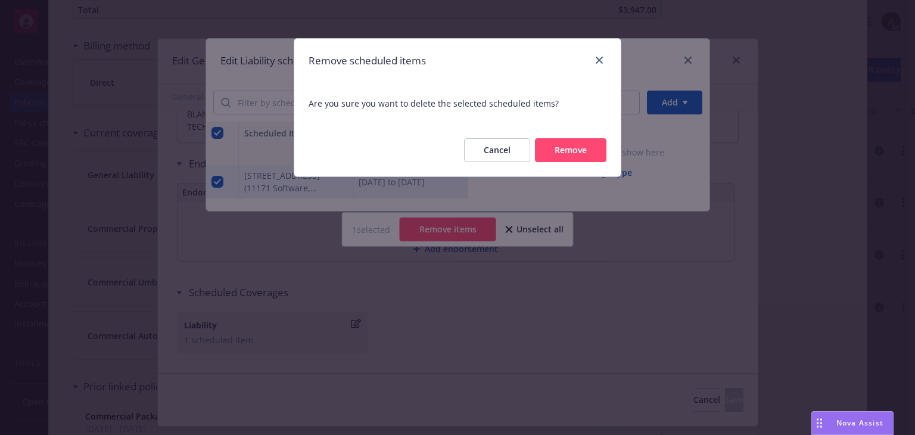
click at [565, 151] on button "Remove" at bounding box center [570, 150] width 71 height 24
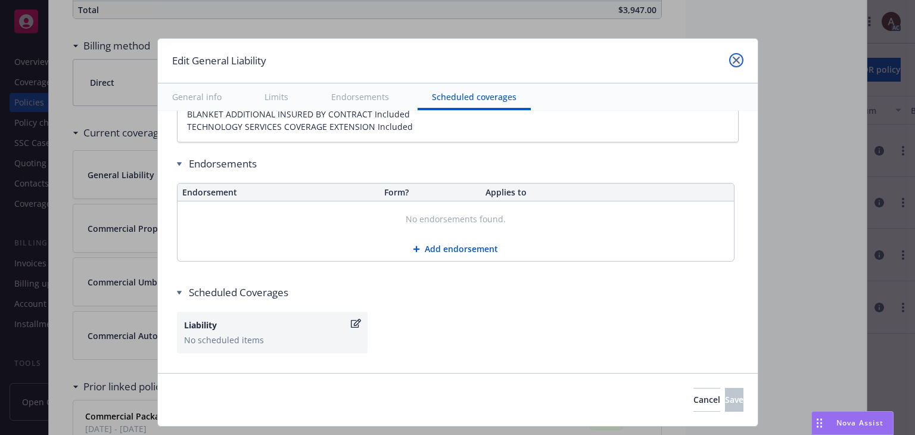
click at [739, 59] on link "close" at bounding box center [736, 60] width 14 height 14
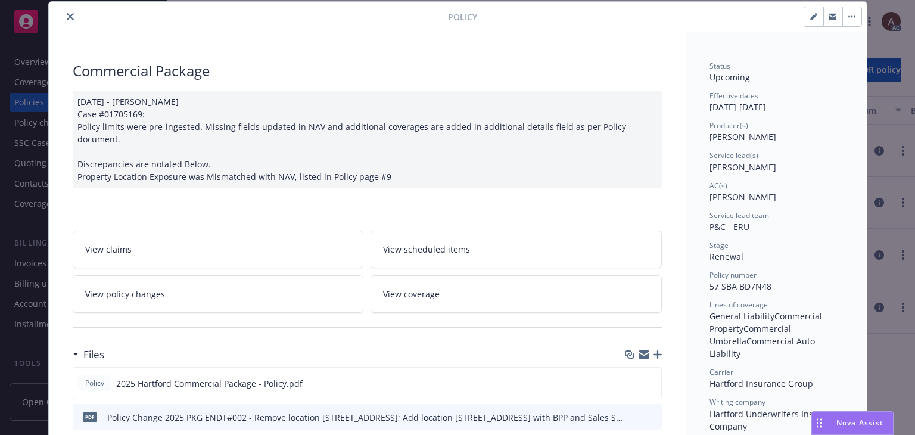
scroll to position [0, 0]
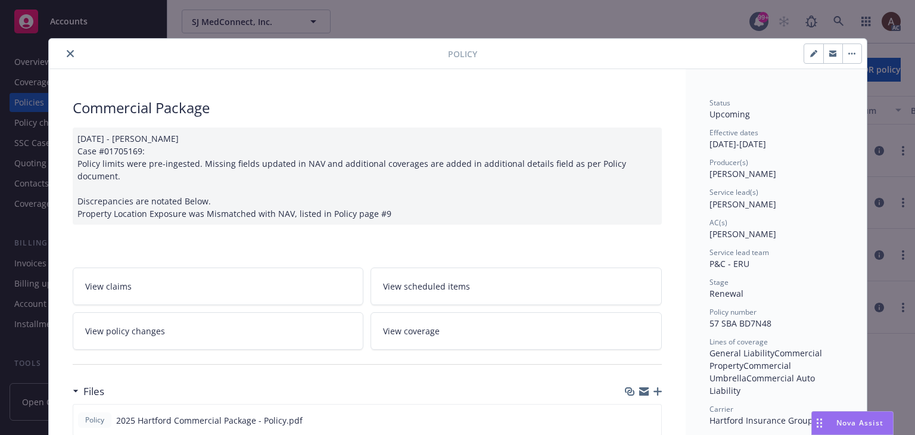
click at [67, 50] on icon "close" at bounding box center [70, 53] width 7 height 7
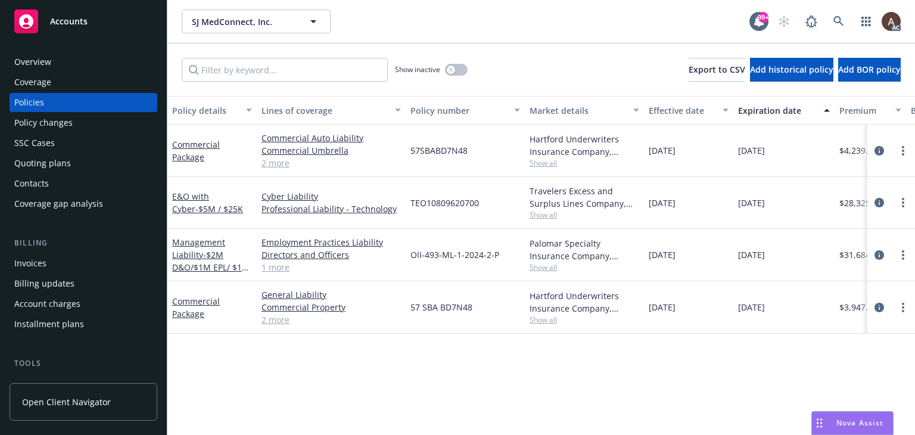
scroll to position [0, 402]
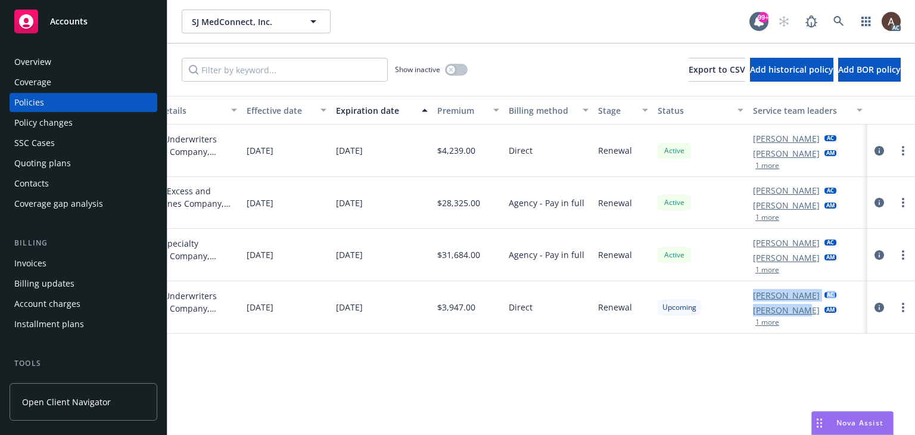
drag, startPoint x: 741, startPoint y: 313, endPoint x: 797, endPoint y: 313, distance: 56.0
click at [797, 313] on div "Commercial Package General Liability Commercial Property Commercial Umbrella Co…" at bounding box center [340, 307] width 1150 height 52
click at [782, 362] on div "Policy details Lines of coverage Policy number Market details Effective date Ex…" at bounding box center [540, 265] width 747 height 339
drag, startPoint x: 809, startPoint y: 311, endPoint x: 755, endPoint y: 312, distance: 54.2
click at [755, 312] on div "Angela Ticconi AM" at bounding box center [794, 310] width 83 height 13
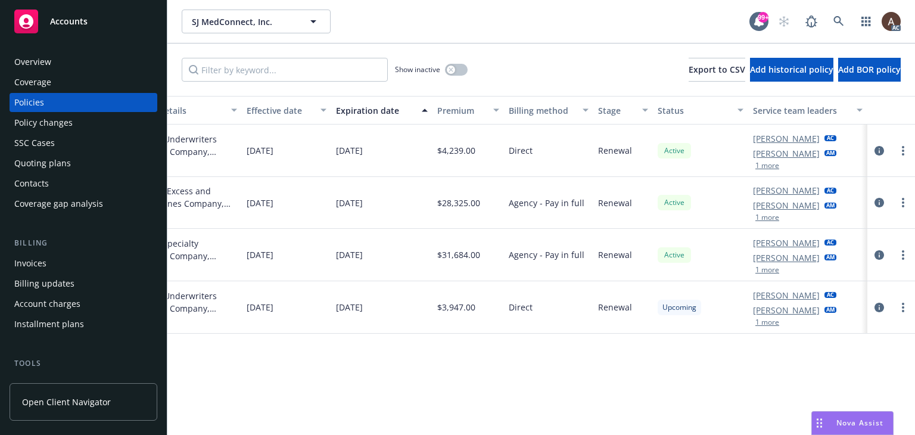
copy link "Angela Ticconi"
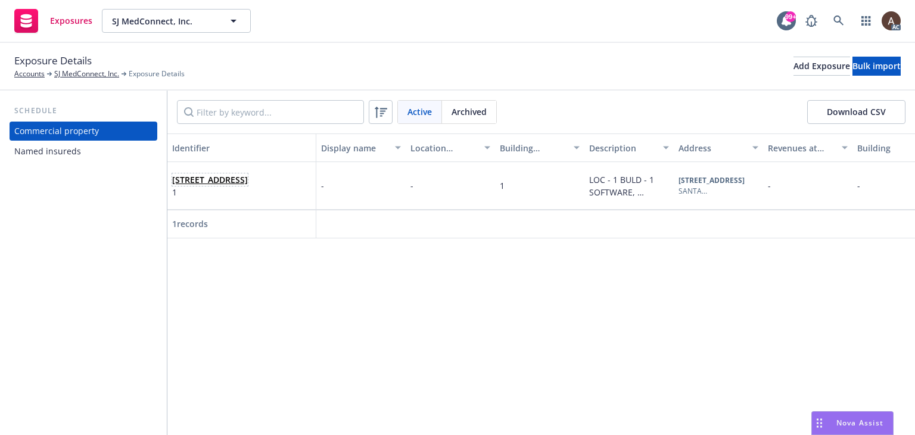
click at [240, 186] on span "77 ALVISO ST, SANTA CLARA, CA, 95050, USA" at bounding box center [210, 179] width 76 height 13
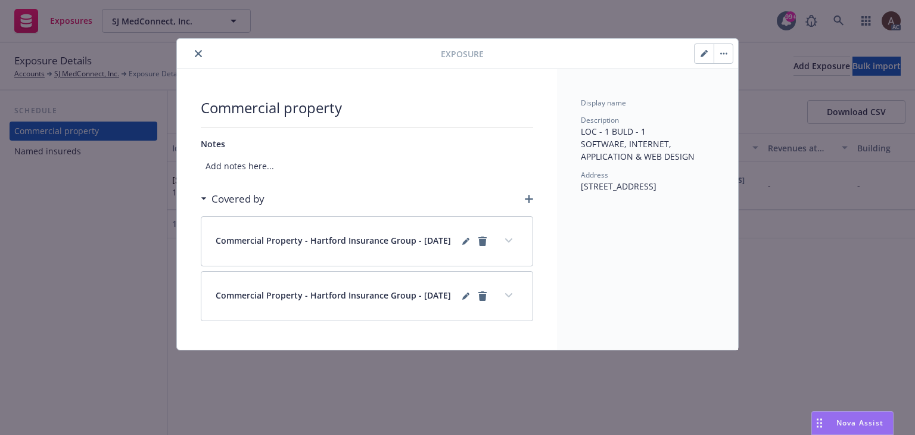
click at [706, 55] on icon "button" at bounding box center [703, 53] width 7 height 7
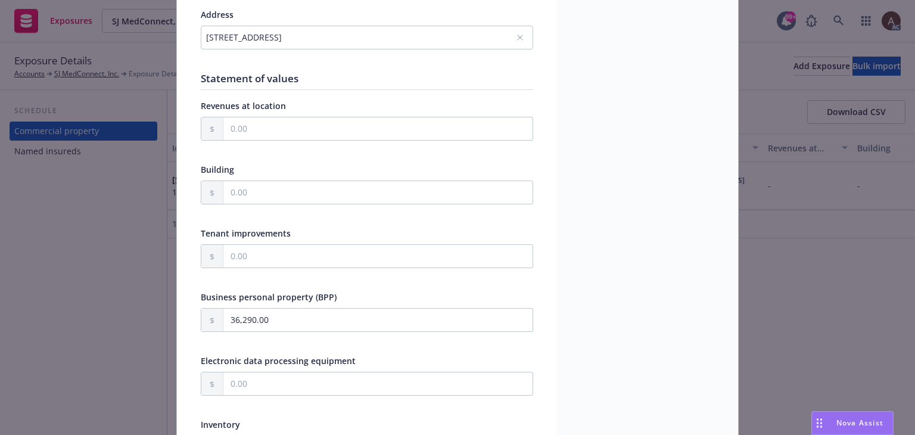
scroll to position [298, 0]
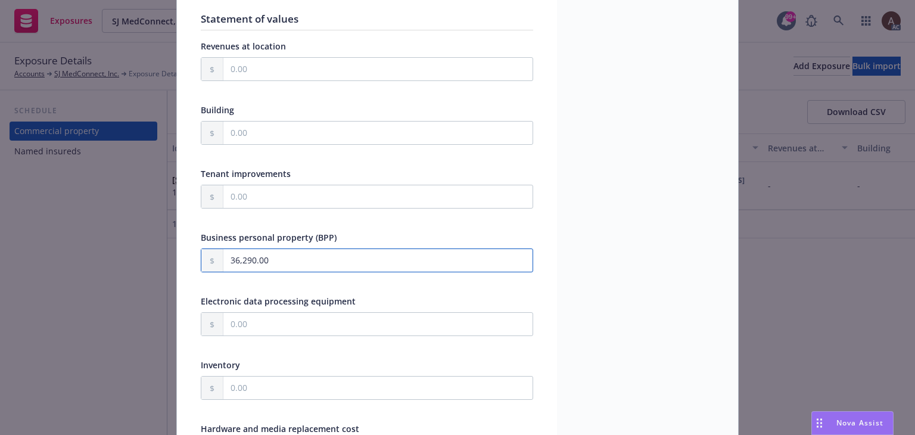
click at [298, 260] on input "36,290.00" at bounding box center [377, 260] width 309 height 23
drag, startPoint x: 334, startPoint y: 263, endPoint x: -43, endPoint y: 247, distance: 377.4
click at [0, 247] on html "Exposures SJ MedConnect, Inc. SJ MedConnect, Inc. 99+ AC Exposure Details Accou…" at bounding box center [457, 217] width 915 height 435
type textarea "x"
type input "9.00"
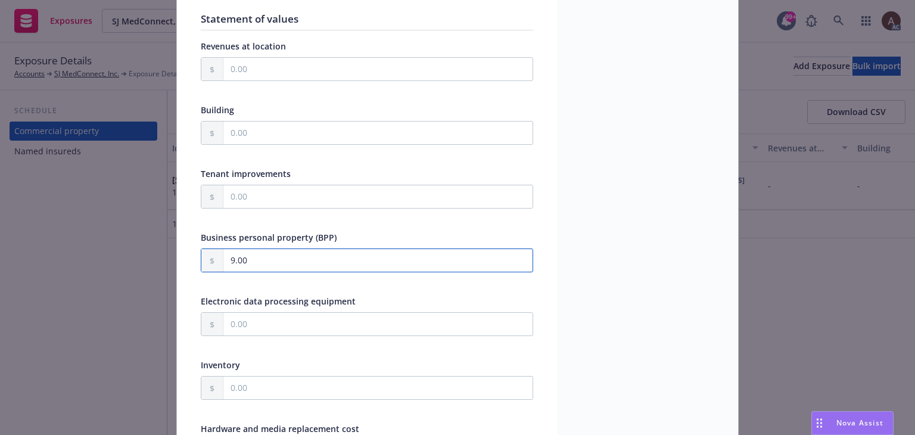
type textarea "x"
type input "92.00"
type textarea "x"
type input "920.00"
type textarea "x"
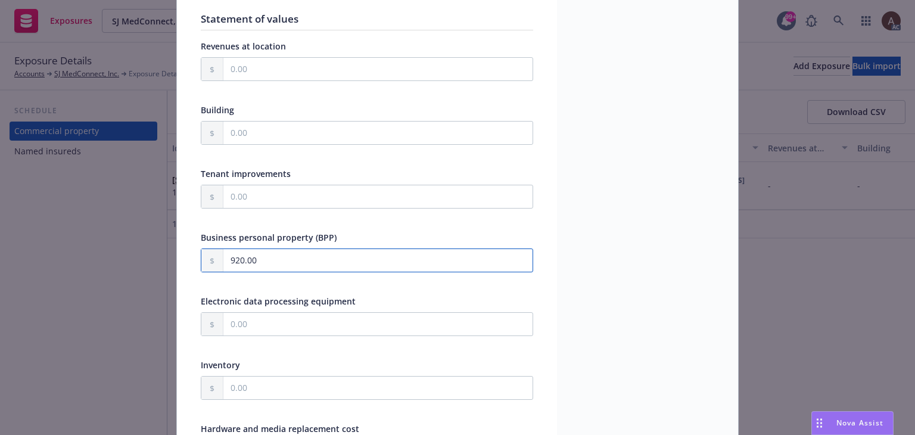
type input "9,204.00"
type textarea "x"
type input "92,041.00"
type textarea "x"
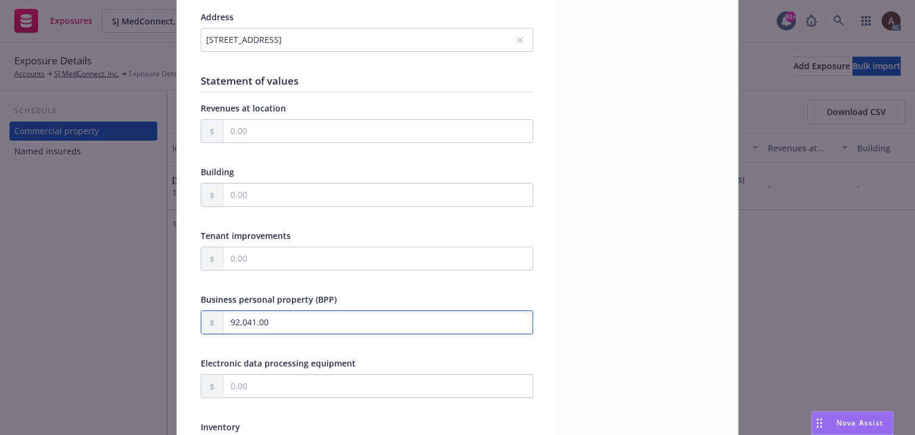
scroll to position [57, 0]
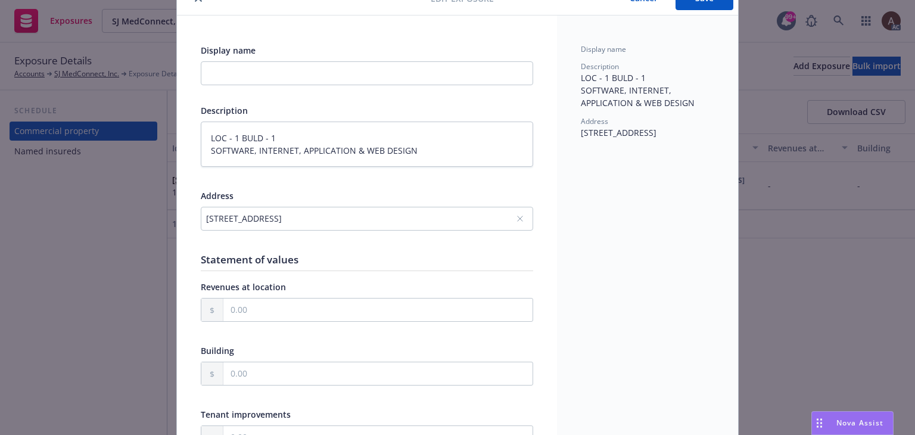
type input "92,041.00"
click at [258, 312] on input "text" at bounding box center [377, 309] width 309 height 23
type textarea "x"
type input "1.00"
type textarea "x"
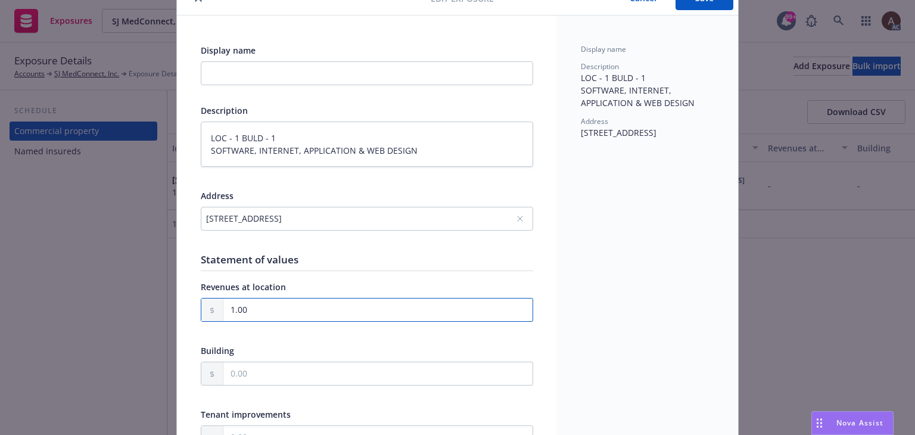
type input "16.00"
type textarea "x"
type input "164.00"
type textarea "x"
type input "1,644.00"
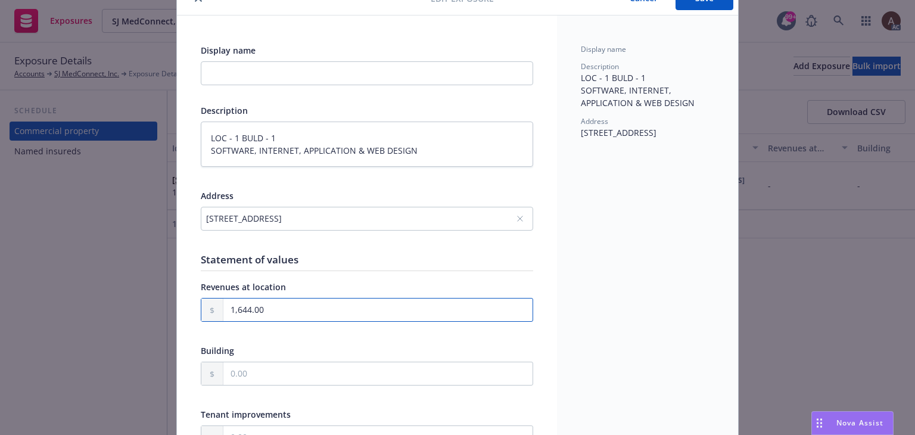
type textarea "x"
type input "16,442.00"
type textarea "x"
type input "164,424.00"
type textarea "x"
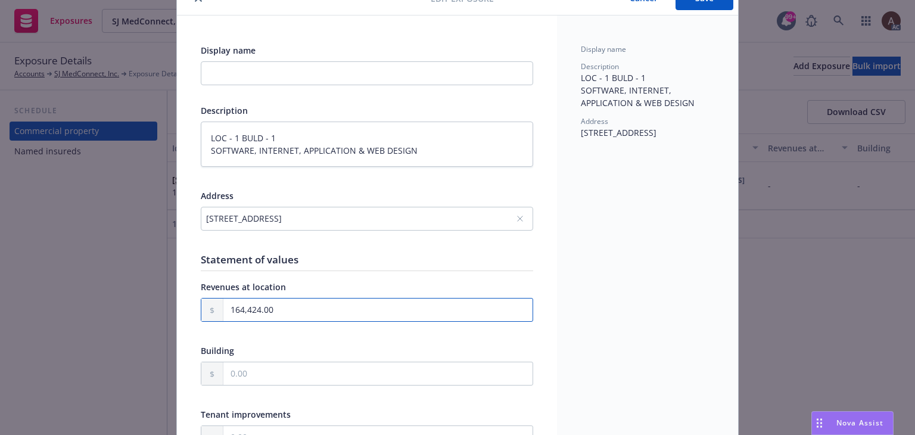
type input "1,644,245.00"
type textarea "x"
type input "16,442,454.00"
type textarea "x"
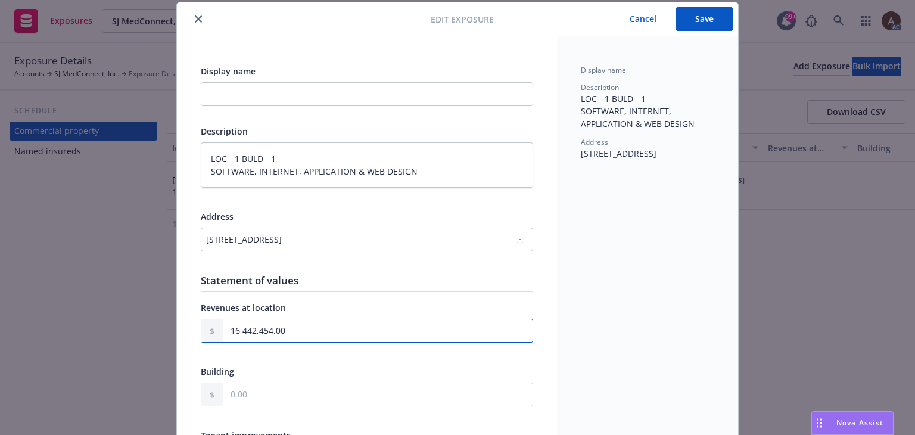
scroll to position [0, 0]
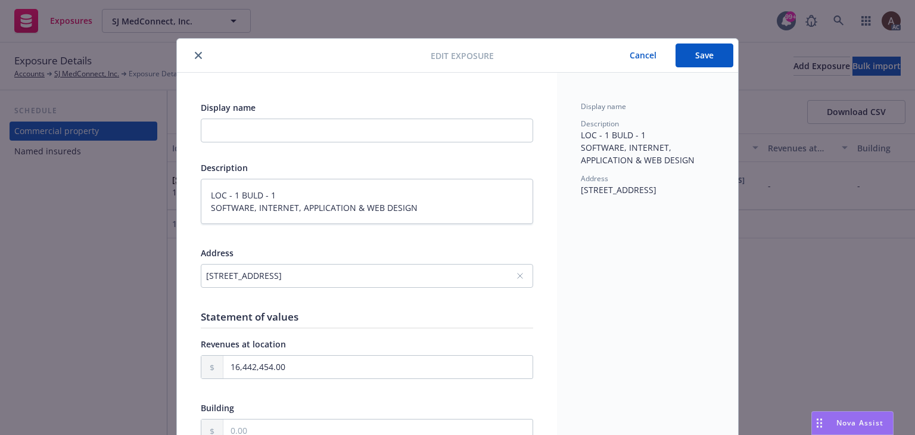
click at [683, 54] on button "Save" at bounding box center [704, 55] width 58 height 24
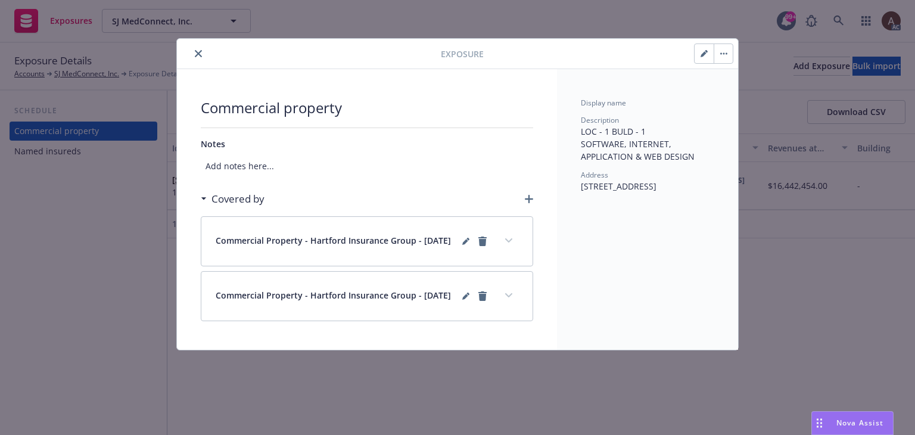
click at [510, 246] on button "expand content" at bounding box center [508, 240] width 19 height 19
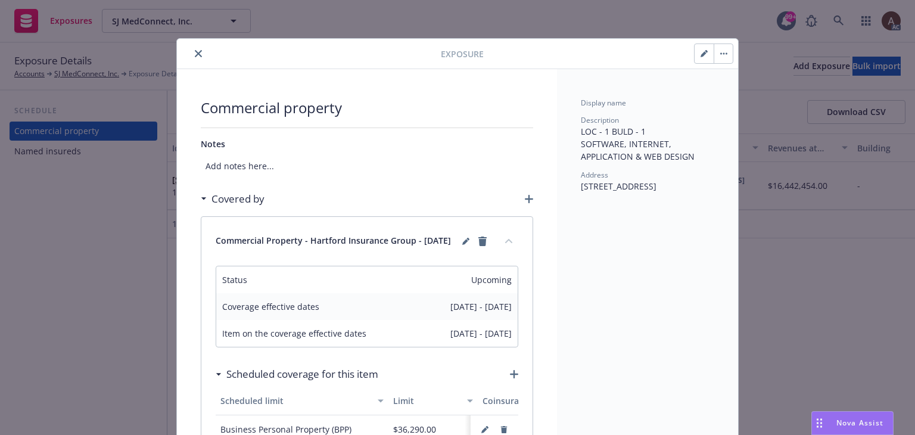
click at [510, 246] on button "collapse content" at bounding box center [508, 240] width 19 height 19
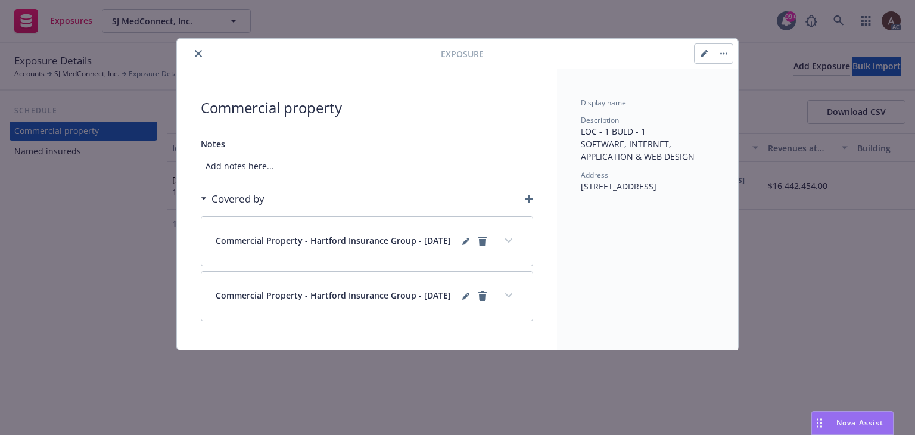
click at [494, 306] on div "Commercial Property - Hartford Insurance Group - 08/31/2024" at bounding box center [366, 296] width 331 height 49
click at [509, 297] on icon "expand content" at bounding box center [508, 295] width 7 height 4
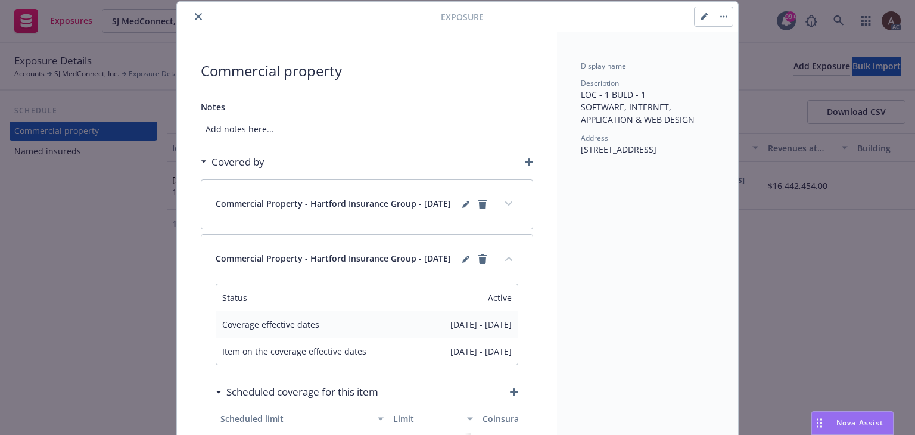
scroll to position [238, 0]
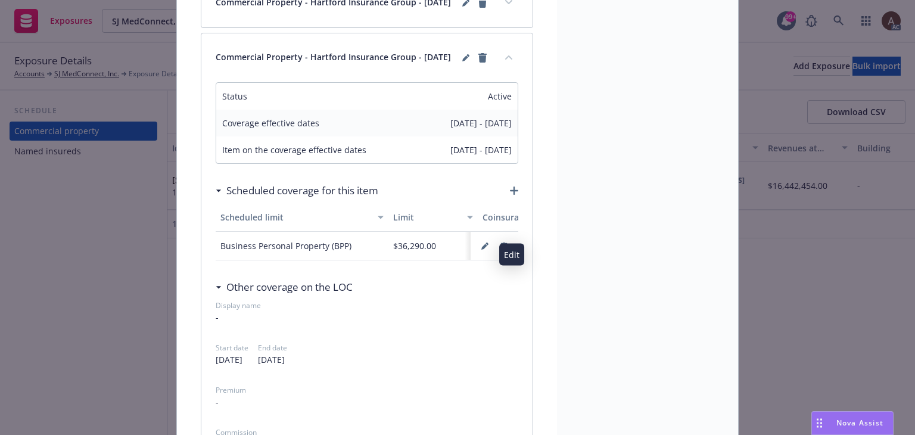
click at [481, 250] on icon "button" at bounding box center [484, 245] width 7 height 7
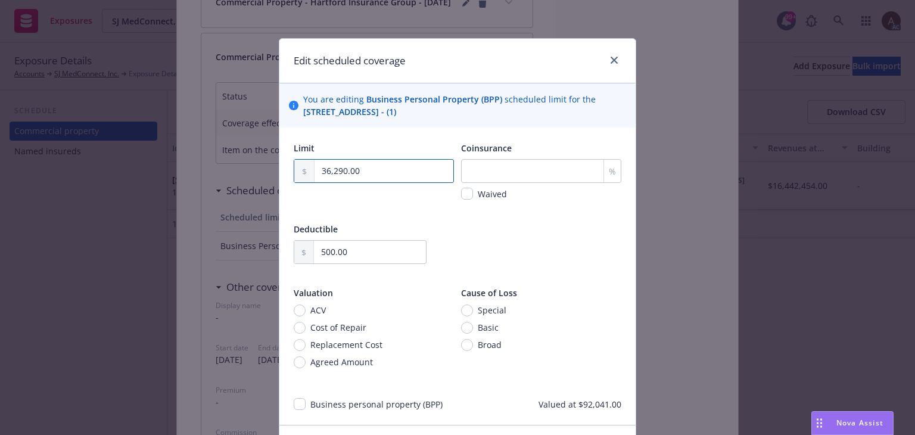
click at [376, 173] on input "36,290.00" at bounding box center [383, 171] width 139 height 23
drag, startPoint x: 374, startPoint y: 171, endPoint x: 182, endPoint y: 167, distance: 192.4
click at [187, 167] on div "Edit scheduled coverage You are editing Business Personal Property (BPP) schedu…" at bounding box center [457, 217] width 915 height 435
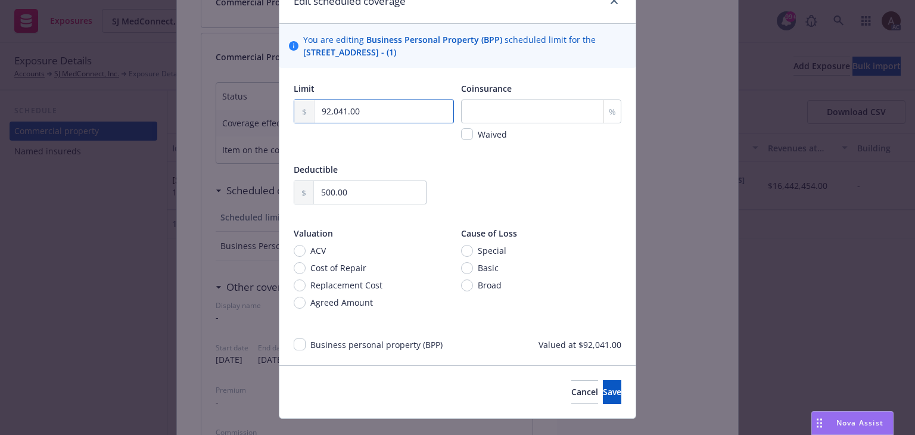
scroll to position [81, 0]
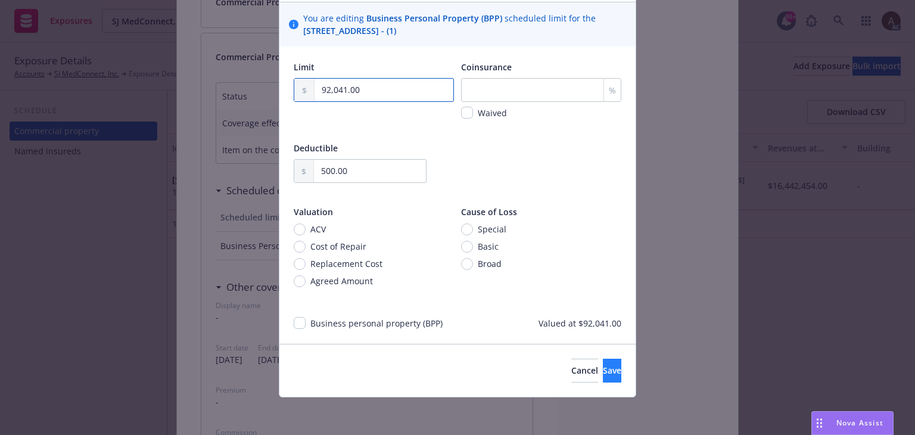
type input "92,041.00"
click at [603, 372] on span "Save" at bounding box center [612, 370] width 18 height 11
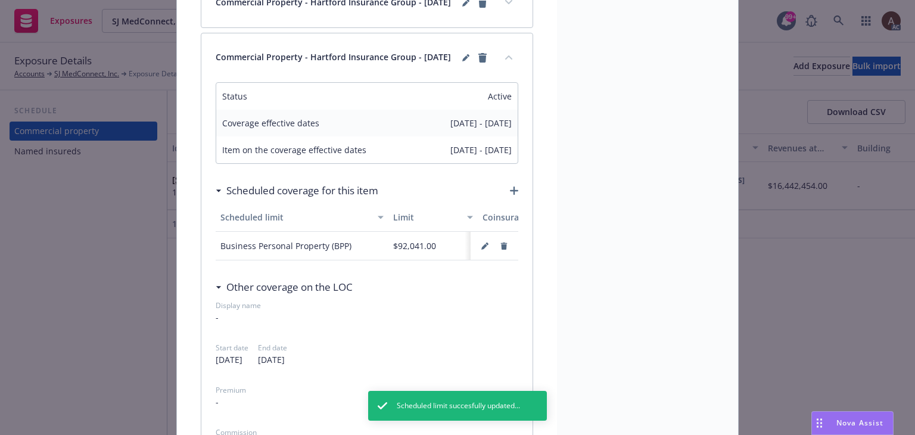
scroll to position [119, 0]
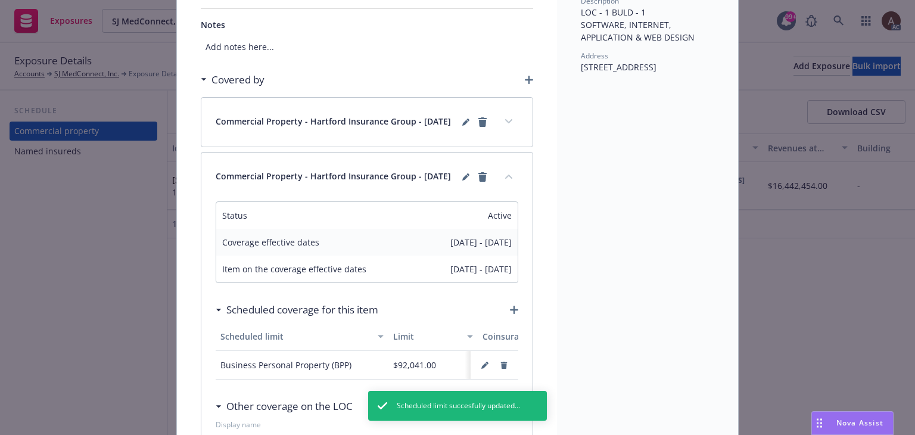
click at [506, 123] on icon "expand content" at bounding box center [508, 121] width 7 height 4
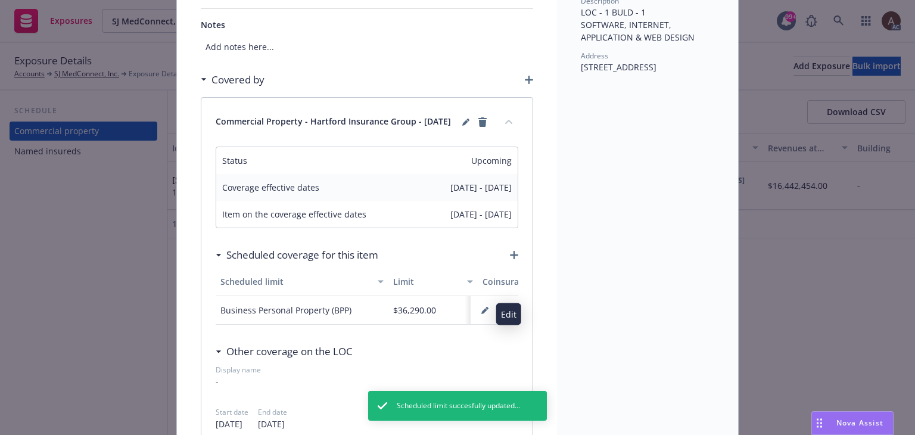
click at [484, 317] on button "button" at bounding box center [484, 310] width 19 height 19
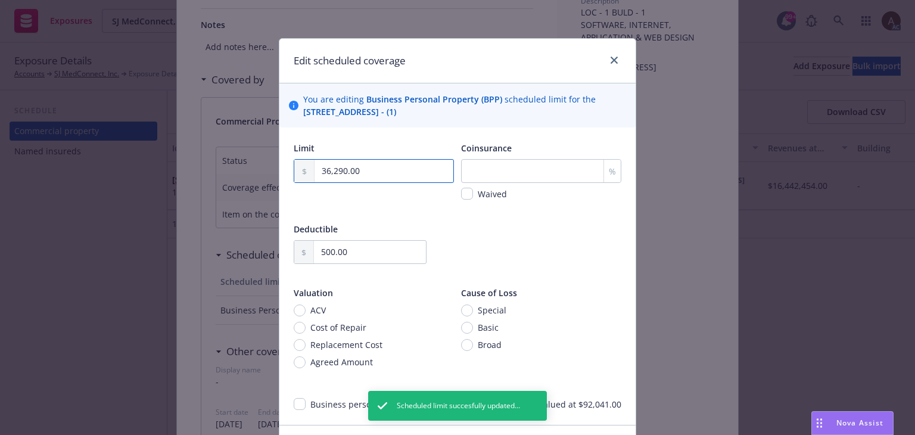
drag, startPoint x: 415, startPoint y: 173, endPoint x: -57, endPoint y: 157, distance: 472.6
click at [0, 157] on html "Exposures SJ MedConnect, Inc. SJ MedConnect, Inc. 99+ AC Exposure Details Accou…" at bounding box center [457, 217] width 915 height 435
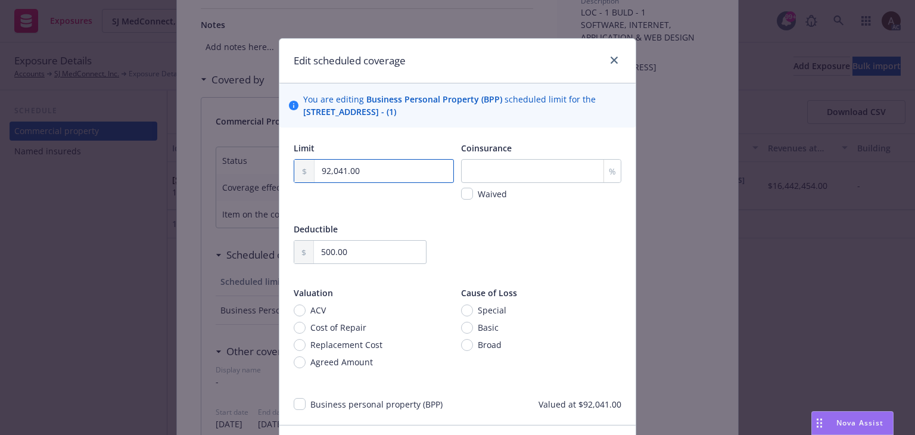
type input "92,041.00"
click at [532, 220] on div "Limit 92,041.00 Coinsurance % Waived Deductible 500.00 Valuation ACV Cost of Re…" at bounding box center [458, 263] width 328 height 242
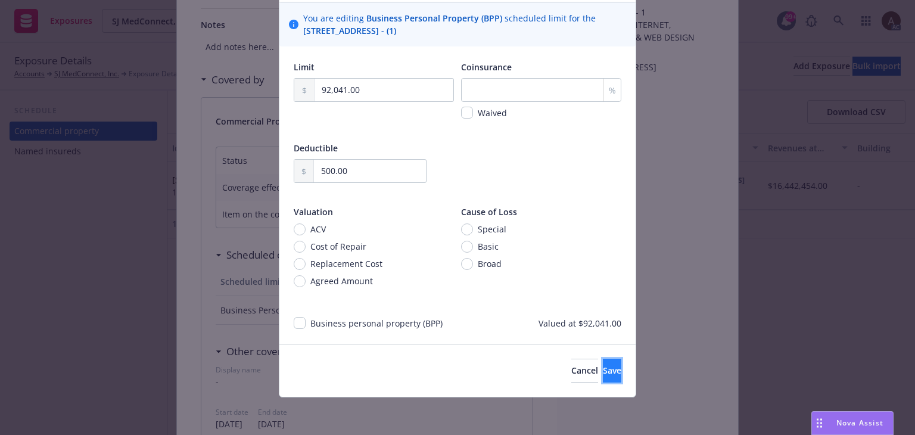
click at [603, 375] on span "Save" at bounding box center [612, 370] width 18 height 11
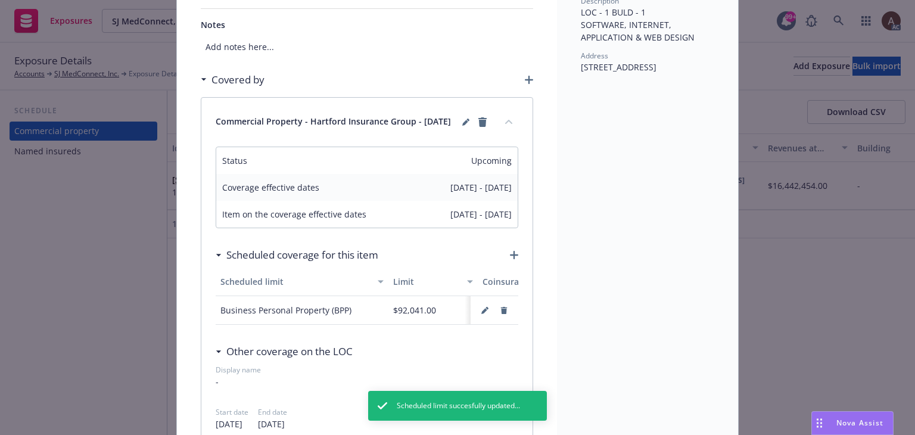
click at [67, 308] on div "Exposure Commercial property Notes Add notes here... Covered by Commercial Prop…" at bounding box center [457, 217] width 915 height 435
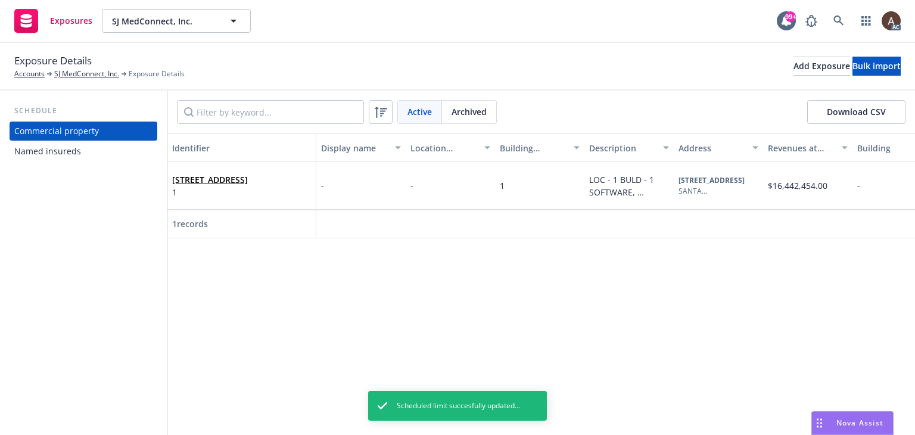
click at [85, 147] on div "Named insureds" at bounding box center [83, 151] width 138 height 19
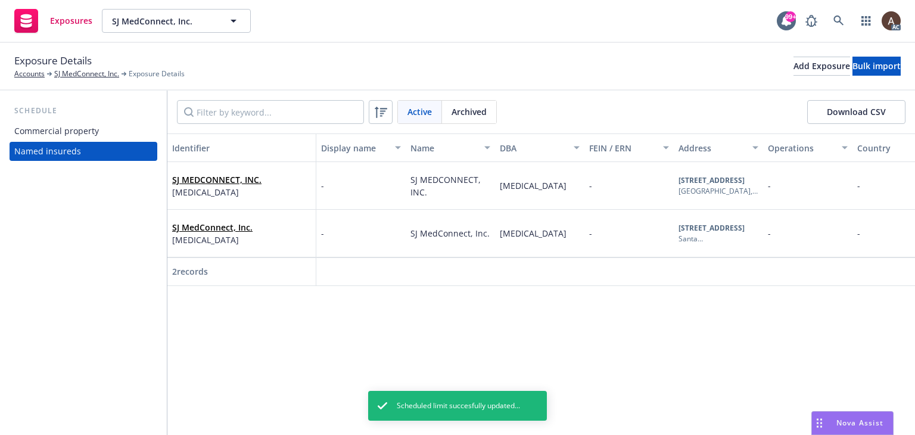
click at [85, 134] on div "Commercial property" at bounding box center [56, 131] width 85 height 19
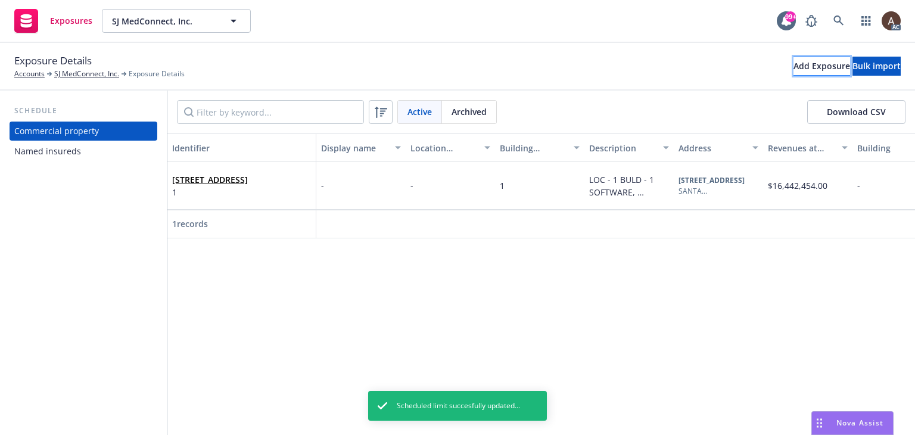
click at [793, 65] on div "Add Exposure" at bounding box center [821, 66] width 57 height 18
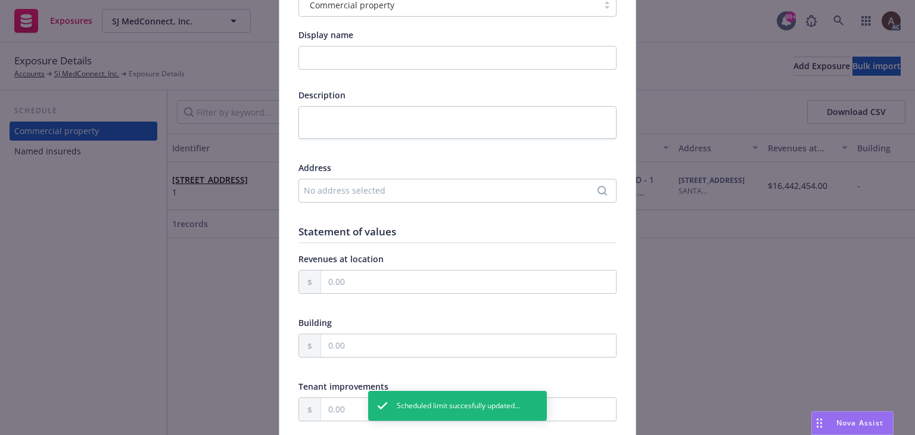
scroll to position [179, 0]
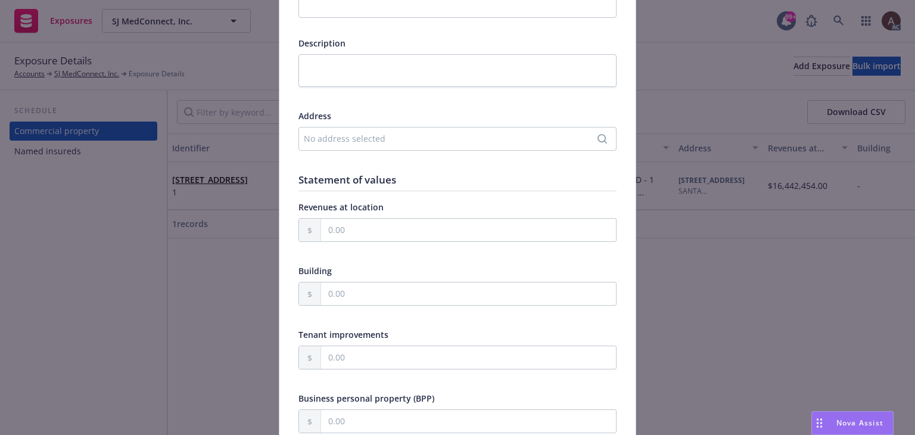
click at [369, 139] on div "No address selected" at bounding box center [451, 138] width 295 height 13
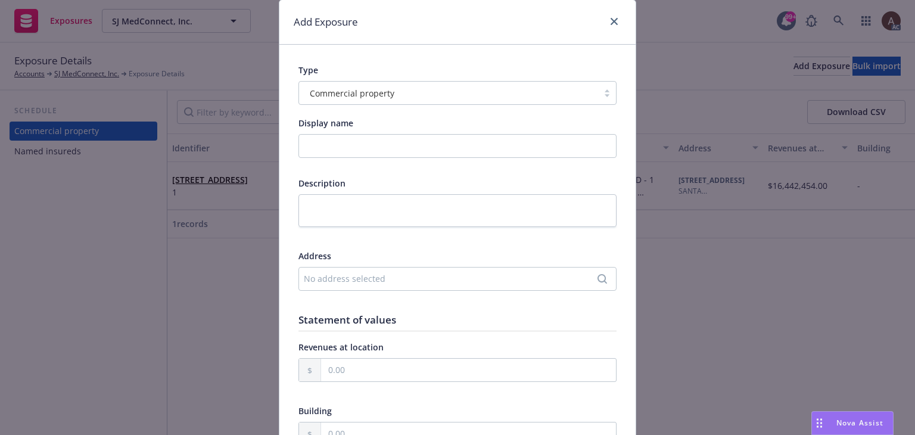
scroll to position [0, 0]
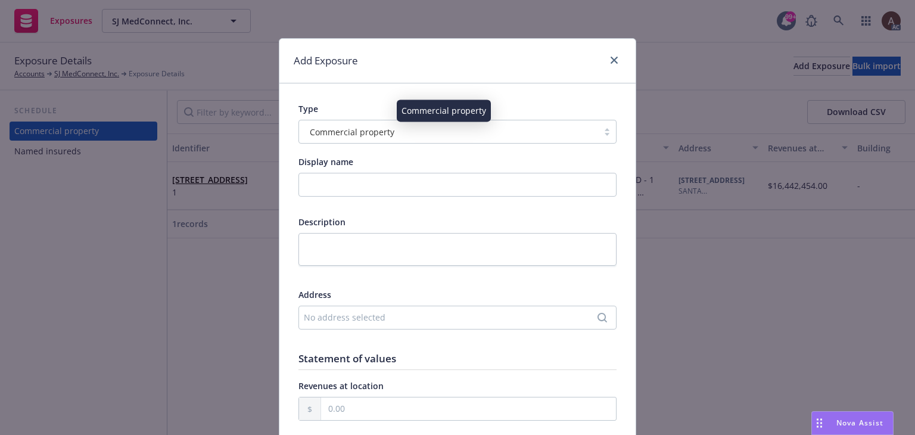
click at [317, 127] on span "Commercial property" at bounding box center [352, 132] width 85 height 13
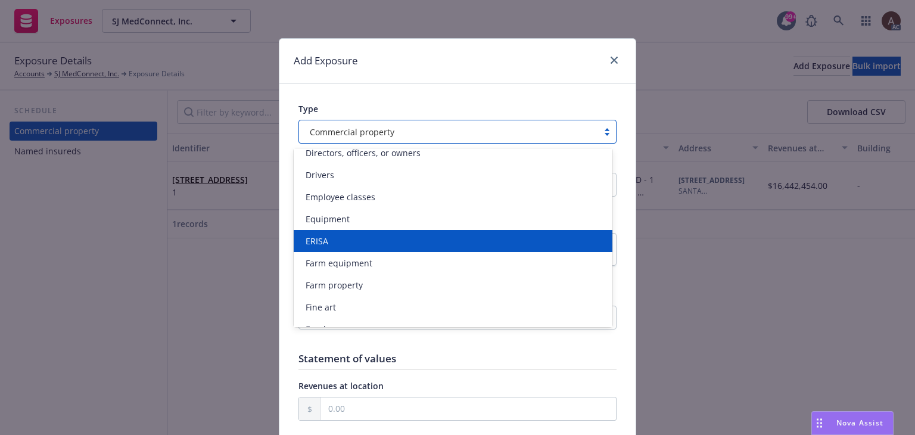
scroll to position [238, 0]
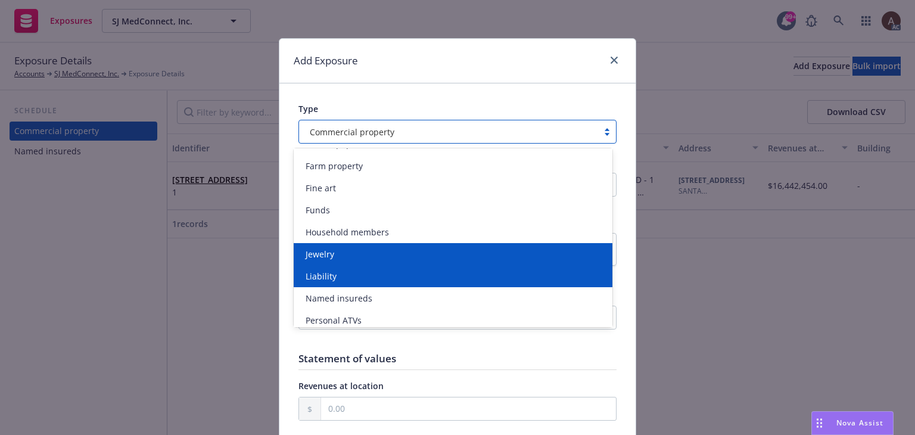
click at [345, 269] on div "Liability" at bounding box center [453, 276] width 318 height 22
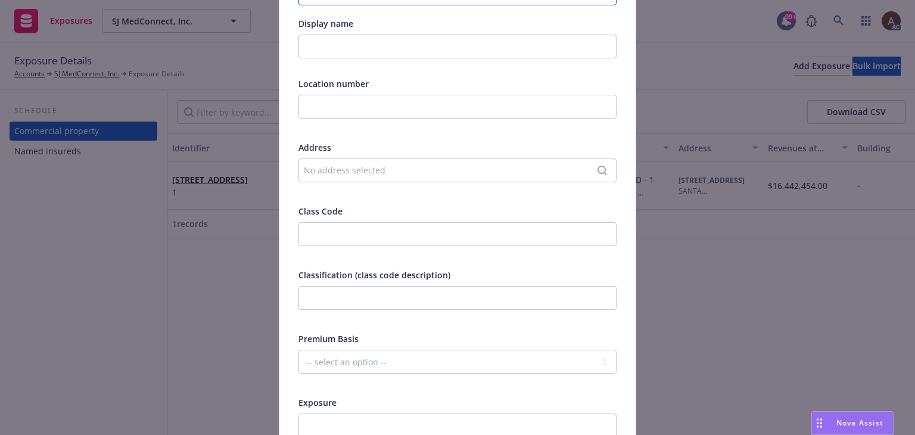
scroll to position [179, 0]
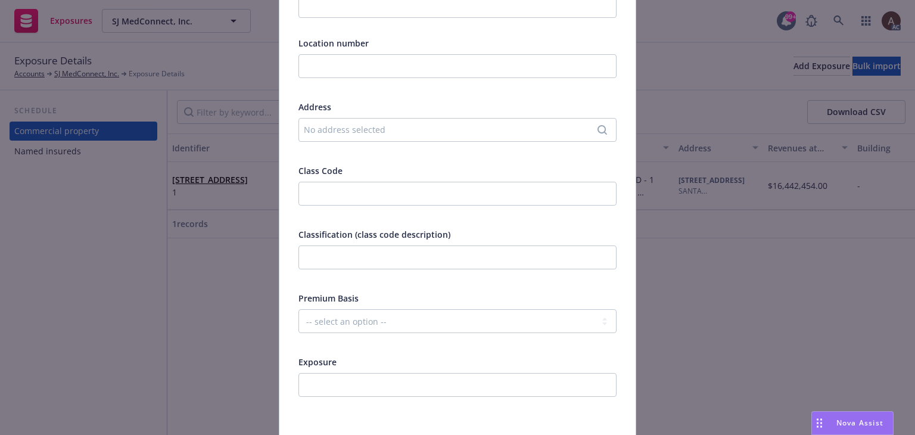
click at [345, 132] on div "No address selected" at bounding box center [451, 129] width 295 height 13
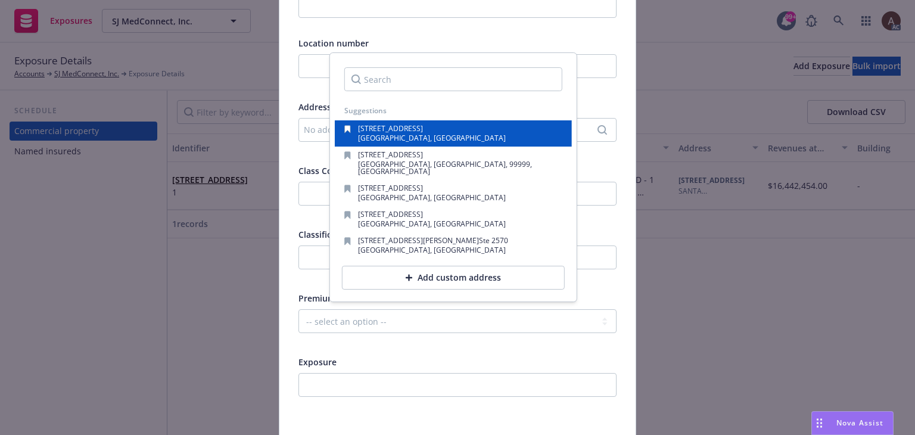
click at [398, 136] on span "Santa Clara, CA, 95050, USA" at bounding box center [432, 138] width 148 height 10
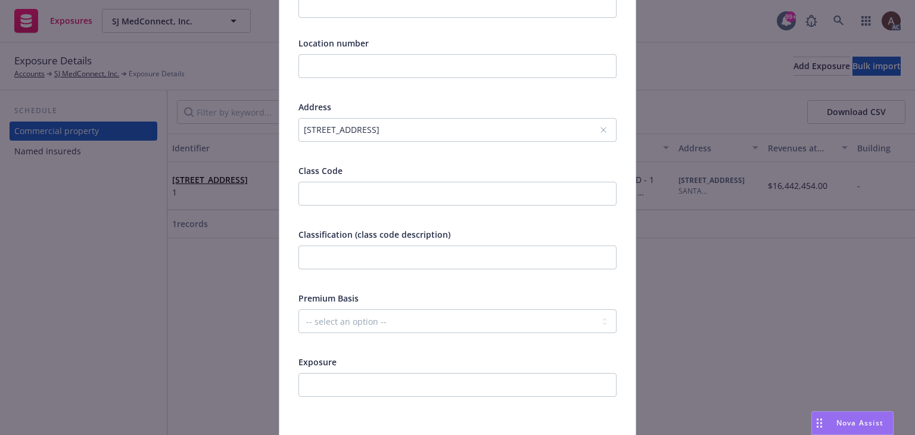
click at [412, 127] on div "77 Alviso Street, Santa Clara, CA, 95050, USA" at bounding box center [451, 129] width 295 height 13
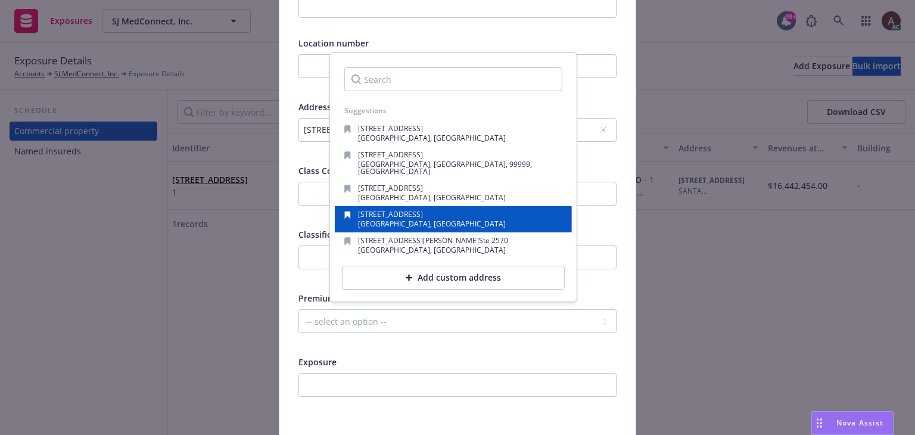
click at [447, 219] on span "SANTA CLARA, CA, 95050, USA" at bounding box center [432, 224] width 148 height 10
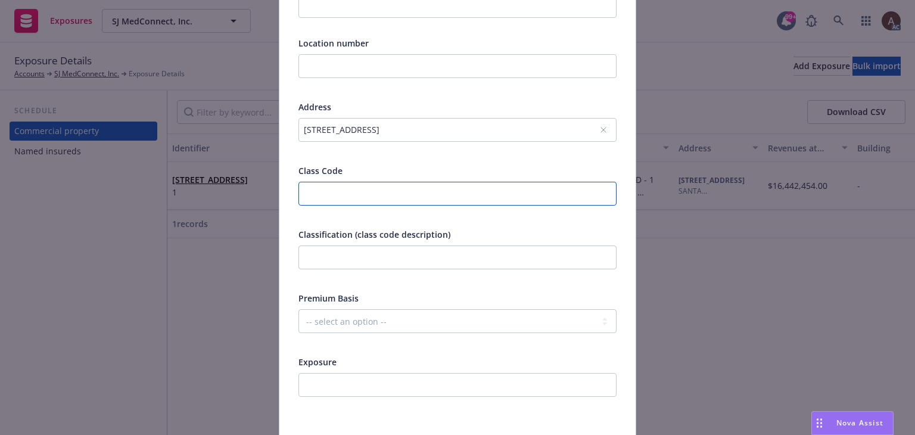
click at [380, 196] on input "number" at bounding box center [457, 194] width 318 height 24
type input "11171"
click at [362, 261] on input "text" at bounding box center [457, 257] width 318 height 24
paste input "Software, Internet, Application & Web Design"
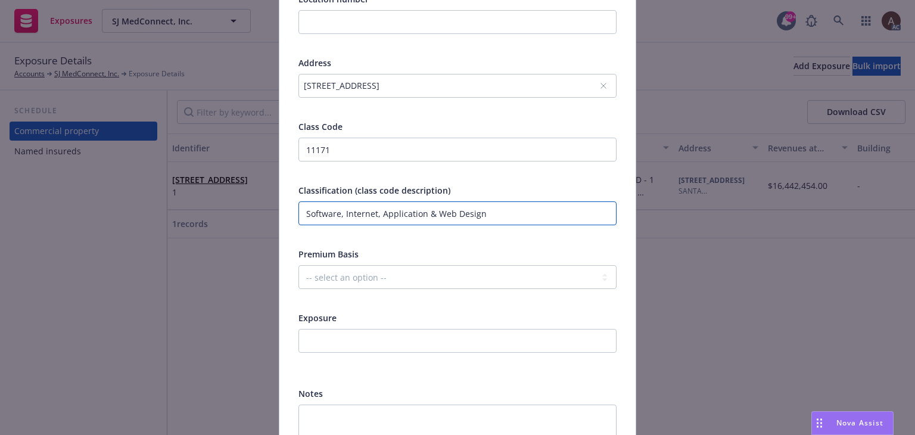
scroll to position [326, 0]
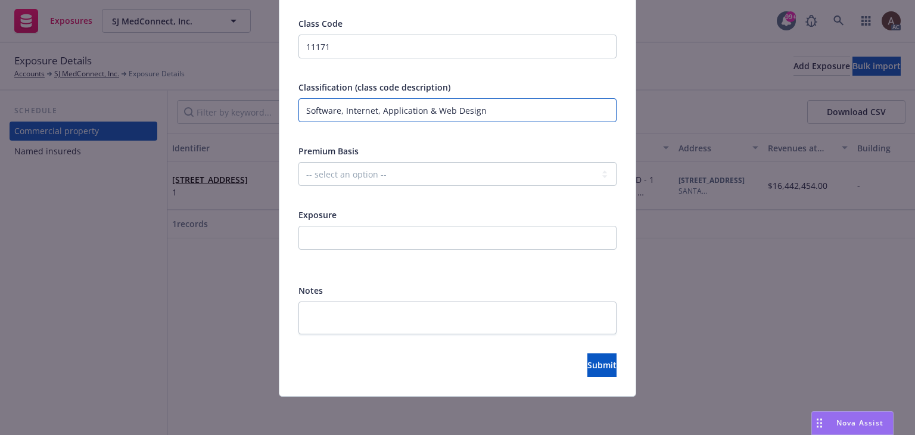
type input "Software, Internet, Application & Web Design"
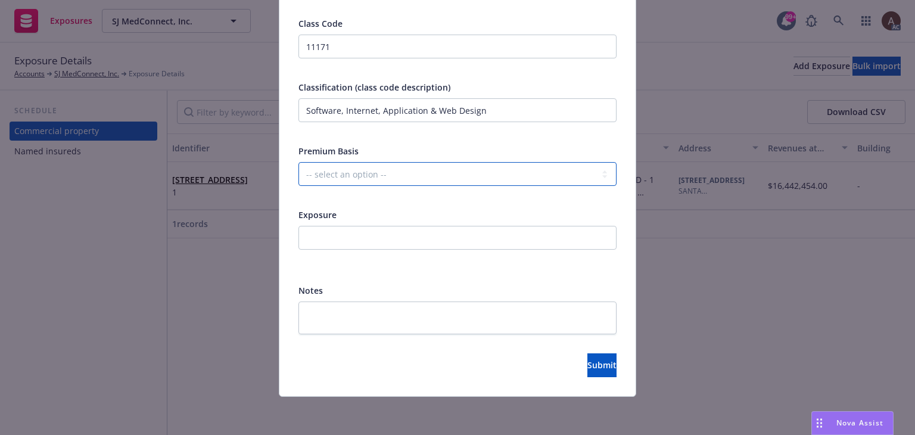
click at [349, 175] on select "-- select an option -- Revenue ($) Payroll ($) Square footage Headcount Unit Ac…" at bounding box center [457, 174] width 318 height 24
select select "REVENUE"
click at [298, 162] on select "-- select an option -- Revenue ($) Payroll ($) Square footage Headcount Unit Ac…" at bounding box center [457, 174] width 318 height 24
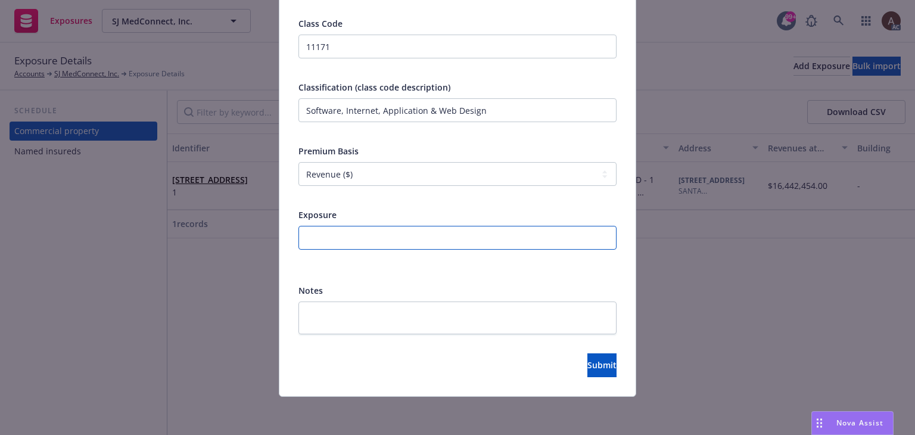
click at [326, 237] on input "number" at bounding box center [457, 238] width 318 height 24
type input "16442454"
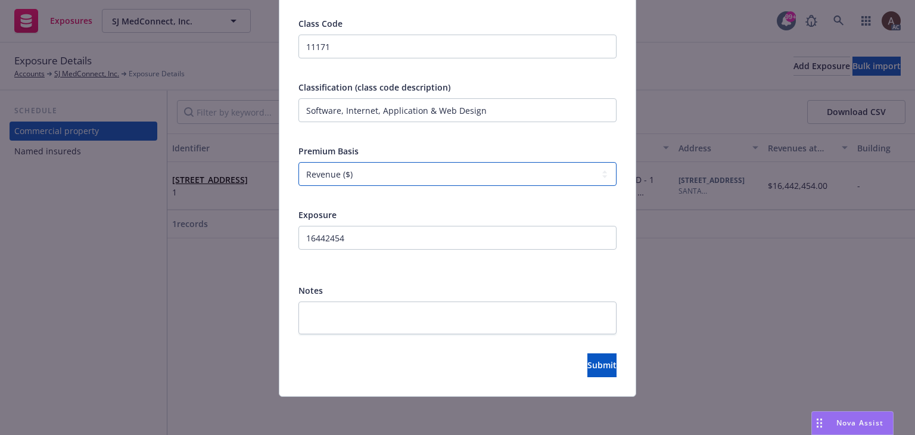
click at [372, 173] on select "-- select an option -- Revenue ($) Payroll ($) Square footage Headcount Unit Ac…" at bounding box center [457, 174] width 318 height 24
drag, startPoint x: 432, startPoint y: 362, endPoint x: 447, endPoint y: 361, distance: 14.3
click at [432, 362] on div "Submit" at bounding box center [457, 365] width 318 height 24
click at [587, 363] on button "Submit" at bounding box center [601, 365] width 29 height 24
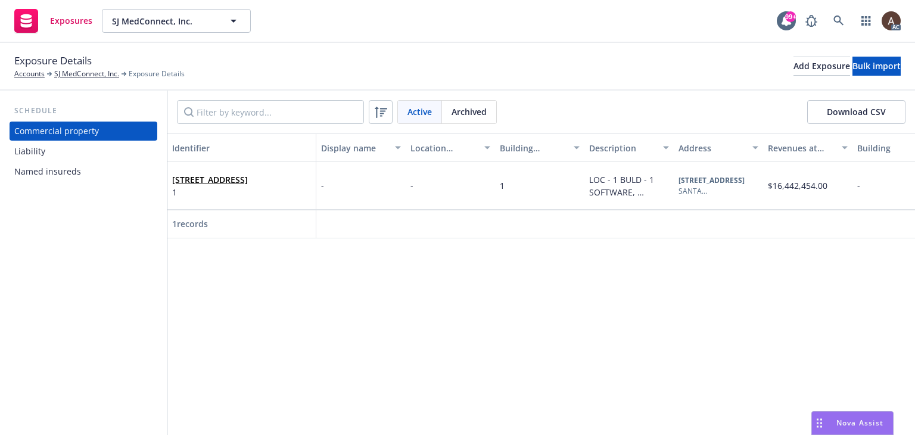
click at [96, 152] on div "Liability" at bounding box center [83, 151] width 138 height 19
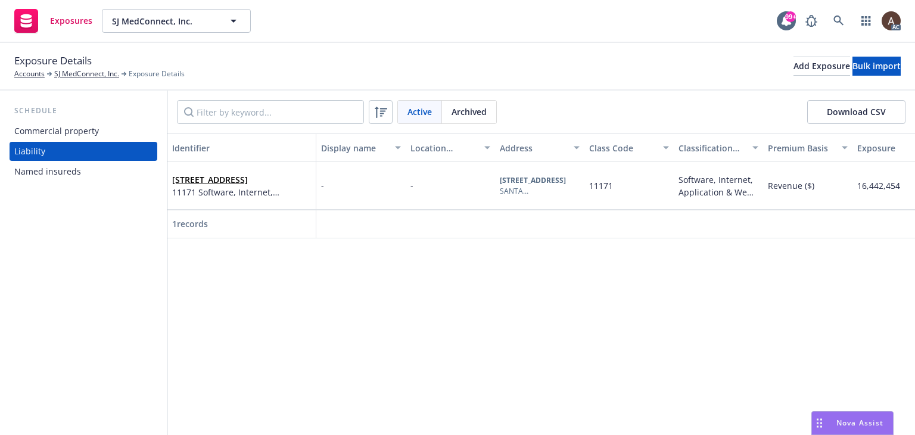
click at [99, 136] on div "Commercial property" at bounding box center [83, 131] width 138 height 19
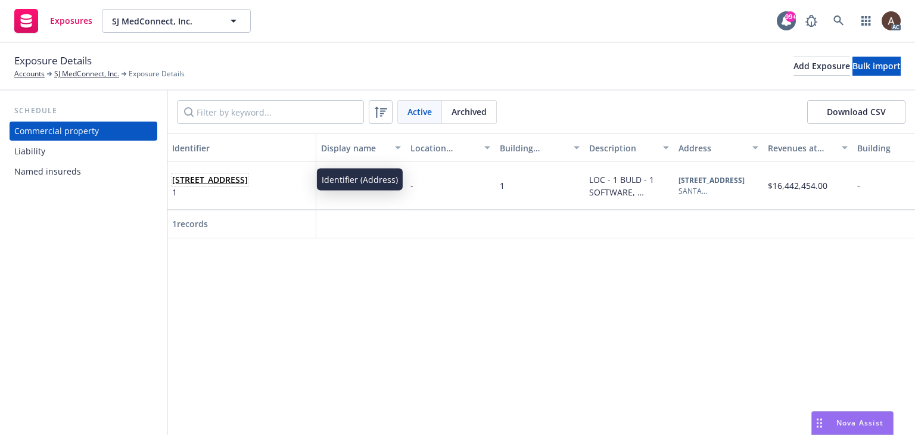
click at [248, 186] on span "77 ALVISO ST, SANTA CLARA, CA, 95050, USA" at bounding box center [210, 179] width 76 height 13
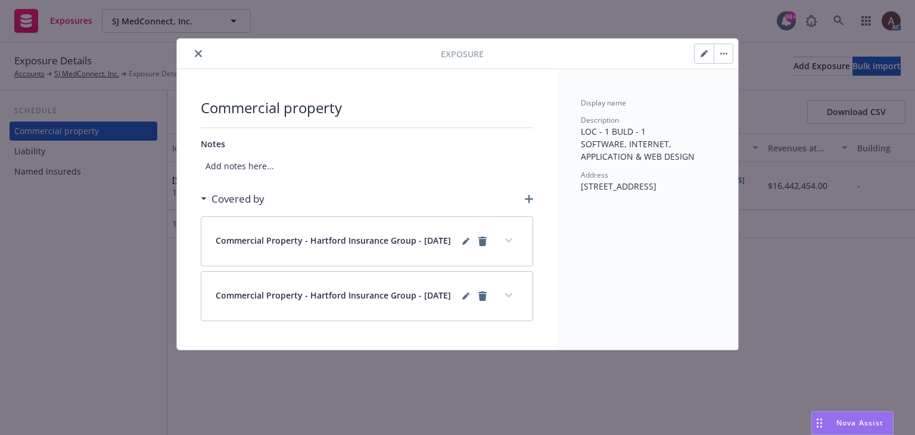
click at [699, 57] on button "button" at bounding box center [703, 53] width 19 height 19
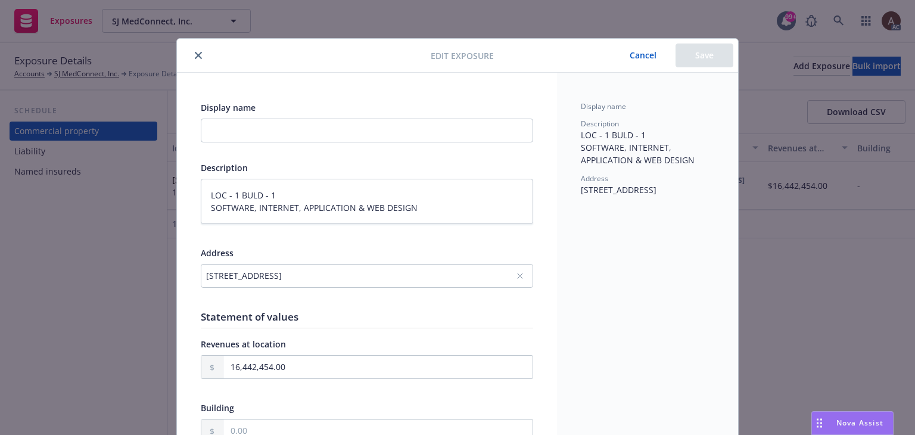
click at [638, 57] on button "Cancel" at bounding box center [642, 55] width 65 height 24
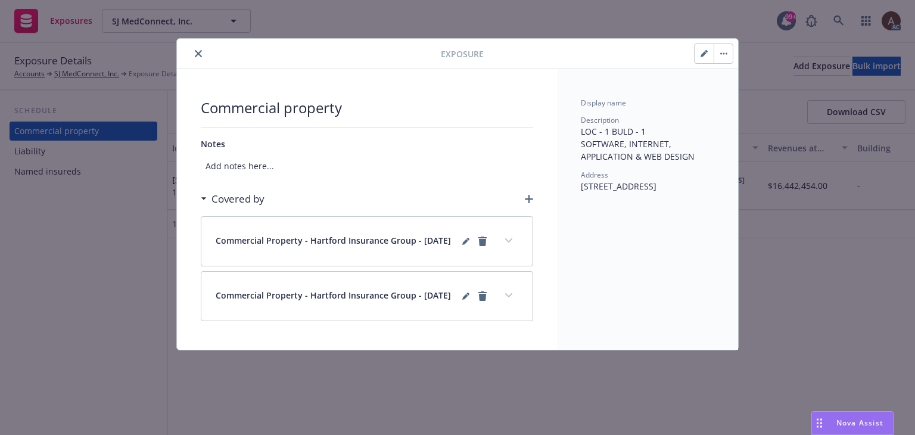
click at [199, 54] on icon "close" at bounding box center [198, 53] width 7 height 7
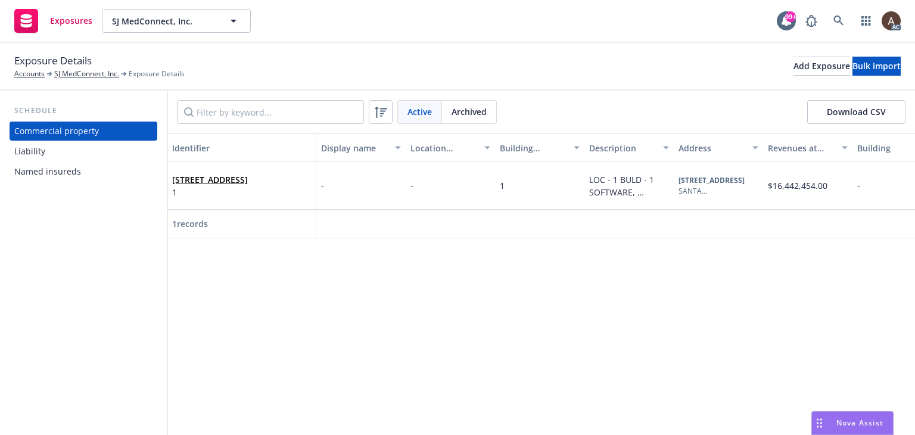
click at [52, 151] on div "Liability" at bounding box center [83, 151] width 138 height 19
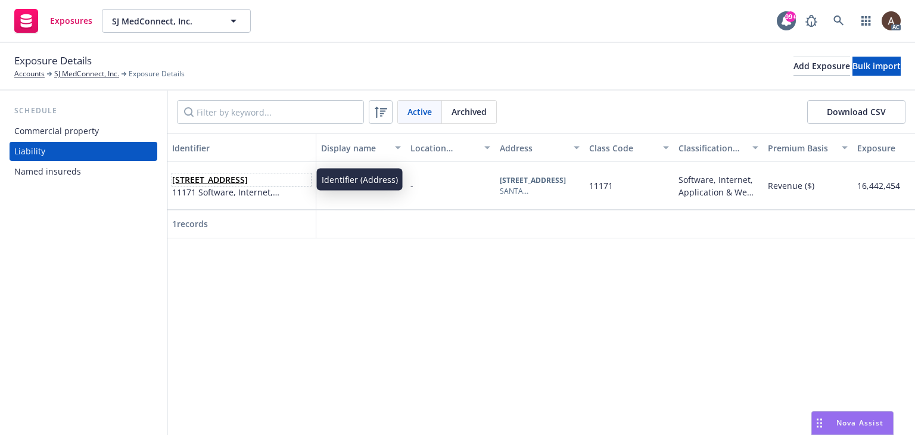
click at [304, 182] on span "77 ALVISO ST, SANTA CLARA, CA, 95050, USA" at bounding box center [241, 179] width 139 height 13
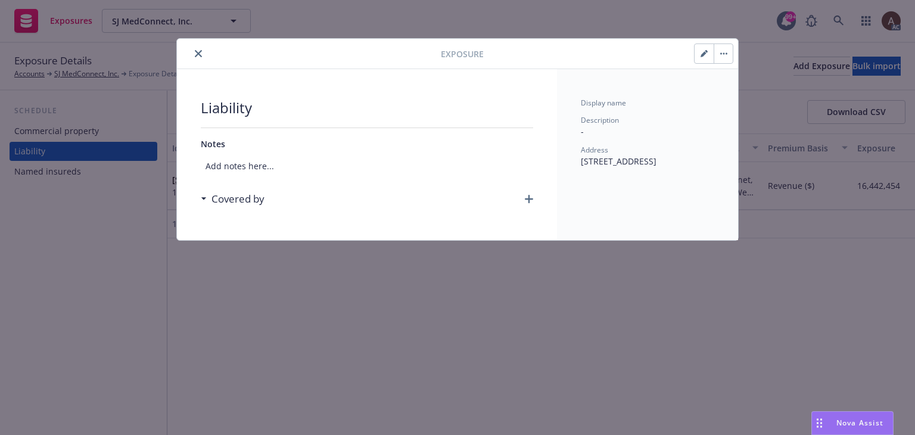
click at [528, 197] on icon "button" at bounding box center [529, 199] width 8 height 8
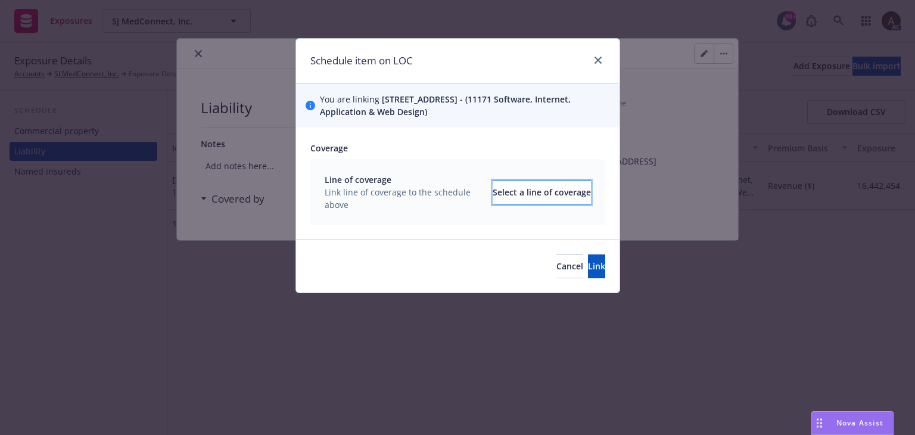
click at [557, 200] on div "Select a line of coverage" at bounding box center [542, 192] width 98 height 23
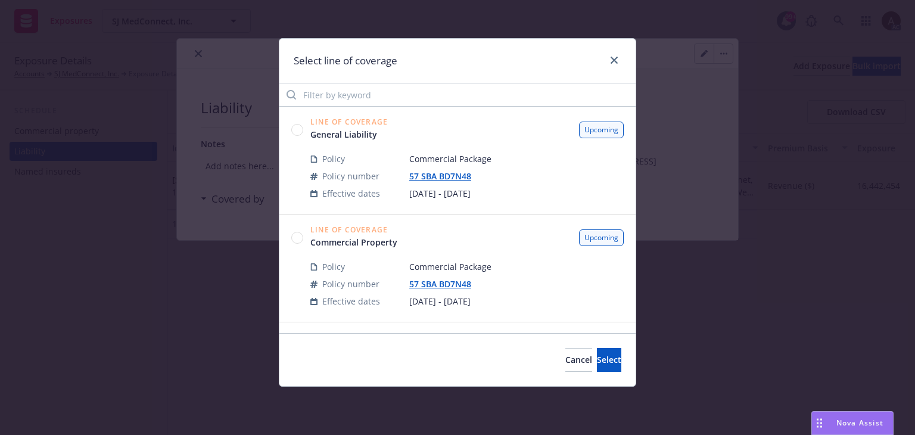
click at [295, 132] on circle at bounding box center [297, 129] width 11 height 11
click at [597, 357] on span "Select" at bounding box center [609, 359] width 24 height 11
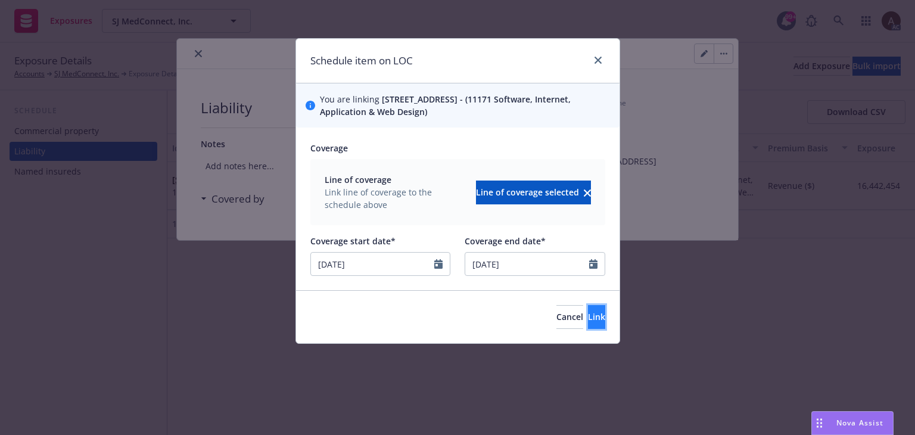
click at [588, 312] on span "Link" at bounding box center [596, 316] width 17 height 11
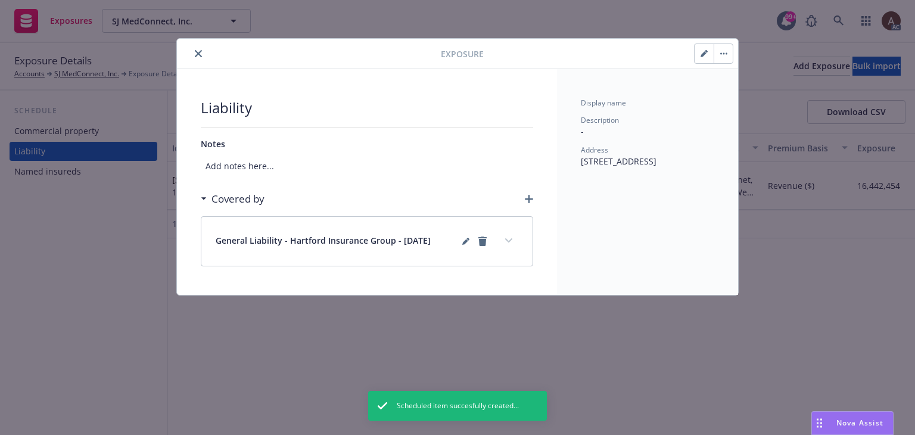
click at [514, 242] on button "expand content" at bounding box center [508, 240] width 19 height 19
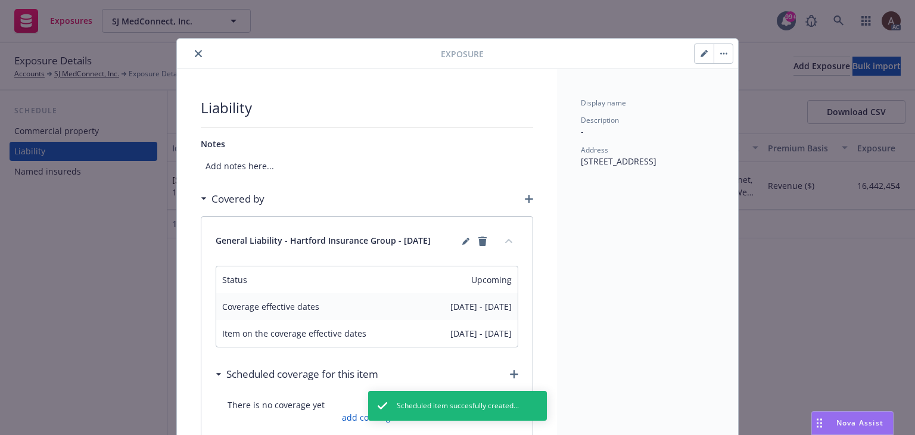
click at [105, 291] on div "Exposure Liability Notes Add notes here... Covered by General Liability - Hartf…" at bounding box center [457, 217] width 915 height 435
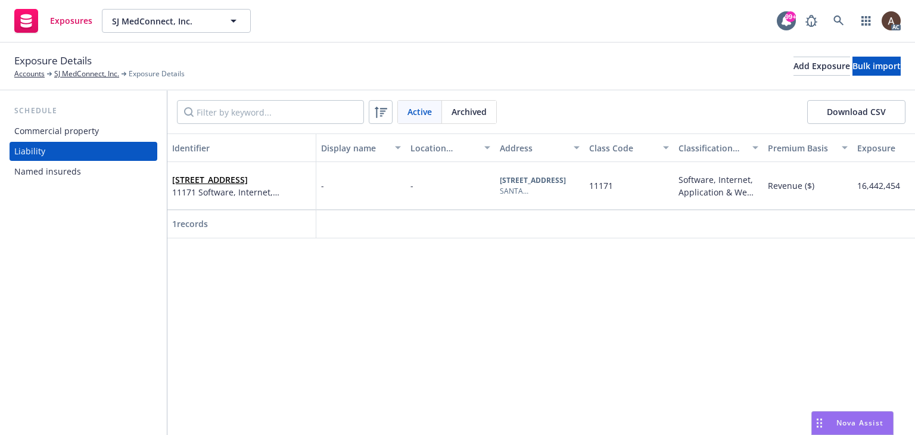
drag, startPoint x: 54, startPoint y: 263, endPoint x: 82, endPoint y: 184, distance: 84.0
click at [54, 263] on div "Schedule Commercial property Liability Named insureds" at bounding box center [83, 263] width 167 height 344
click at [103, 132] on div "Commercial property" at bounding box center [83, 131] width 138 height 19
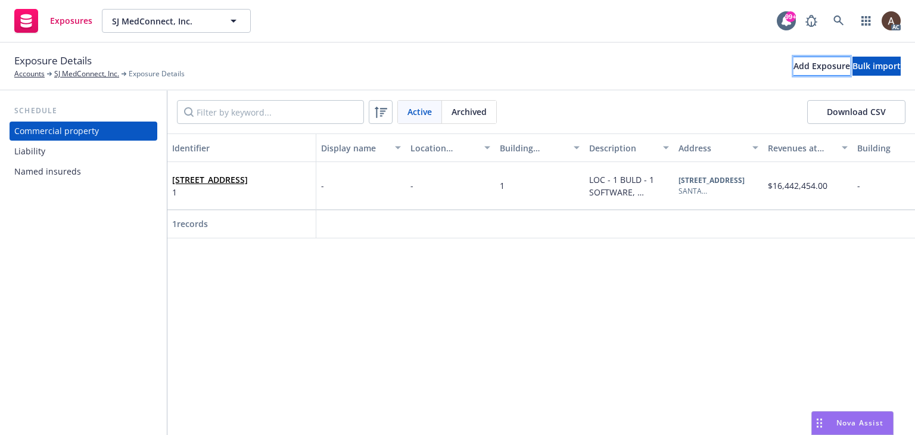
click at [793, 67] on div "Add Exposure" at bounding box center [821, 66] width 57 height 18
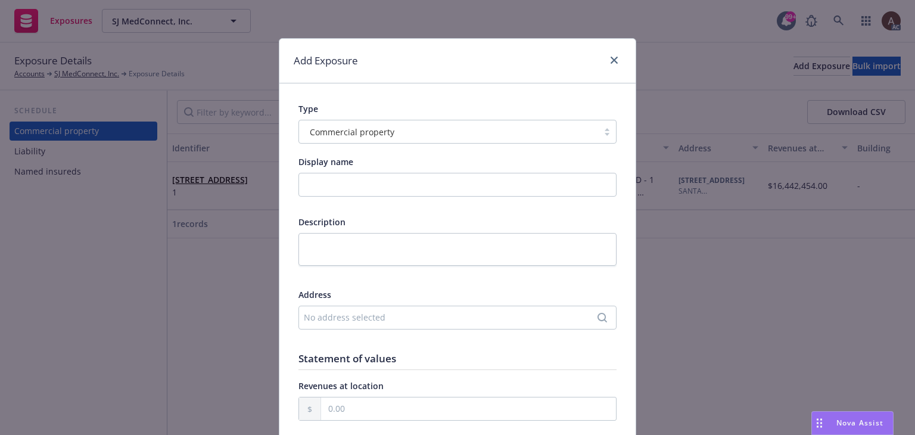
scroll to position [119, 0]
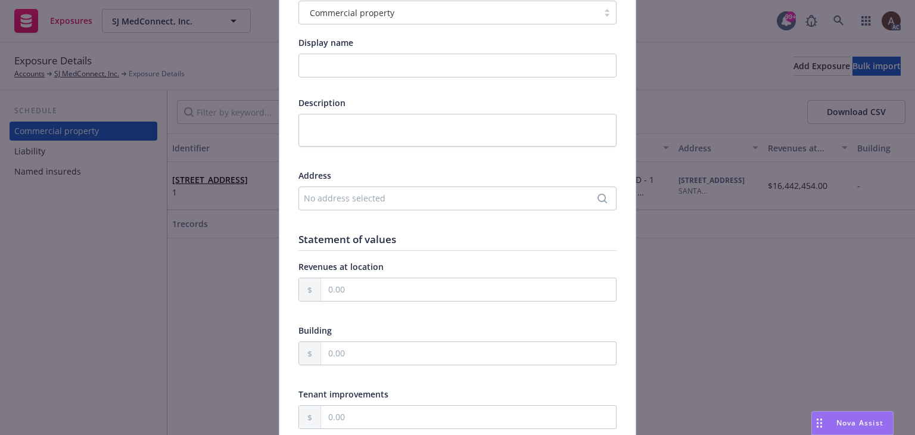
click at [336, 196] on div "No address selected" at bounding box center [451, 198] width 295 height 13
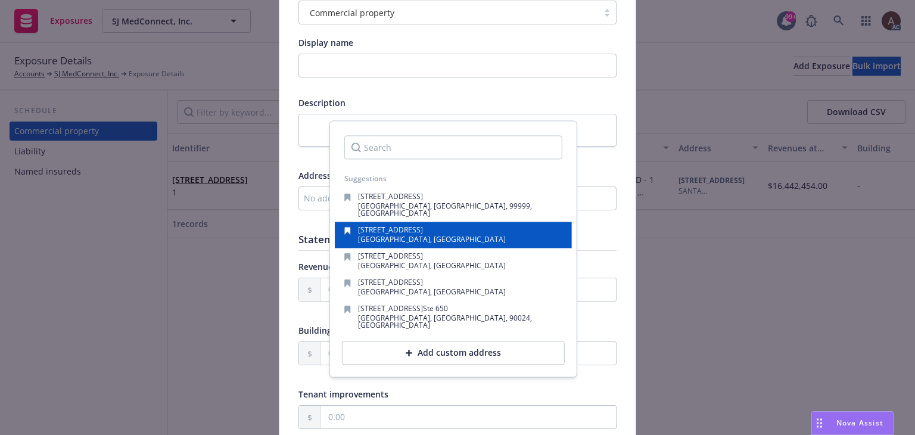
drag, startPoint x: 400, startPoint y: 230, endPoint x: 176, endPoint y: 198, distance: 226.8
click at [400, 235] on span "SAN FRANCISCO, CA, 94104, USA" at bounding box center [432, 240] width 148 height 10
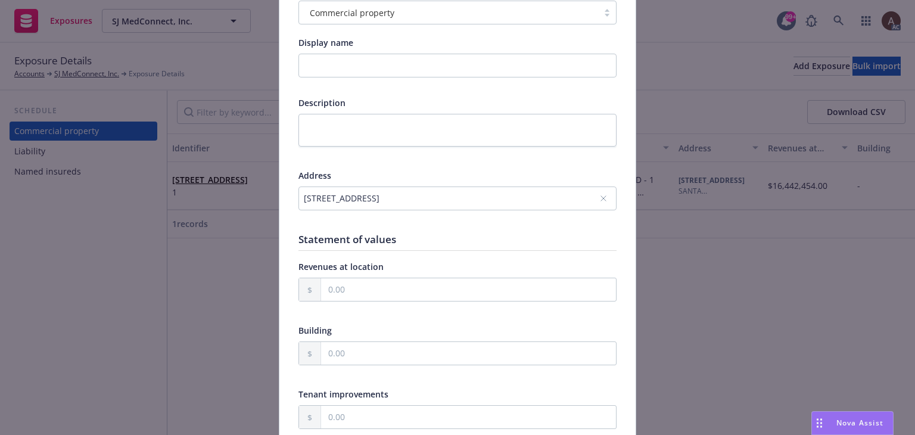
scroll to position [0, 0]
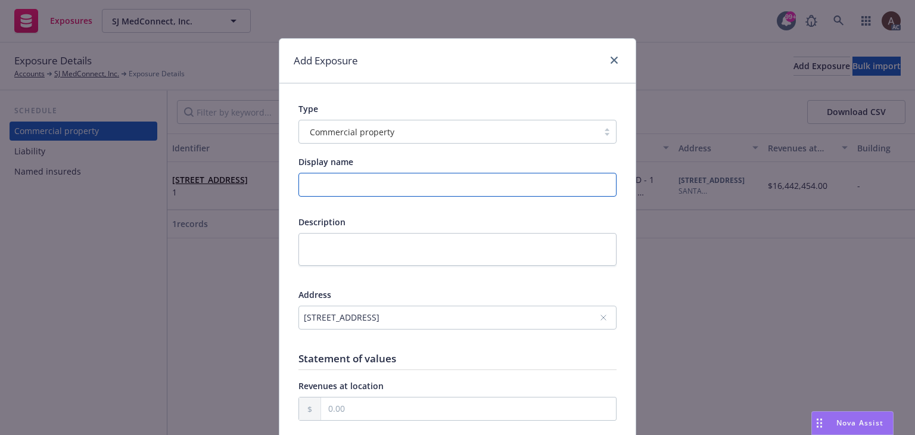
click at [374, 191] on input "Display name" at bounding box center [457, 185] width 318 height 24
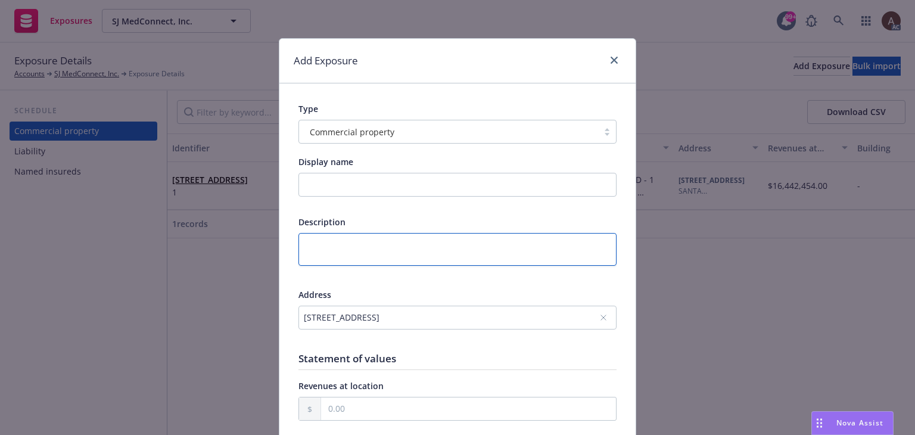
click at [322, 241] on textarea at bounding box center [457, 249] width 318 height 33
type textarea "x"
type textarea "L"
type textarea "x"
type textarea "LO"
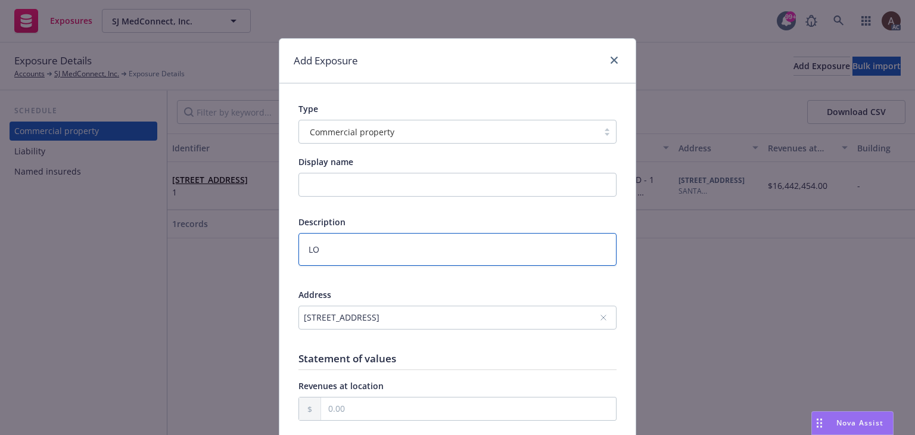
type textarea "x"
type textarea "LOC"
type textarea "x"
type textarea "LOC"
type textarea "x"
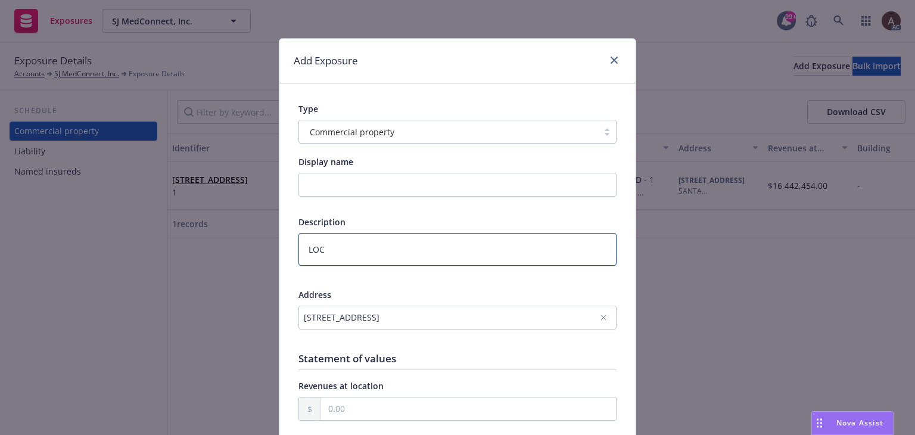
type textarea "LOC 2"
type textarea "x"
type textarea "LOC 2"
type textarea "x"
type textarea "LOC 2 B"
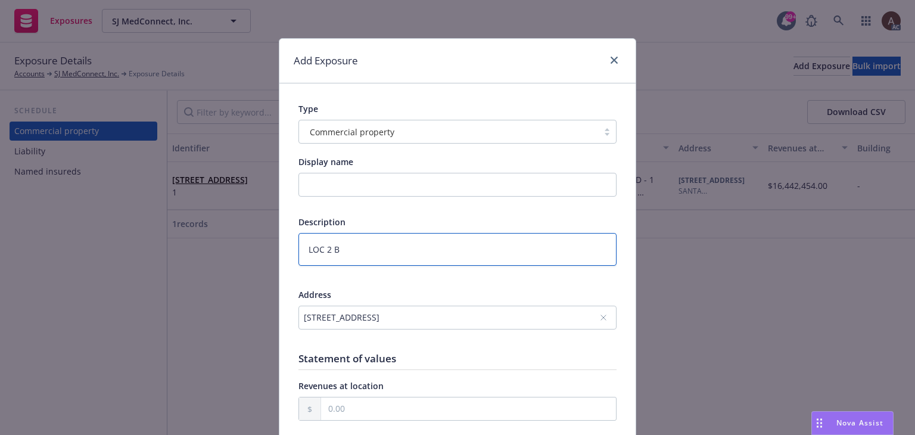
type textarea "x"
type textarea "LOC 2 BL"
type textarea "x"
type textarea "LOC 2 BLD"
type textarea "x"
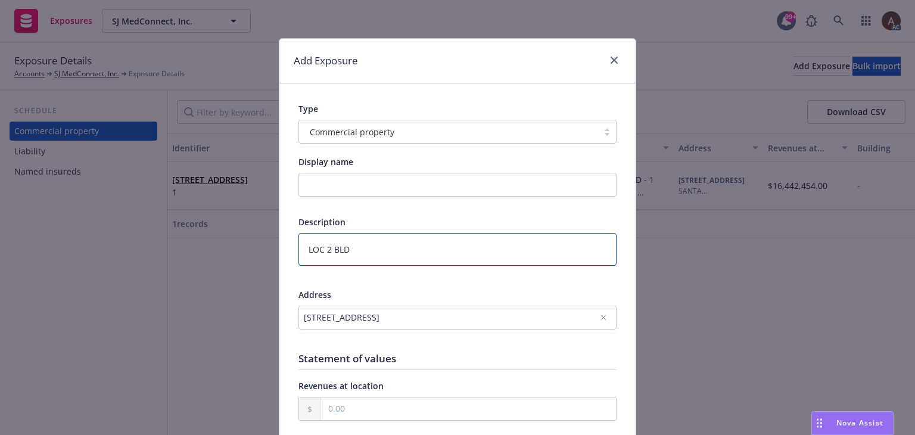
type textarea "LOC 2 BLDG"
type textarea "x"
type textarea "LOC 2 BLDG"
type textarea "x"
type textarea "LOC 2 BLDG 1"
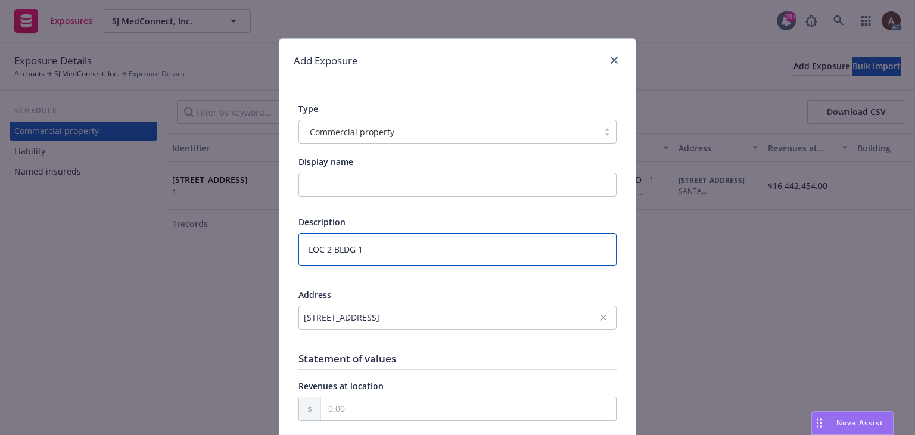
type textarea "x"
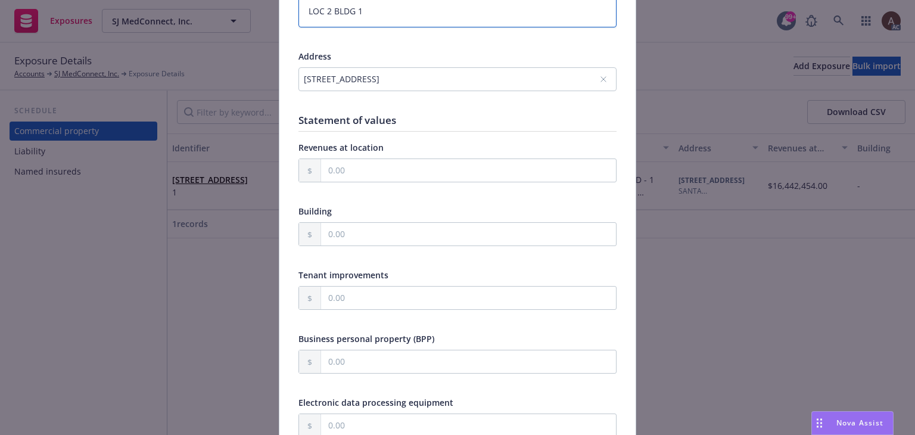
scroll to position [357, 0]
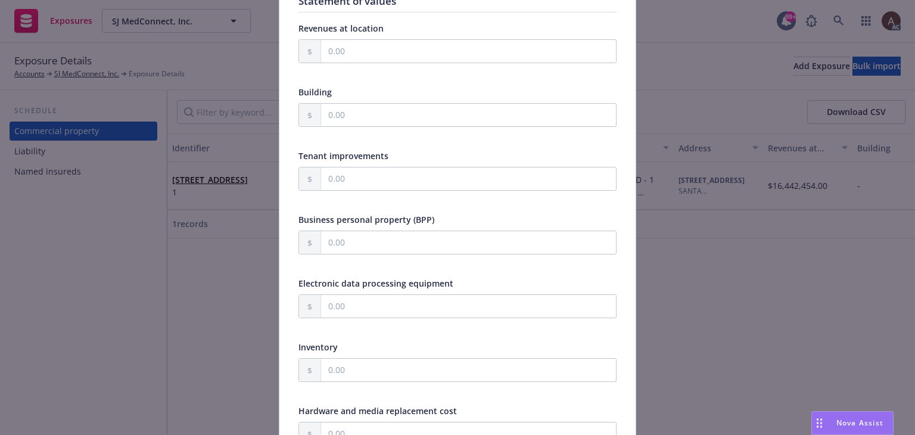
type textarea "LOC 2 BLDG 1"
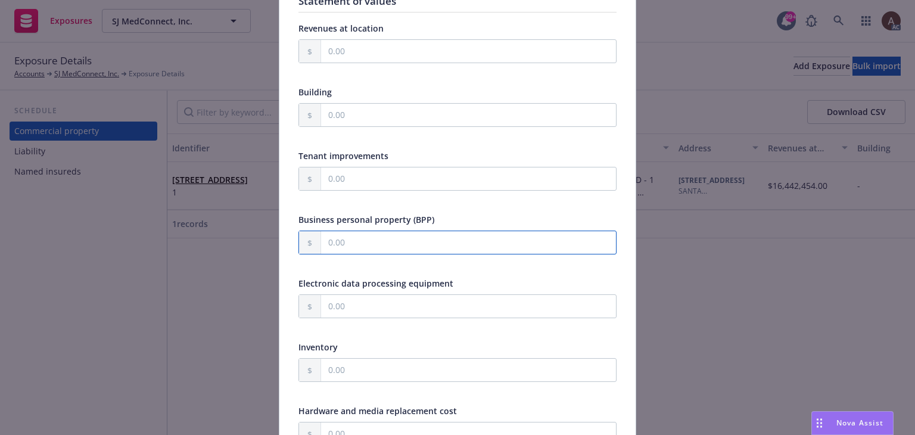
click at [351, 244] on input "text" at bounding box center [468, 242] width 295 height 23
type textarea "x"
type input "9.00"
type textarea "x"
type input "92.00"
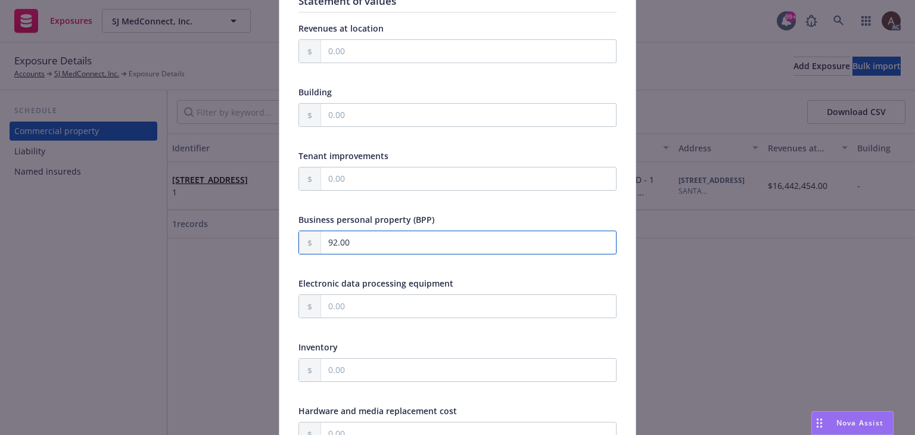
type textarea "x"
type input "920.00"
type textarea "x"
type input "9,204.00"
type textarea "x"
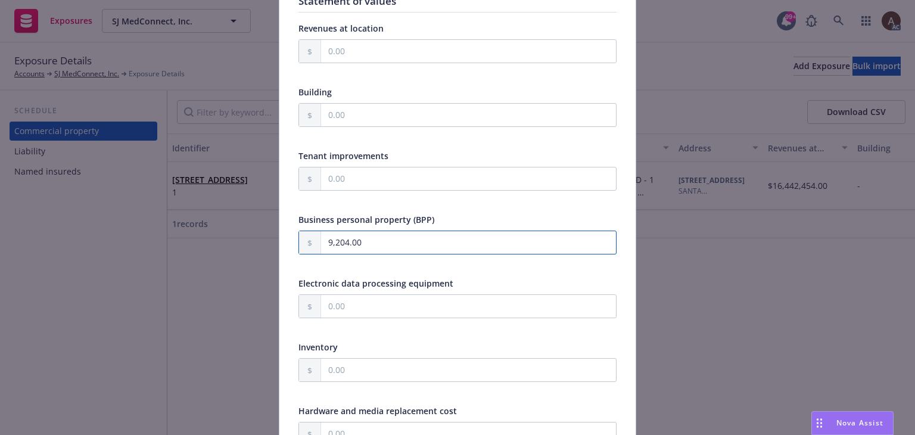
type input "92,041.00"
type textarea "x"
type input "92,041.00"
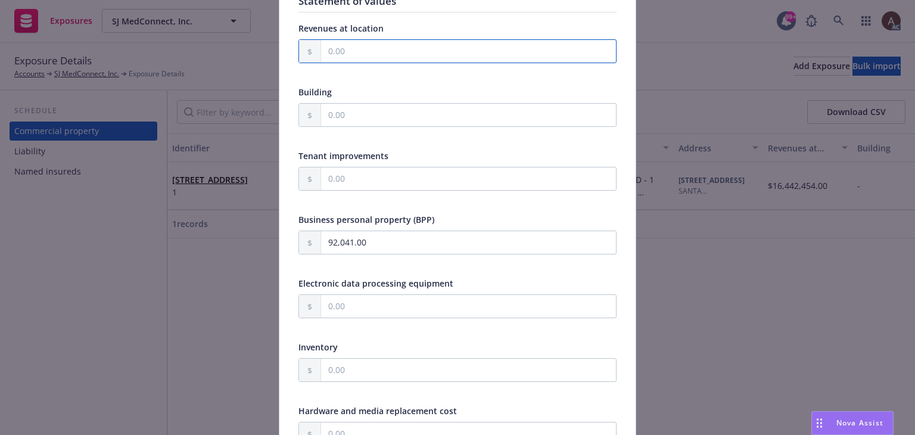
click at [360, 50] on input "text" at bounding box center [468, 51] width 295 height 23
type input "16,442,454.00"
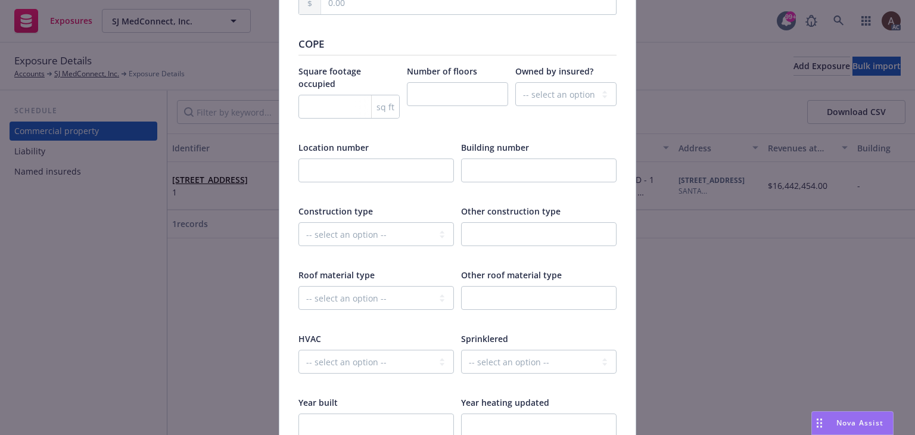
scroll to position [1668, 0]
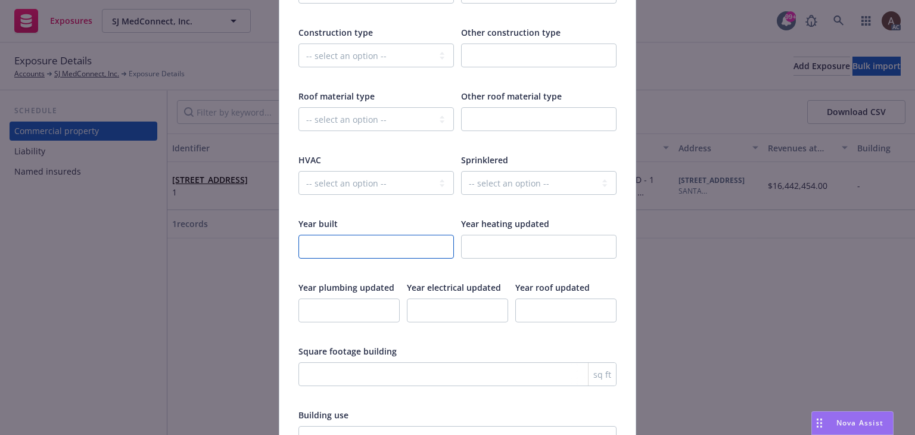
click at [348, 235] on input "number" at bounding box center [375, 247] width 155 height 24
type textarea "x"
type input "1"
type textarea "x"
type input "19"
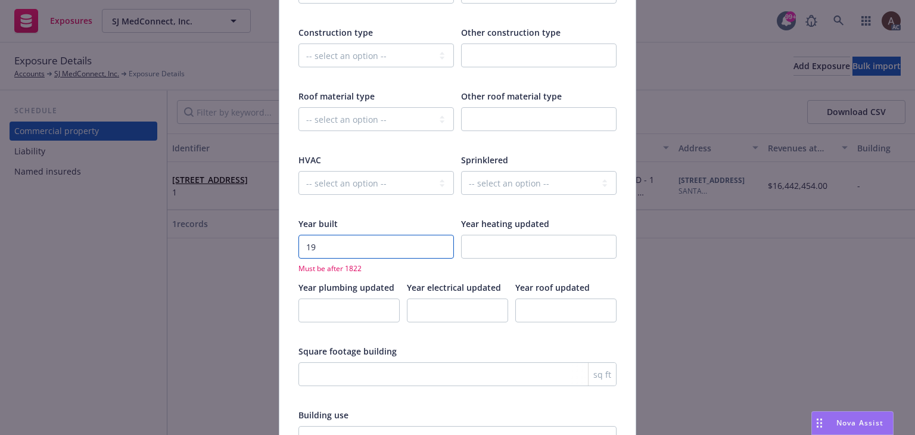
type textarea "x"
type input "191"
type textarea "x"
type input "1913"
type textarea "x"
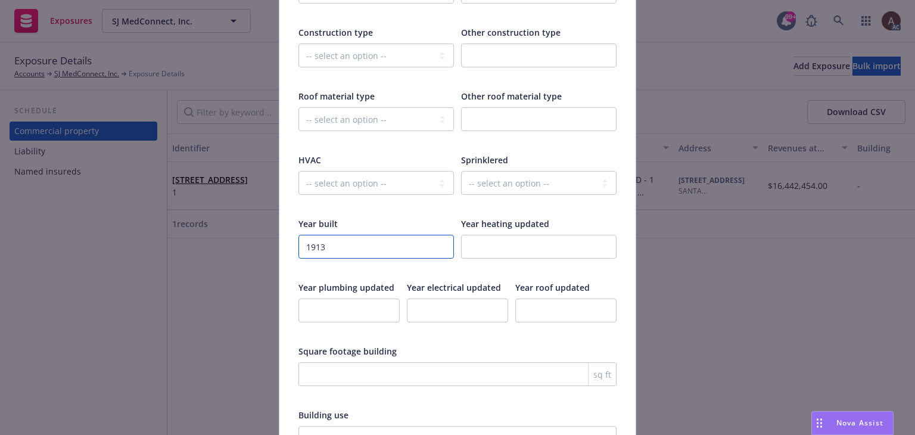
type input "1913"
click at [362, 43] on select "-- select an option -- Fire Resistive (Masonry reinforced by structural Steel l…" at bounding box center [375, 55] width 155 height 24
select select "FIRE_RESISTIVE"
click at [298, 43] on select "-- select an option -- Fire Resistive (Masonry reinforced by structural Steel l…" at bounding box center [375, 55] width 155 height 24
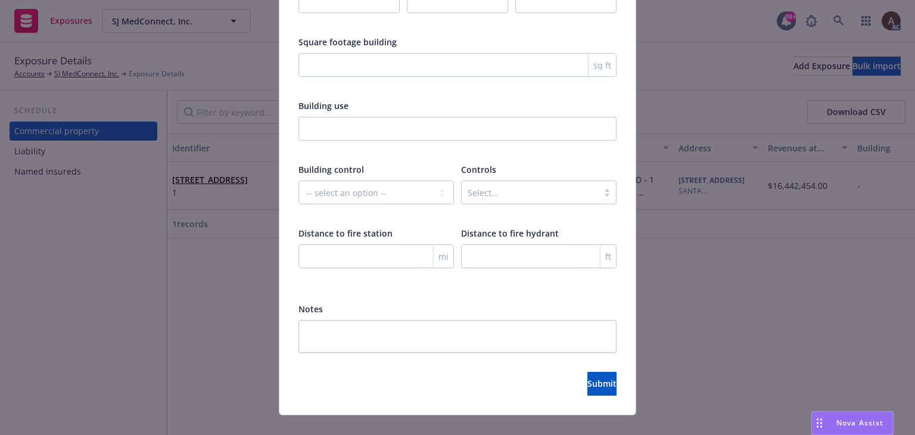
scroll to position [1979, 0]
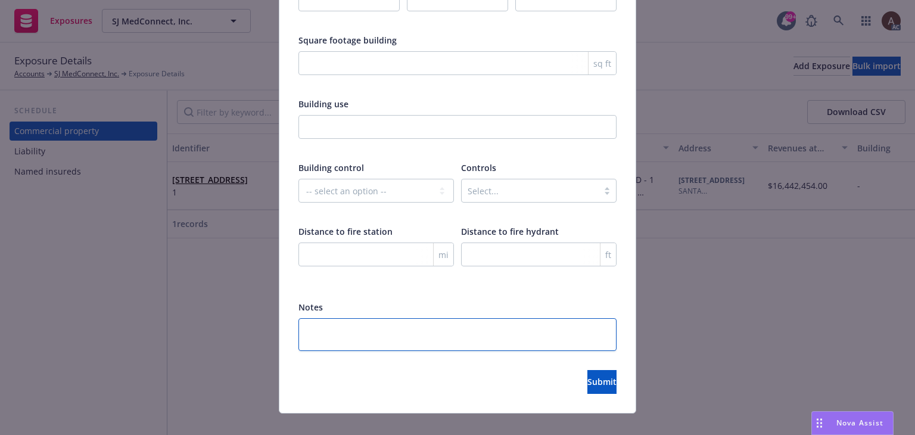
click at [335, 321] on textarea at bounding box center [457, 334] width 318 height 33
paste textarea "Class: Software, Internet, Application & Web Design"
type textarea "x"
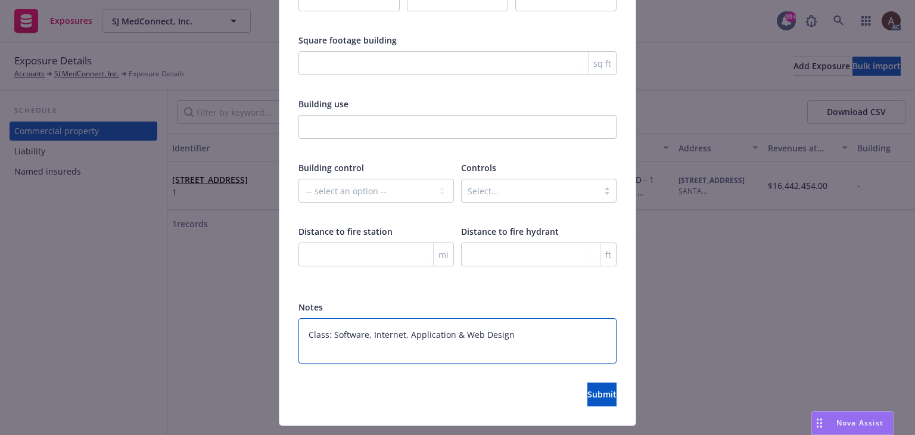
type textarea "Class: Software, Internet, Application & Web Design"
click at [524, 318] on textarea "Class: Software, Internet, Application & Web Design" at bounding box center [457, 340] width 318 height 45
type textarea "x"
type textarea "Class: Software, Internet, Application & Web Design"
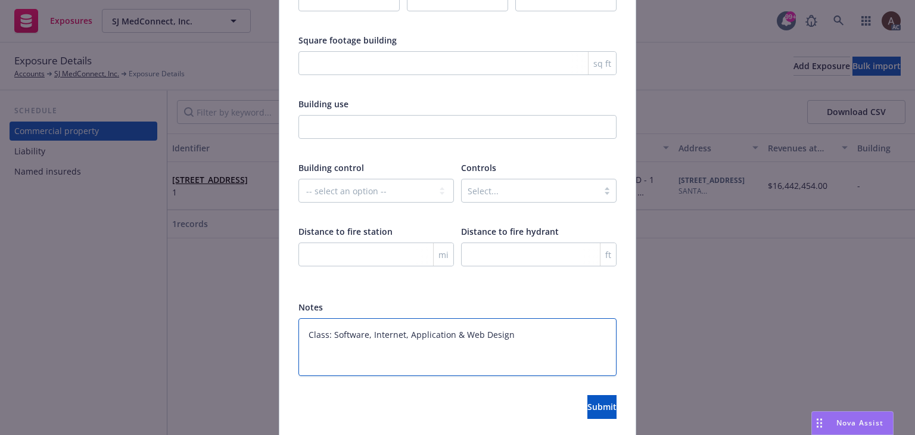
paste textarea "Property Deductible: $500"
type textarea "x"
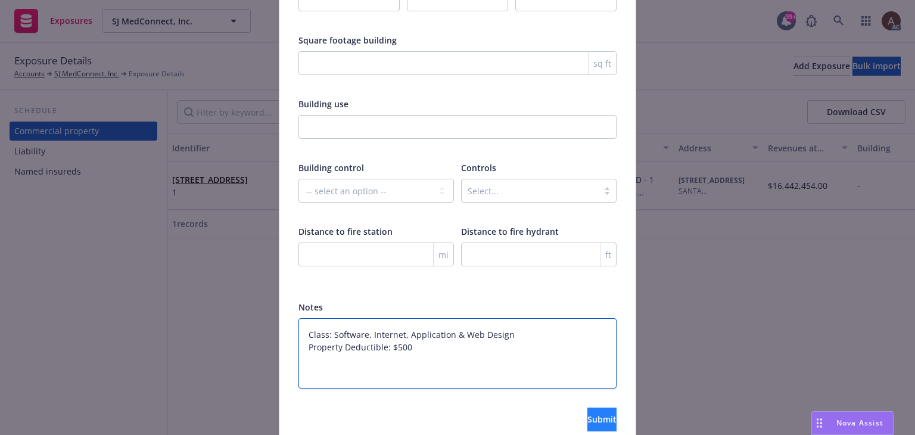
type textarea "Class: Software, Internet, Application & Web Design Property Deductible: $500"
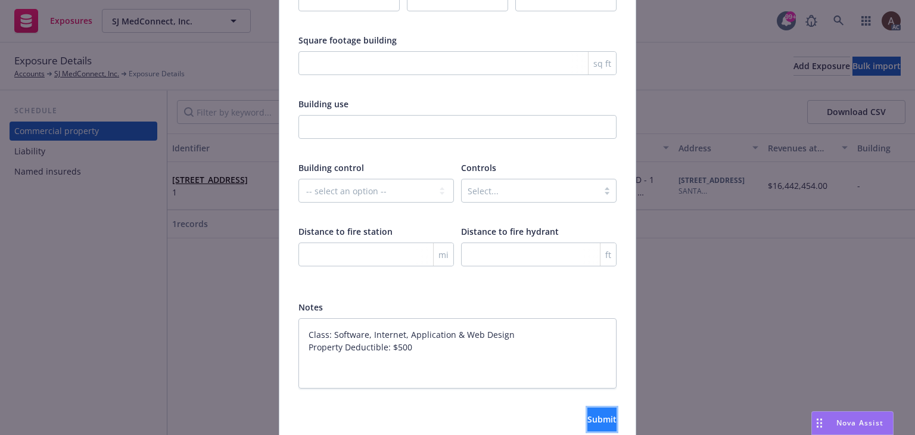
click at [587, 413] on span "Submit" at bounding box center [601, 418] width 29 height 11
type textarea "x"
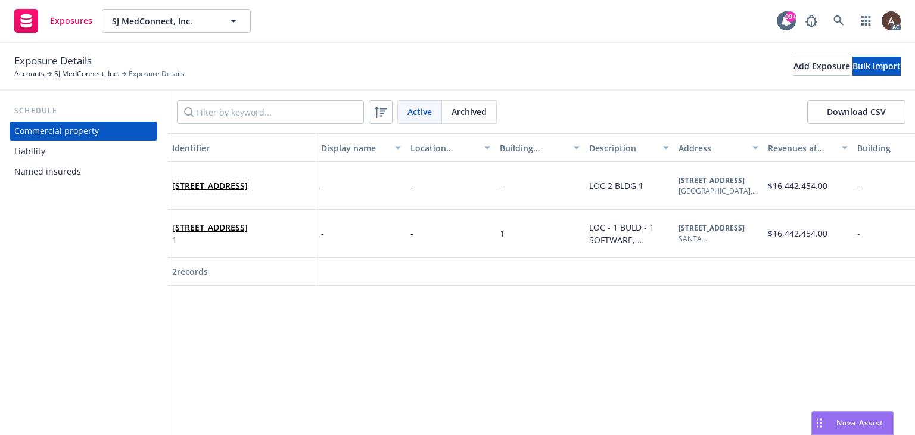
click at [248, 192] on span "548 MARKET ST PMB 15342, SAN FRANCISCO, CA, 94104, USA" at bounding box center [210, 185] width 76 height 13
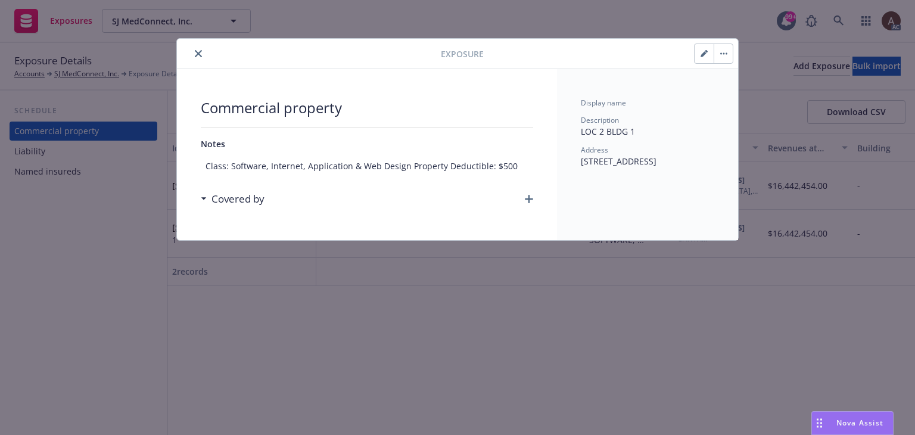
click at [534, 198] on div "Commercial property Notes Class: Software, Internet, Application & Web Design P…" at bounding box center [367, 154] width 380 height 171
click at [528, 198] on icon "button" at bounding box center [529, 199] width 8 height 8
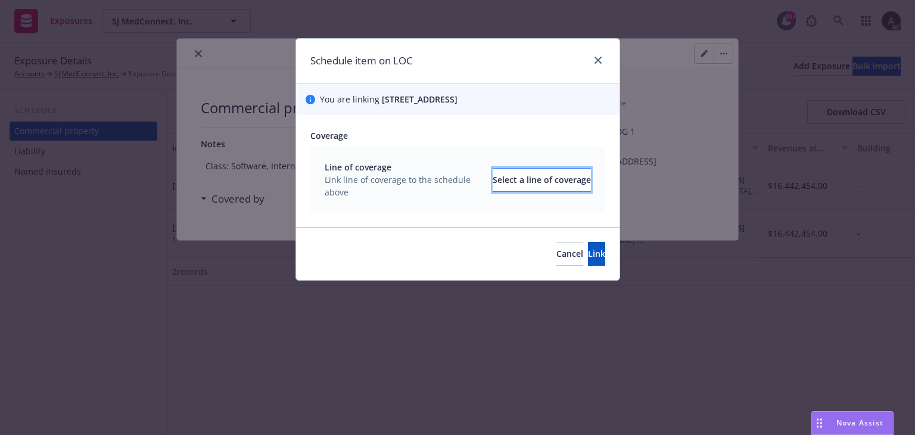
click at [511, 191] on div "Select a line of coverage" at bounding box center [542, 180] width 98 height 23
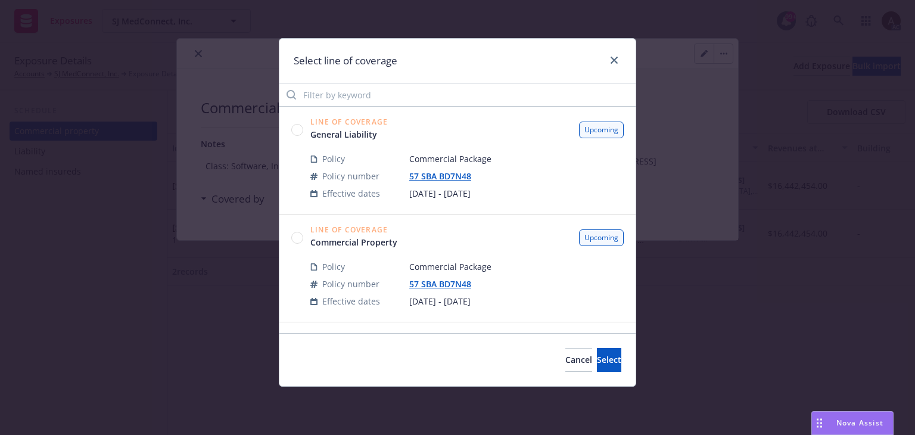
click at [298, 129] on circle at bounding box center [297, 129] width 11 height 11
click at [597, 358] on span "Select" at bounding box center [609, 359] width 24 height 11
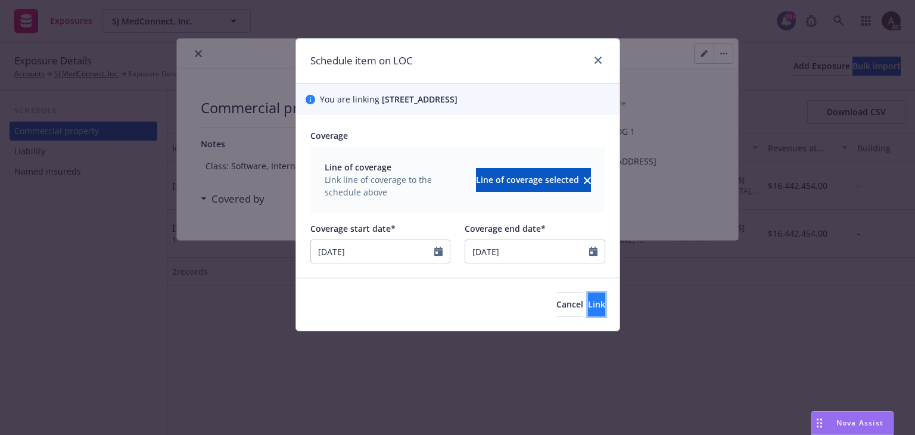
click at [588, 316] on button "Link" at bounding box center [596, 304] width 17 height 24
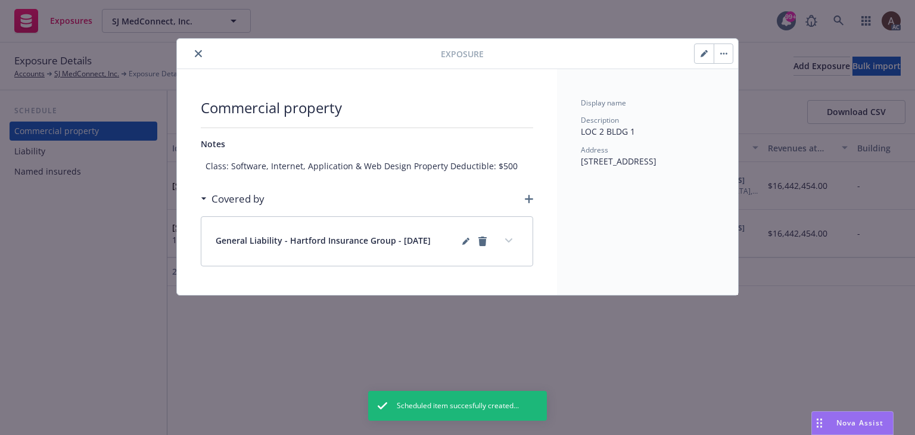
click at [527, 198] on icon "button" at bounding box center [529, 199] width 8 height 8
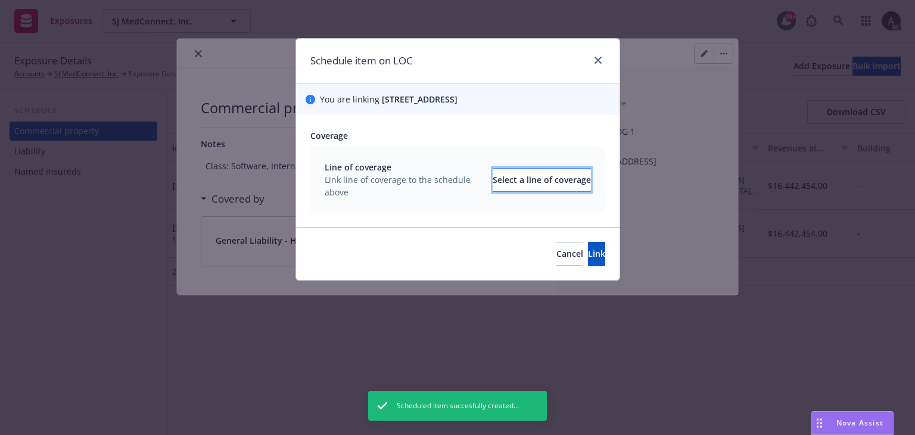
click at [534, 191] on div "Select a line of coverage" at bounding box center [542, 180] width 98 height 23
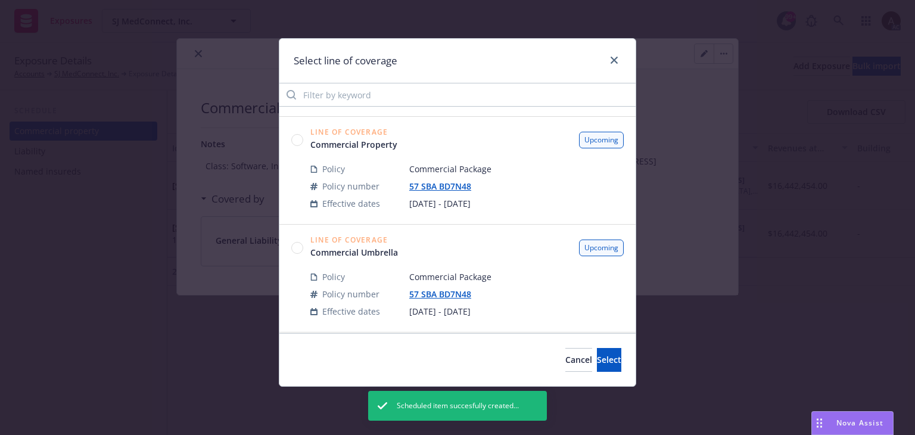
scroll to position [119, 0]
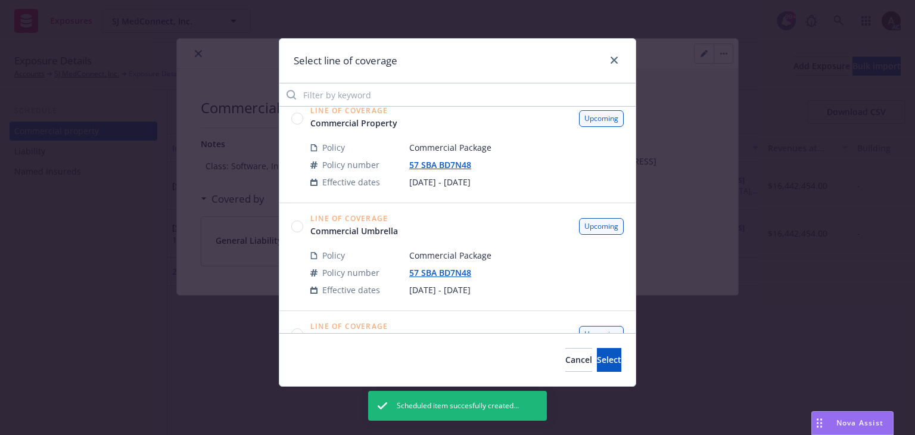
click at [300, 225] on circle at bounding box center [297, 225] width 11 height 11
click at [597, 359] on span "Select" at bounding box center [609, 359] width 24 height 11
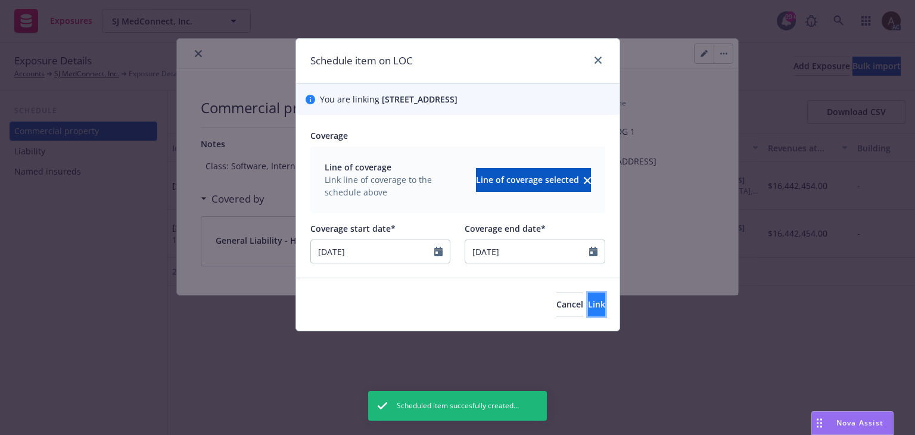
click at [588, 310] on span "Link" at bounding box center [596, 303] width 17 height 11
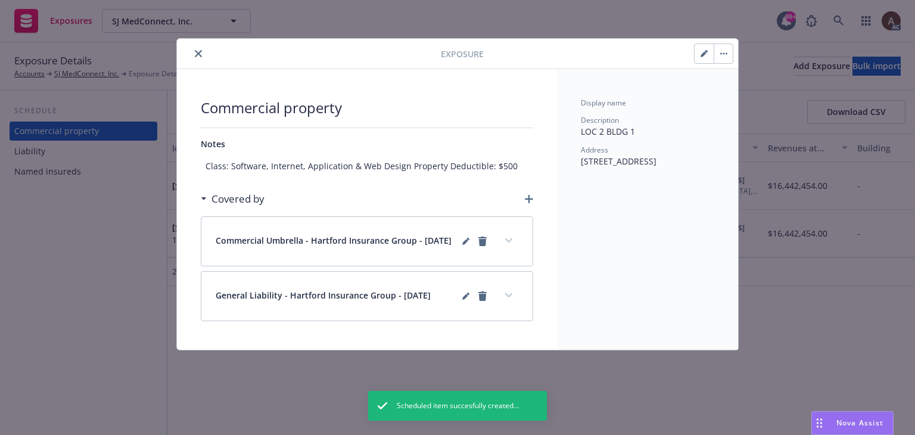
click at [527, 200] on icon "button" at bounding box center [529, 199] width 8 height 8
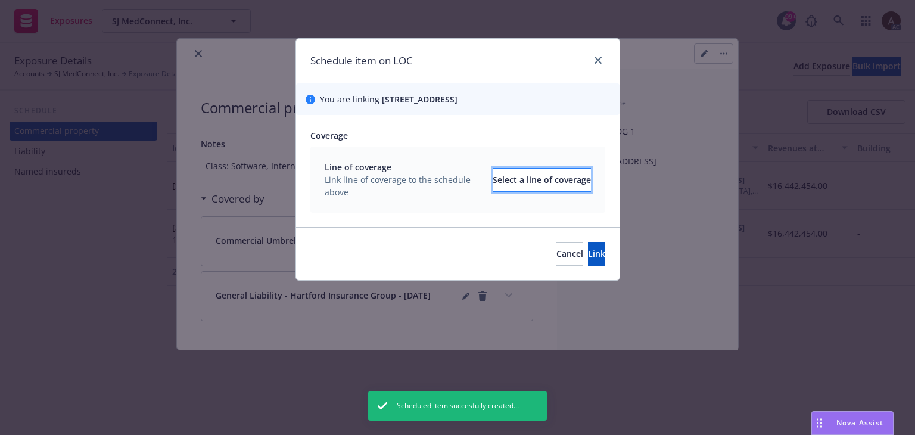
click at [512, 188] on div "Select a line of coverage" at bounding box center [542, 180] width 98 height 23
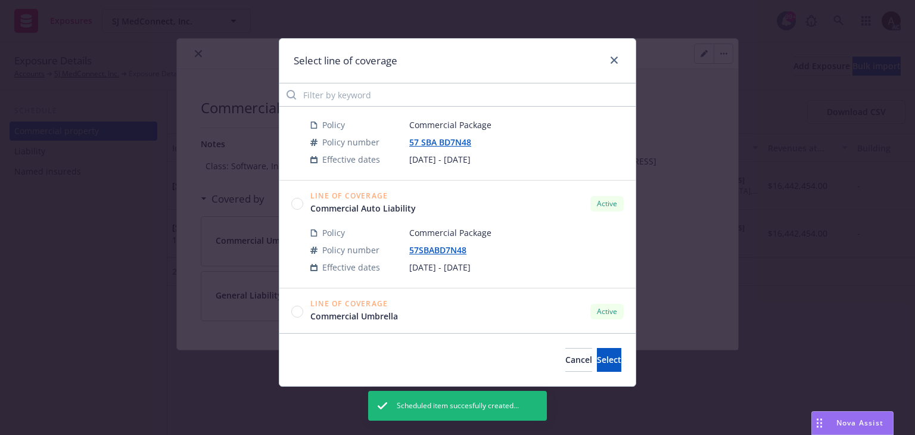
scroll to position [298, 0]
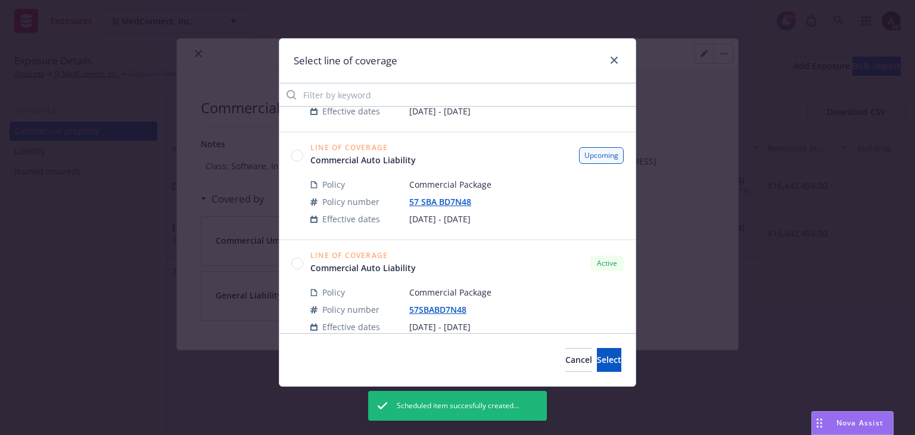
click at [297, 156] on circle at bounding box center [297, 154] width 11 height 11
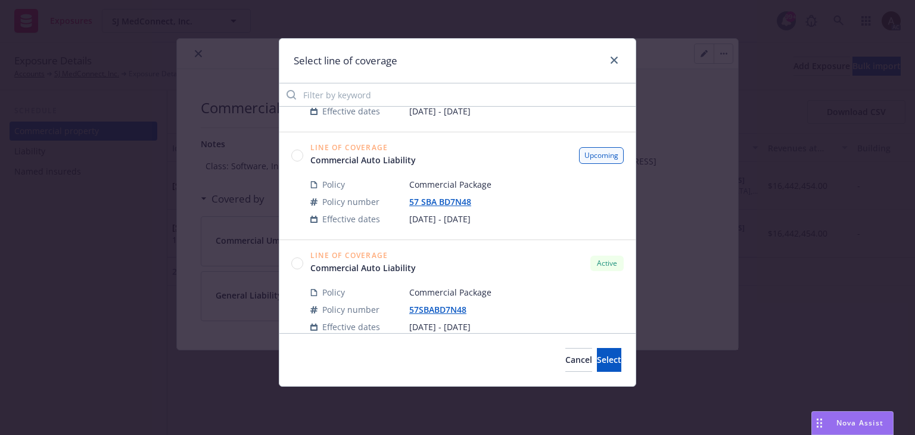
click at [297, 155] on circle at bounding box center [297, 154] width 11 height 11
click at [597, 359] on span "Select" at bounding box center [609, 359] width 24 height 11
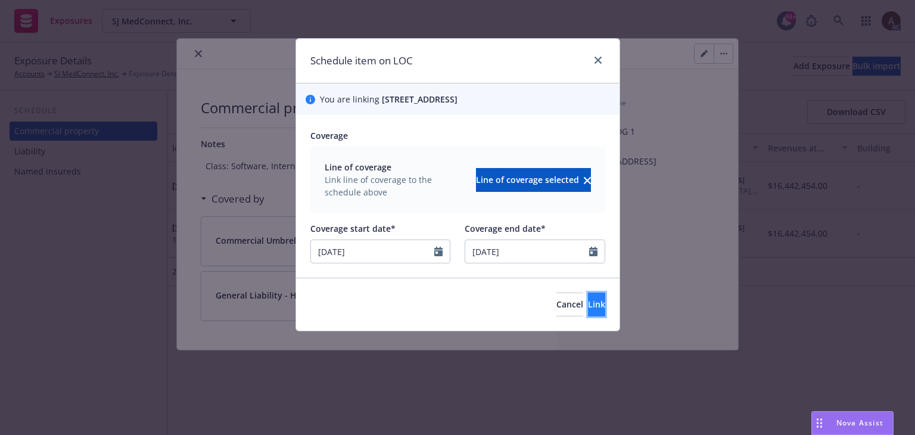
click at [588, 316] on button "Link" at bounding box center [596, 304] width 17 height 24
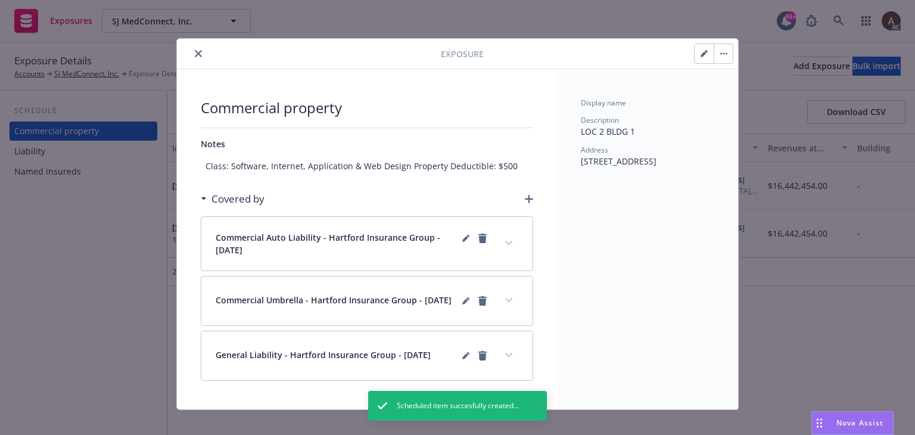
click at [527, 198] on icon "button" at bounding box center [529, 199] width 8 height 8
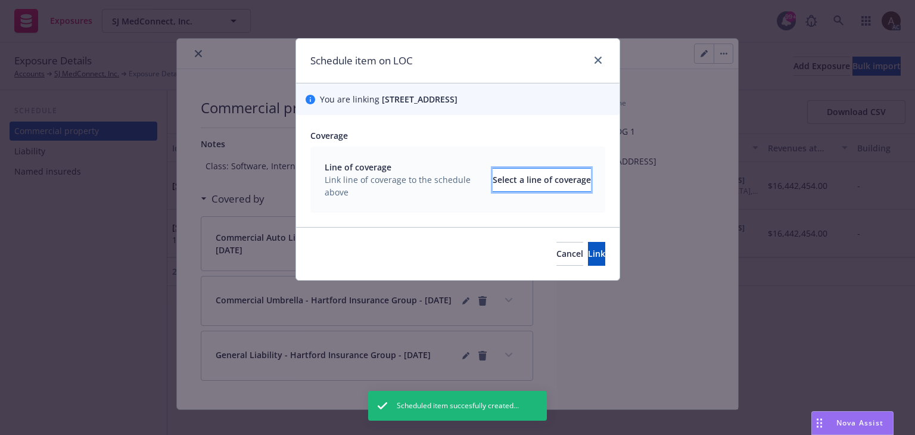
click at [521, 191] on div "Select a line of coverage" at bounding box center [542, 180] width 98 height 23
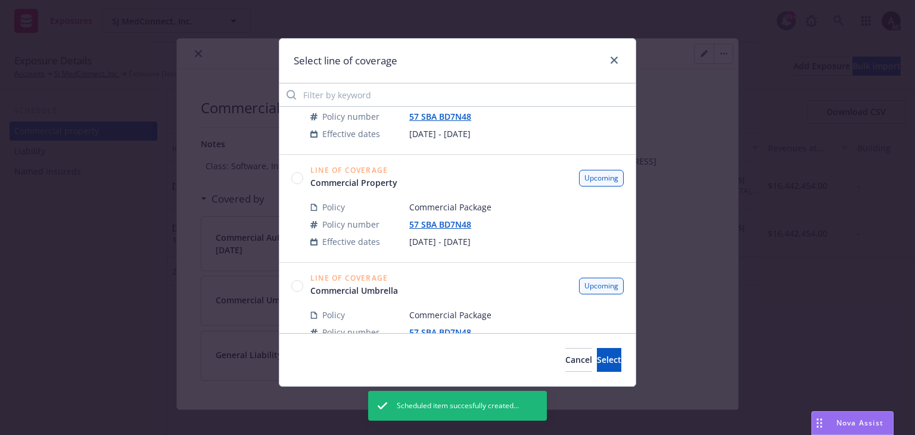
scroll to position [0, 0]
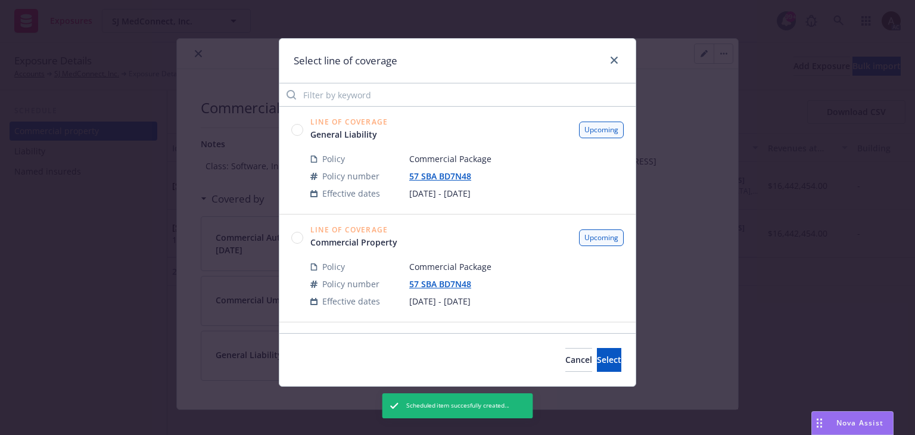
click at [298, 234] on circle at bounding box center [297, 237] width 11 height 11
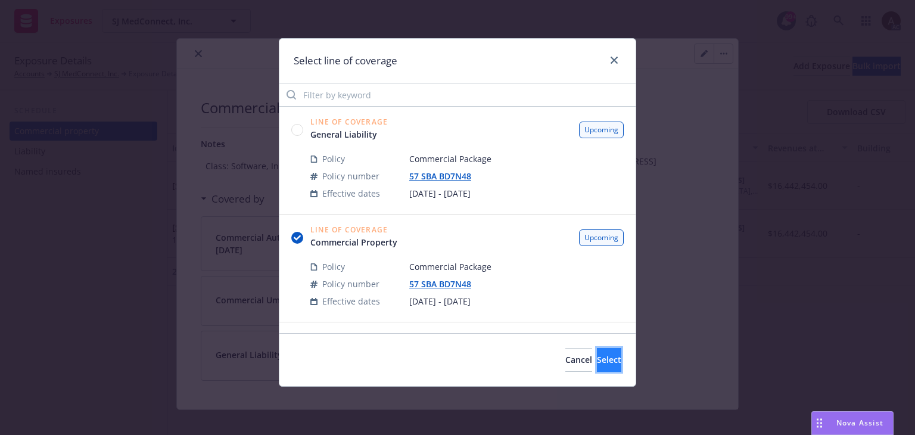
click at [597, 355] on button "Select" at bounding box center [609, 360] width 24 height 24
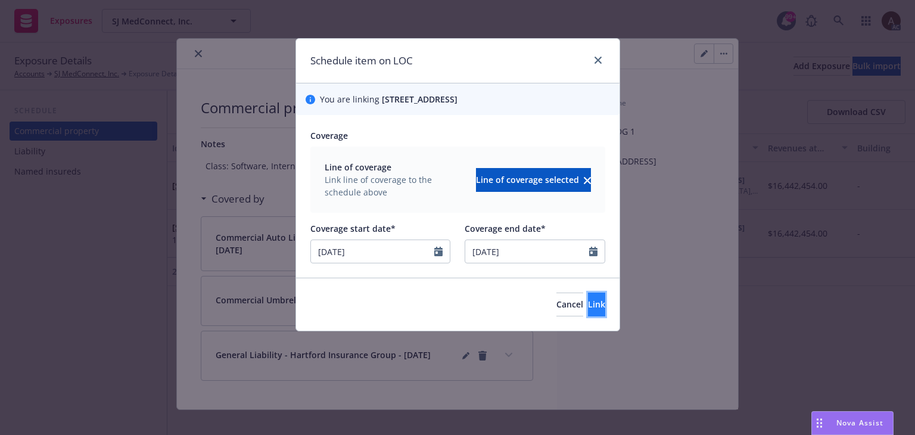
click at [596, 316] on button "Link" at bounding box center [596, 304] width 17 height 24
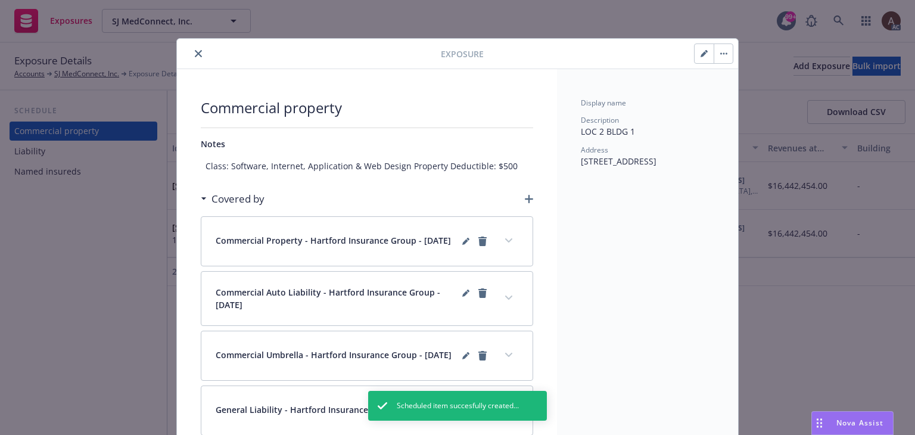
click at [505, 241] on icon "expand content" at bounding box center [508, 240] width 7 height 4
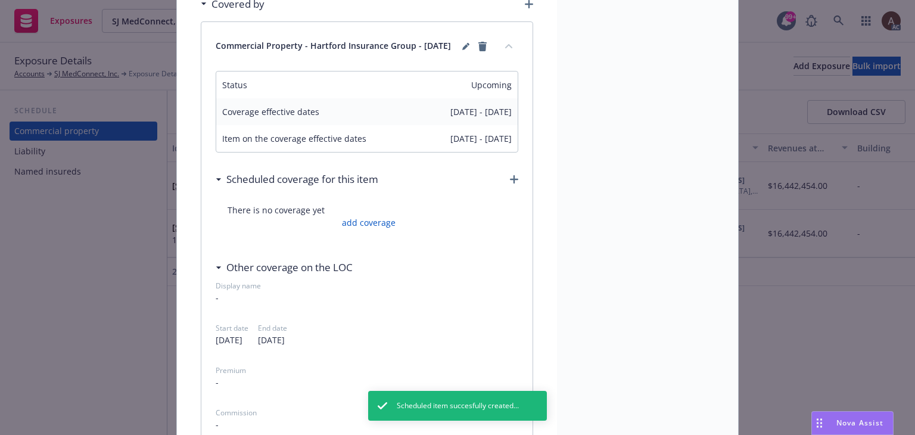
scroll to position [238, 0]
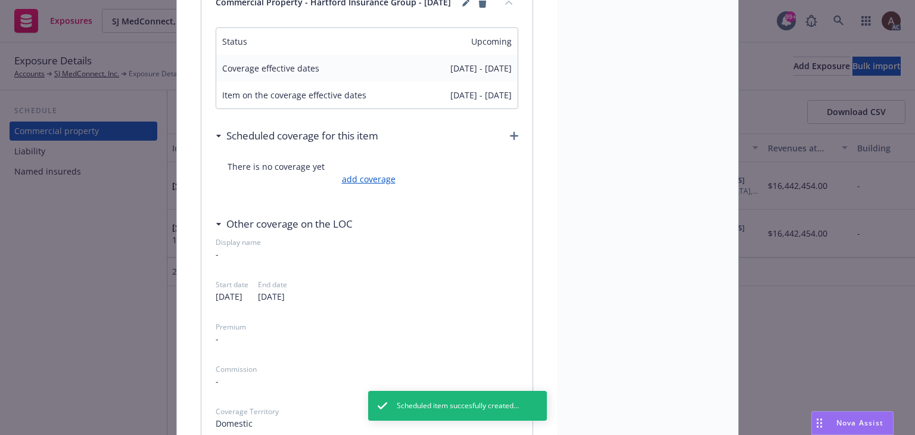
click at [378, 185] on link "add coverage" at bounding box center [367, 179] width 57 height 13
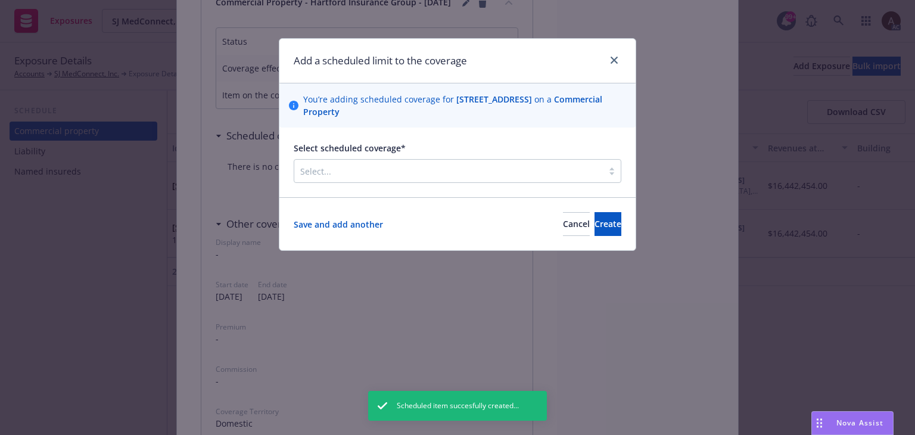
click at [376, 167] on div at bounding box center [448, 171] width 297 height 14
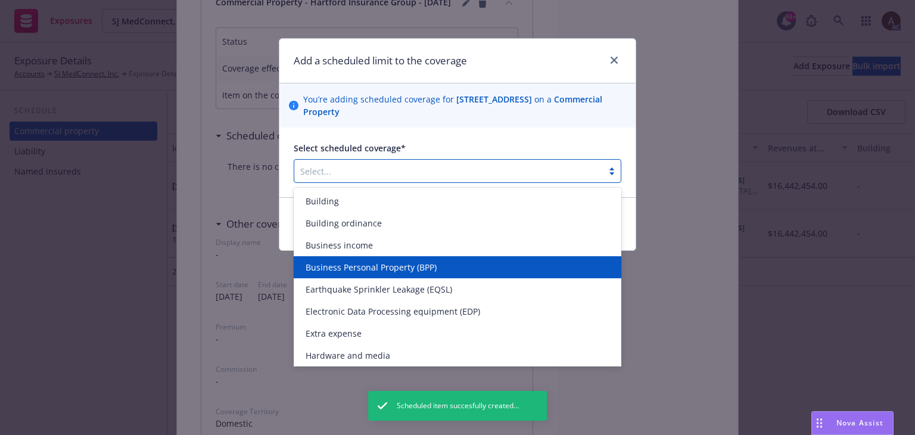
click at [363, 261] on span "Business Personal Property (BPP)" at bounding box center [371, 267] width 131 height 13
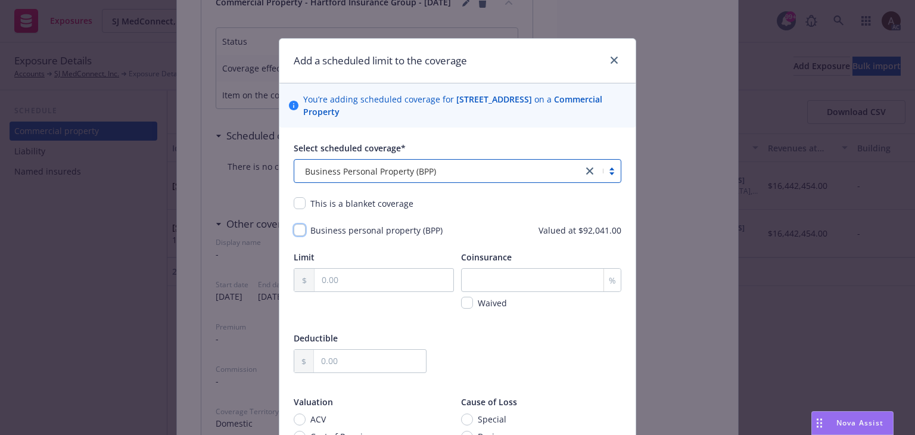
click at [297, 230] on input "checkbox" at bounding box center [300, 230] width 12 height 12
checkbox input "true"
click at [338, 281] on input "text" at bounding box center [383, 280] width 139 height 23
type input "92,041.00"
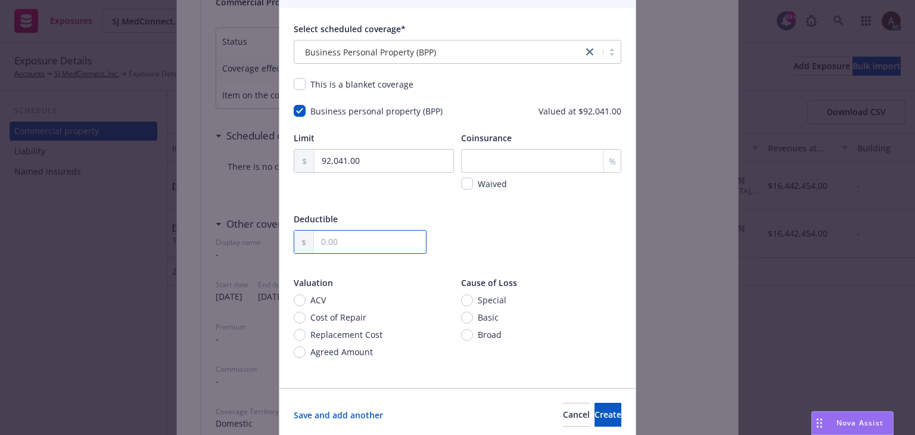
click at [341, 242] on input "text" at bounding box center [370, 241] width 112 height 23
type input "500.00"
click at [527, 227] on div "Deductible 500.00" at bounding box center [458, 241] width 328 height 57
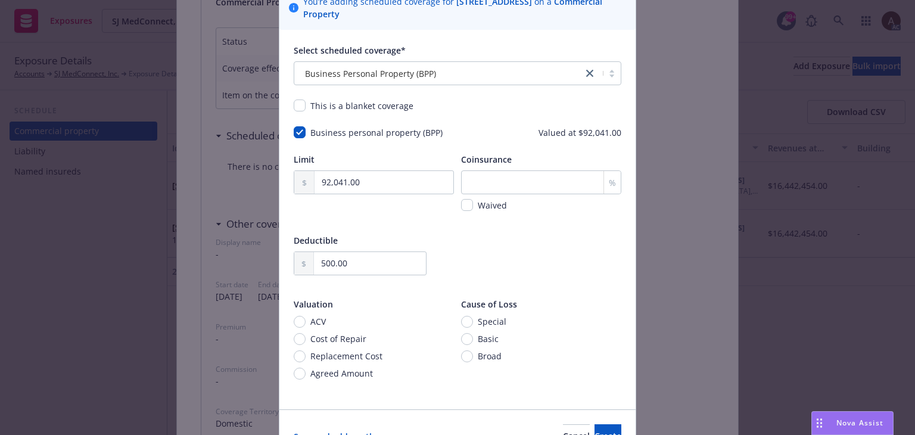
scroll to position [163, 0]
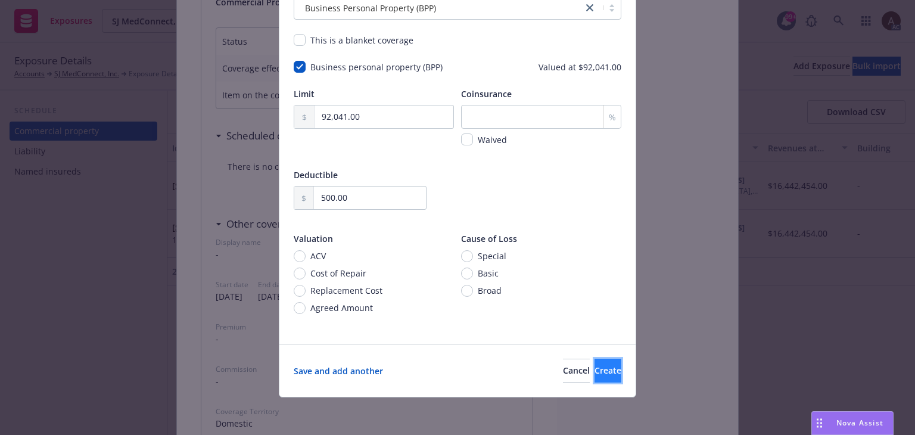
click at [598, 370] on button "Create" at bounding box center [607, 371] width 27 height 24
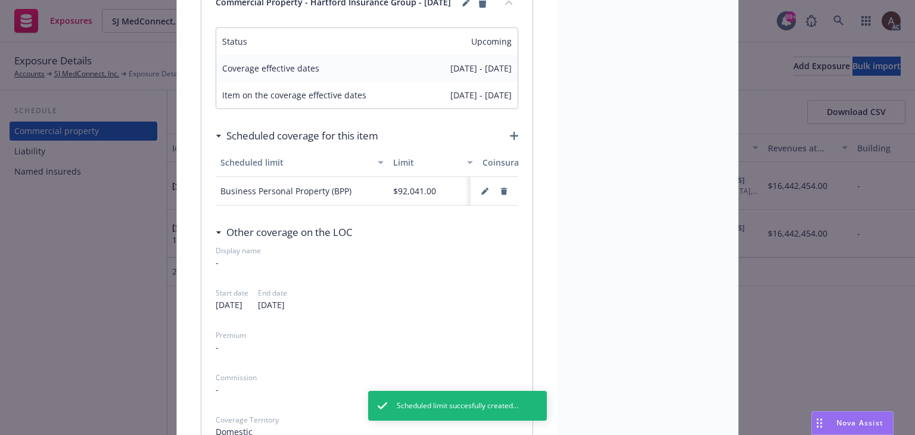
click at [52, 315] on div "Exposure Commercial property Notes Class: Software, Internet, Application & Web…" at bounding box center [457, 217] width 915 height 435
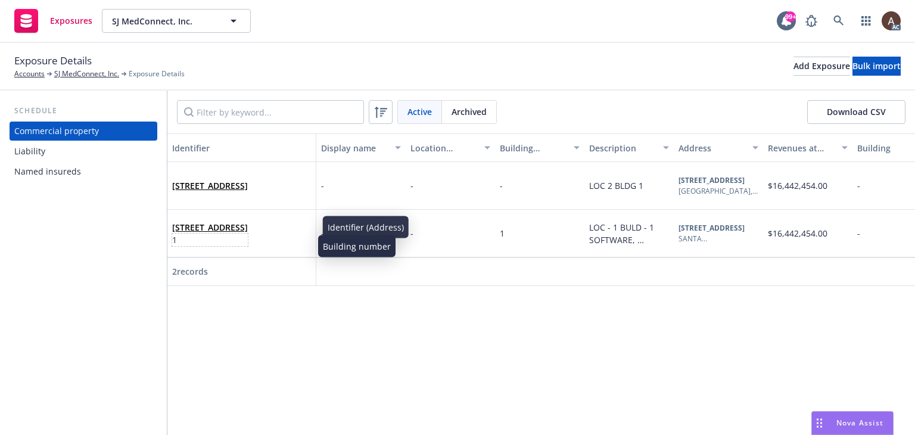
click at [248, 244] on span "1" at bounding box center [210, 239] width 76 height 13
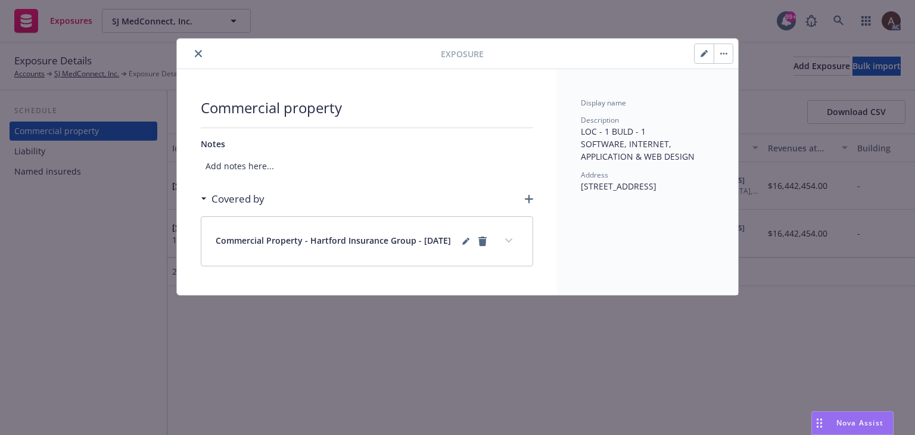
click at [725, 52] on icon "button" at bounding box center [723, 53] width 7 height 2
click at [345, 419] on div "Exposure Archive Commercial property Notes Add notes here... Covered by Commerc…" at bounding box center [457, 217] width 915 height 435
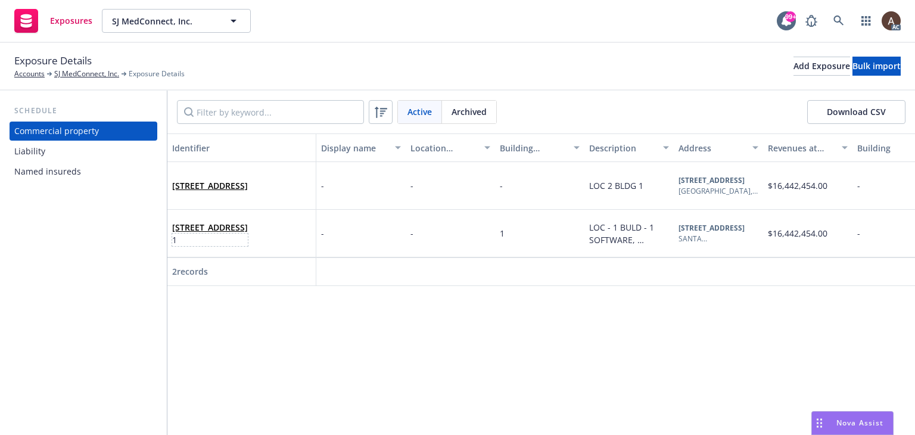
click at [248, 240] on span "1" at bounding box center [210, 239] width 76 height 13
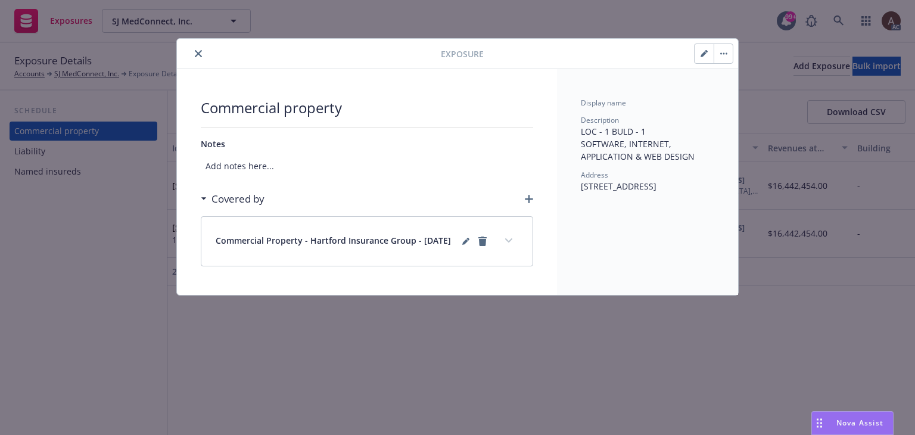
click at [514, 242] on button "expand content" at bounding box center [508, 240] width 19 height 19
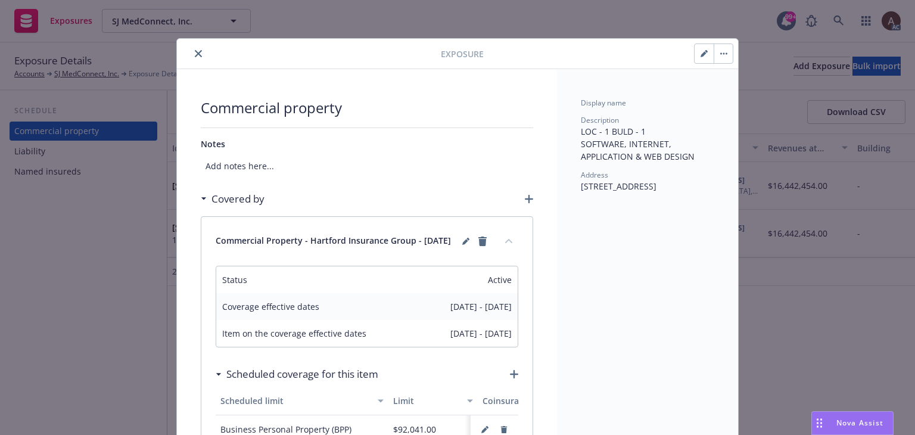
click at [508, 239] on button "collapse content" at bounding box center [508, 240] width 19 height 19
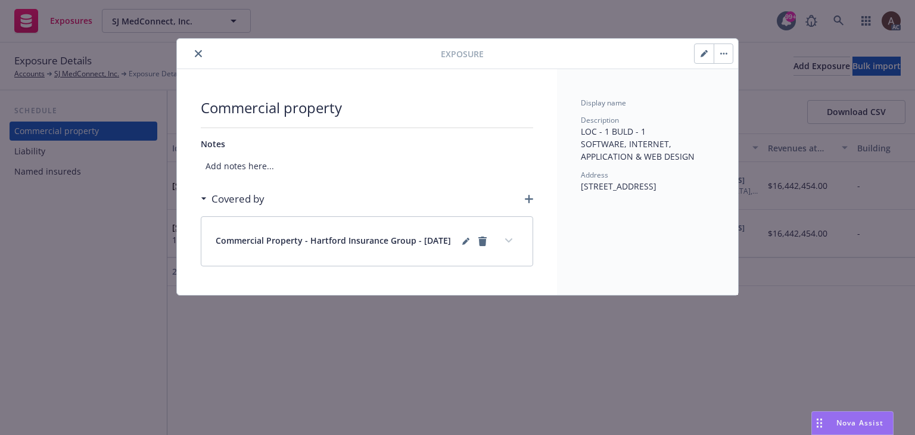
click at [102, 244] on div "Exposure Commercial property Notes Add notes here... Covered by Commercial Prop…" at bounding box center [457, 217] width 915 height 435
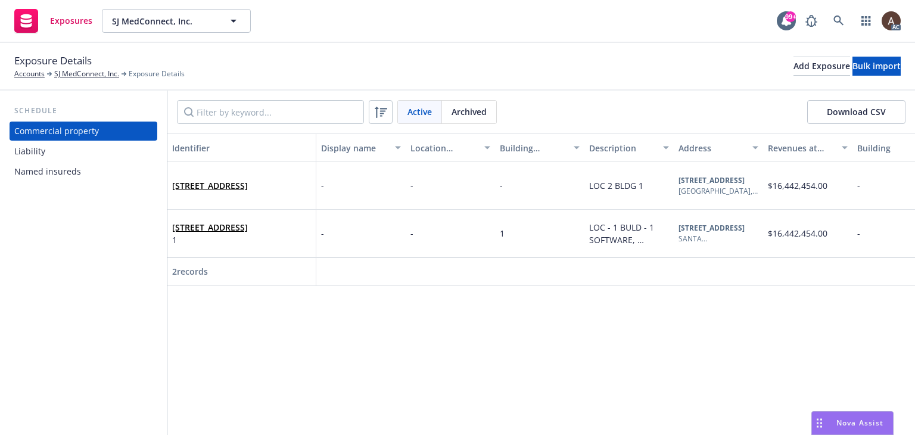
drag, startPoint x: 62, startPoint y: 157, endPoint x: 152, endPoint y: 172, distance: 91.3
click at [62, 157] on div "Liability" at bounding box center [83, 151] width 138 height 19
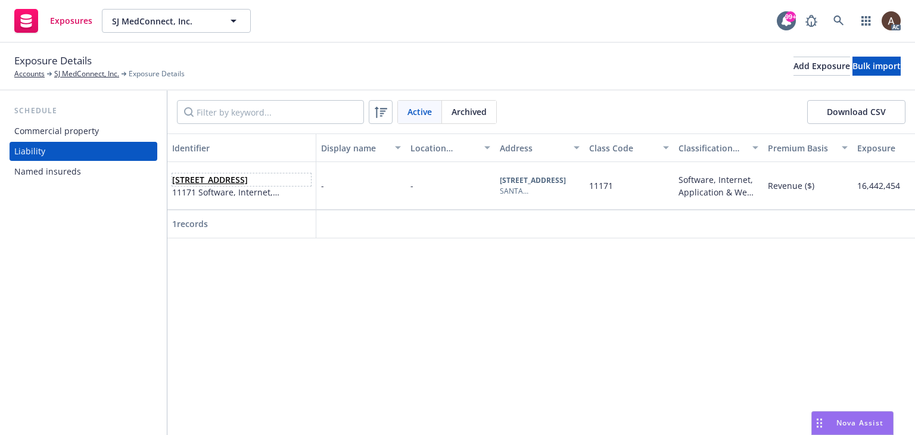
click at [284, 186] on span "77 ALVISO ST, SANTA CLARA, CA, 95050, USA" at bounding box center [241, 179] width 139 height 13
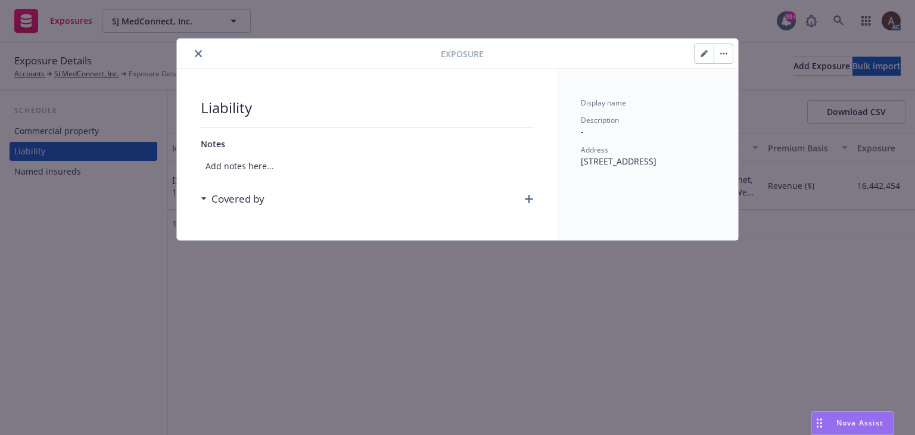
click at [724, 55] on button "button" at bounding box center [723, 53] width 19 height 19
click at [761, 86] on link "Archive" at bounding box center [748, 86] width 68 height 24
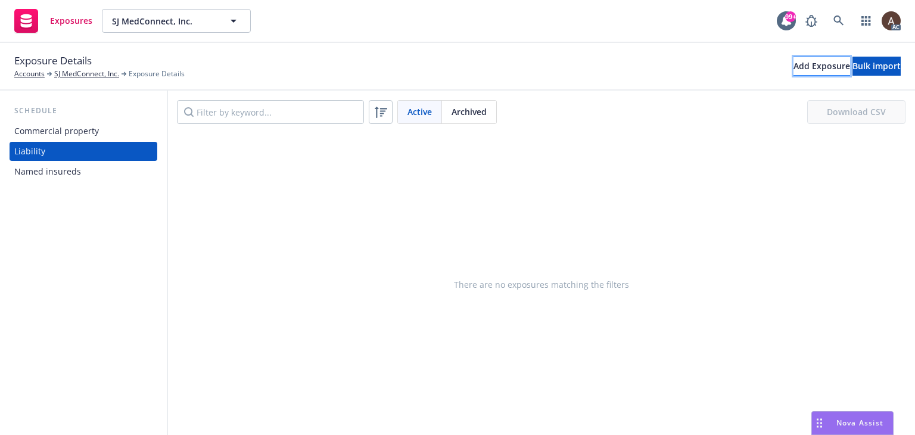
click at [793, 68] on div "Add Exposure" at bounding box center [821, 66] width 57 height 18
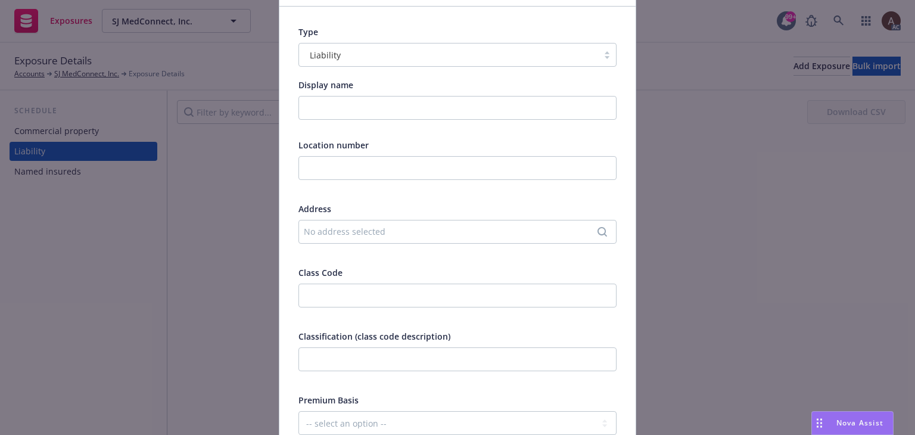
scroll to position [119, 0]
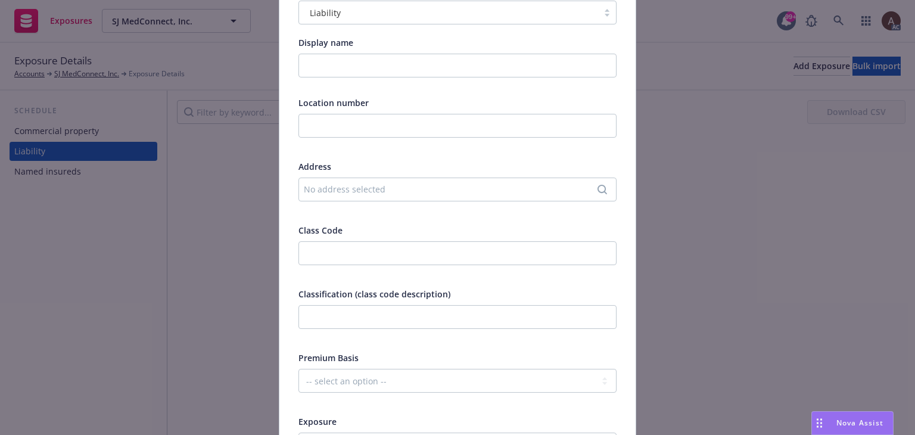
click at [338, 191] on div "No address selected" at bounding box center [451, 189] width 295 height 13
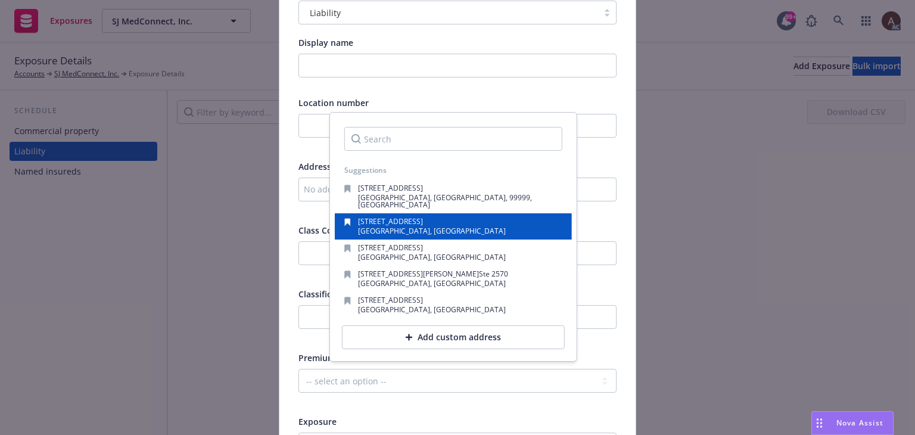
click at [384, 226] on span "SAN FRANCISCO, CA, 94104, USA" at bounding box center [432, 231] width 148 height 10
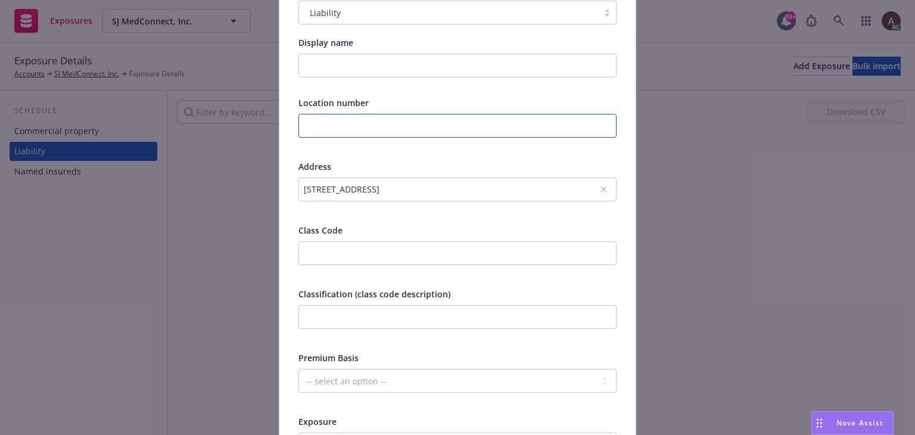
click at [334, 129] on input "text" at bounding box center [457, 126] width 318 height 24
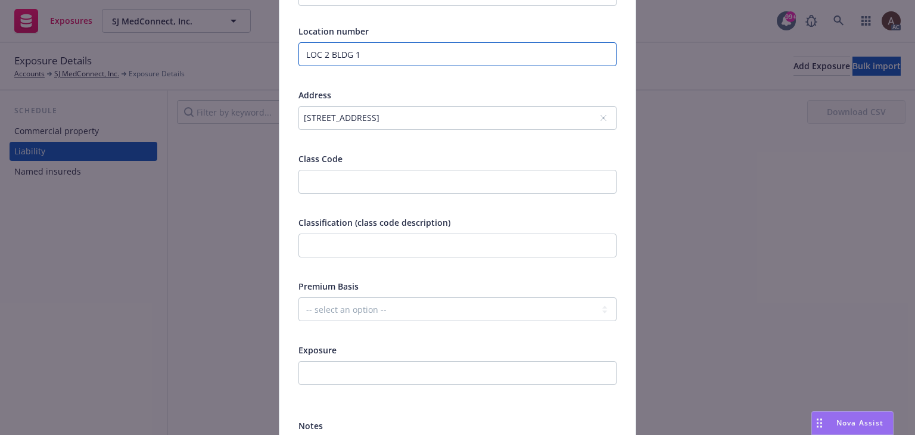
scroll to position [238, 0]
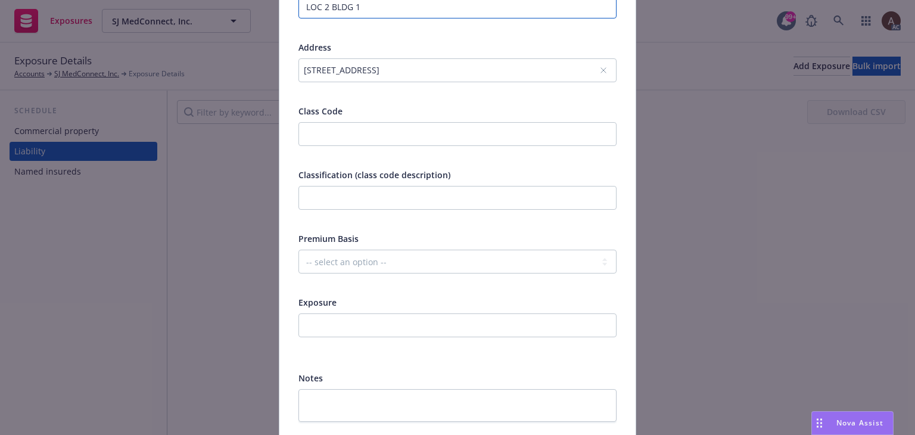
type input "LOC 2 BLDG 1"
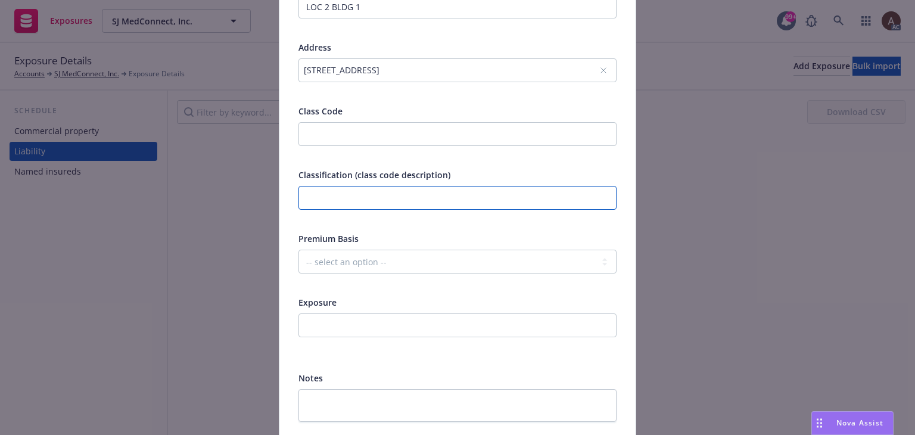
click at [375, 203] on input "text" at bounding box center [457, 198] width 318 height 24
paste input "Software, Internet, Application & Web Design"
type input "Software, Internet, Application & Web Design"
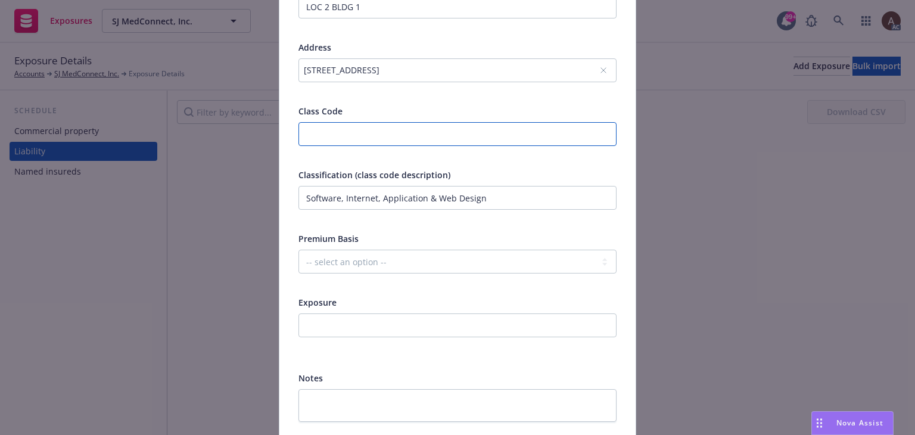
click at [342, 136] on input "number" at bounding box center [457, 134] width 318 height 24
type input "11171"
click at [335, 266] on select "-- select an option -- Revenue ($) Payroll ($) Square footage Headcount Unit Ac…" at bounding box center [457, 262] width 318 height 24
select select "REVENUE"
click at [298, 250] on select "-- select an option -- Revenue ($) Payroll ($) Square footage Headcount Unit Ac…" at bounding box center [457, 262] width 318 height 24
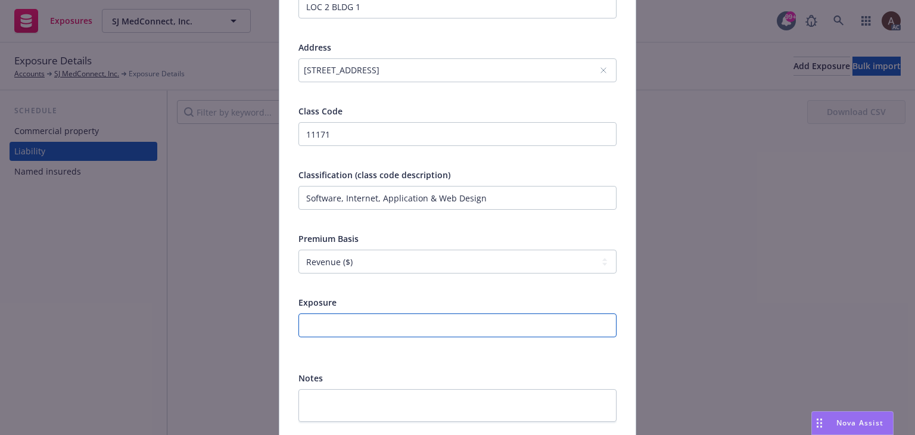
click at [323, 322] on input "number" at bounding box center [457, 325] width 318 height 24
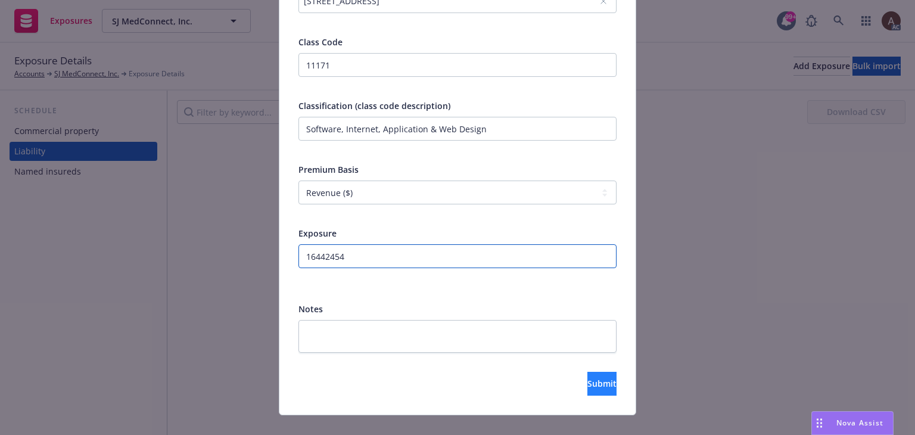
scroll to position [326, 0]
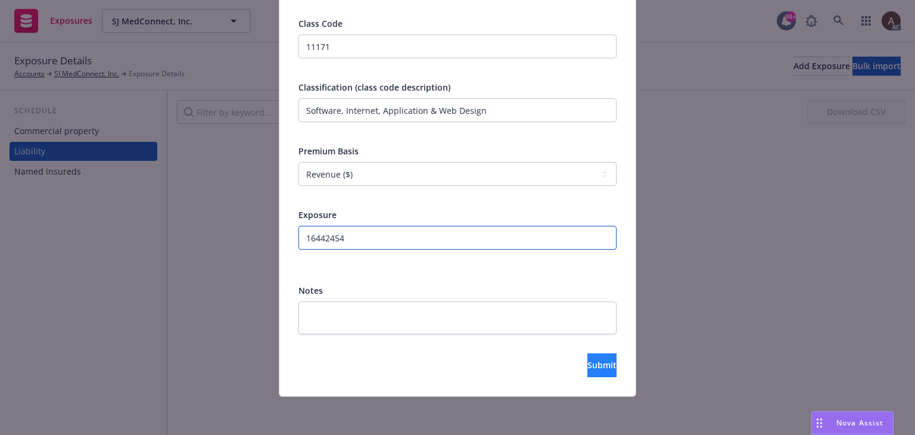
type input "16442454"
click at [587, 363] on span "Submit" at bounding box center [601, 364] width 29 height 11
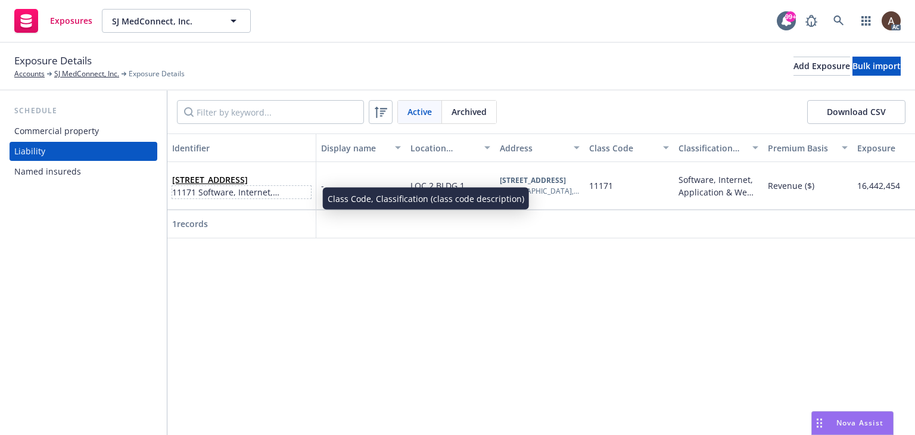
click at [291, 194] on span "11171 Software, Internet, Application & Web Design" at bounding box center [241, 192] width 139 height 13
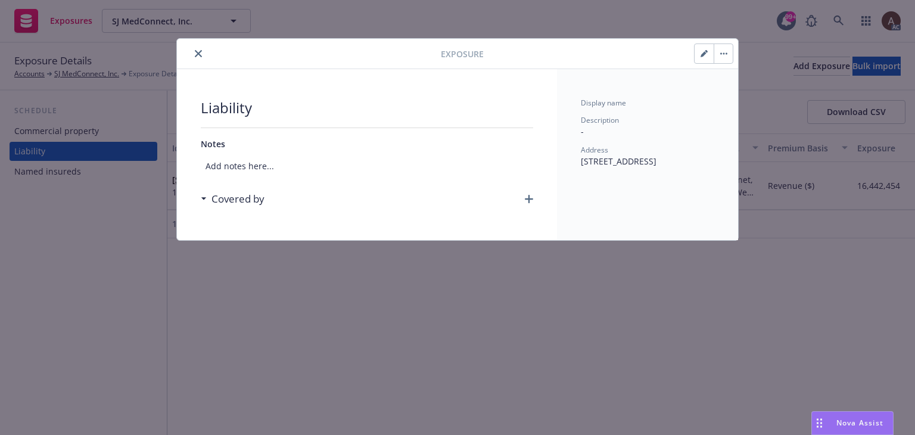
click at [529, 199] on icon "button" at bounding box center [529, 199] width 8 height 8
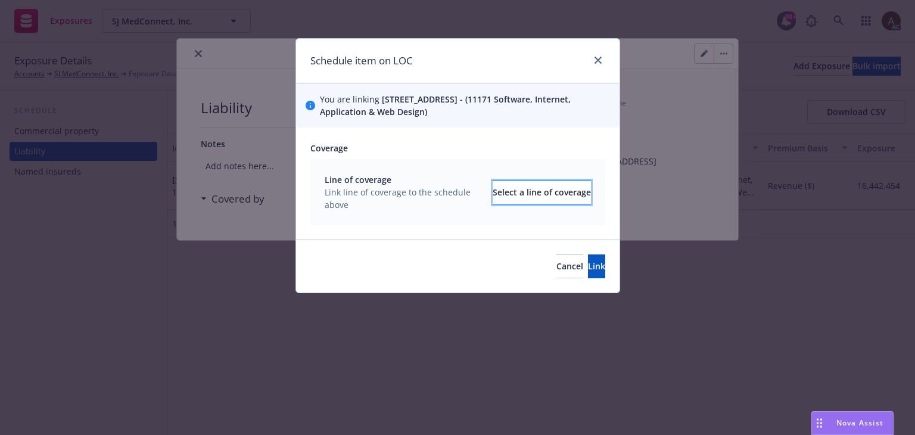
click at [493, 192] on div "Select a line of coverage" at bounding box center [542, 192] width 98 height 23
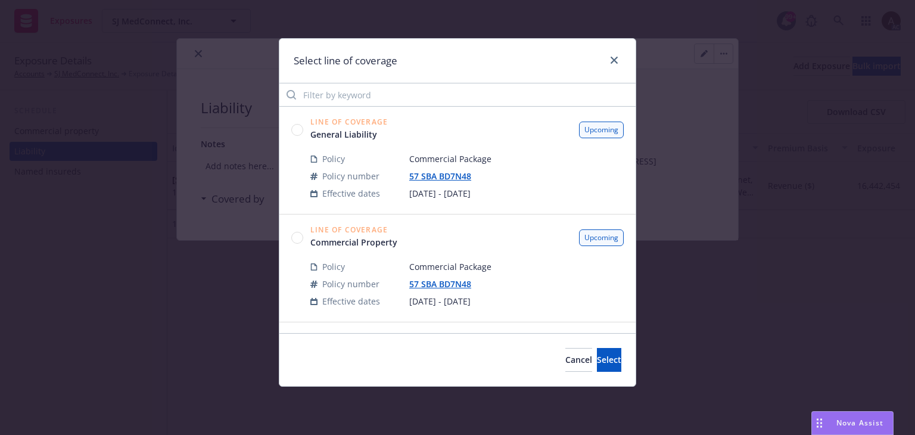
click at [301, 133] on icon at bounding box center [297, 130] width 12 height 12
click at [597, 359] on button "Select" at bounding box center [609, 360] width 24 height 24
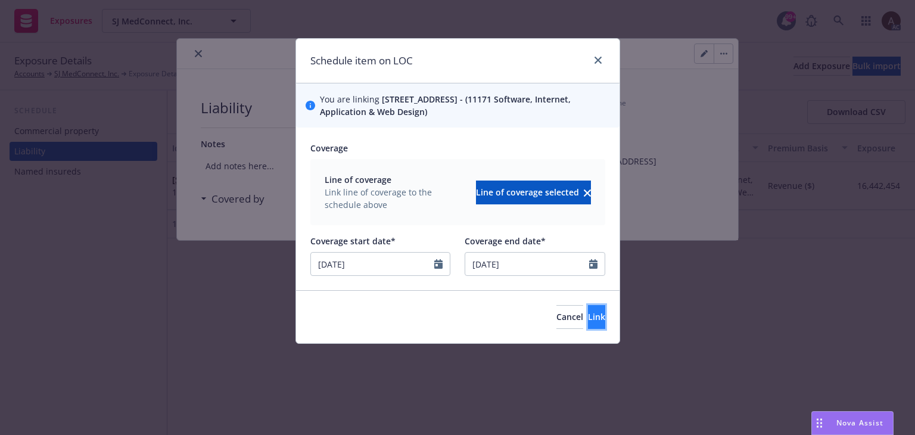
click at [588, 317] on span "Link" at bounding box center [596, 316] width 17 height 11
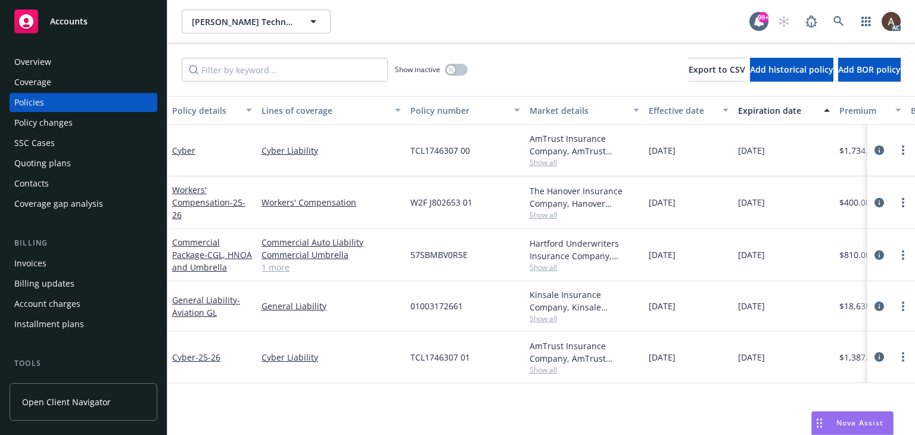
click at [81, 126] on div "Policy changes" at bounding box center [83, 122] width 138 height 19
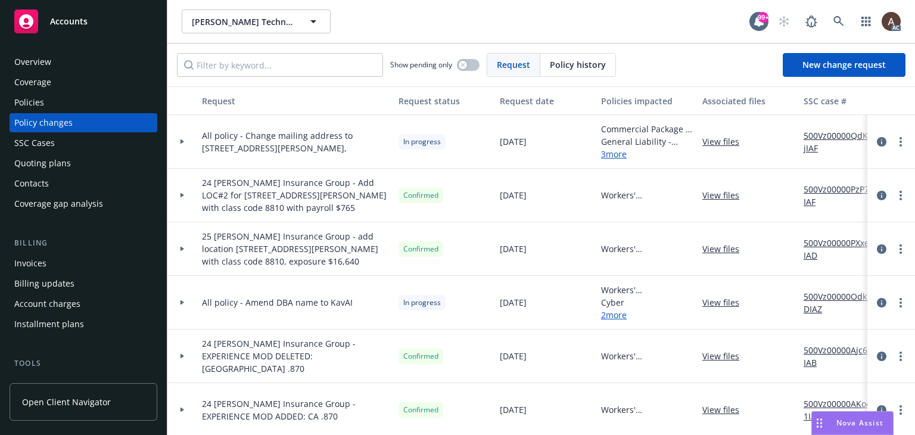
click at [182, 139] on icon at bounding box center [182, 141] width 5 height 4
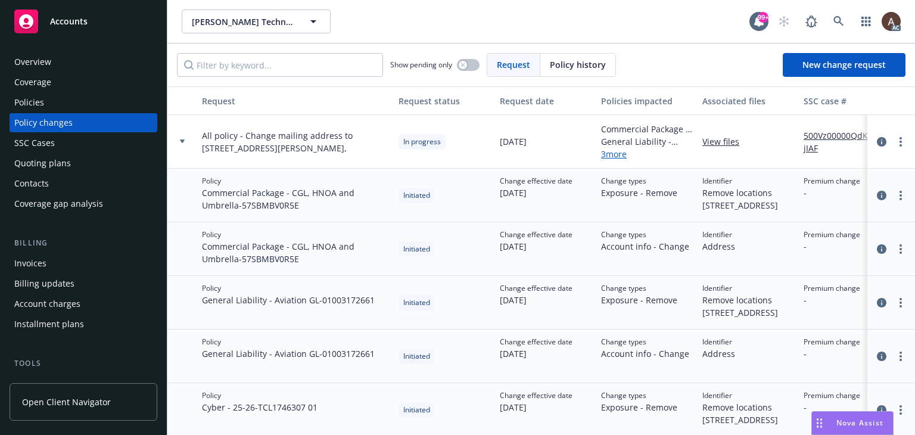
click at [819, 135] on link "500Vz00000QdKsjIAF" at bounding box center [843, 141] width 80 height 25
